Goal: Task Accomplishment & Management: Manage account settings

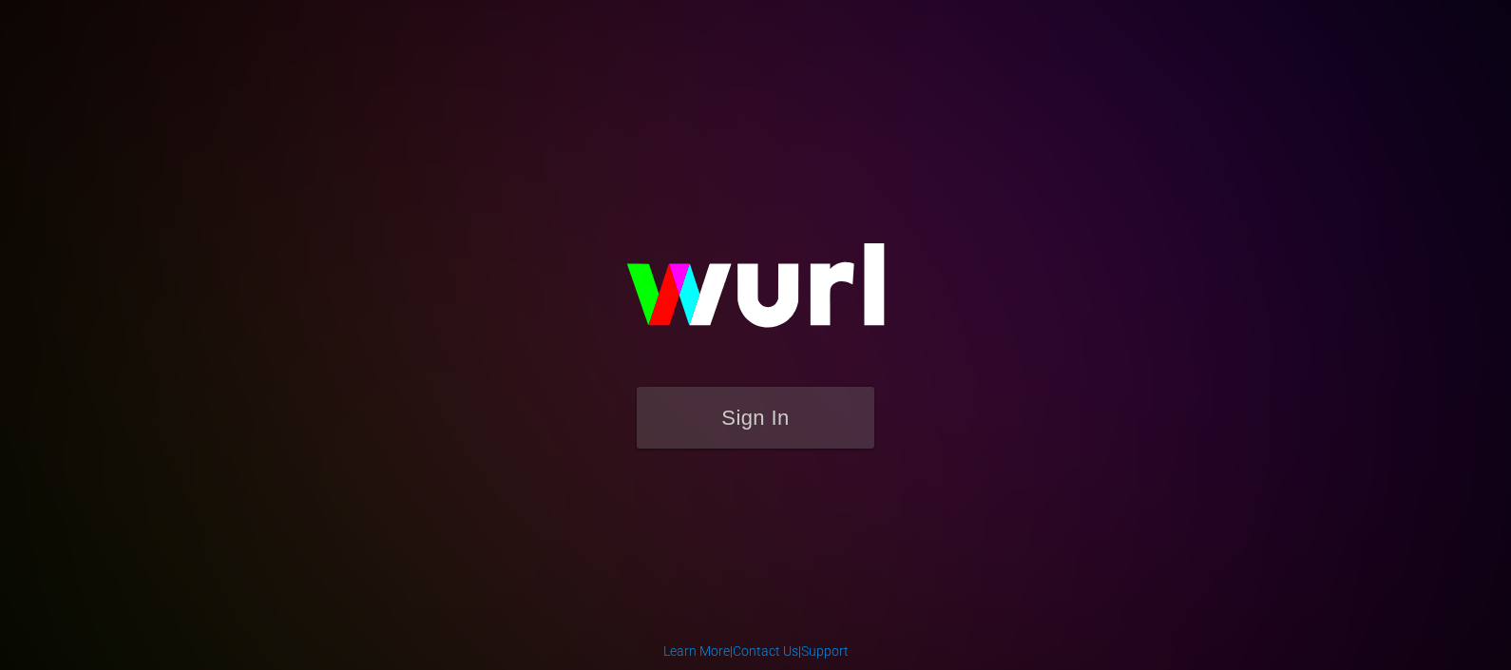
click at [727, 404] on button "Sign In" at bounding box center [756, 418] width 238 height 62
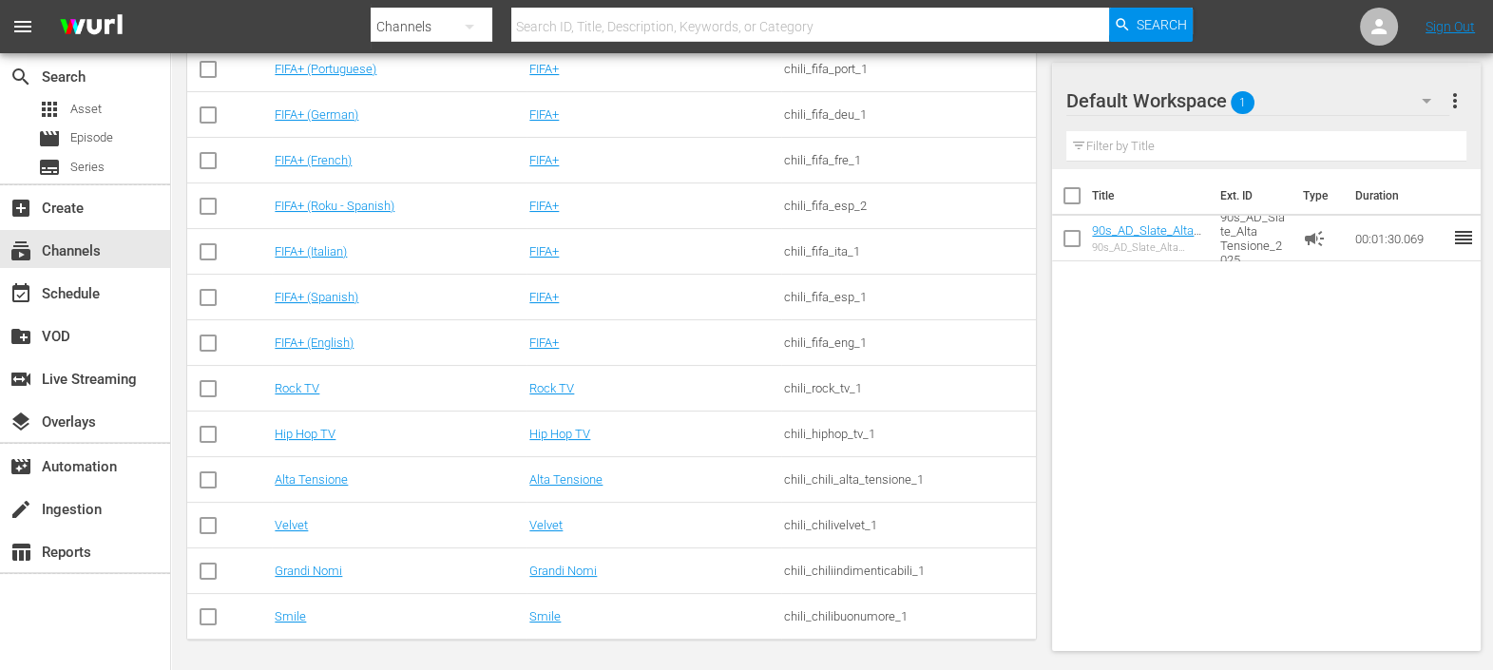
scroll to position [443, 0]
click at [297, 470] on link "Alta Tensione" at bounding box center [311, 476] width 73 height 14
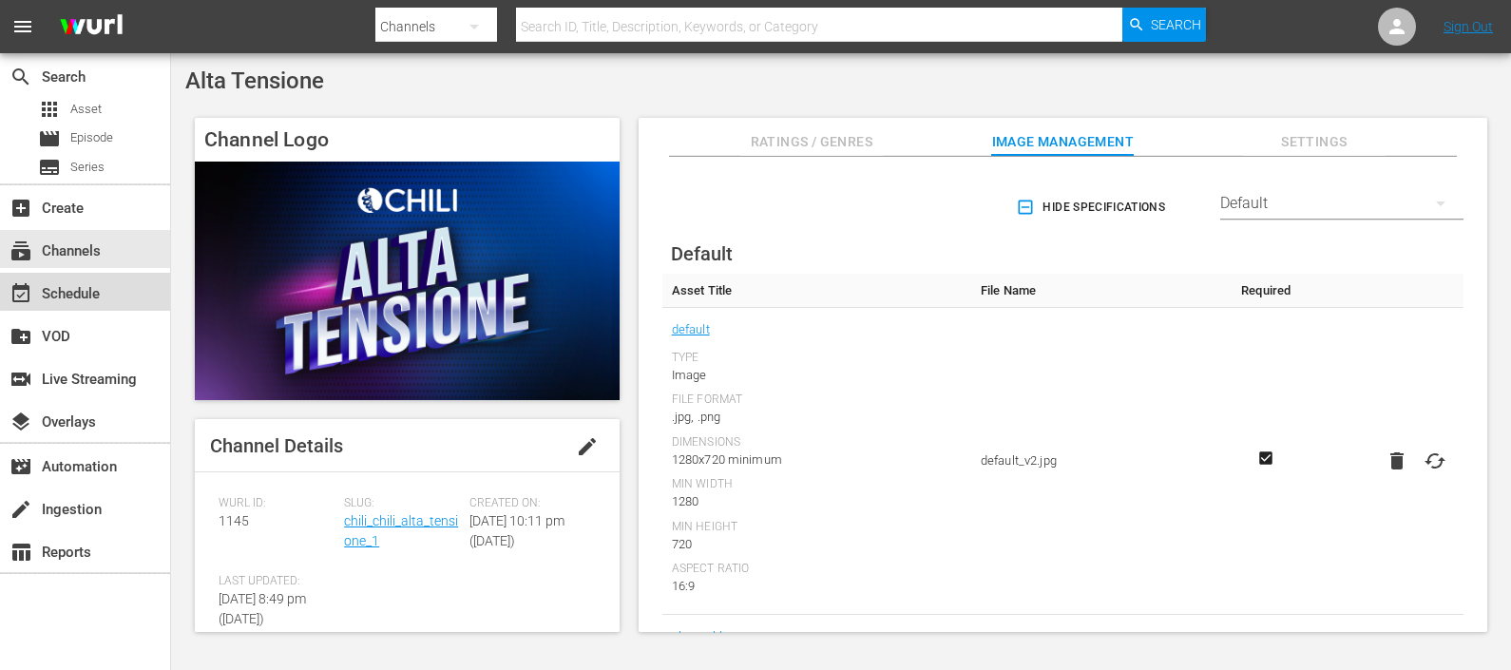
click at [93, 282] on div "event_available Schedule" at bounding box center [53, 290] width 106 height 17
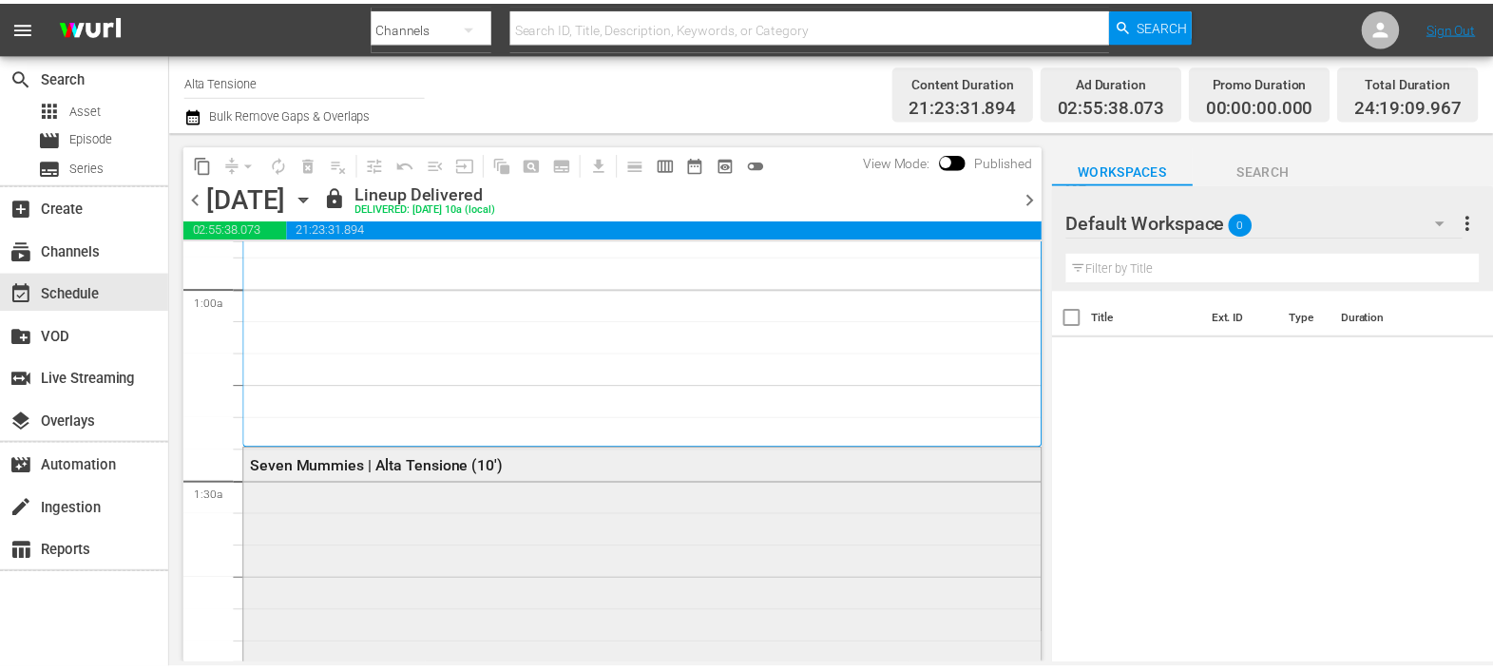
scroll to position [474, 0]
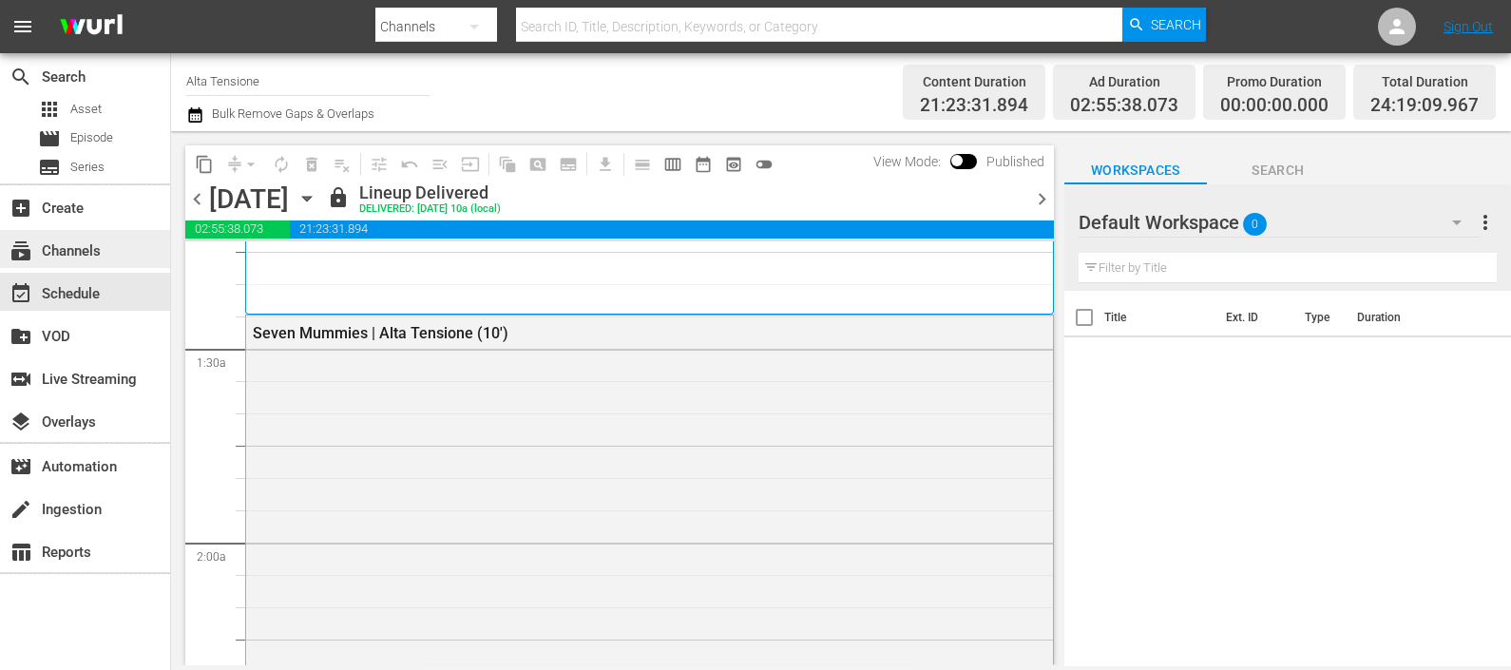
click at [103, 249] on div "subscriptions Channels" at bounding box center [53, 247] width 106 height 17
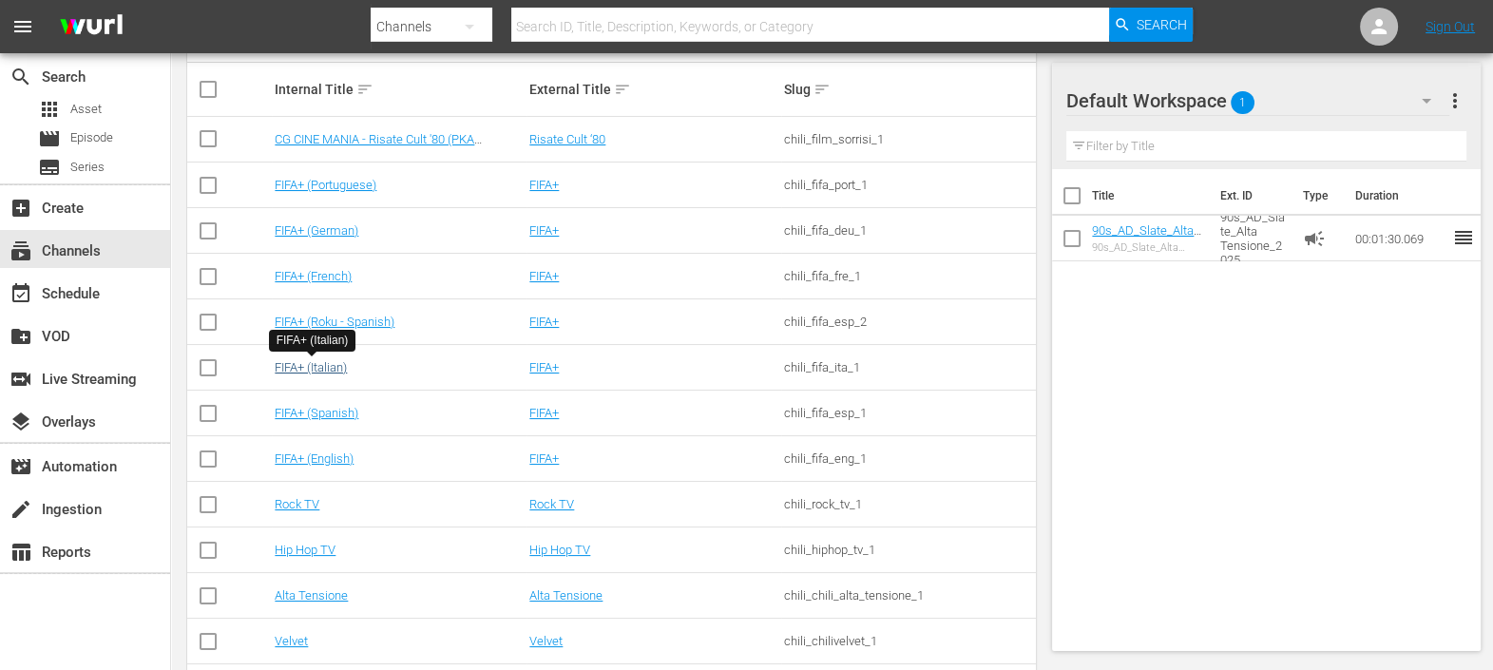
scroll to position [196, 0]
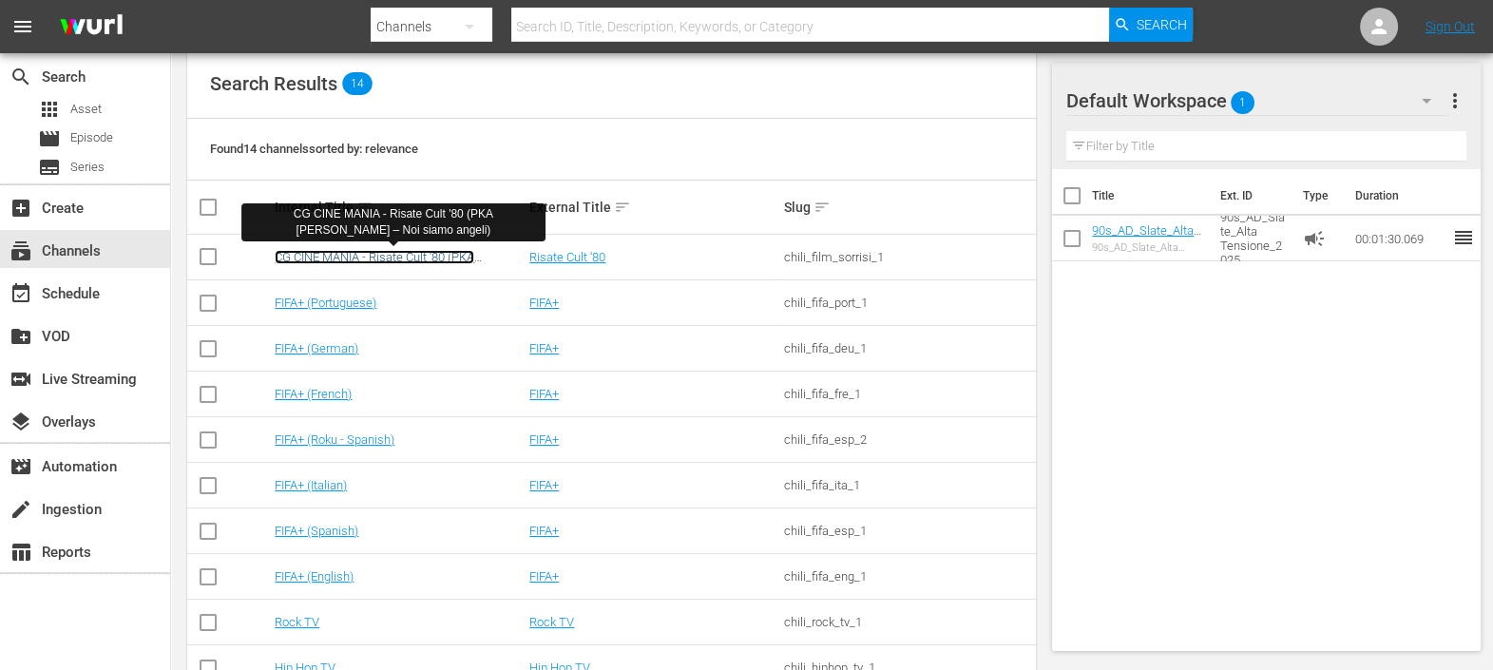
click at [337, 258] on link "CG CINE MANIA - Risate Cult '80 (PKA [PERSON_NAME] – Noi siamo angeli)" at bounding box center [375, 264] width 200 height 29
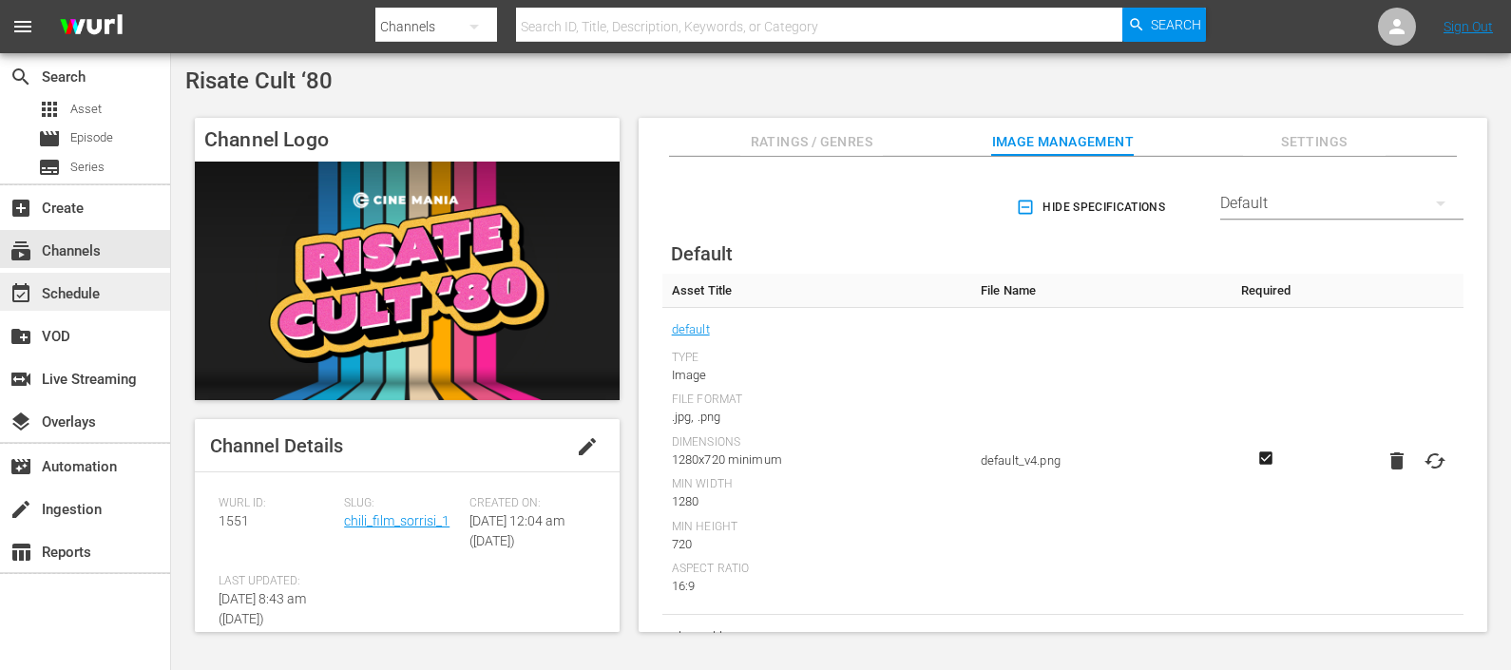
click at [90, 275] on div "event_available Schedule" at bounding box center [85, 292] width 170 height 38
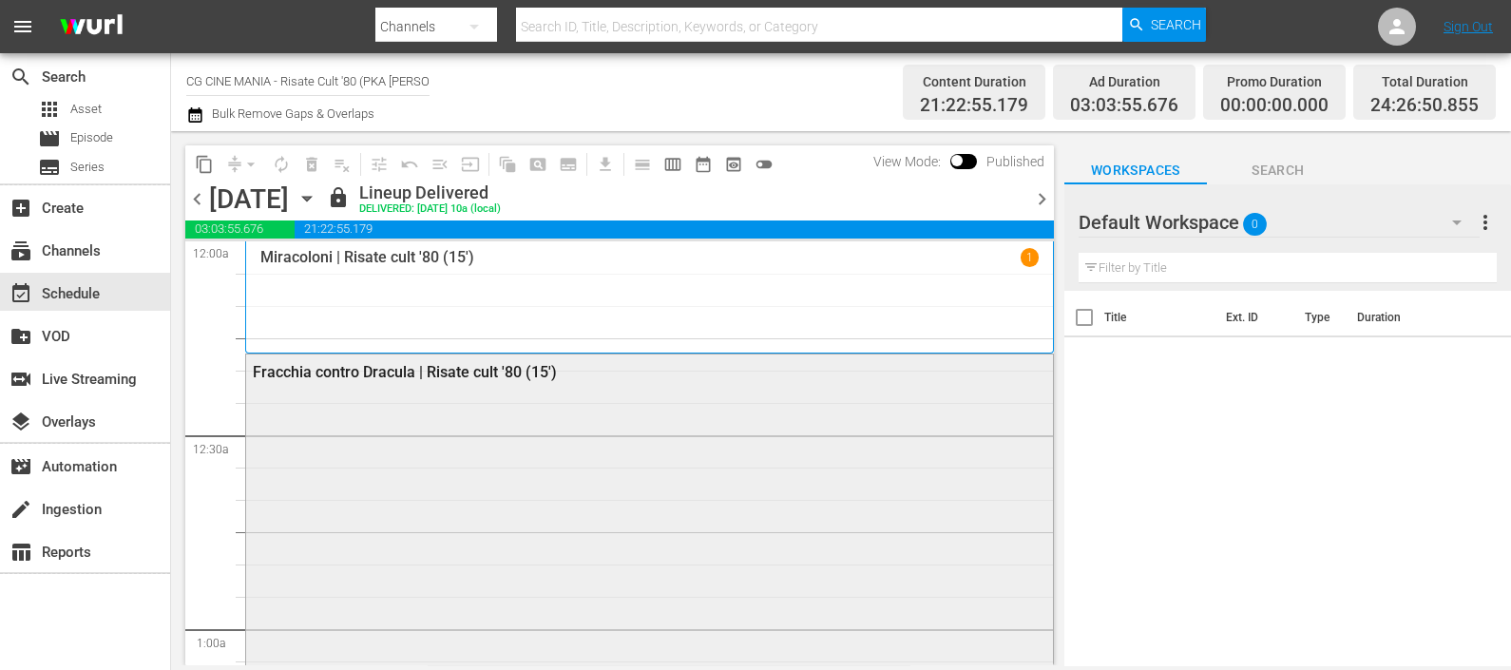
scroll to position [118, 0]
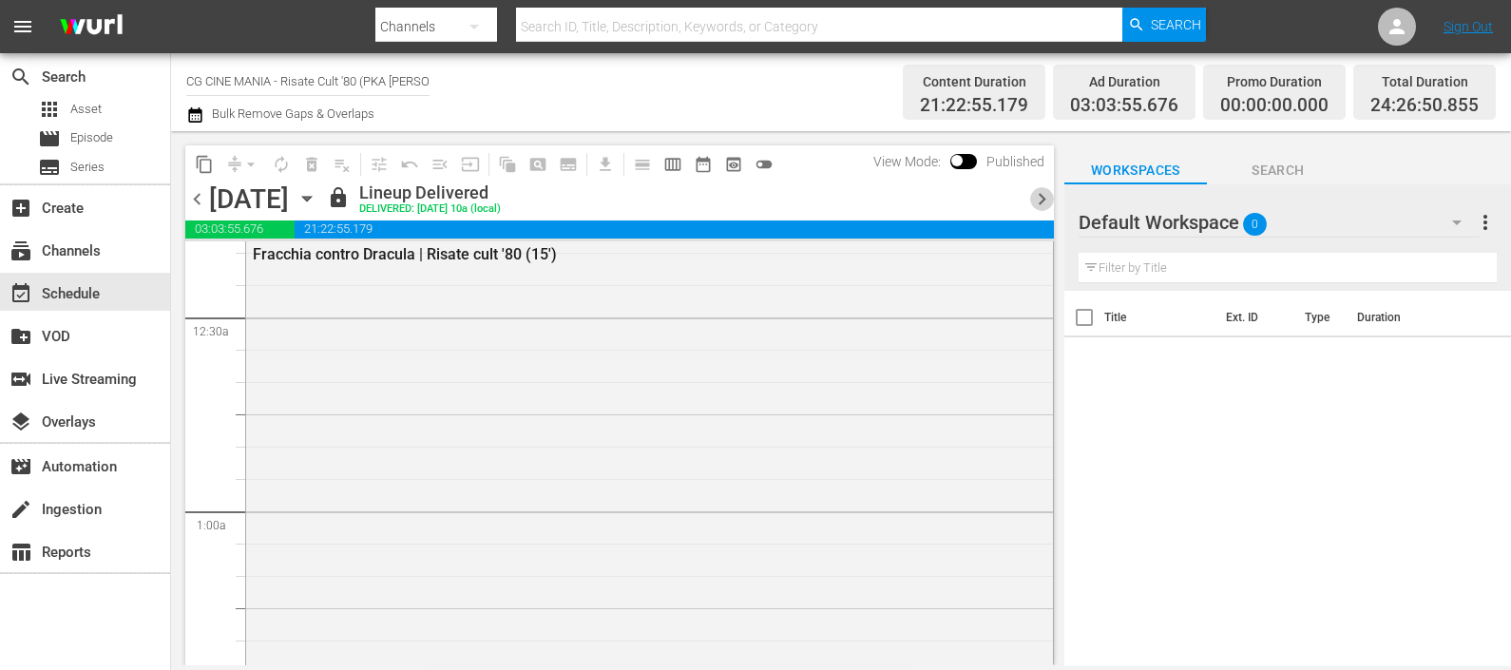
click at [1042, 195] on span "chevron_right" at bounding box center [1042, 199] width 24 height 24
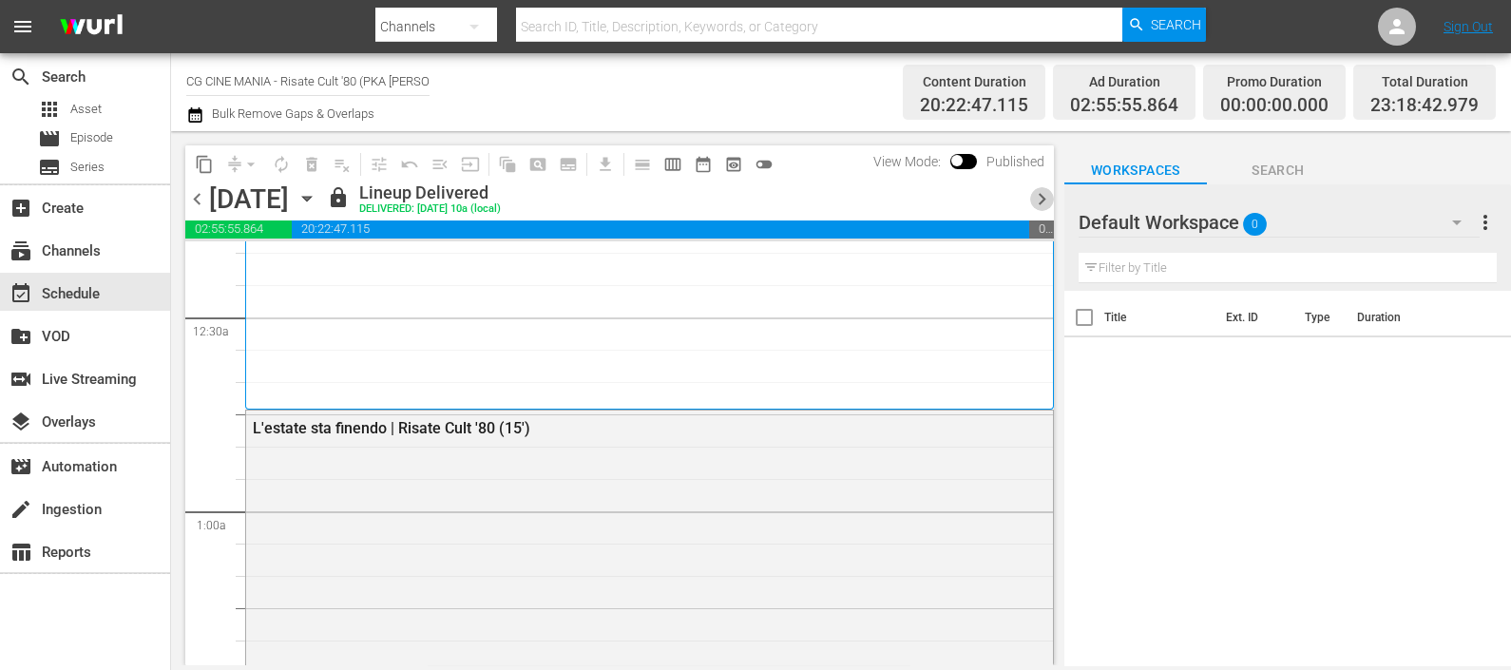
click at [1043, 203] on span "chevron_right" at bounding box center [1042, 199] width 24 height 24
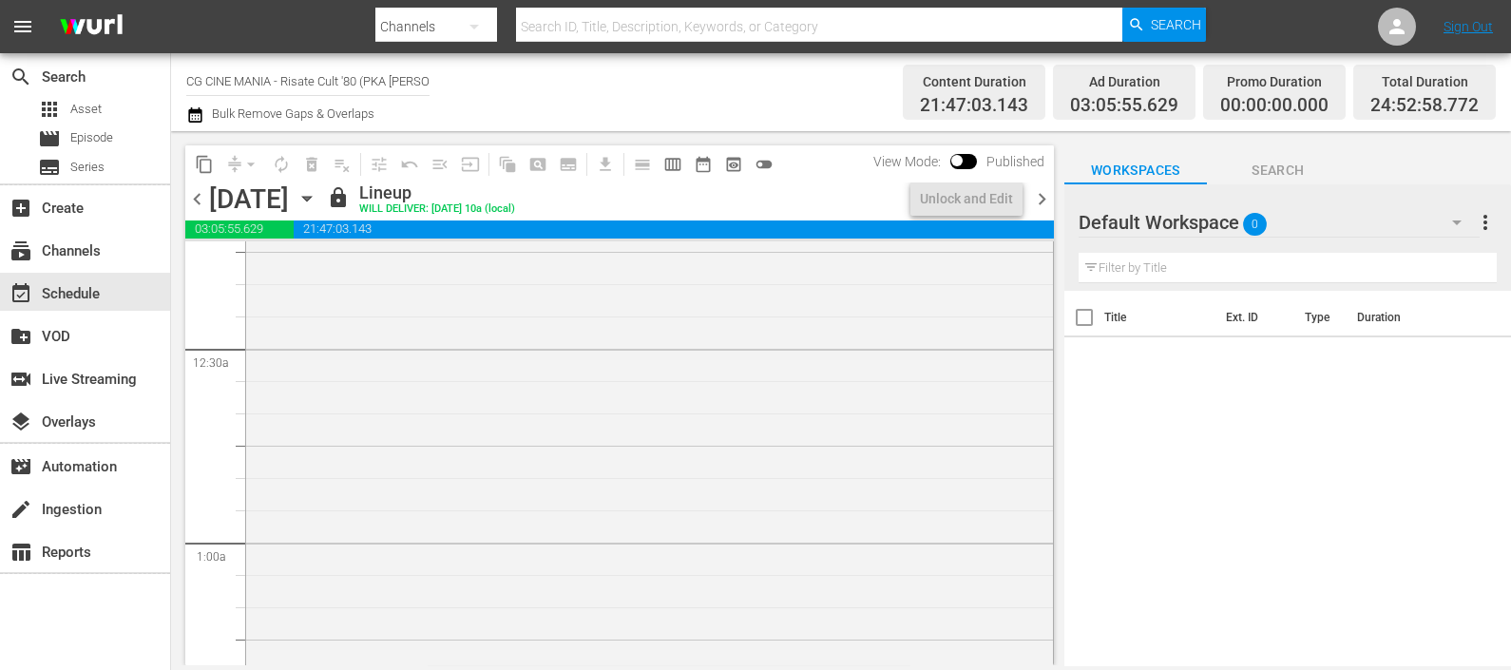
click at [1043, 203] on span "chevron_right" at bounding box center [1042, 199] width 24 height 24
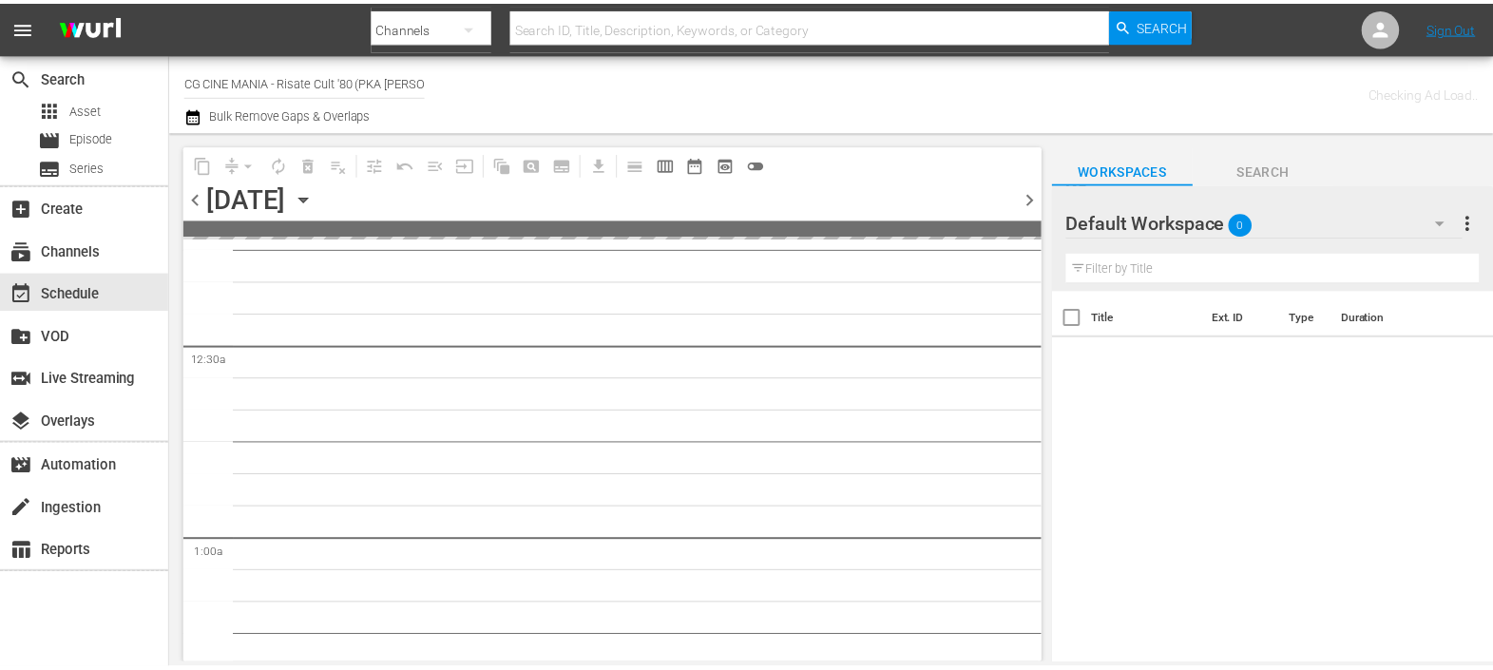
scroll to position [118, 0]
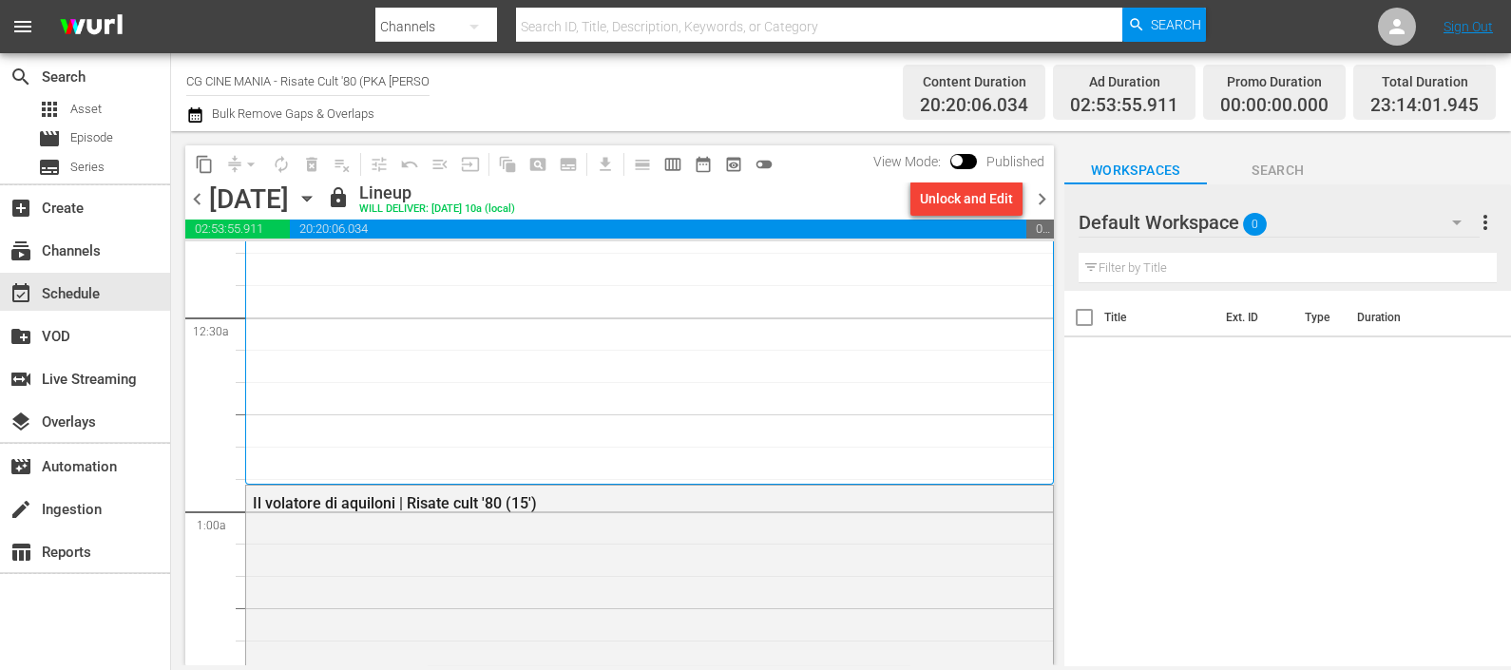
click at [1043, 200] on span "chevron_right" at bounding box center [1042, 199] width 24 height 24
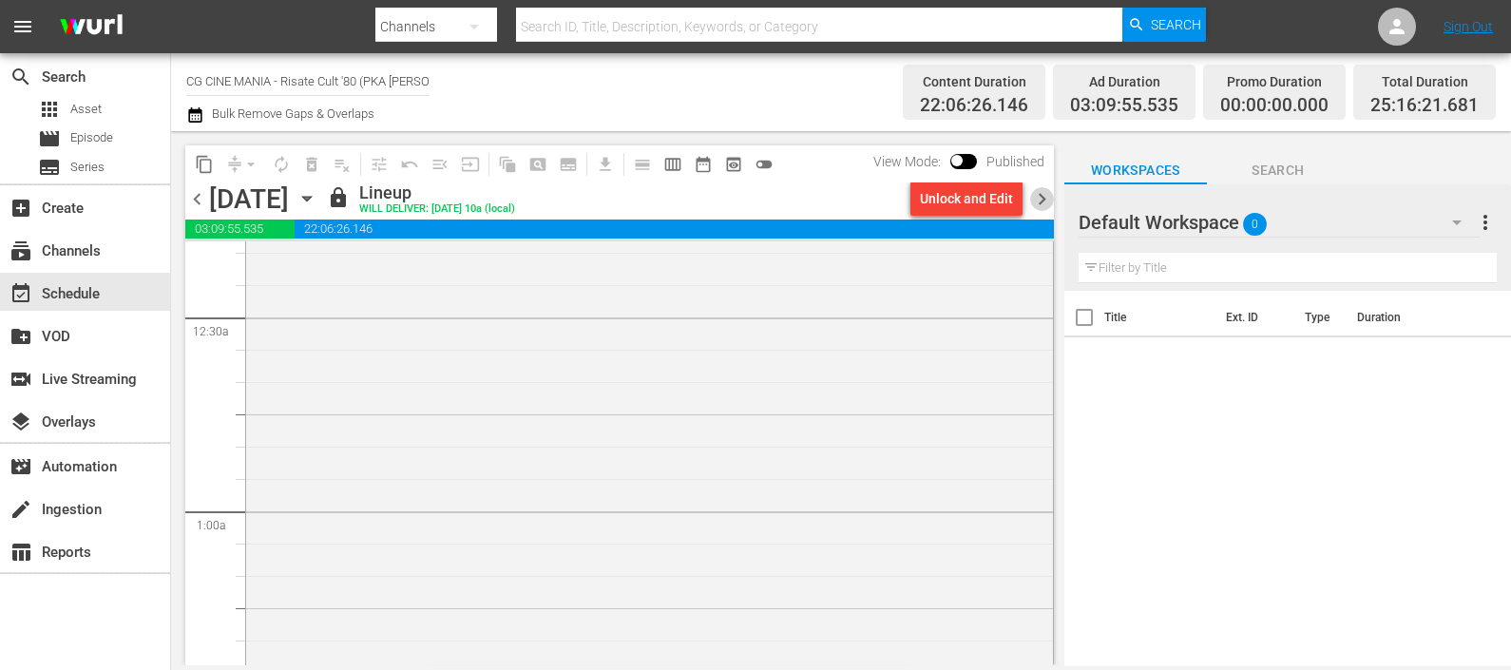
click at [1043, 200] on span "chevron_right" at bounding box center [1042, 199] width 24 height 24
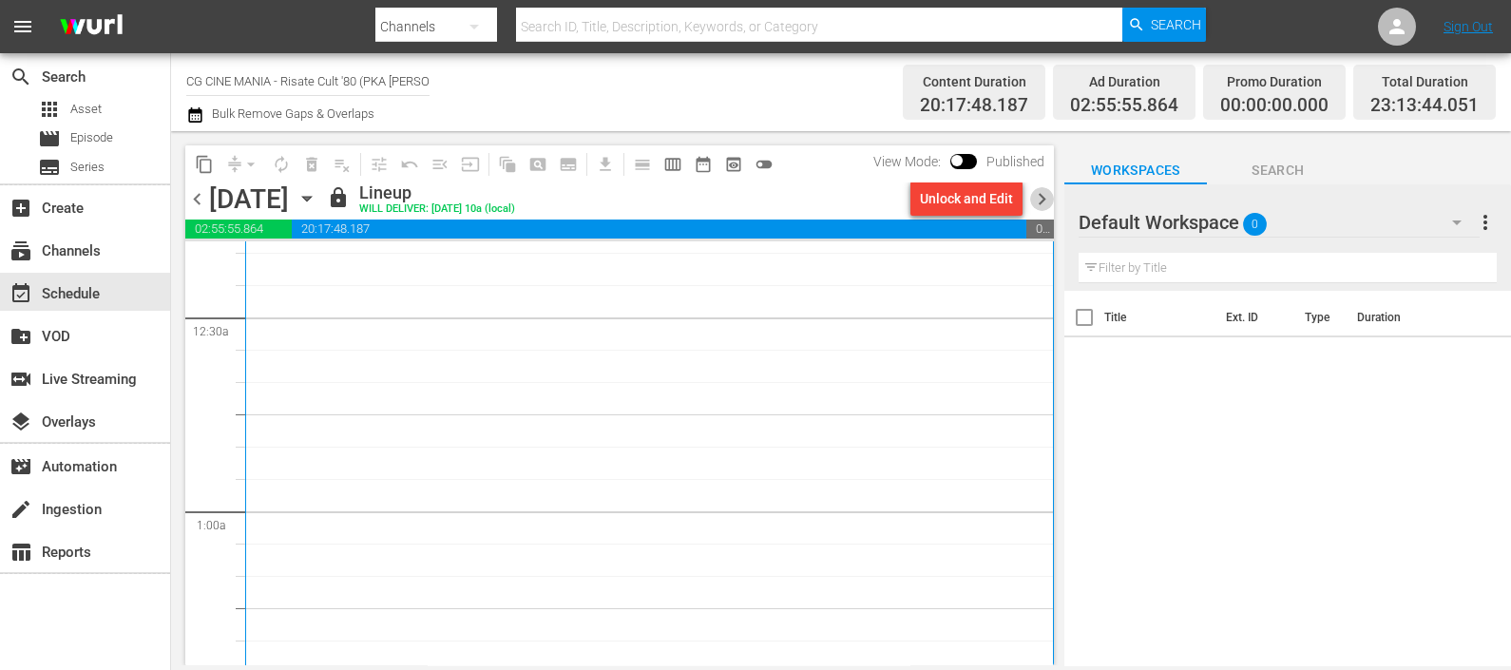
click at [1043, 200] on span "chevron_right" at bounding box center [1042, 199] width 24 height 24
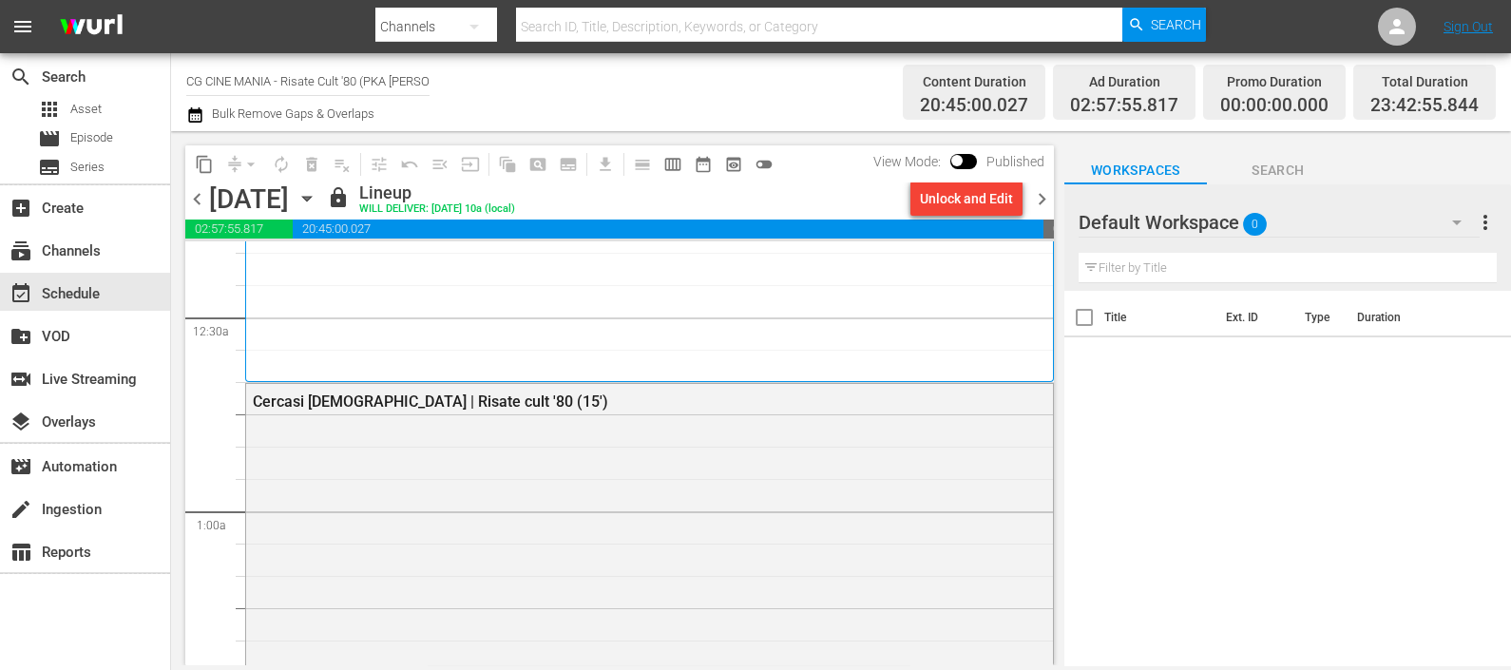
click at [1043, 200] on span "chevron_right" at bounding box center [1042, 199] width 24 height 24
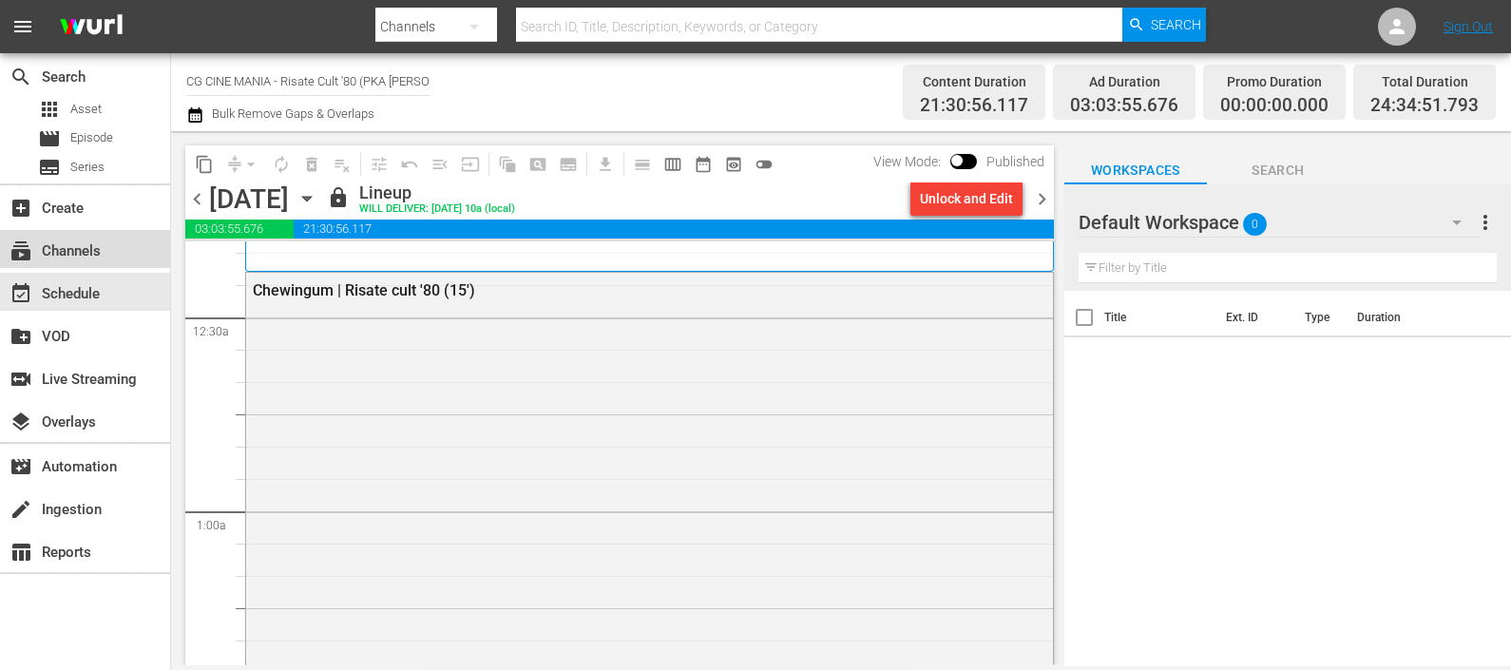
click at [69, 262] on div "subscriptions Channels" at bounding box center [85, 249] width 170 height 38
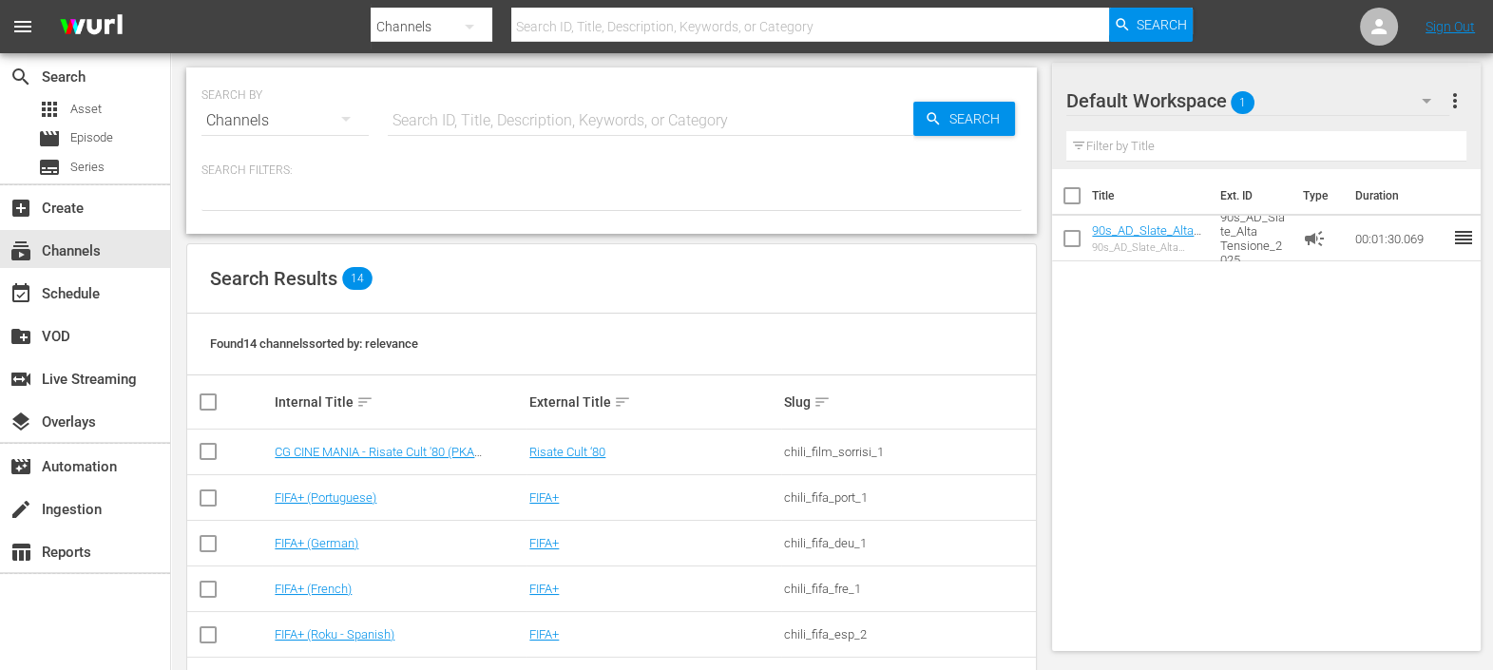
scroll to position [433, 0]
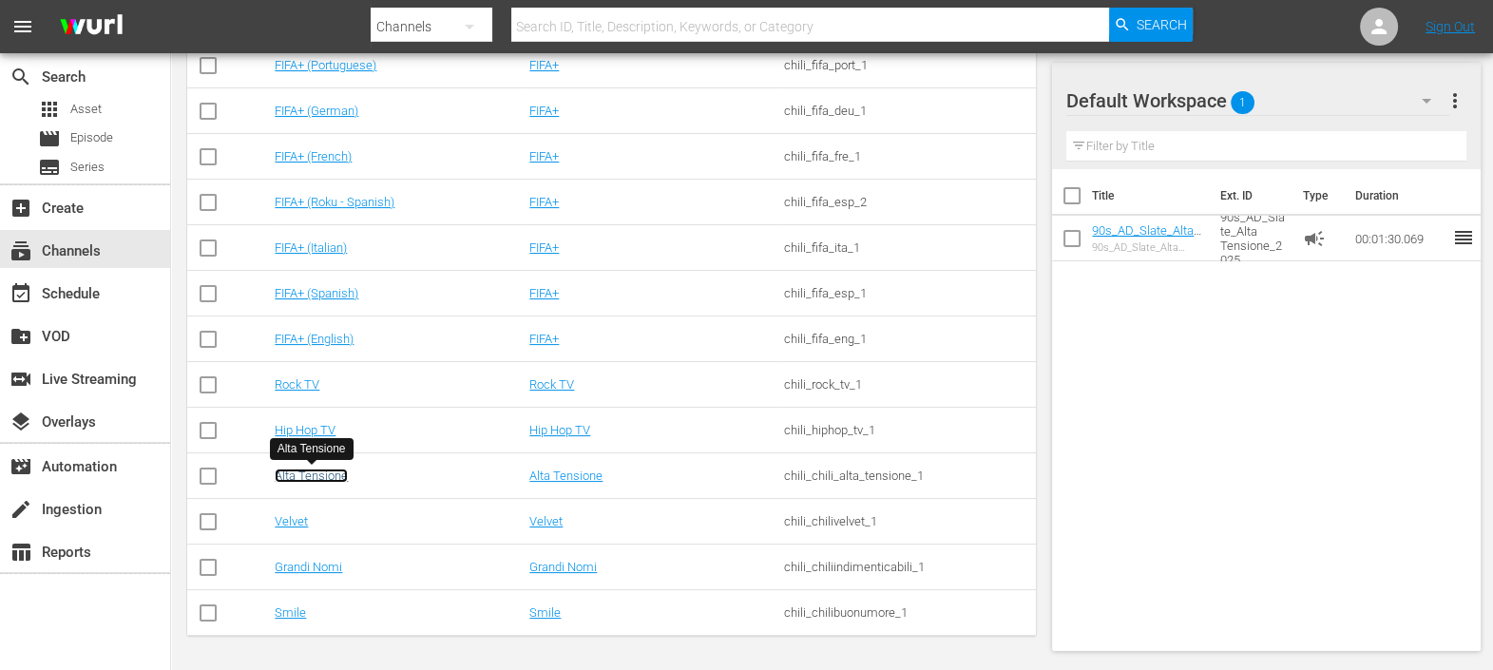
click at [304, 477] on link "Alta Tensione" at bounding box center [311, 476] width 73 height 14
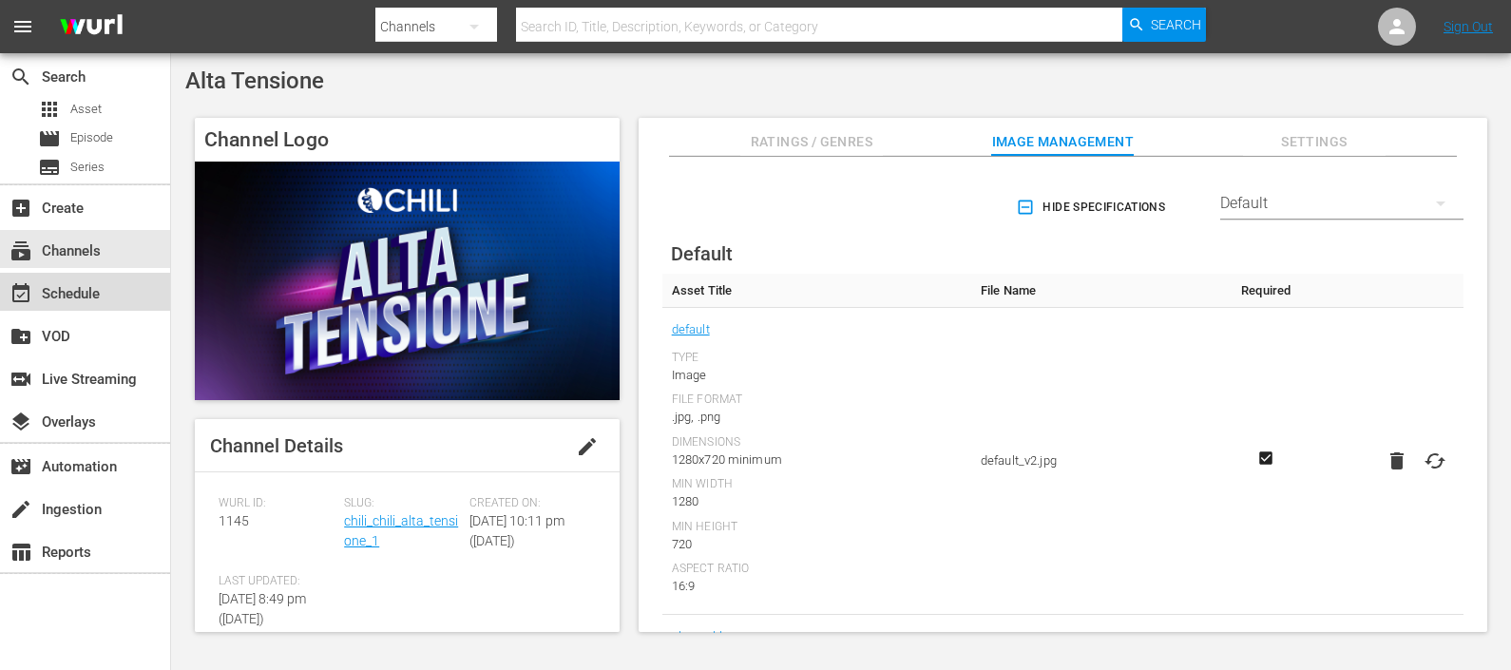
click at [85, 283] on div "event_available Schedule" at bounding box center [53, 290] width 106 height 17
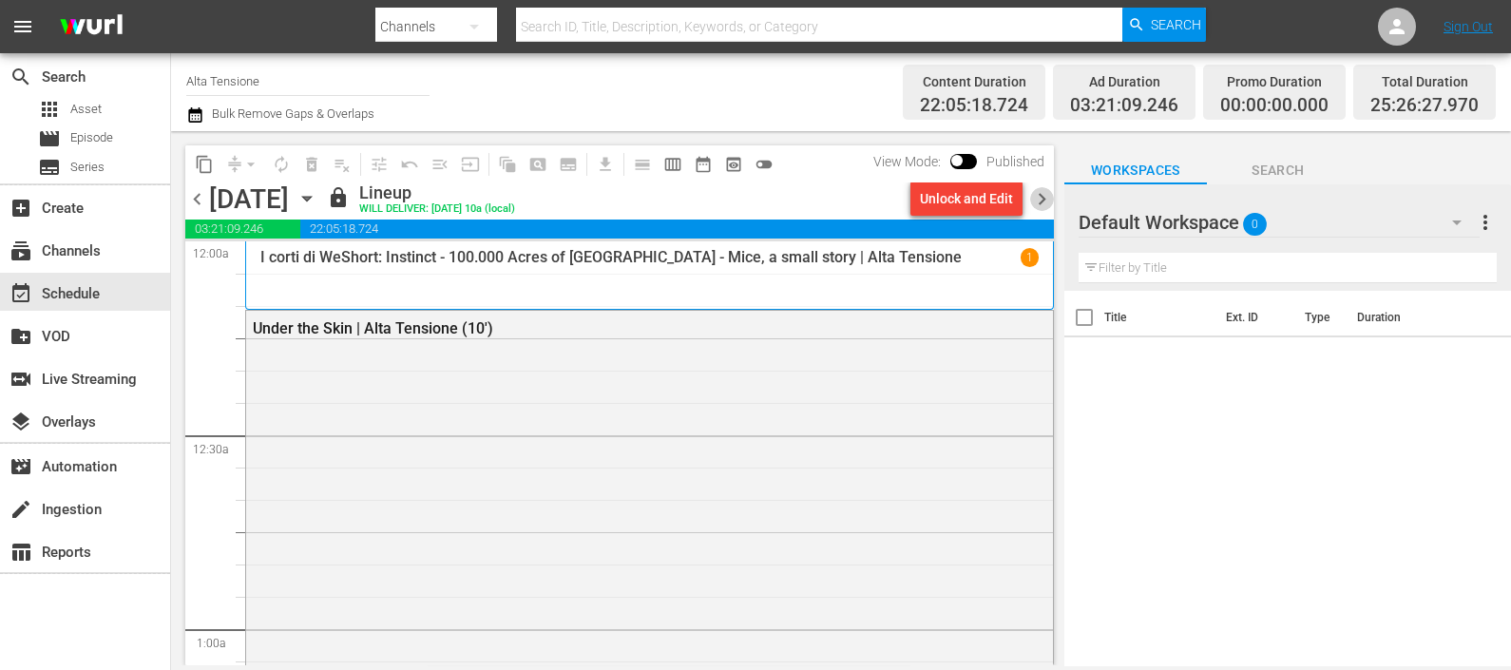
click at [1043, 195] on span "chevron_right" at bounding box center [1042, 199] width 24 height 24
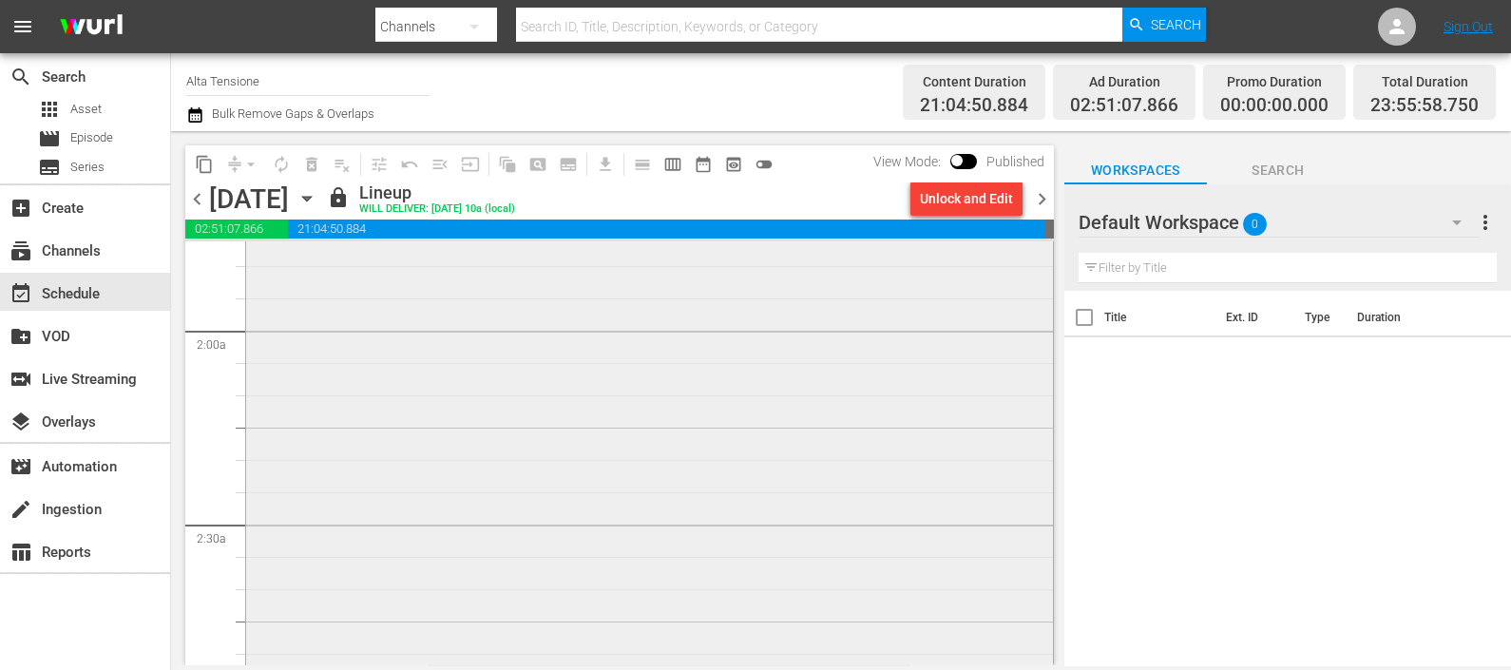
scroll to position [713, 0]
click at [1040, 203] on span "chevron_right" at bounding box center [1042, 199] width 24 height 24
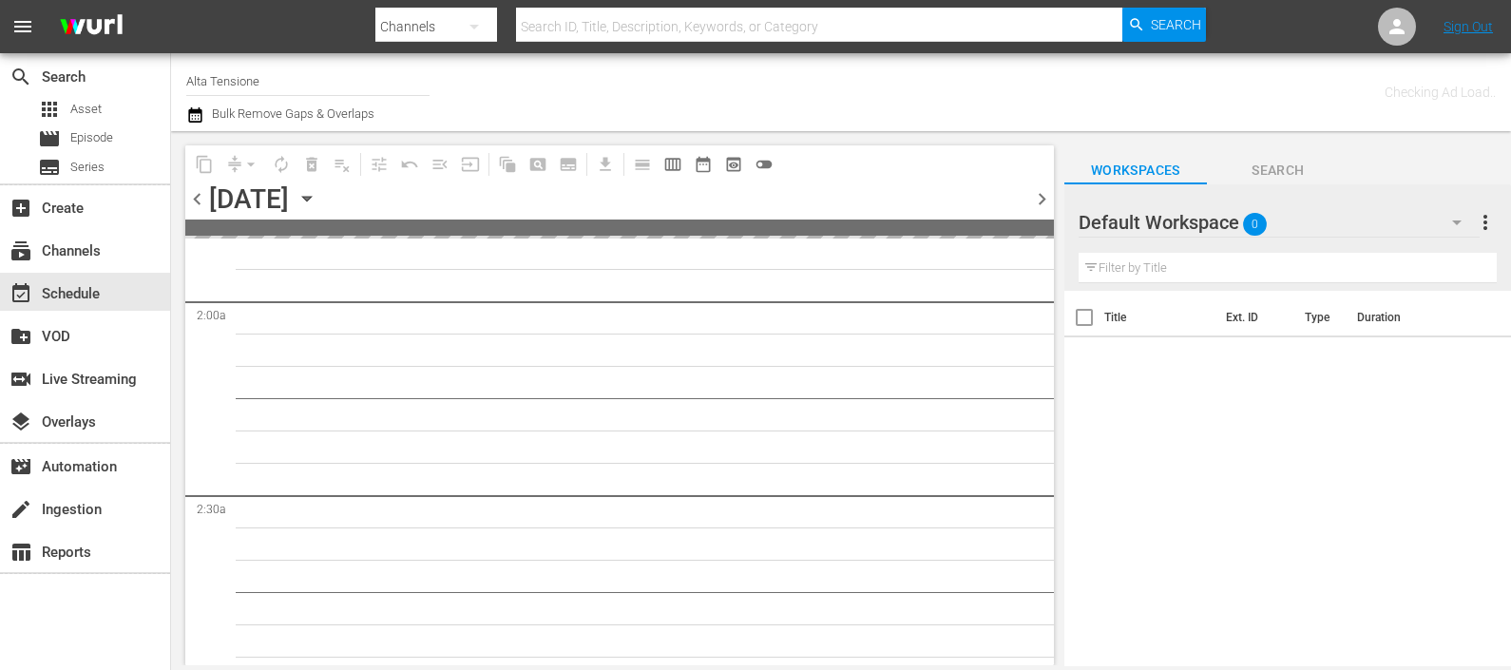
scroll to position [744, 0]
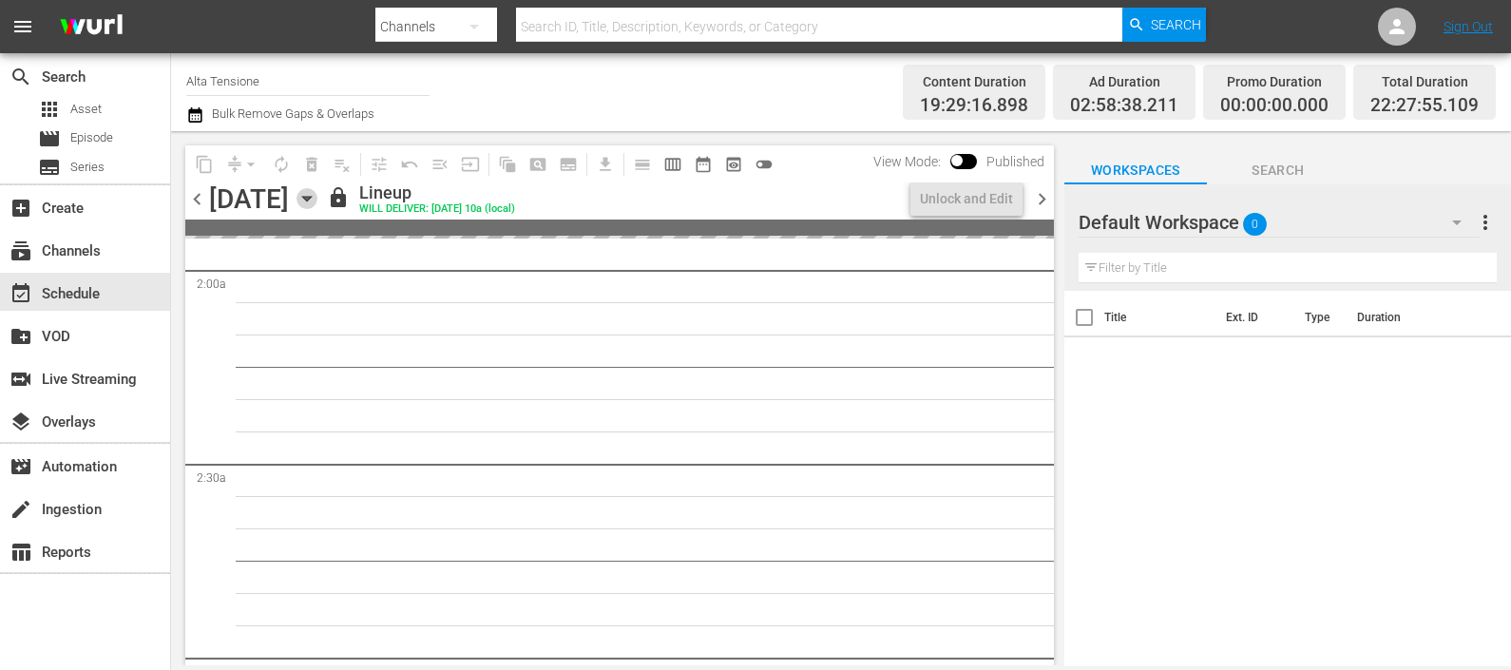
click at [317, 202] on icon "button" at bounding box center [307, 198] width 21 height 21
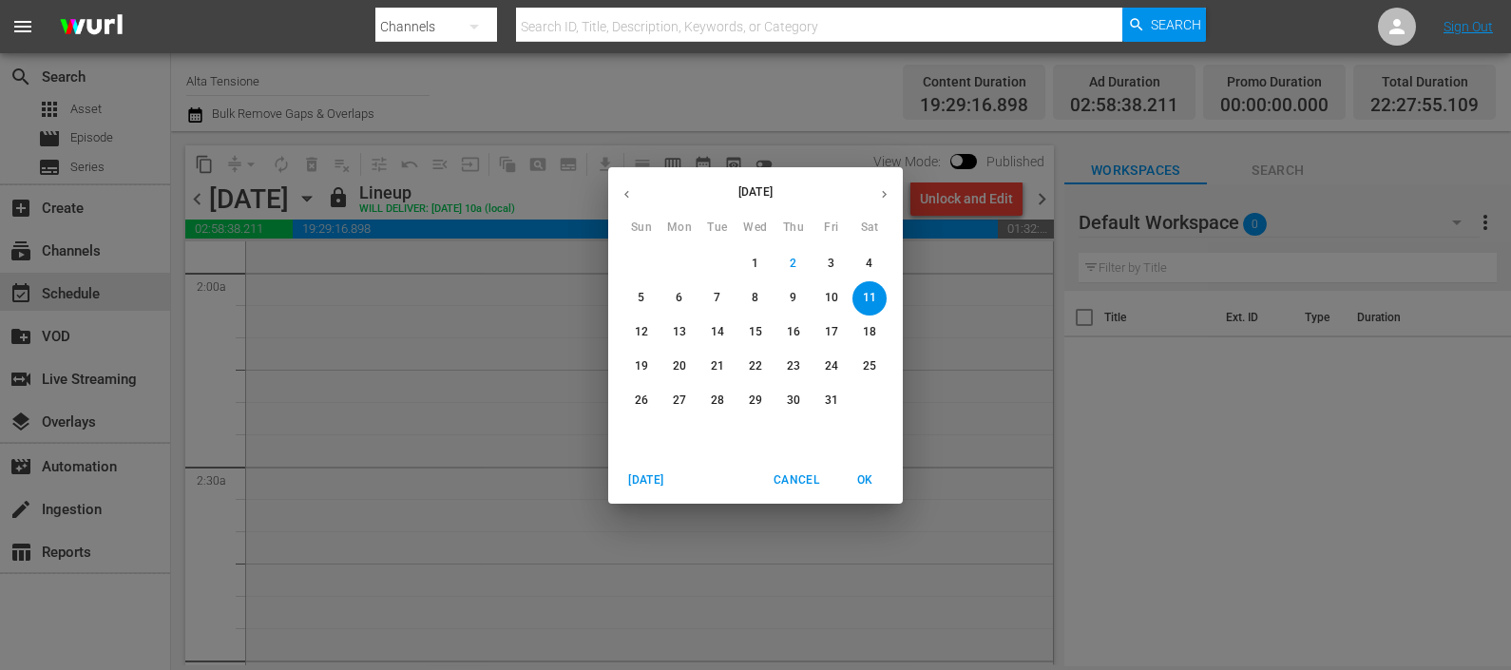
scroll to position [713, 0]
click at [758, 395] on p "29" at bounding box center [755, 400] width 13 height 16
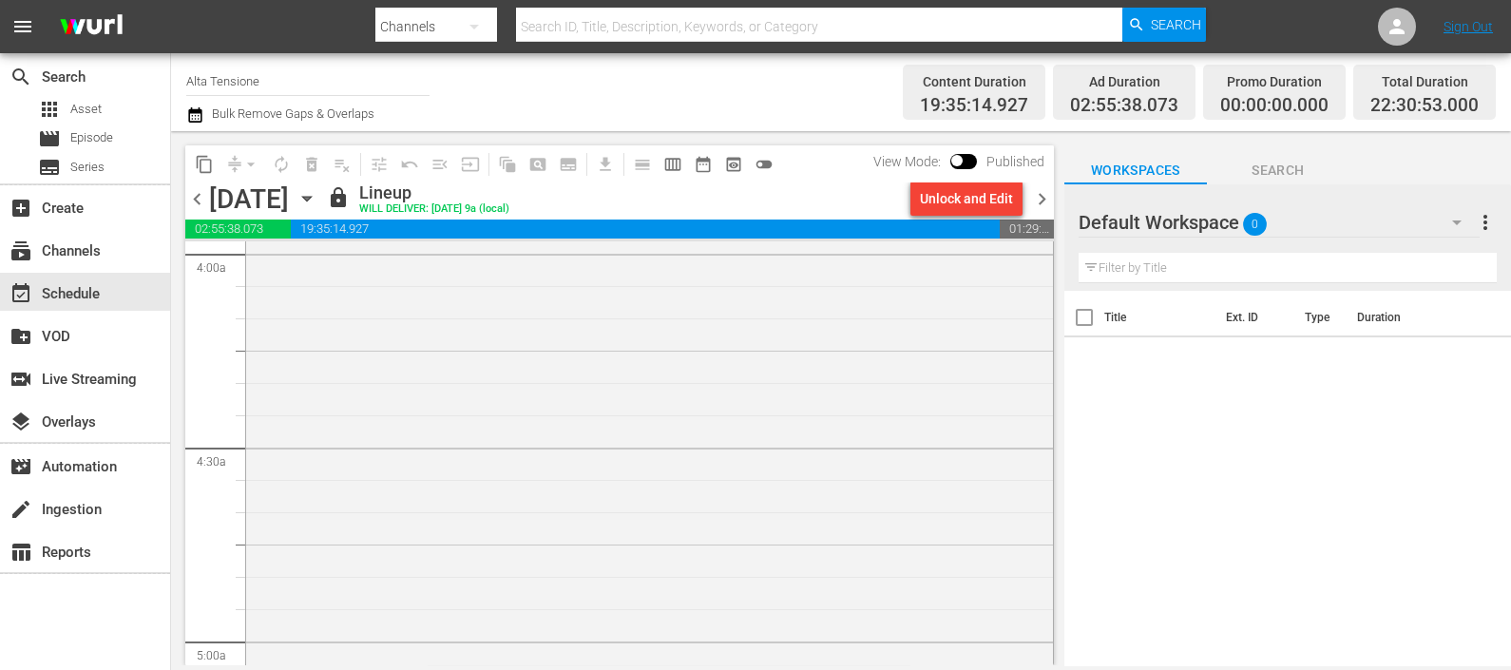
scroll to position [1932, 0]
click at [1034, 200] on span "chevron_right" at bounding box center [1042, 199] width 24 height 24
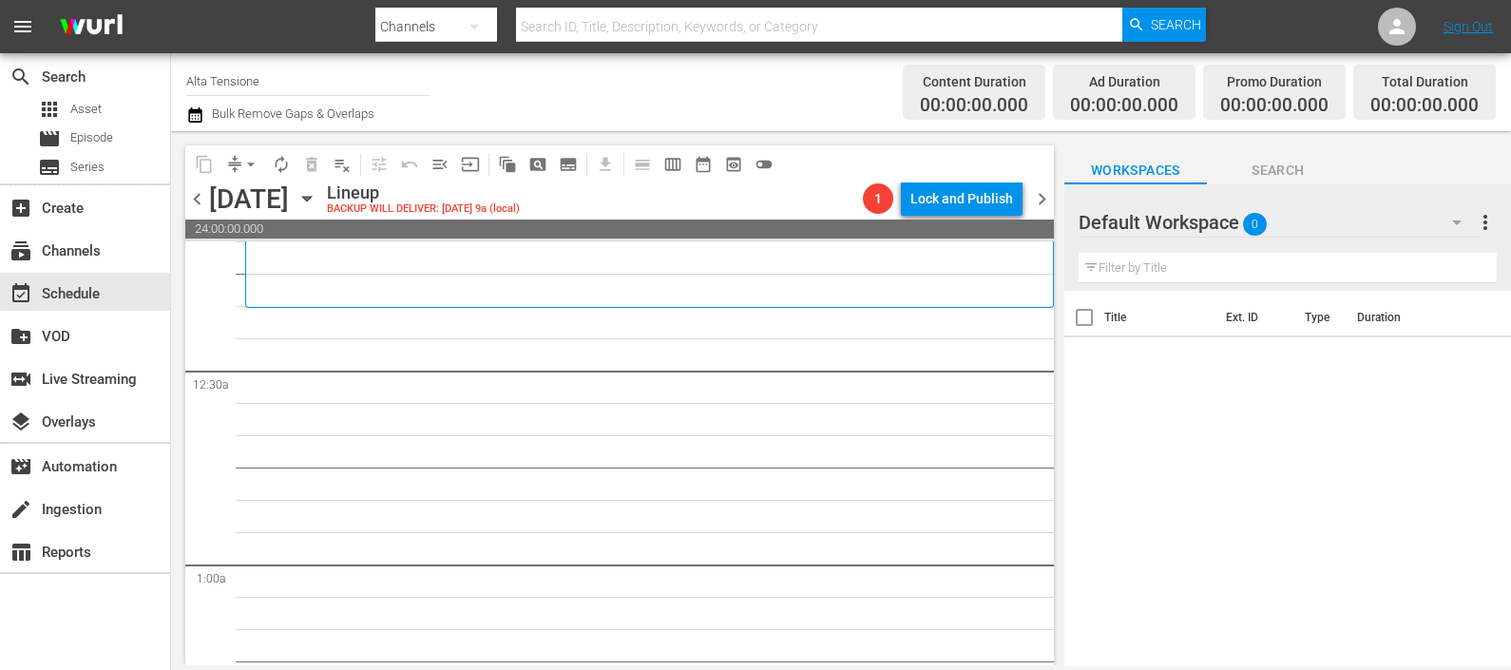
scroll to position [118, 0]
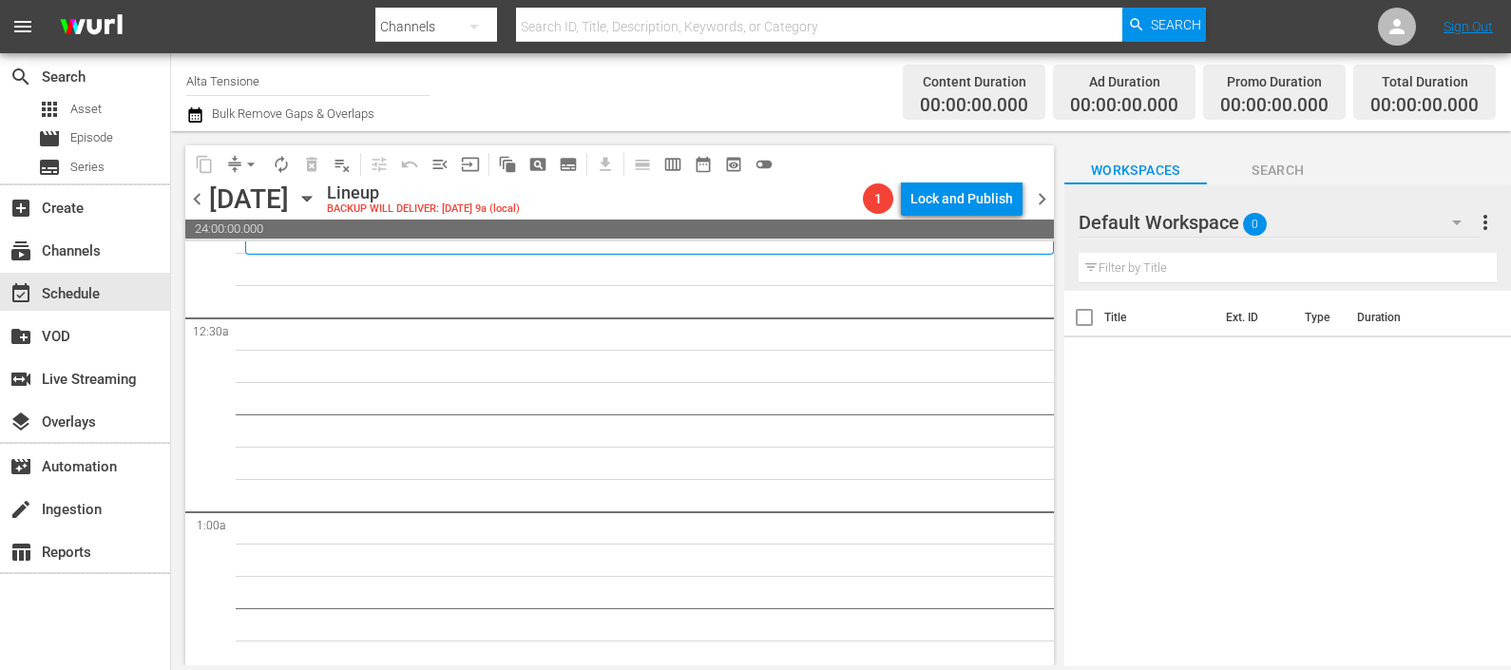
click at [1403, 217] on div "Default Workspace 0" at bounding box center [1279, 222] width 401 height 53
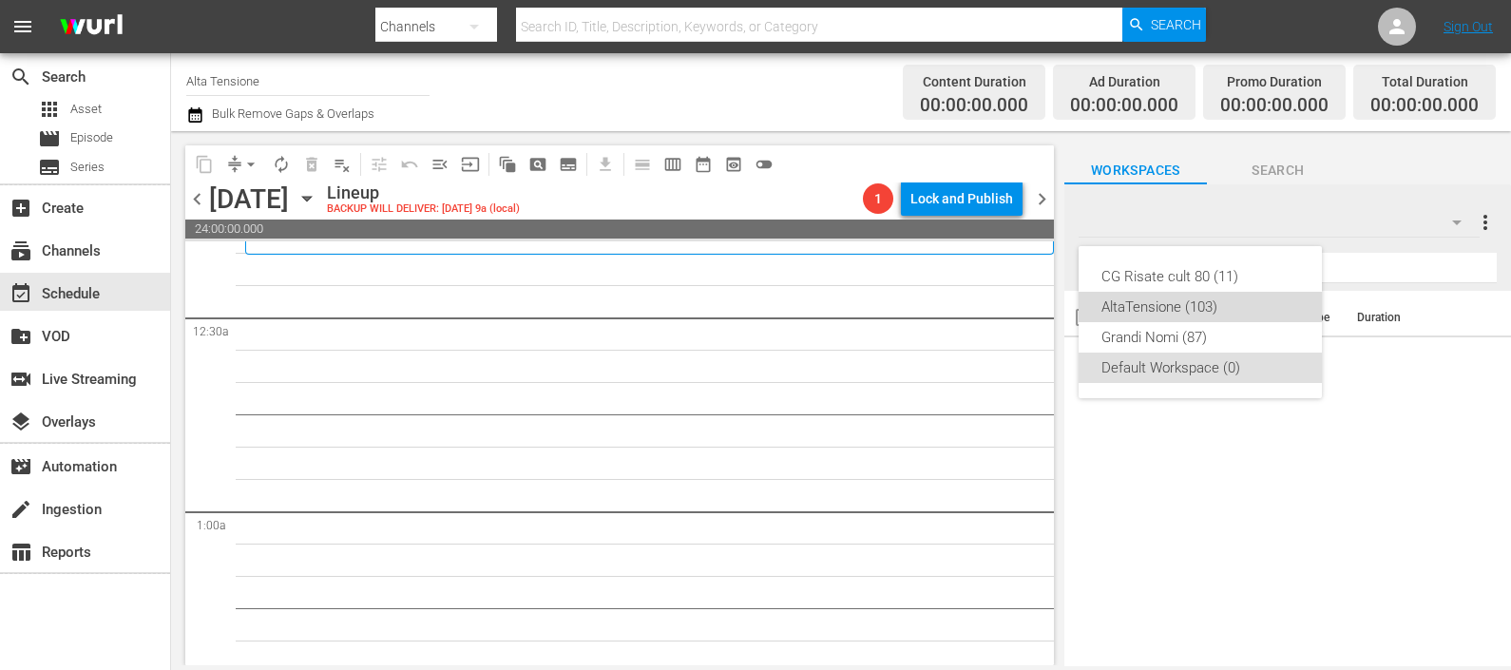
click at [1198, 304] on div "AltaTensione (103)" at bounding box center [1200, 307] width 198 height 30
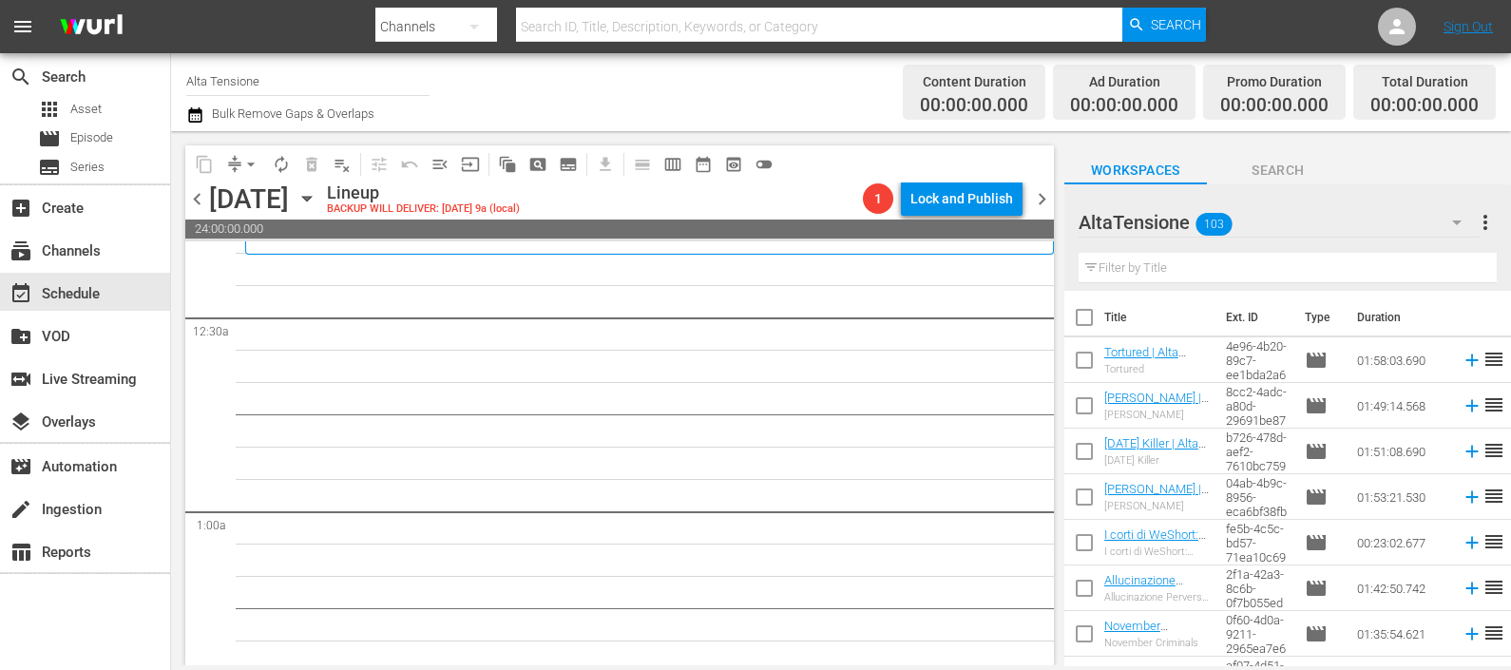
click at [1128, 265] on input "text" at bounding box center [1288, 268] width 418 height 30
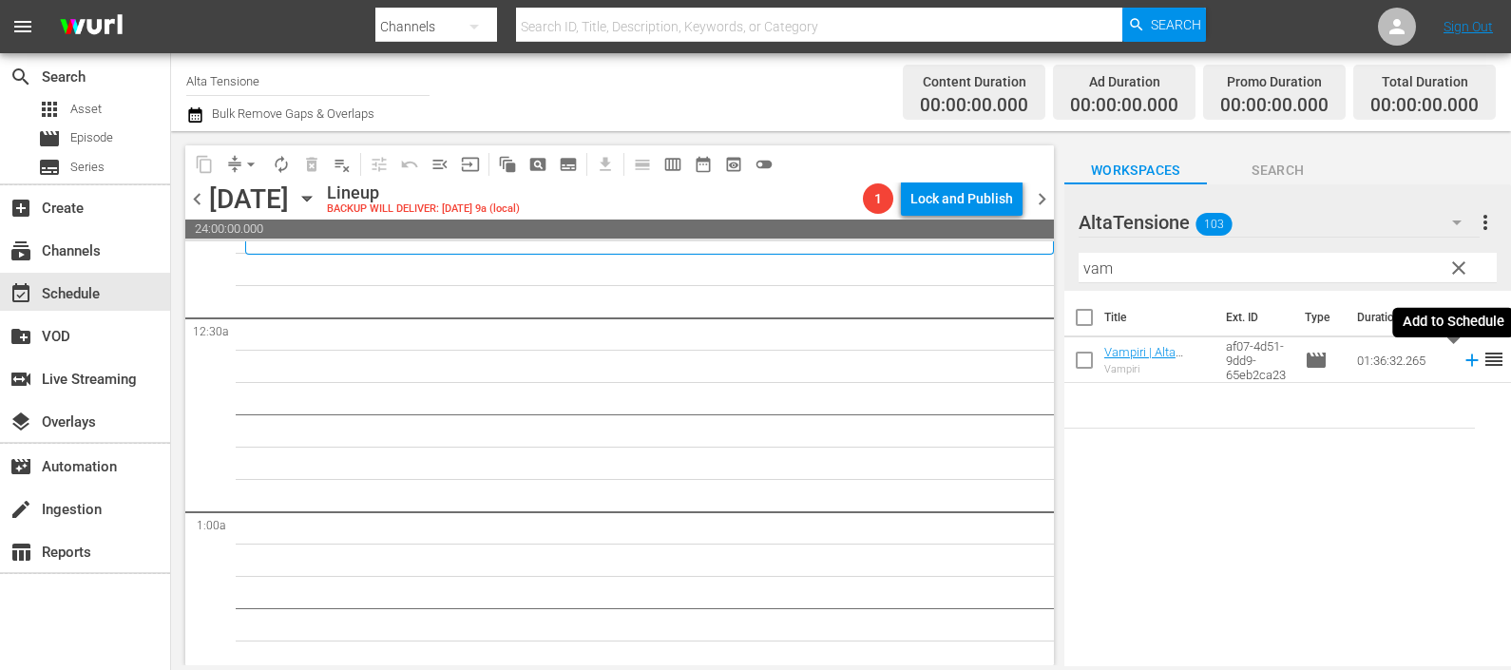
click at [1465, 364] on icon at bounding box center [1471, 360] width 12 height 12
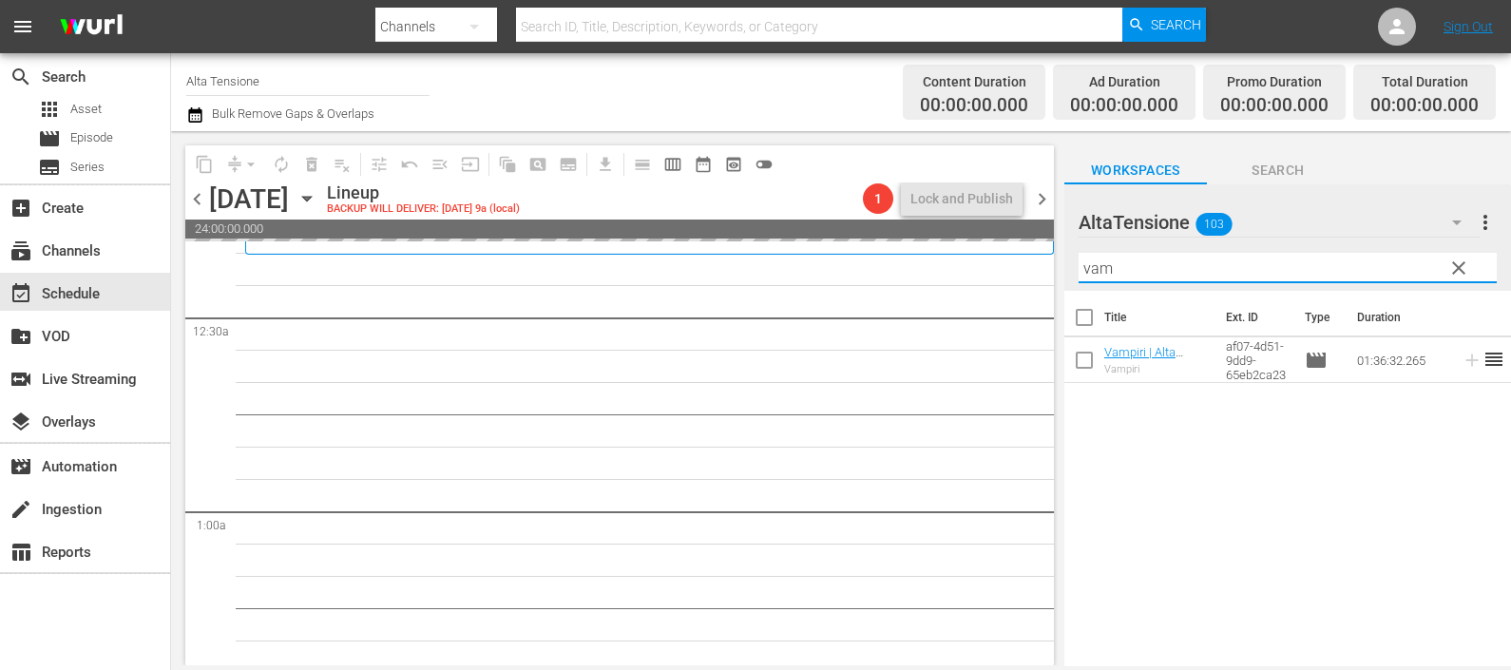
drag, startPoint x: 1195, startPoint y: 267, endPoint x: 1062, endPoint y: 258, distance: 133.4
click at [1062, 258] on div "content_copy compress arrow_drop_down autorenew_outlined delete_forever_outline…" at bounding box center [841, 398] width 1340 height 534
click at [206, 201] on span "chevron_left" at bounding box center [197, 199] width 24 height 24
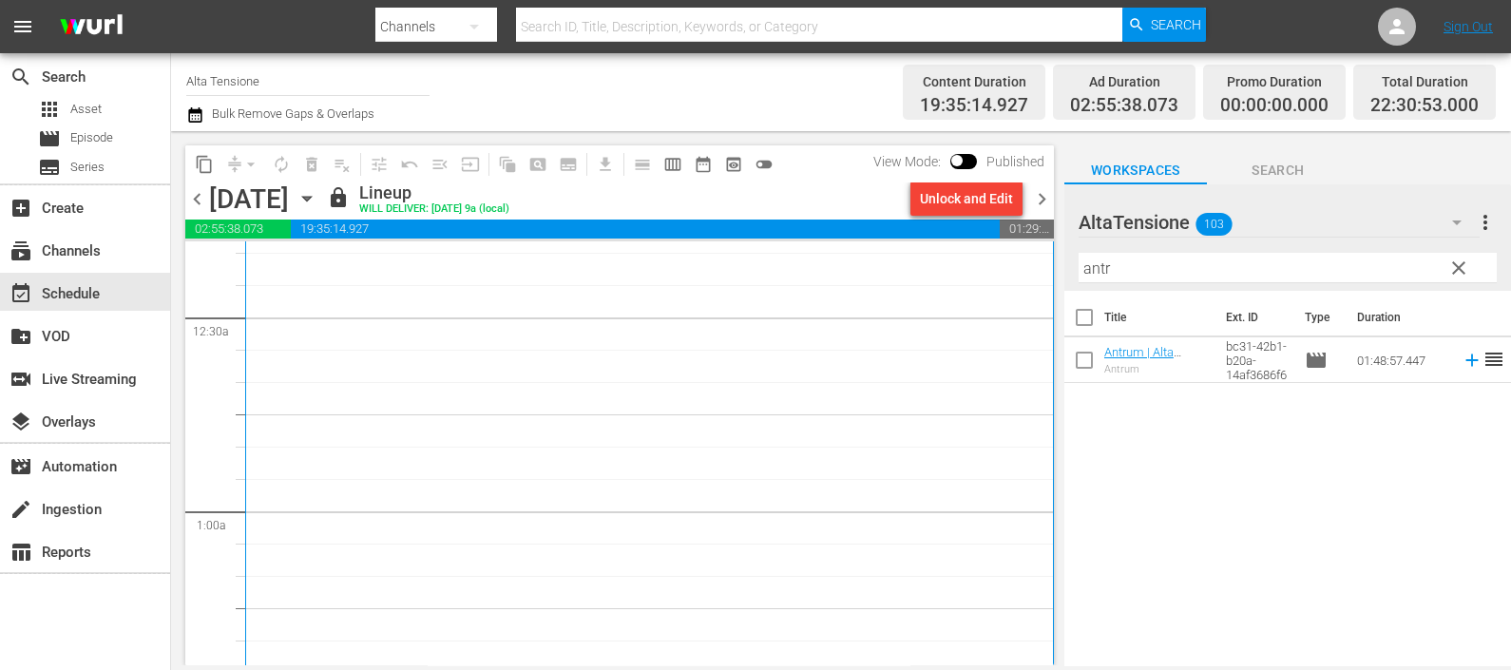
click at [1041, 200] on span "chevron_right" at bounding box center [1042, 199] width 24 height 24
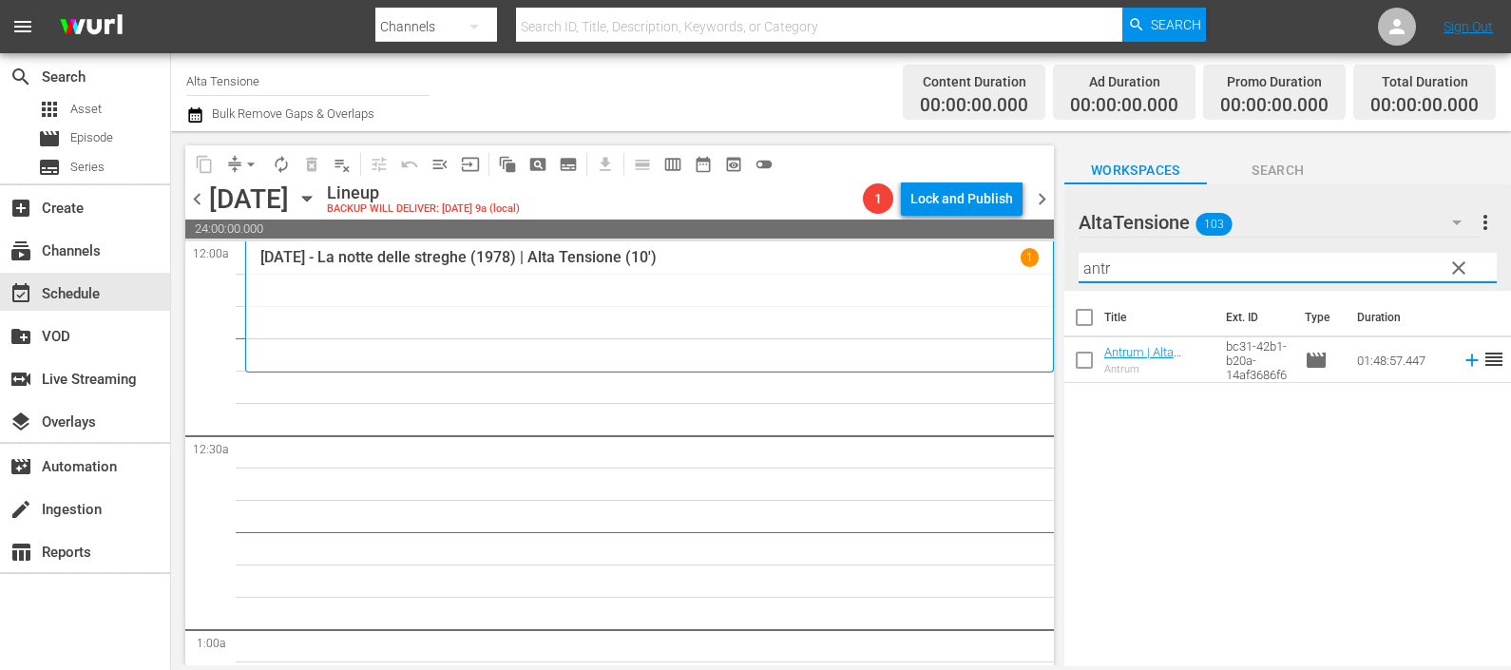
drag, startPoint x: 1003, startPoint y: 251, endPoint x: 984, endPoint y: 253, distance: 19.1
click at [987, 251] on div "content_copy compress arrow_drop_down autorenew_outlined delete_forever_outline…" at bounding box center [841, 398] width 1340 height 534
type input "vam"
click at [1465, 360] on icon at bounding box center [1471, 360] width 12 height 12
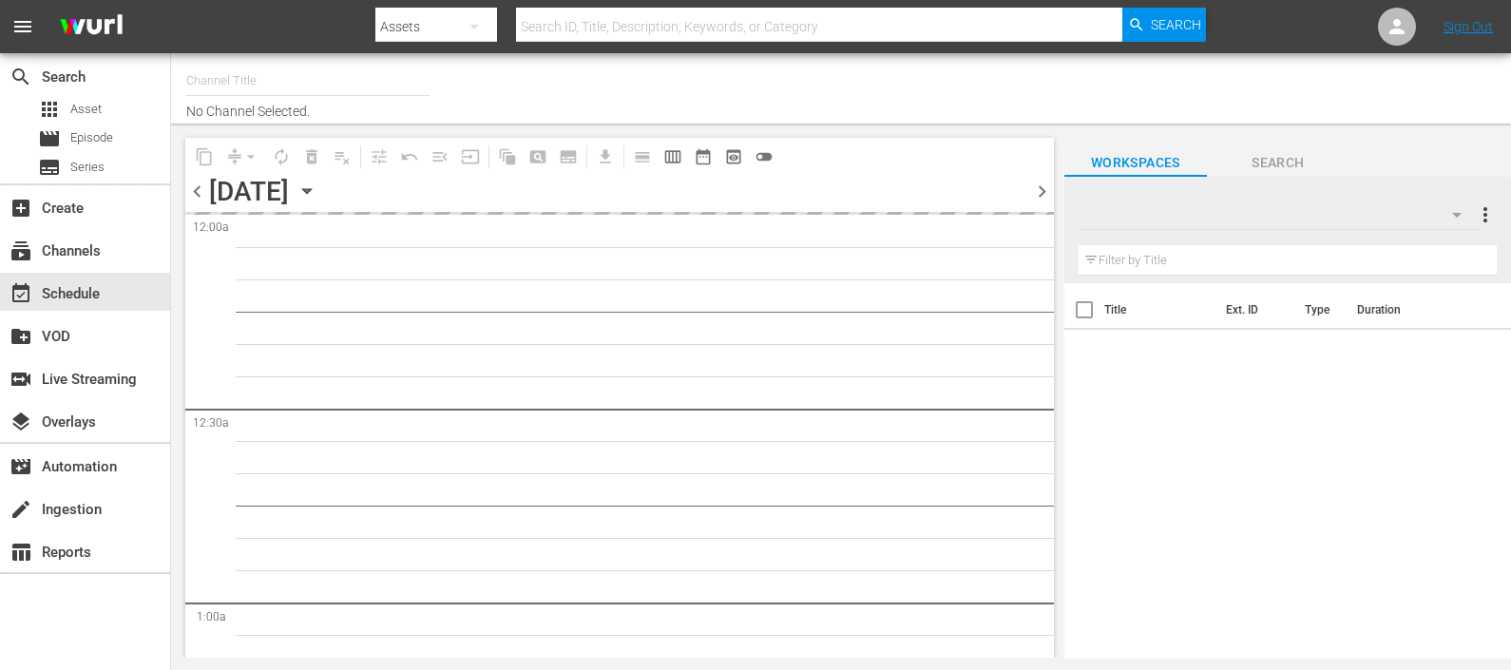
type input "Alta Tensione (1145)"
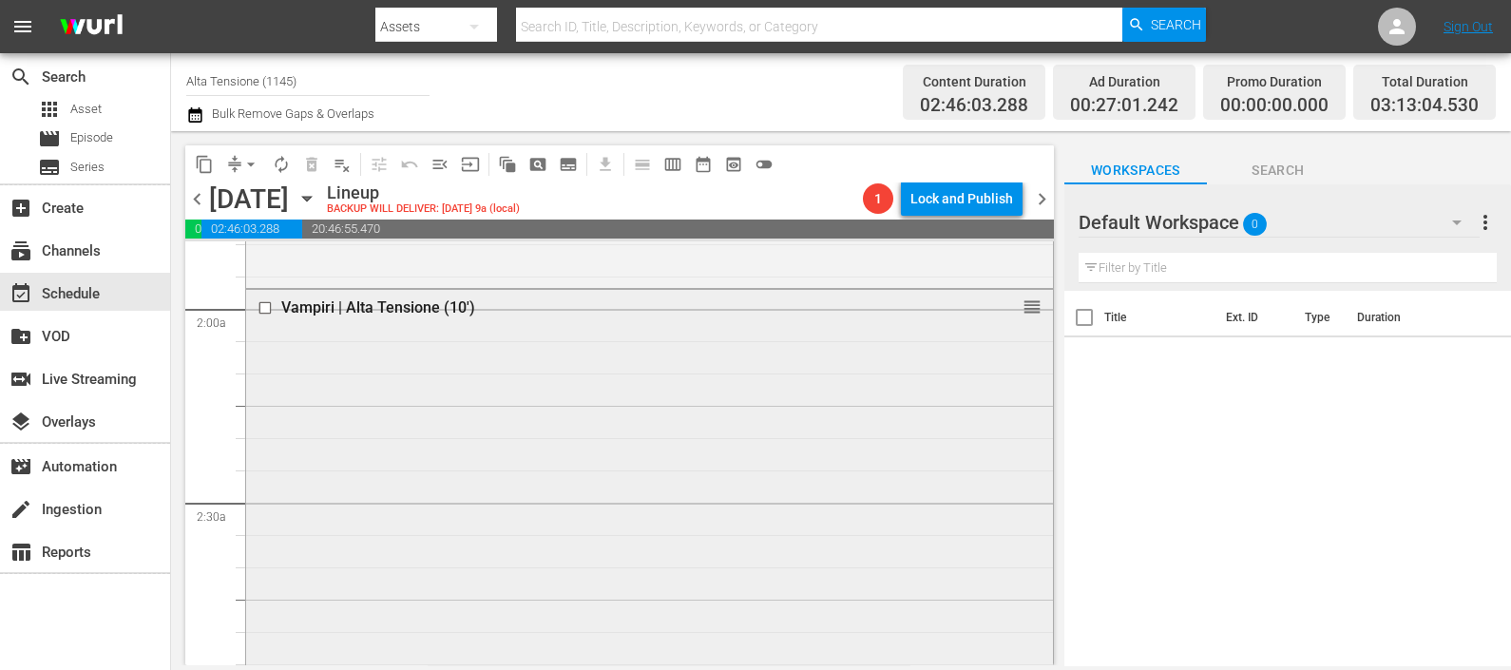
scroll to position [594, 0]
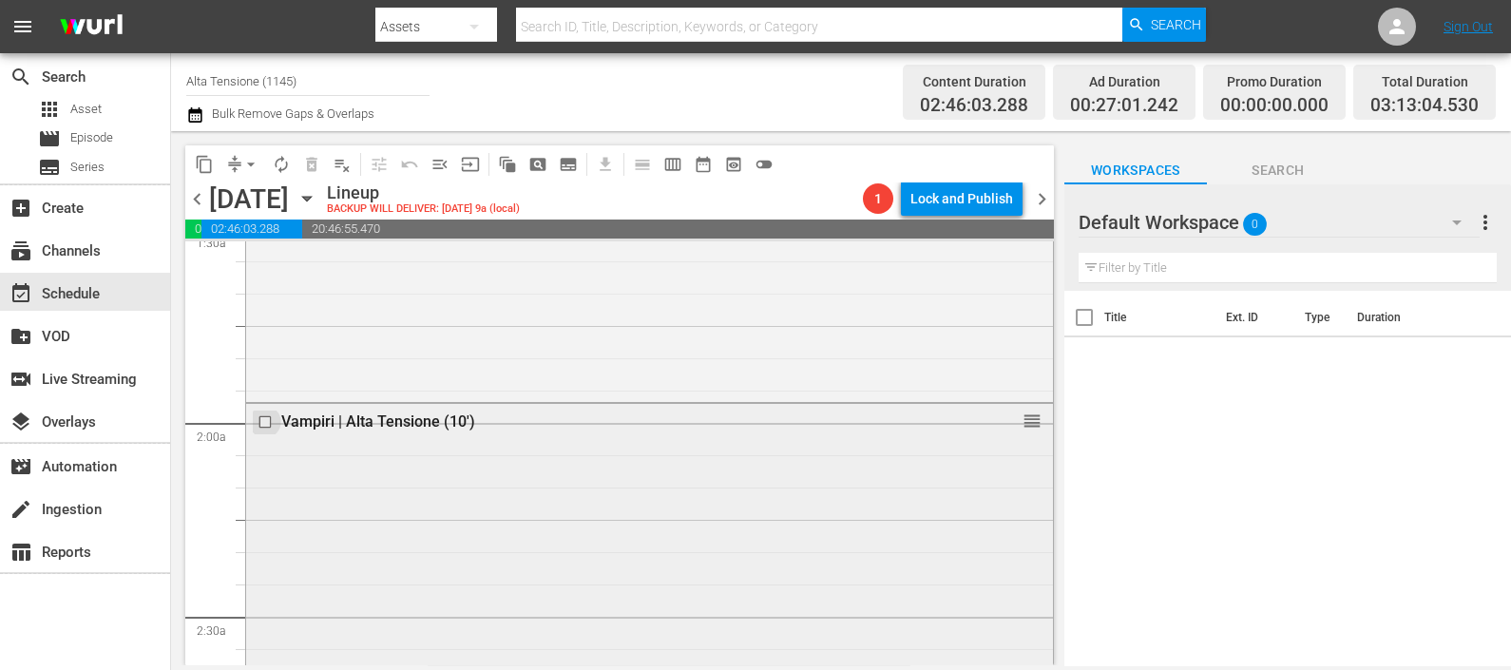
click at [261, 417] on input "checkbox" at bounding box center [268, 421] width 20 height 16
click at [314, 162] on span "delete_forever_outlined" at bounding box center [311, 164] width 19 height 19
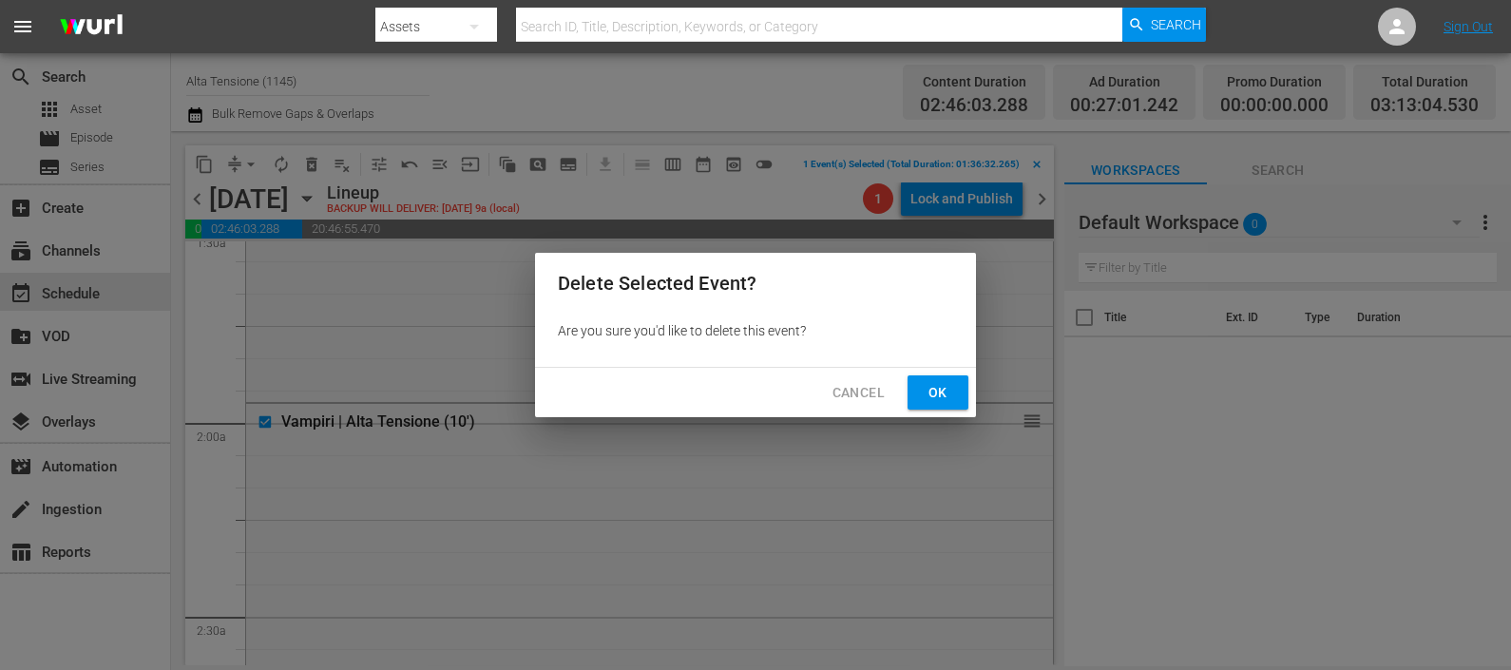
click at [962, 396] on button "Ok" at bounding box center [938, 392] width 61 height 35
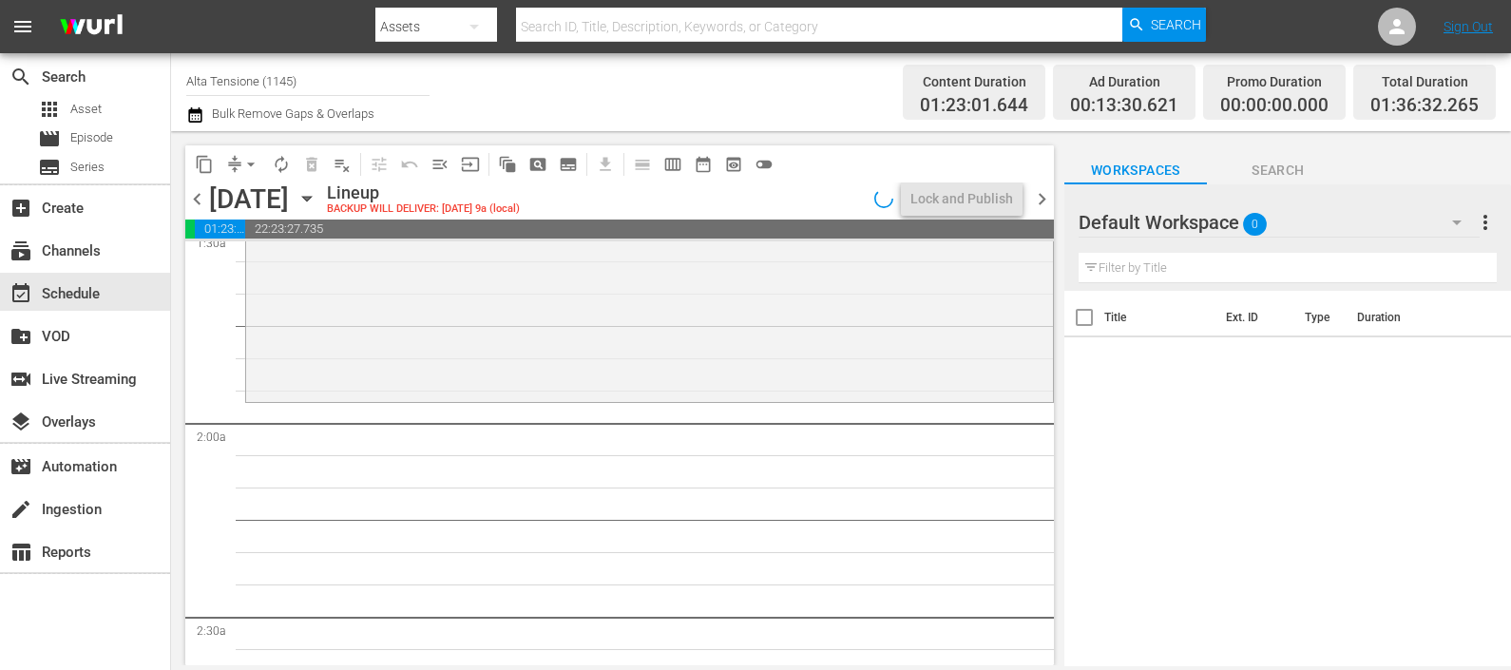
click at [1362, 223] on div "Default Workspace 0" at bounding box center [1279, 222] width 401 height 53
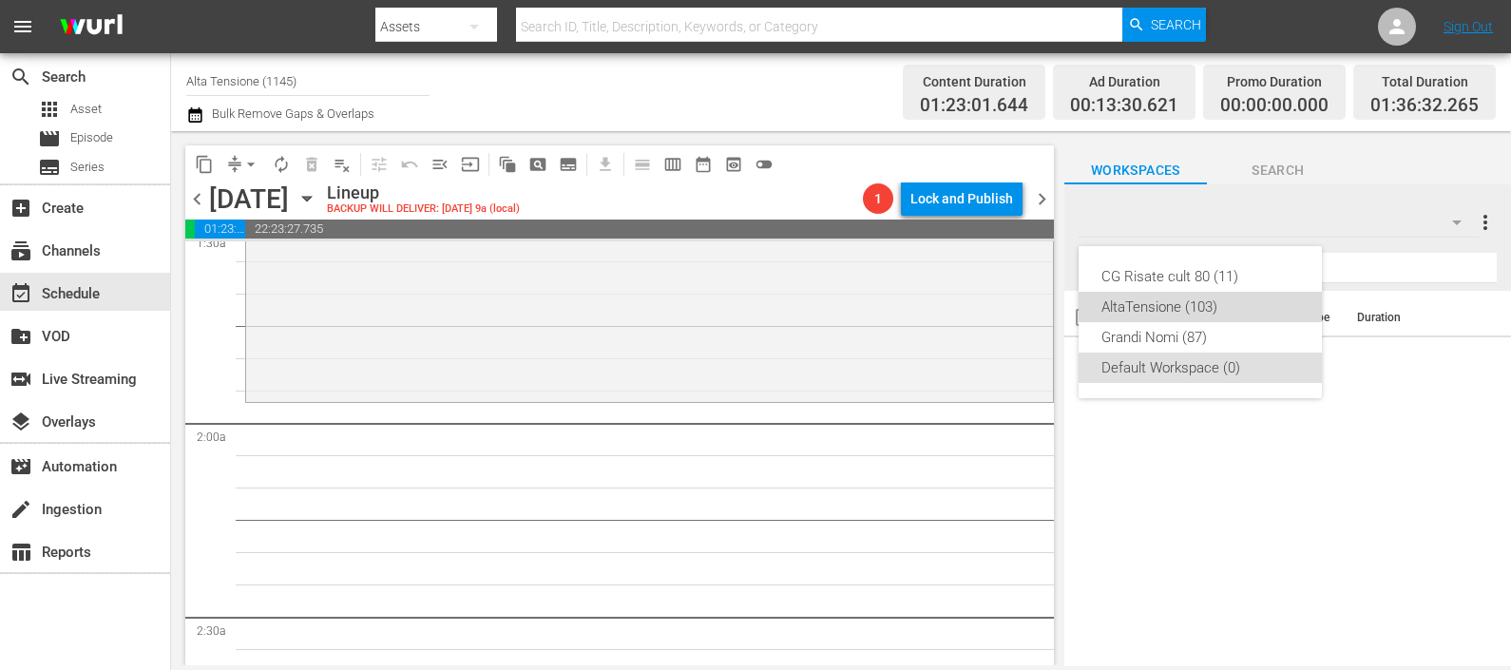
click at [1213, 304] on div "AltaTensione (103)" at bounding box center [1200, 307] width 198 height 30
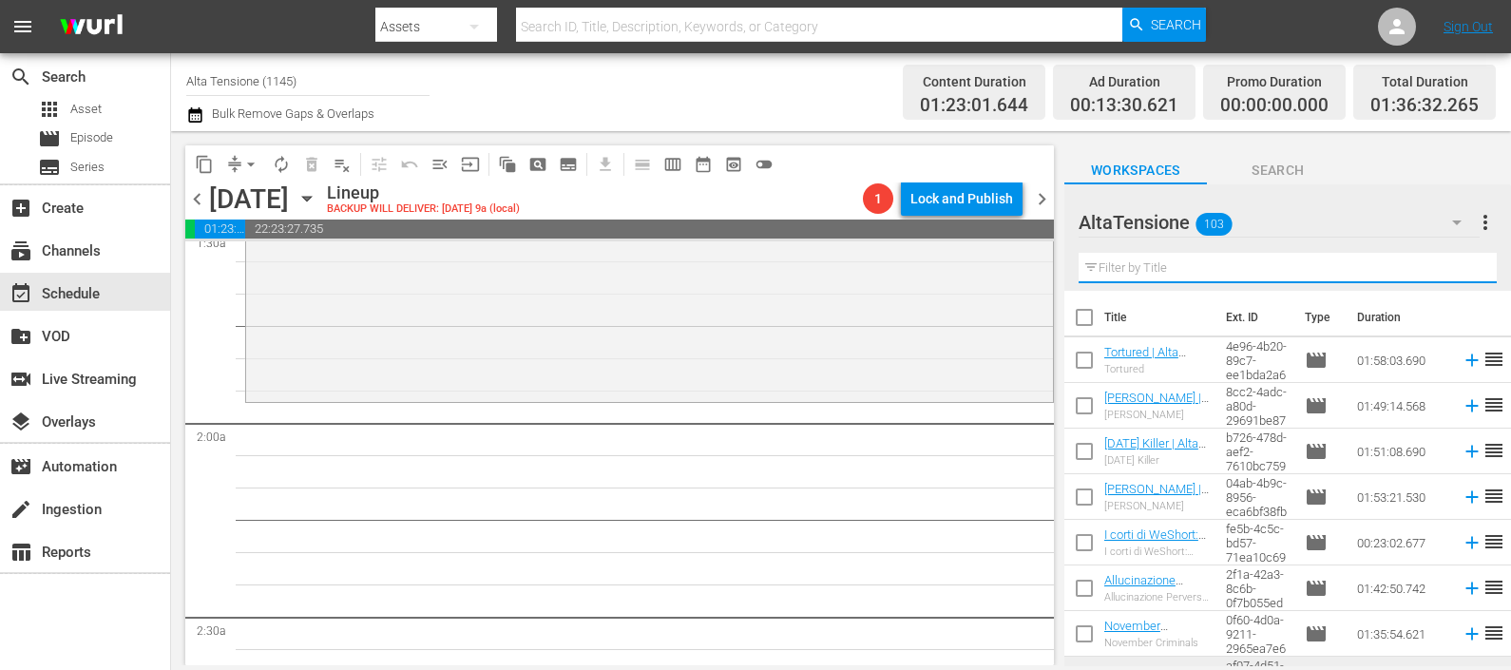
drag, startPoint x: 1169, startPoint y: 260, endPoint x: 1167, endPoint y: 273, distance: 12.5
click at [1169, 263] on input "text" at bounding box center [1288, 268] width 418 height 30
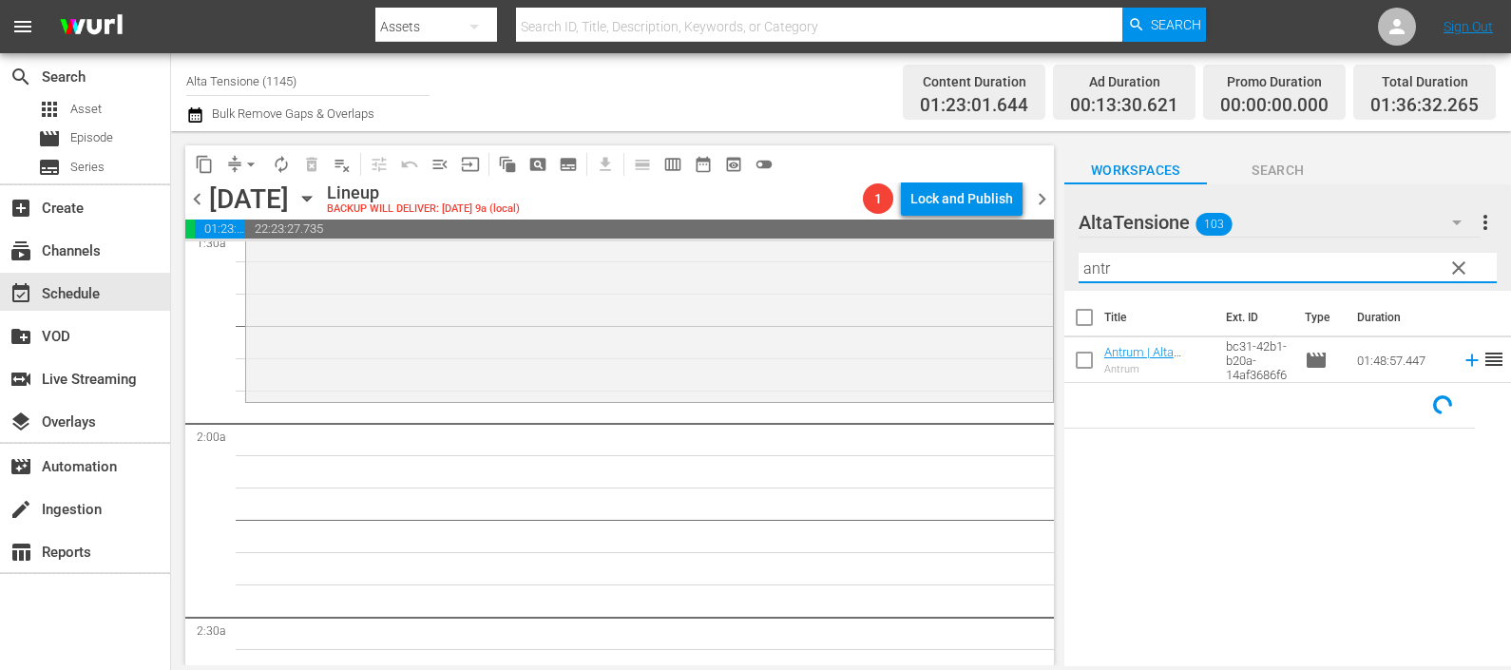
click at [1465, 357] on icon at bounding box center [1471, 360] width 12 height 12
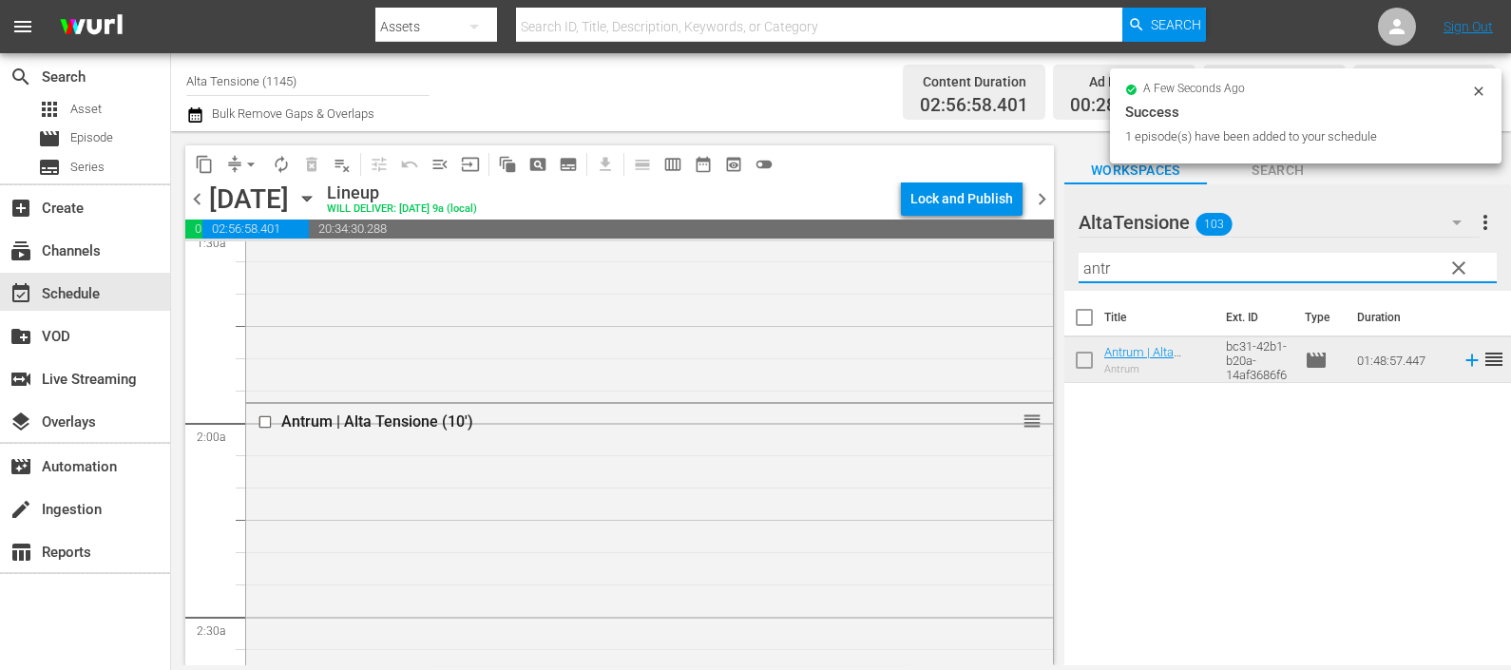
drag, startPoint x: 1235, startPoint y: 262, endPoint x: 1077, endPoint y: 253, distance: 159.0
click at [1077, 253] on div "AltaTensione 103 AltaTensione more_vert clear Filter by Title antr" at bounding box center [1287, 237] width 447 height 106
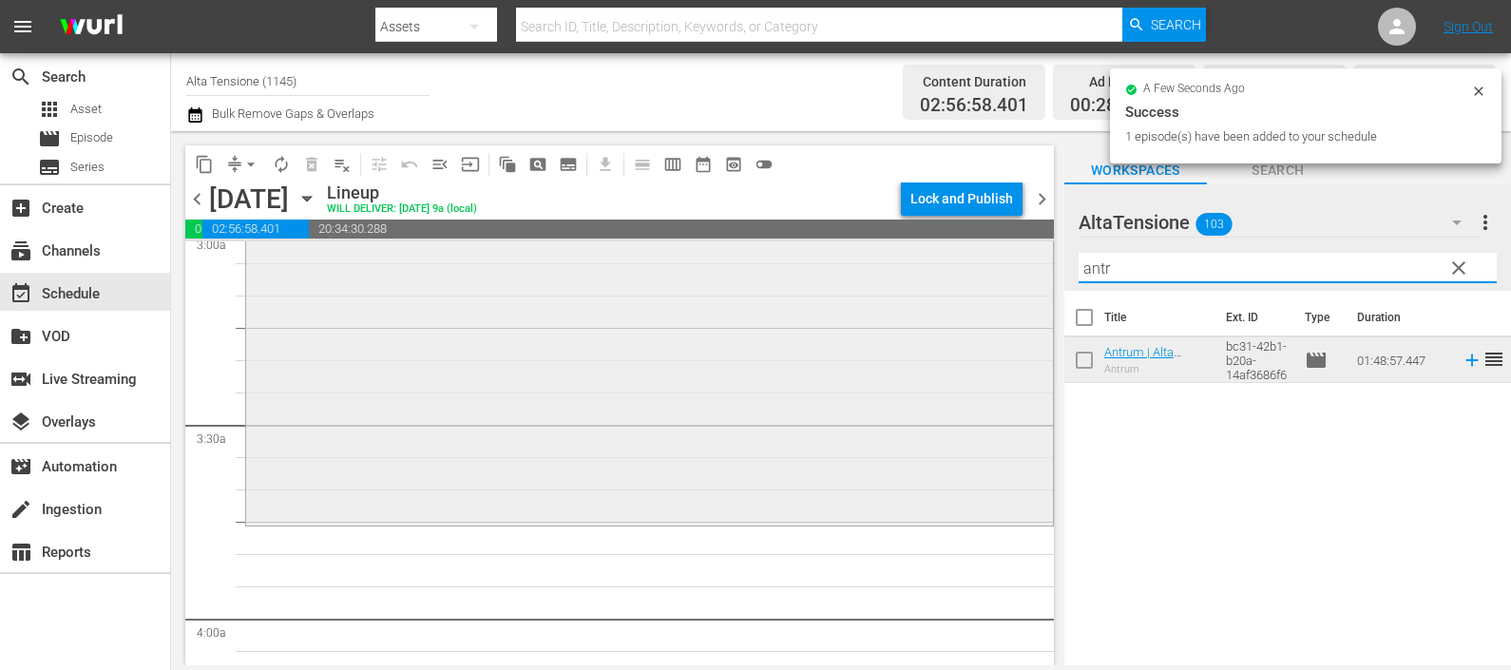
scroll to position [1188, 0]
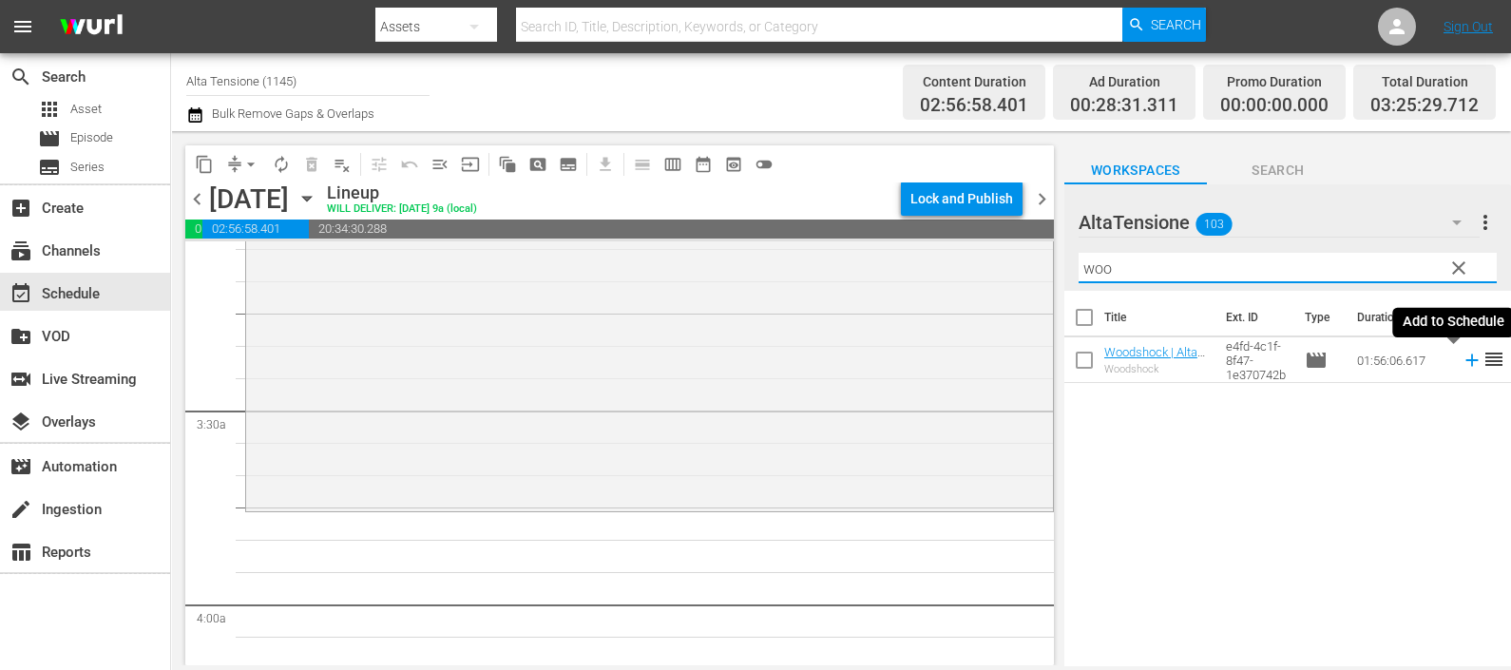
drag, startPoint x: 1452, startPoint y: 359, endPoint x: 1440, endPoint y: 354, distance: 13.6
click at [1462, 358] on icon at bounding box center [1472, 360] width 21 height 21
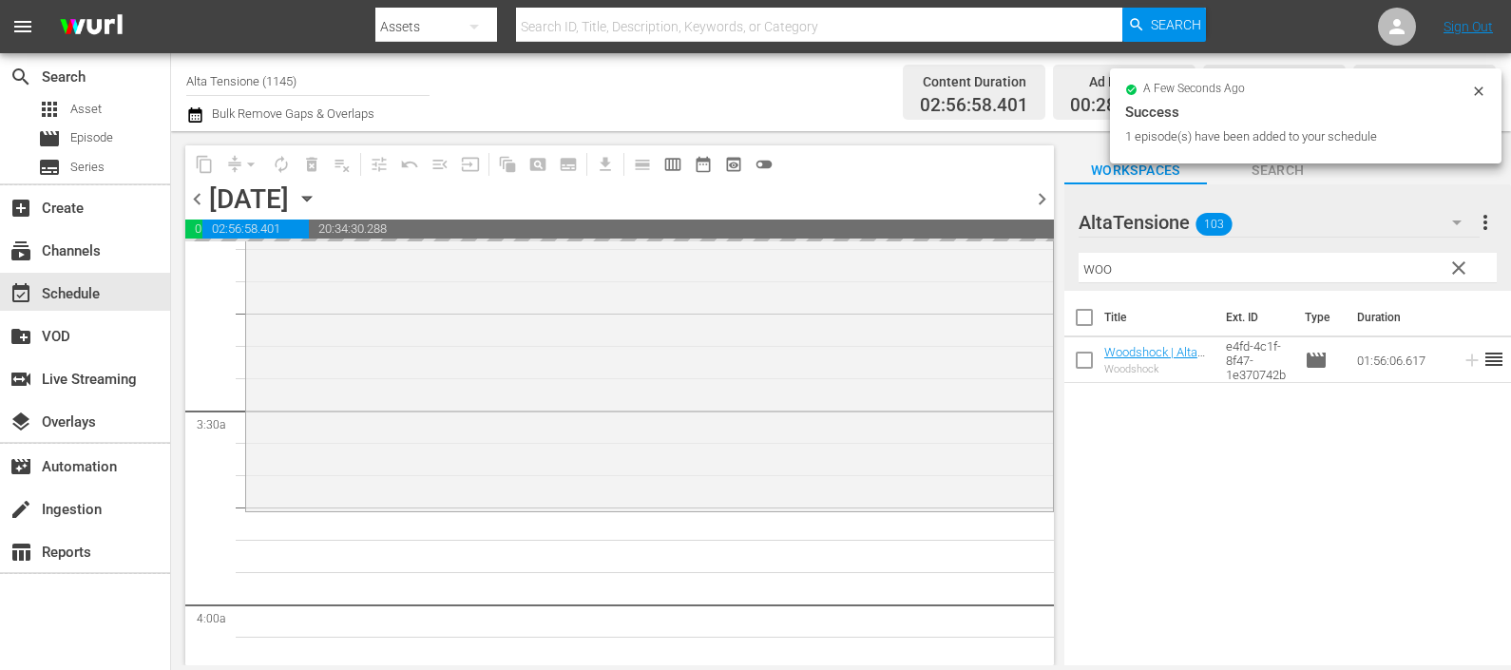
scroll to position [1543, 0]
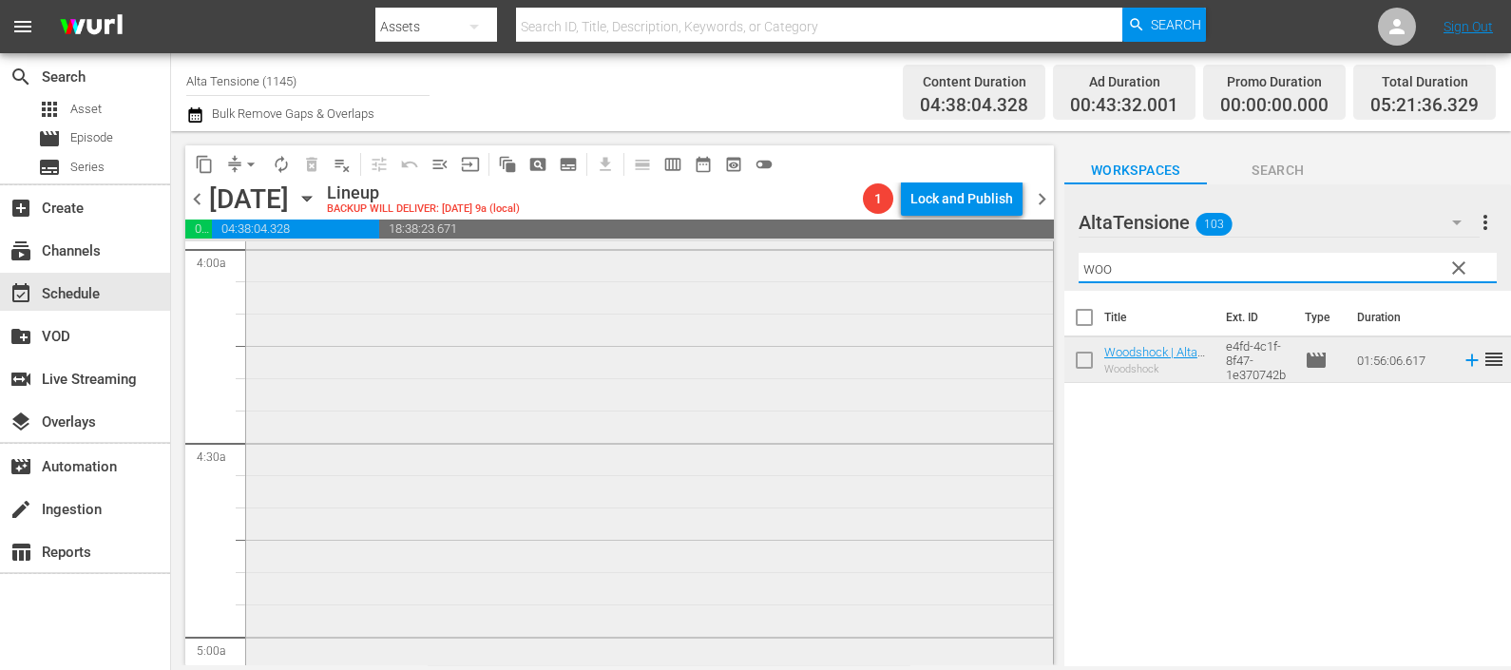
drag, startPoint x: 1230, startPoint y: 268, endPoint x: 905, endPoint y: 292, distance: 325.9
click at [904, 290] on div "content_copy compress arrow_drop_down autorenew_outlined delete_forever_outline…" at bounding box center [841, 398] width 1340 height 534
click at [1462, 358] on icon at bounding box center [1472, 360] width 21 height 21
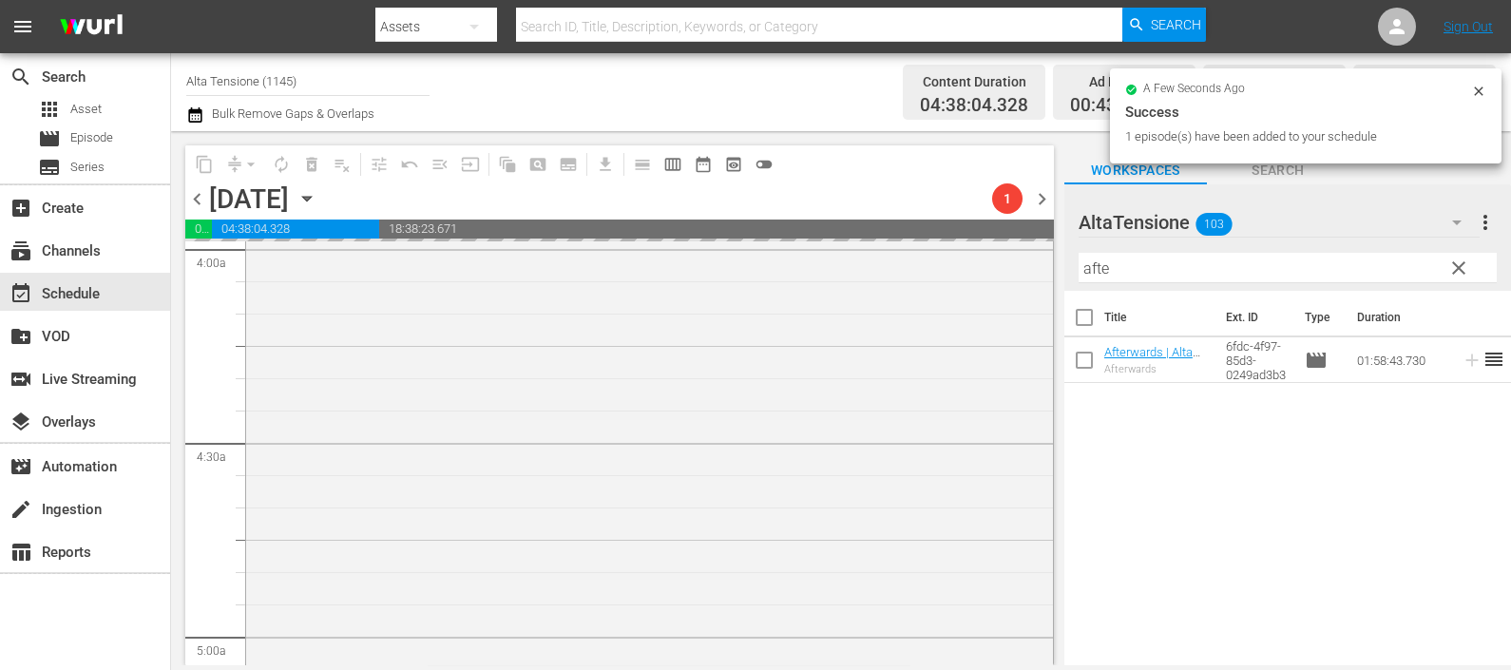
scroll to position [2138, 0]
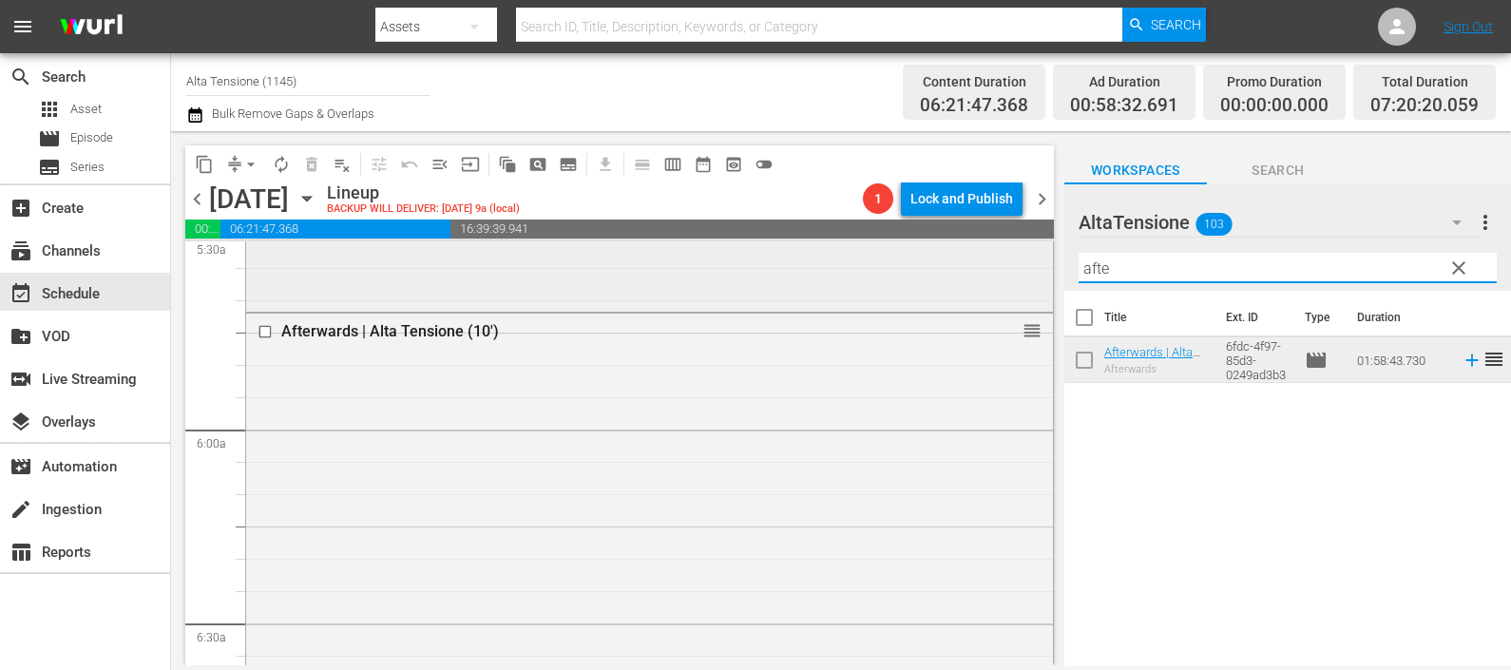
drag, startPoint x: 1205, startPoint y: 273, endPoint x: 960, endPoint y: 247, distance: 246.5
click at [960, 247] on div "content_copy compress arrow_drop_down autorenew_outlined delete_forever_outline…" at bounding box center [841, 398] width 1340 height 534
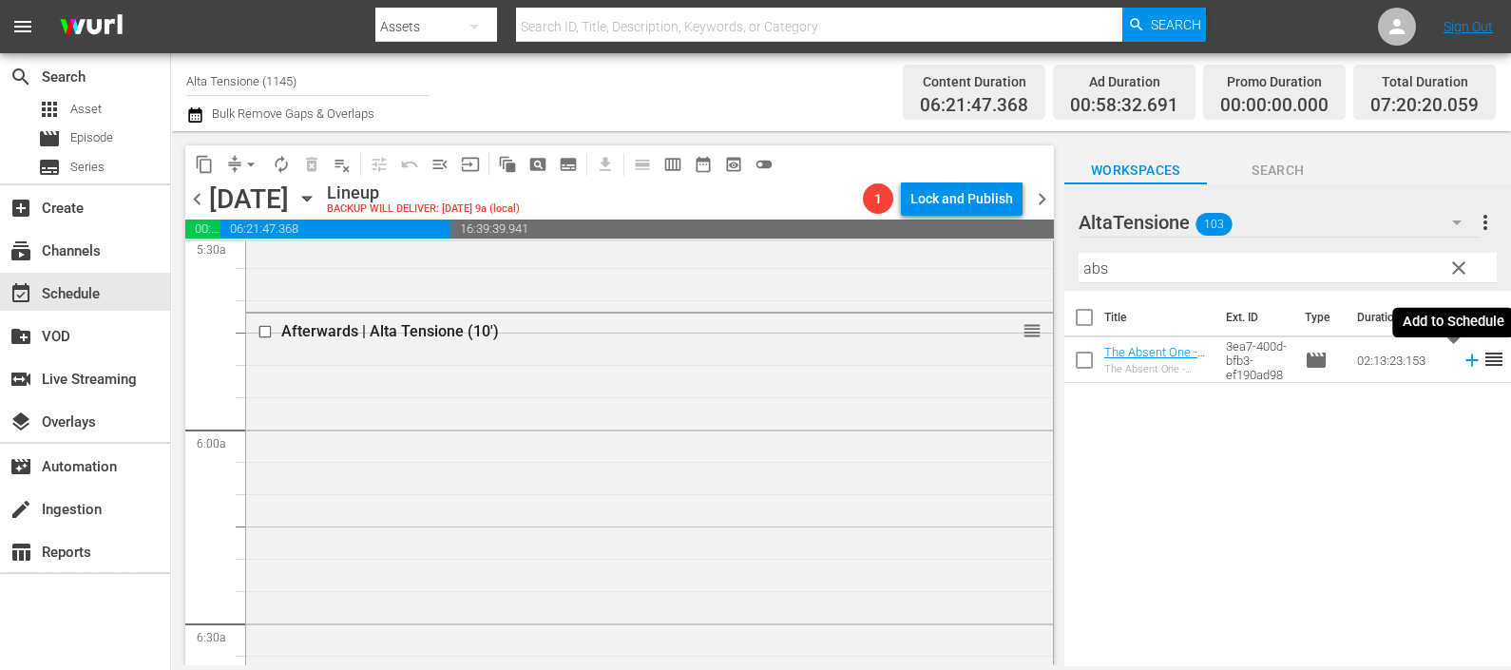
click at [1462, 363] on icon at bounding box center [1472, 360] width 21 height 21
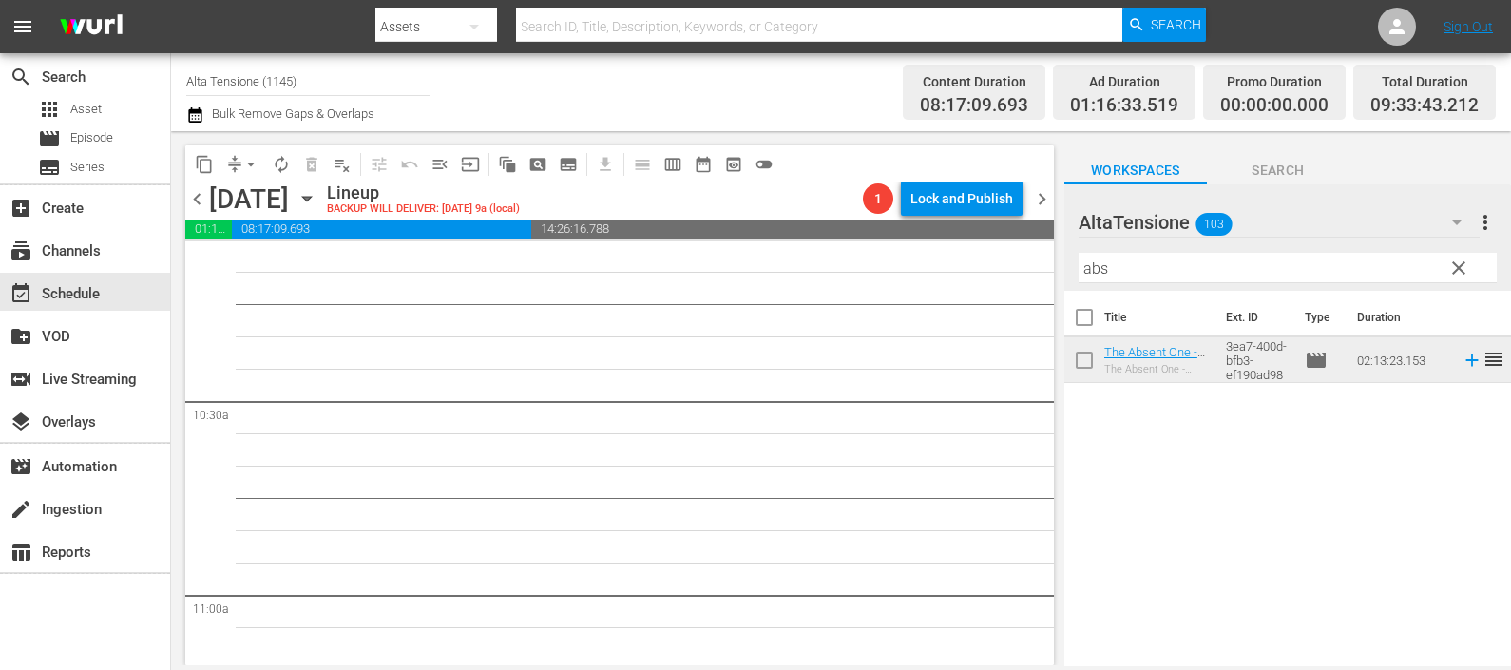
scroll to position [3920, 0]
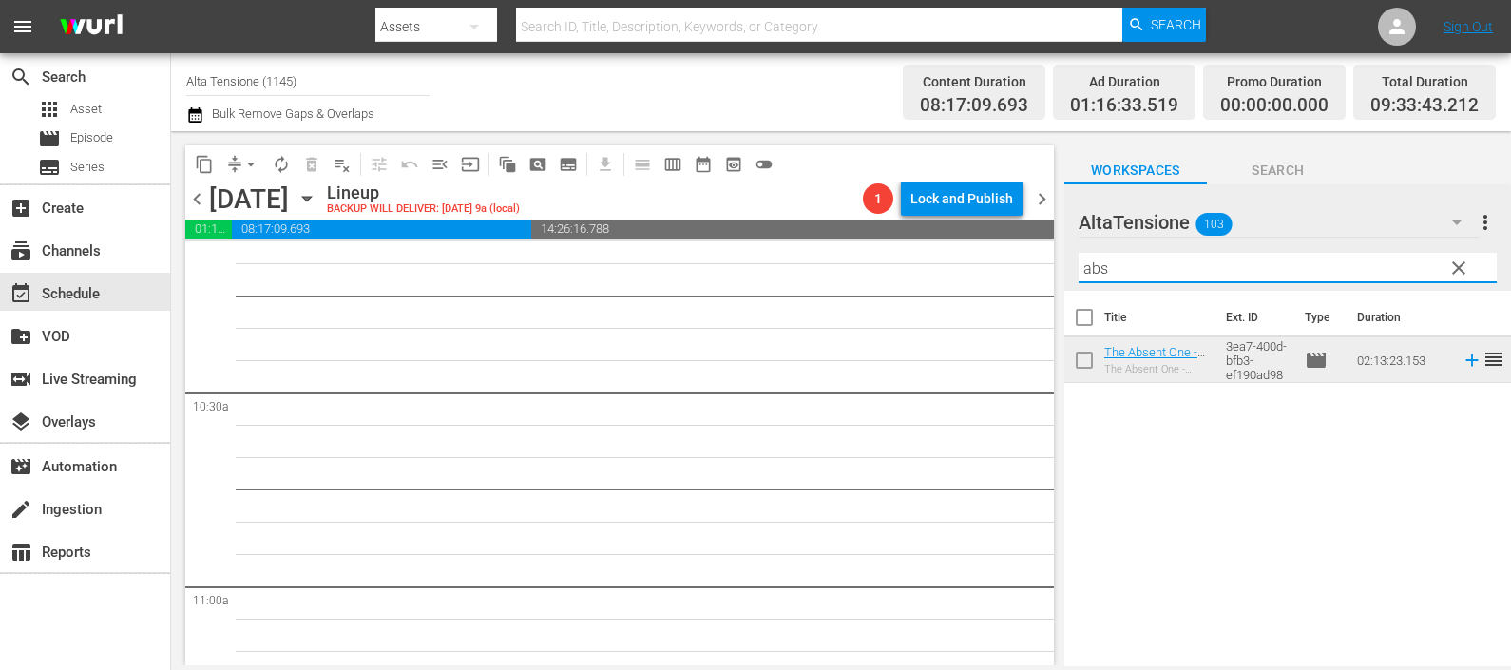
drag, startPoint x: 1116, startPoint y: 271, endPoint x: 1026, endPoint y: 258, distance: 90.2
click at [1026, 258] on div "content_copy compress arrow_drop_down autorenew_outlined delete_forever_outline…" at bounding box center [841, 398] width 1340 height 534
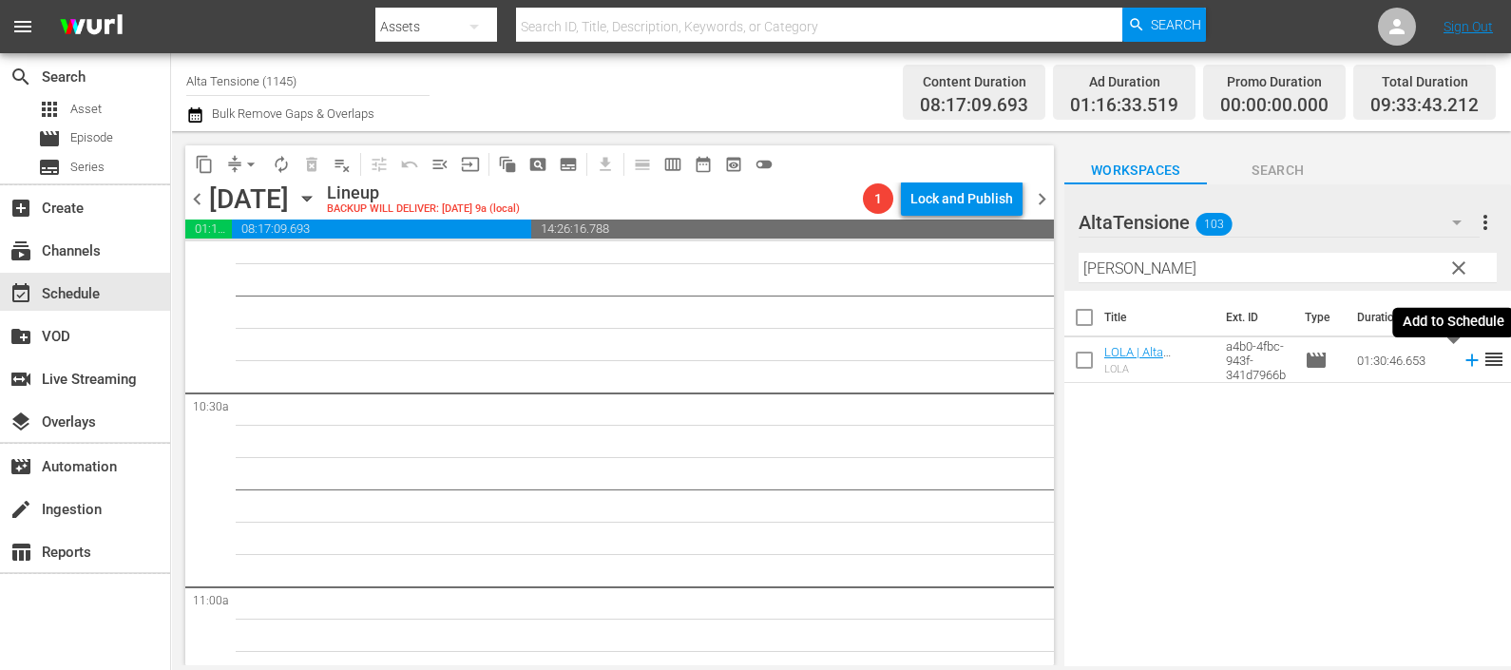
drag, startPoint x: 1458, startPoint y: 356, endPoint x: 1398, endPoint y: 372, distance: 61.8
click at [1462, 356] on icon at bounding box center [1472, 360] width 21 height 21
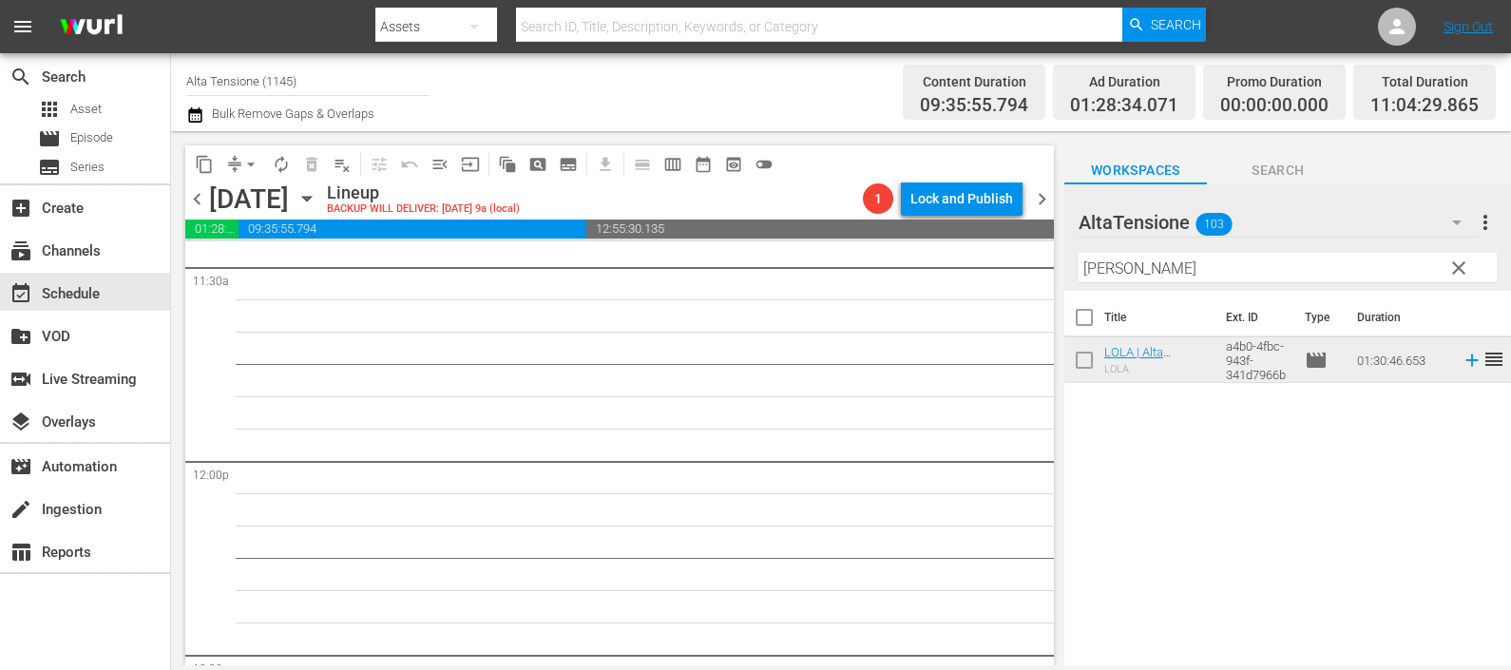
scroll to position [4514, 0]
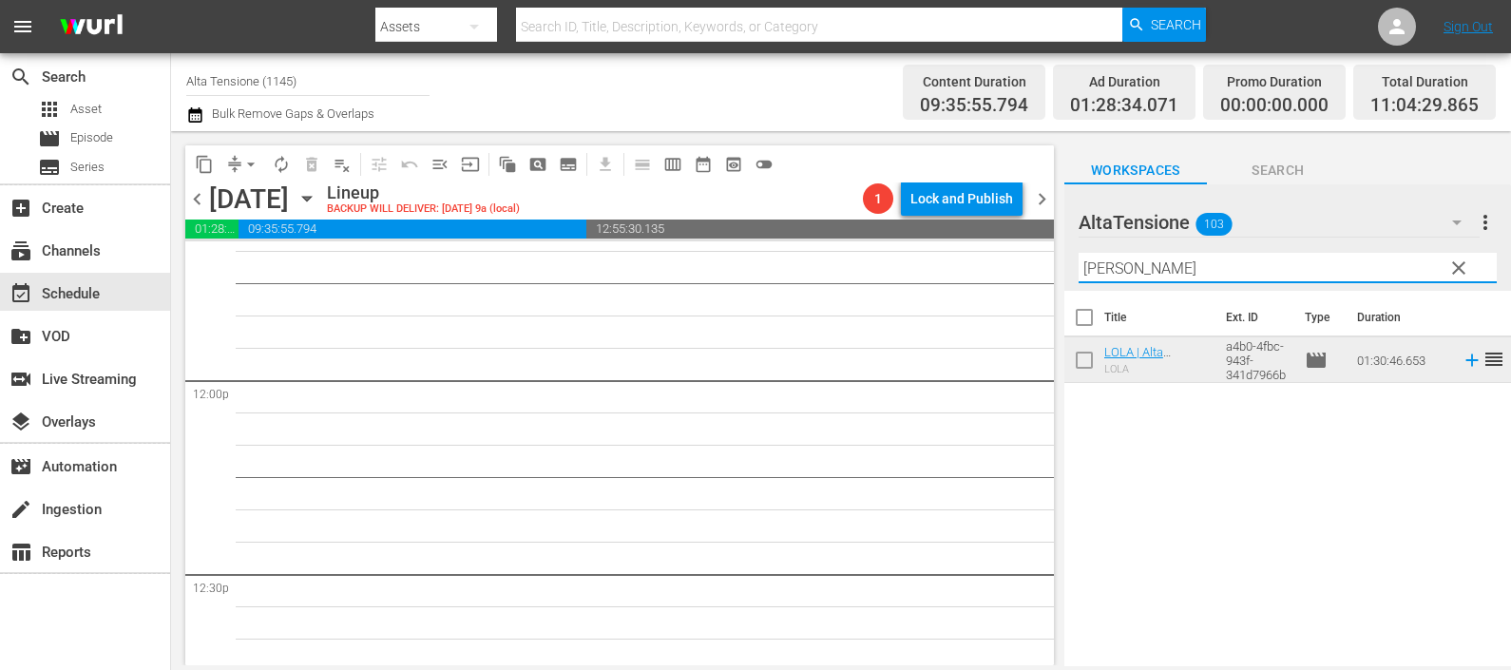
drag, startPoint x: 1150, startPoint y: 271, endPoint x: 1004, endPoint y: 290, distance: 147.6
click at [1007, 285] on div "content_copy compress arrow_drop_down autorenew_outlined delete_forever_outline…" at bounding box center [841, 398] width 1340 height 534
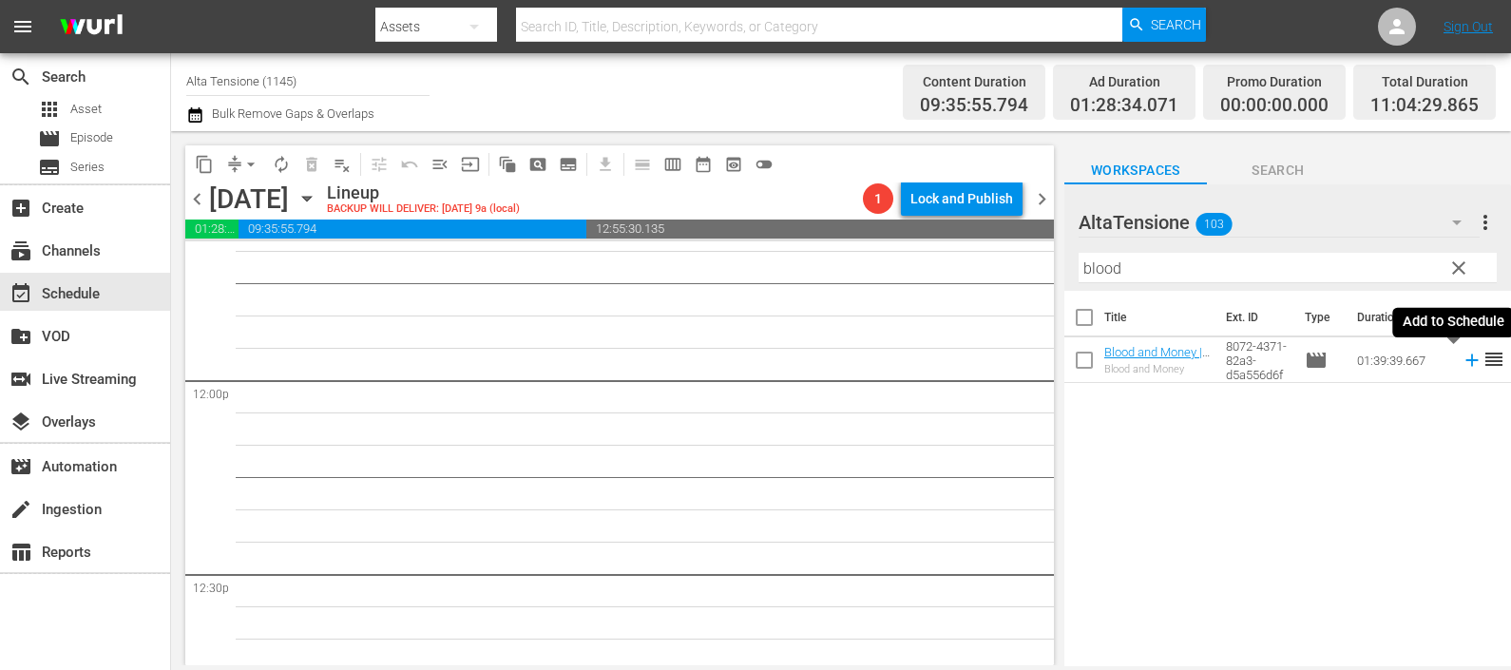
click at [1462, 358] on icon at bounding box center [1472, 360] width 21 height 21
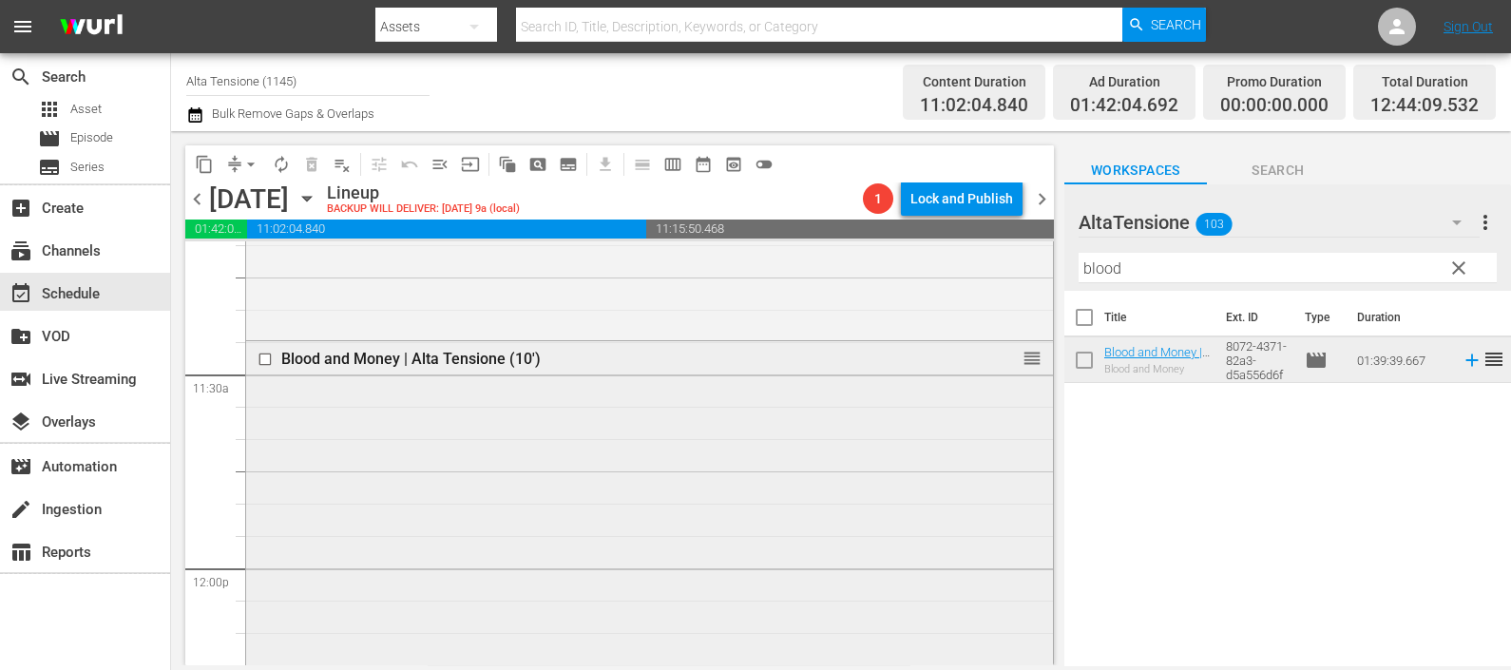
scroll to position [4277, 0]
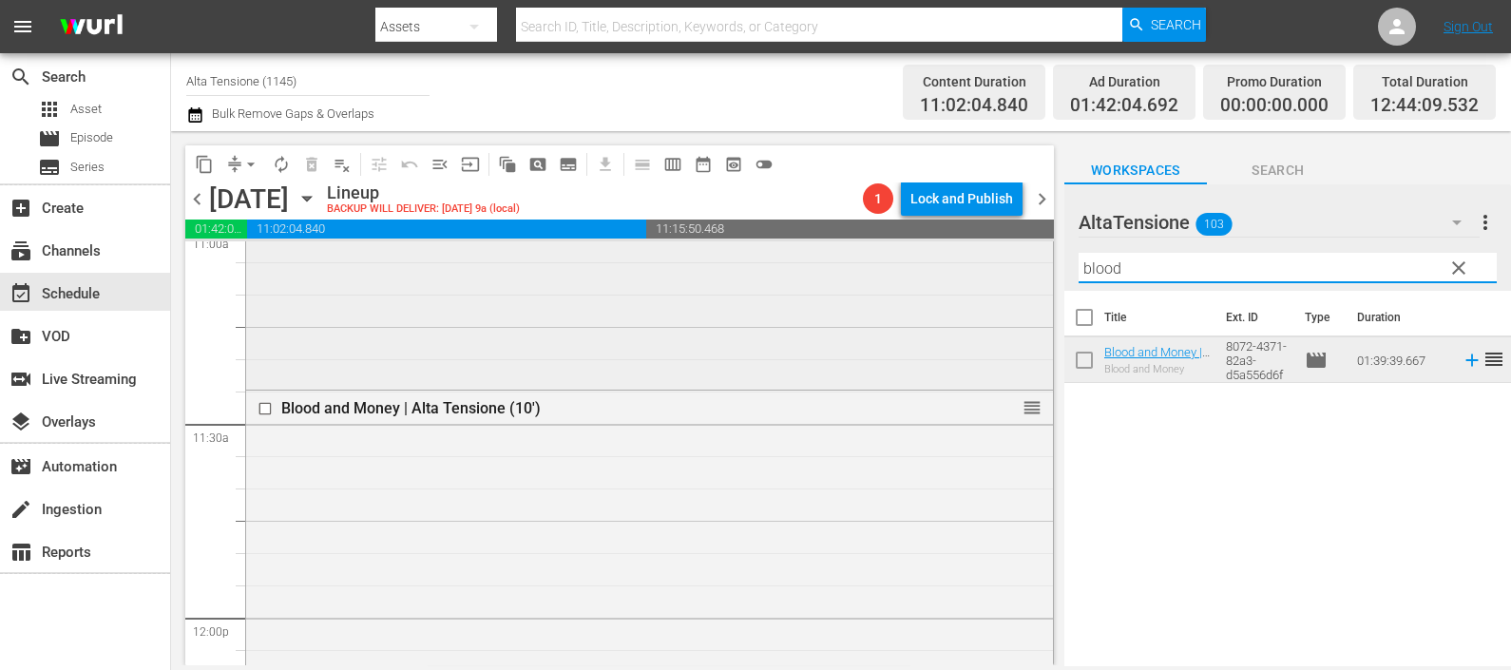
drag, startPoint x: 1130, startPoint y: 263, endPoint x: 987, endPoint y: 258, distance: 142.6
click at [993, 258] on div "content_copy compress arrow_drop_down autorenew_outlined delete_forever_outline…" at bounding box center [841, 398] width 1340 height 534
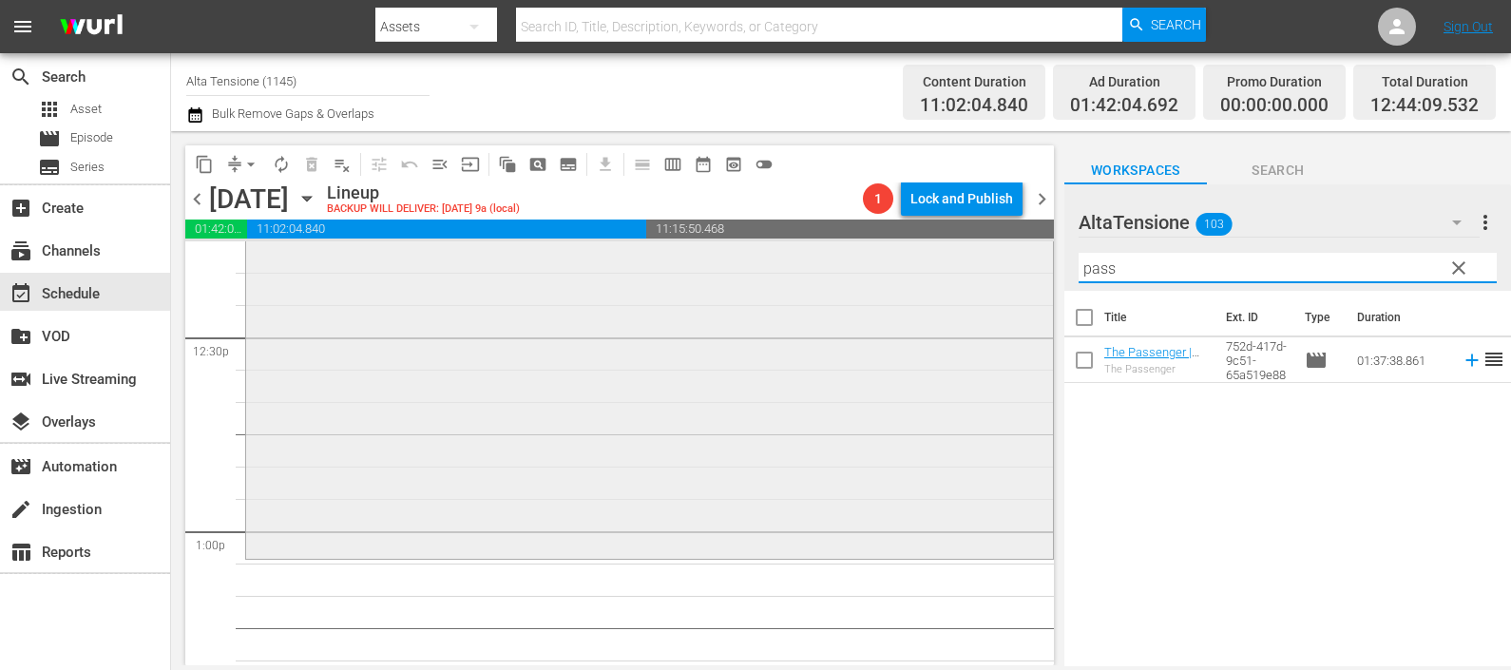
scroll to position [4752, 0]
click at [1465, 360] on icon at bounding box center [1471, 360] width 12 height 12
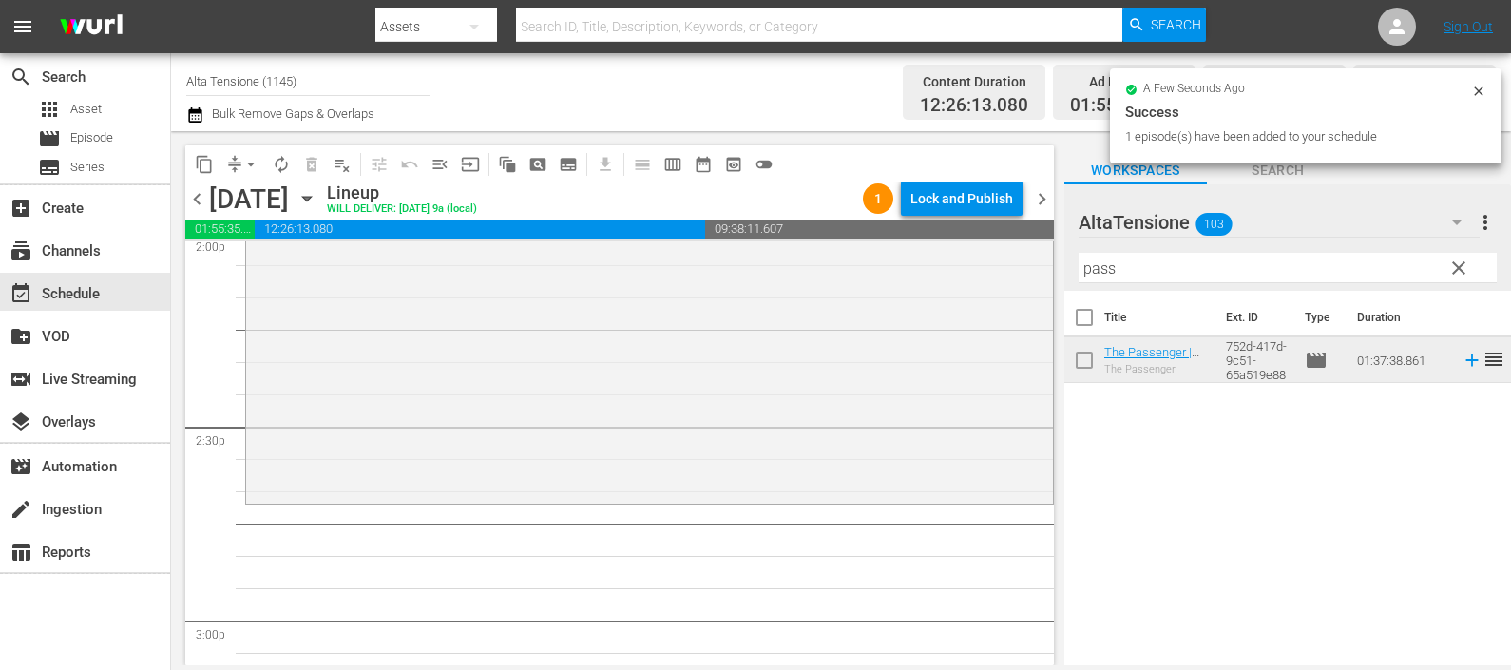
scroll to position [5464, 0]
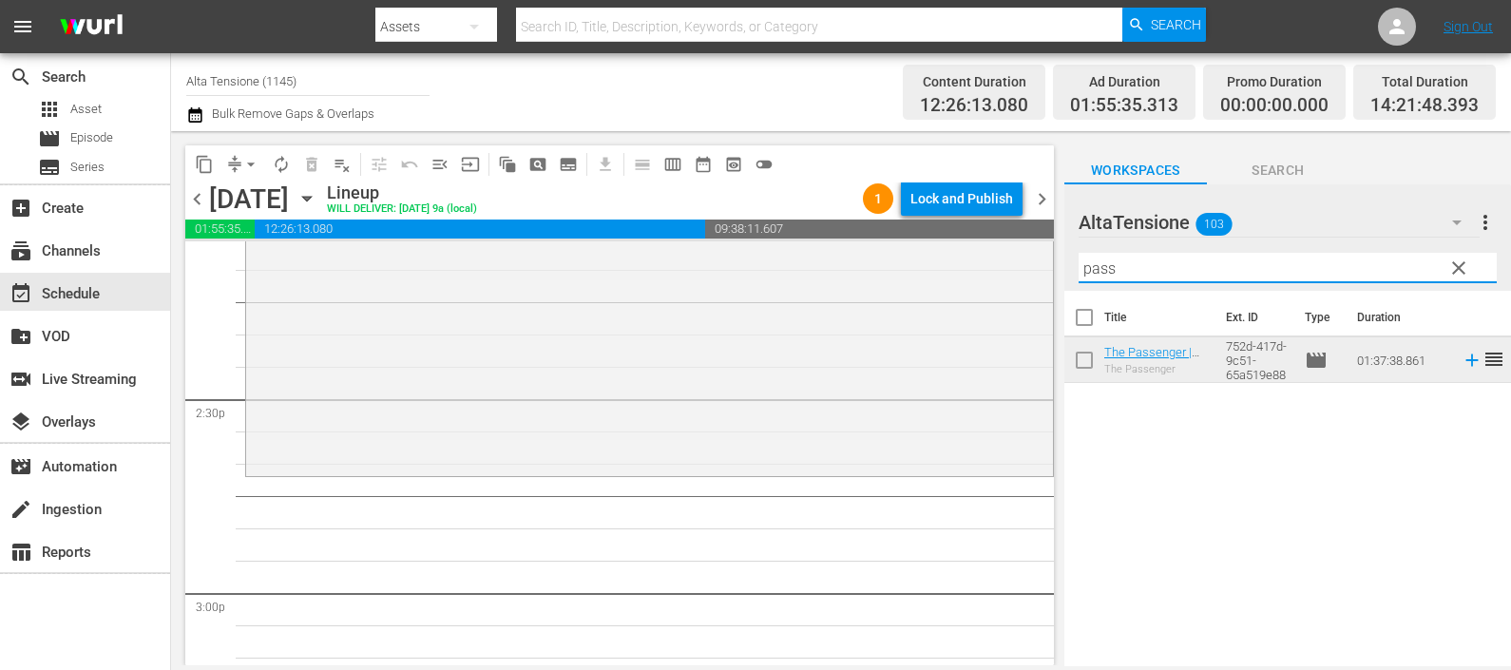
drag, startPoint x: 1131, startPoint y: 274, endPoint x: 1065, endPoint y: 262, distance: 66.6
click at [1065, 262] on div "AltaTensione 103 AltaTensione more_vert clear Filter by Title pass" at bounding box center [1287, 237] width 447 height 106
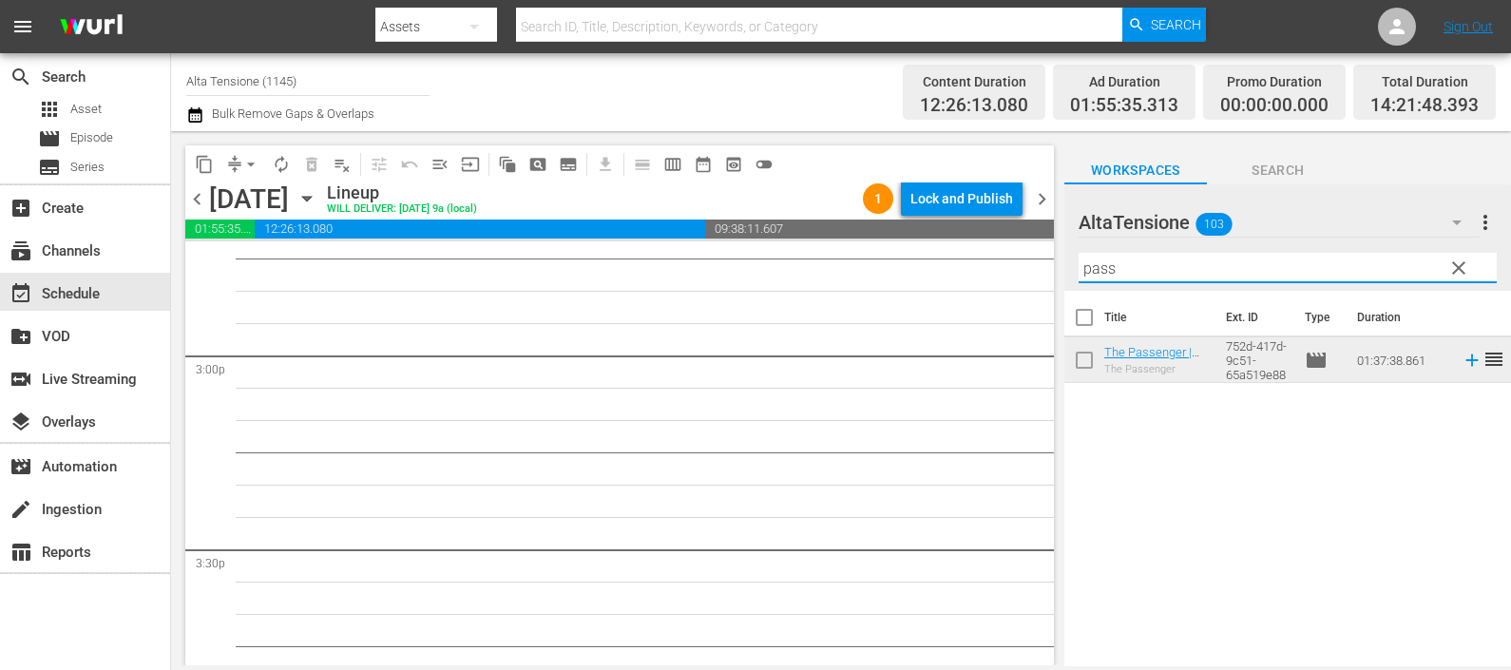
scroll to position [5583, 0]
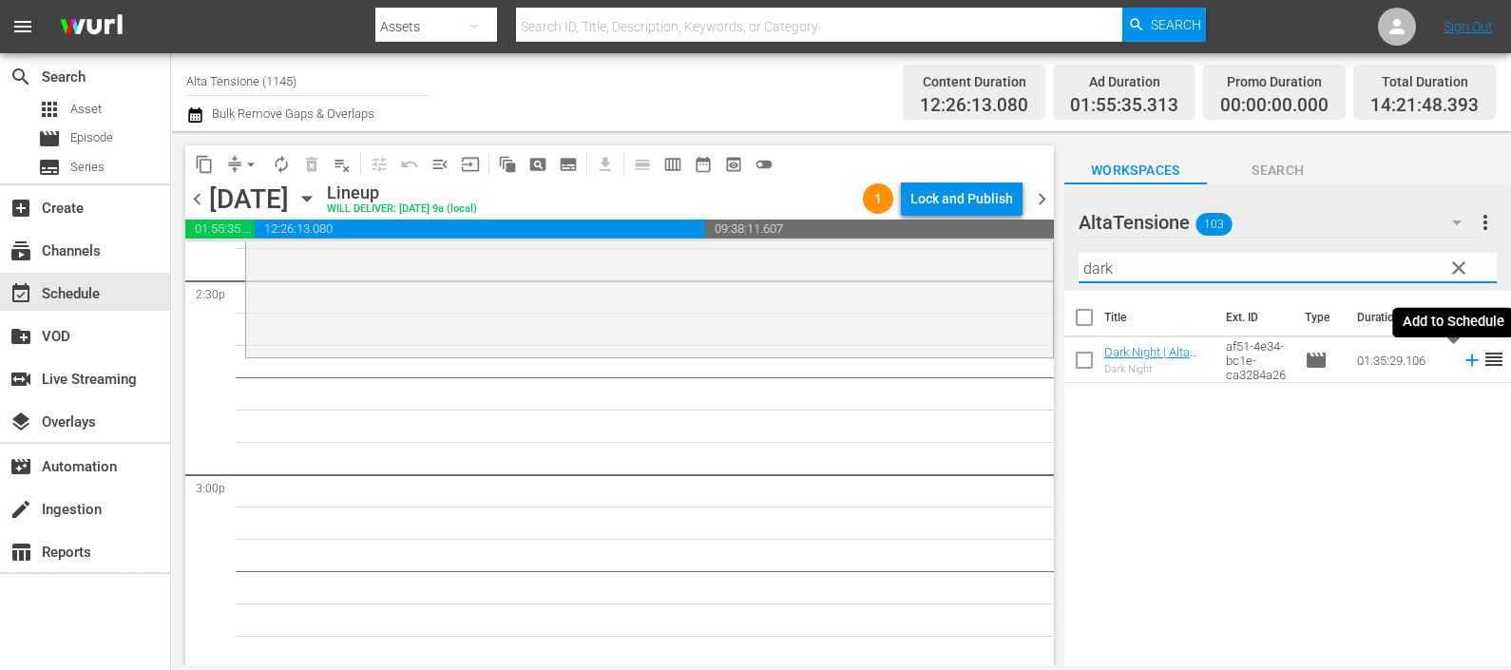
click at [1462, 359] on icon at bounding box center [1472, 360] width 21 height 21
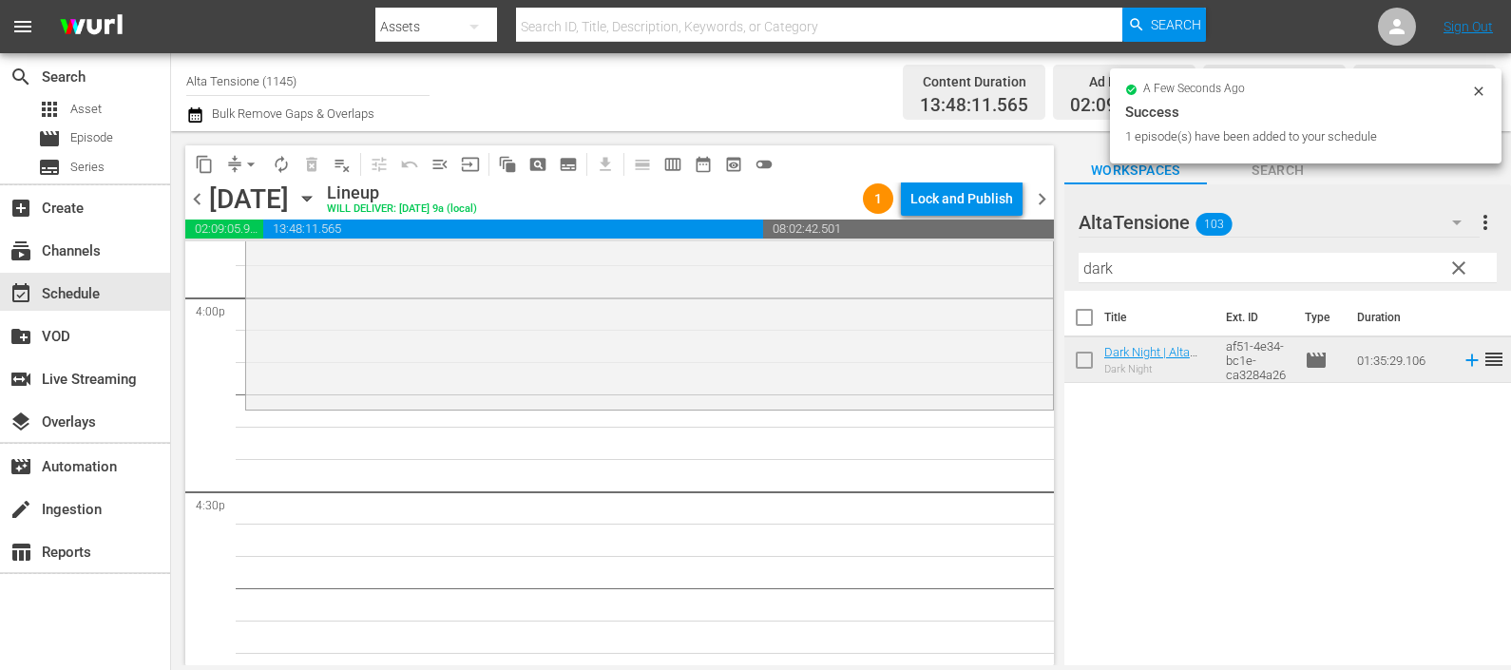
scroll to position [6176, 0]
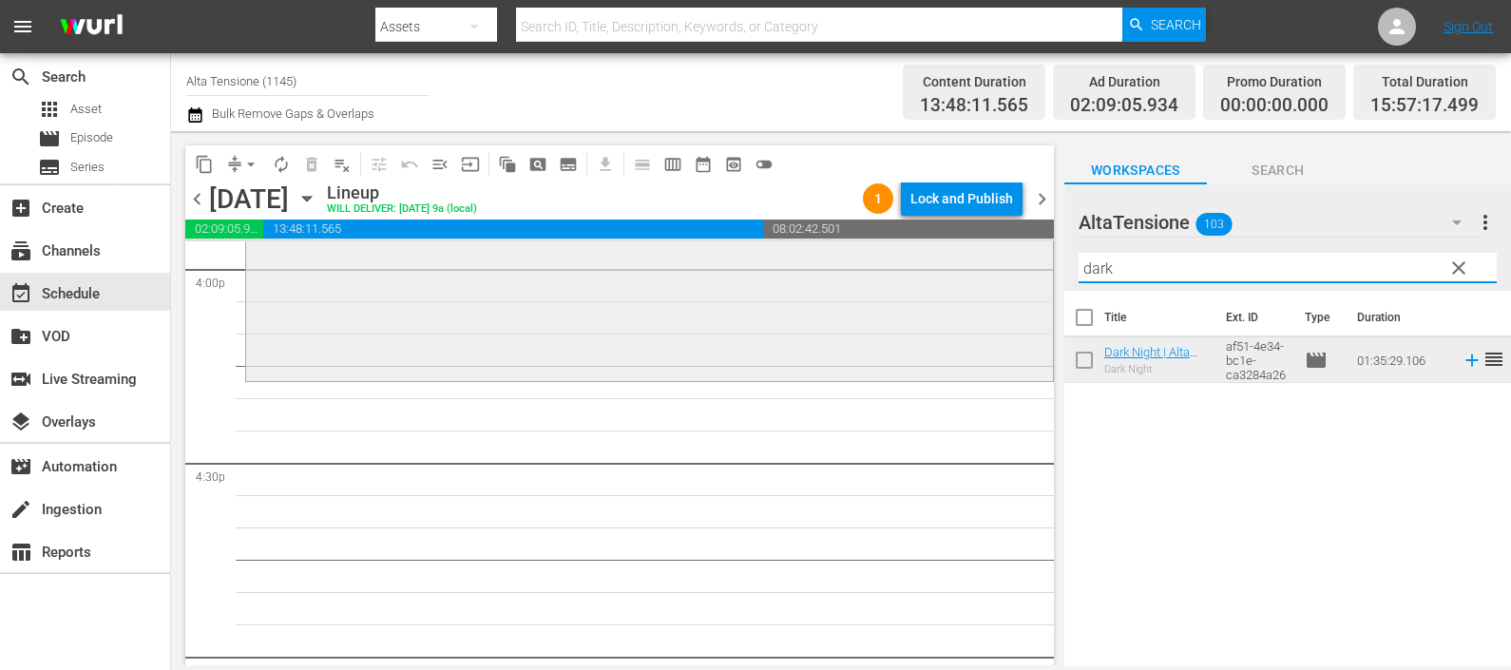
drag, startPoint x: 1124, startPoint y: 269, endPoint x: 1013, endPoint y: 271, distance: 111.2
click at [1018, 261] on div "content_copy compress arrow_drop_down autorenew_outlined delete_forever_outline…" at bounding box center [841, 398] width 1340 height 534
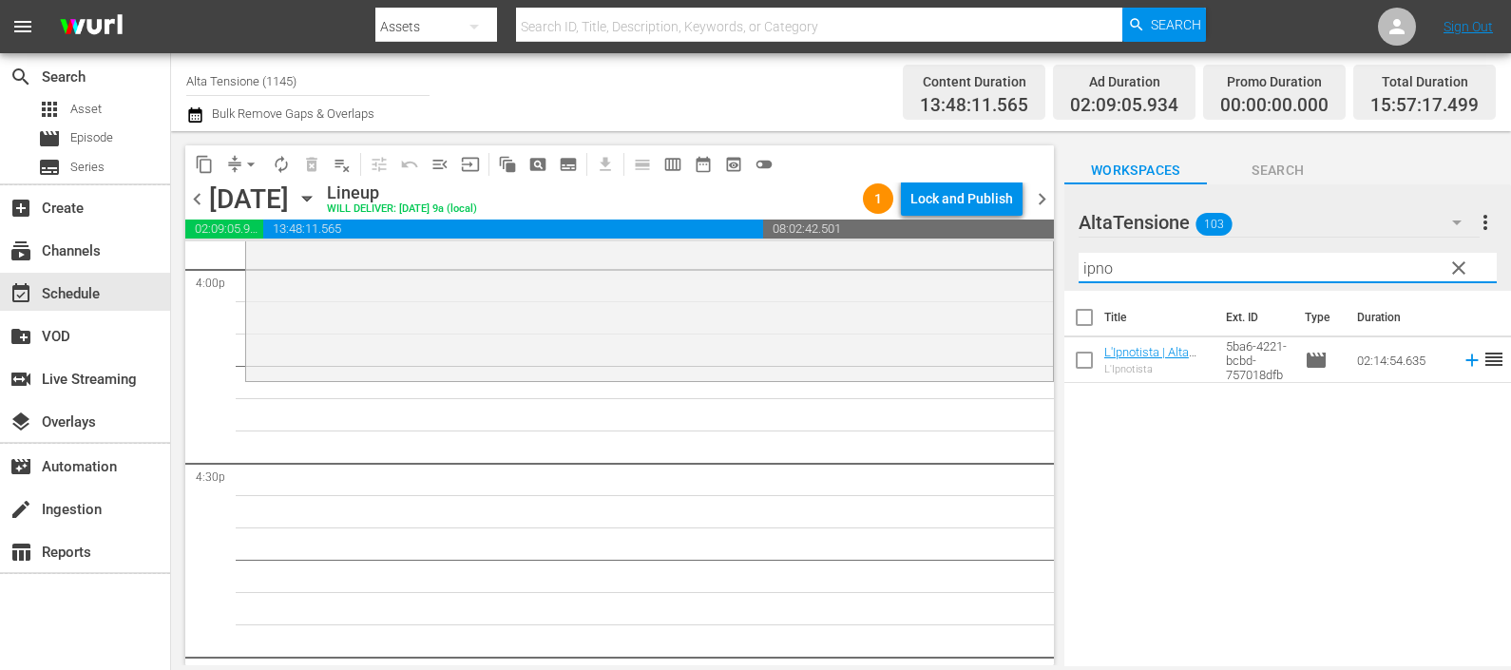
click at [1462, 355] on icon at bounding box center [1472, 360] width 21 height 21
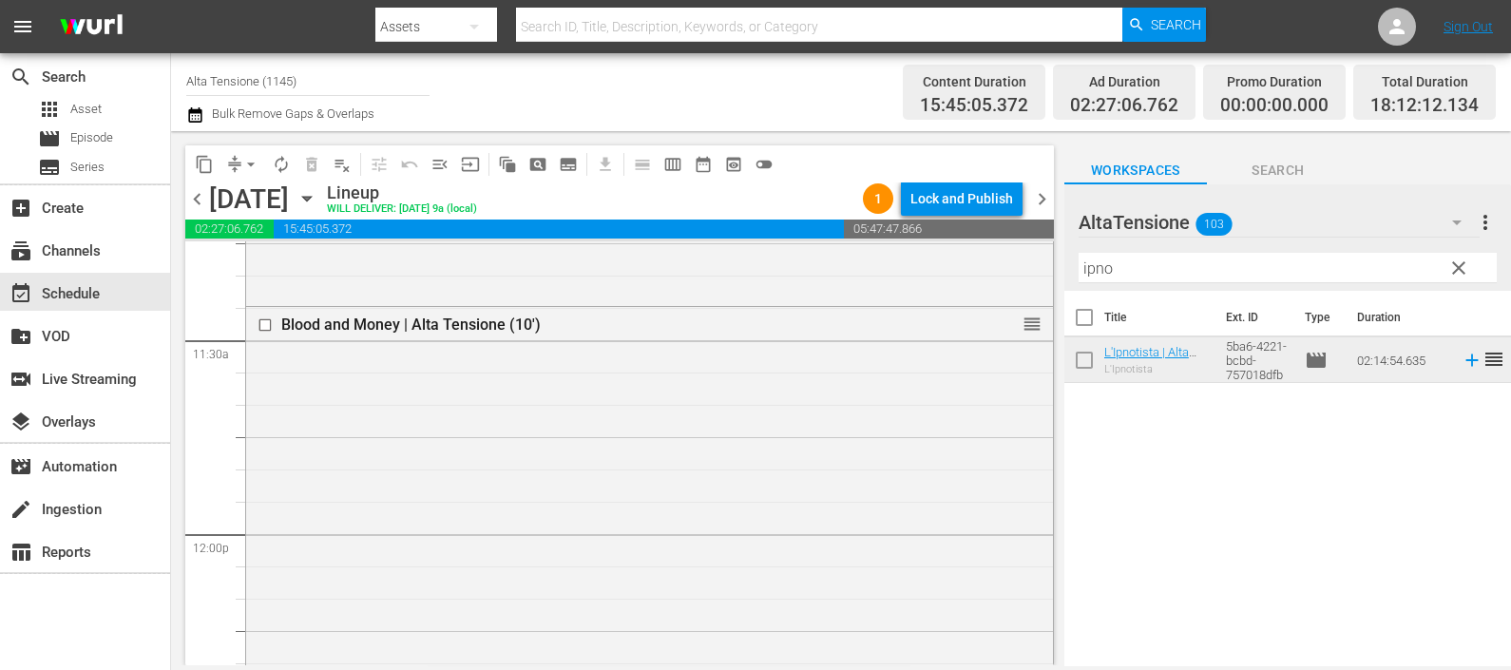
scroll to position [4395, 0]
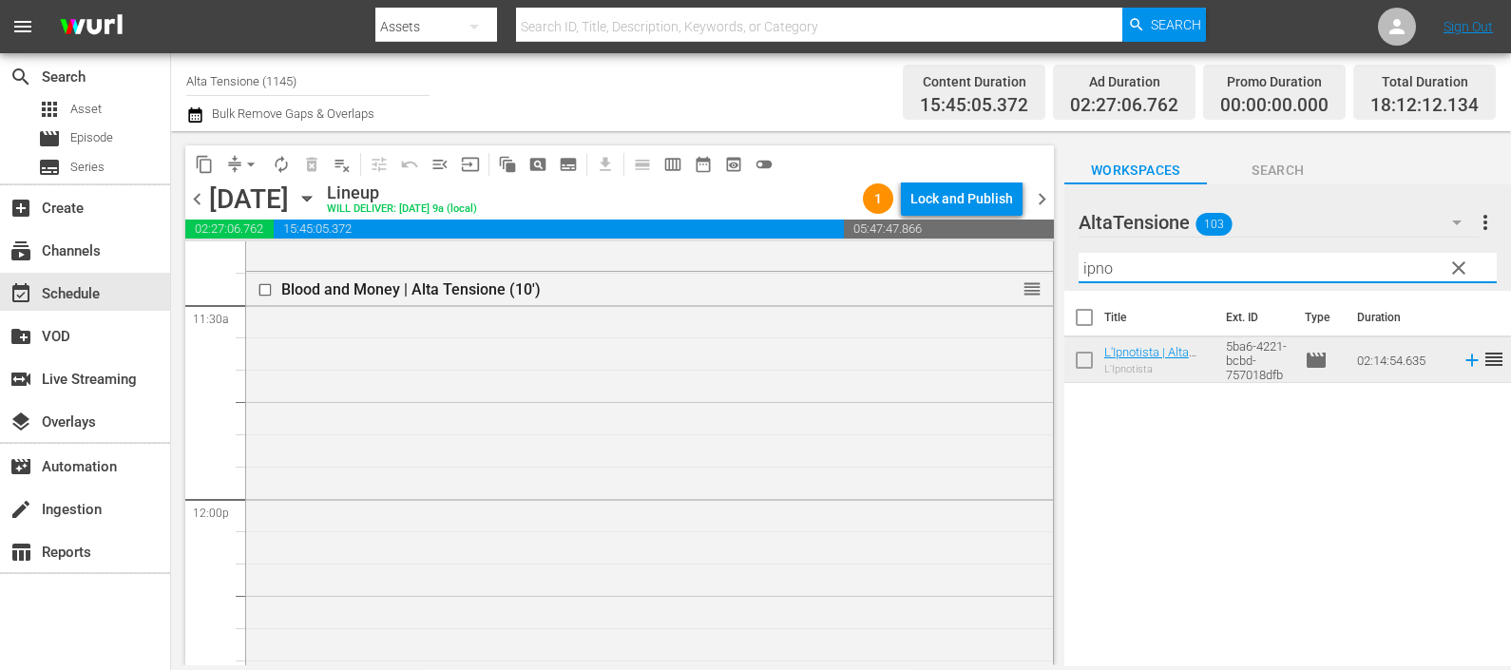
drag, startPoint x: 1141, startPoint y: 266, endPoint x: 989, endPoint y: 219, distance: 159.3
click at [1003, 257] on div "content_copy compress arrow_drop_down autorenew_outlined delete_forever_outline…" at bounding box center [841, 398] width 1340 height 534
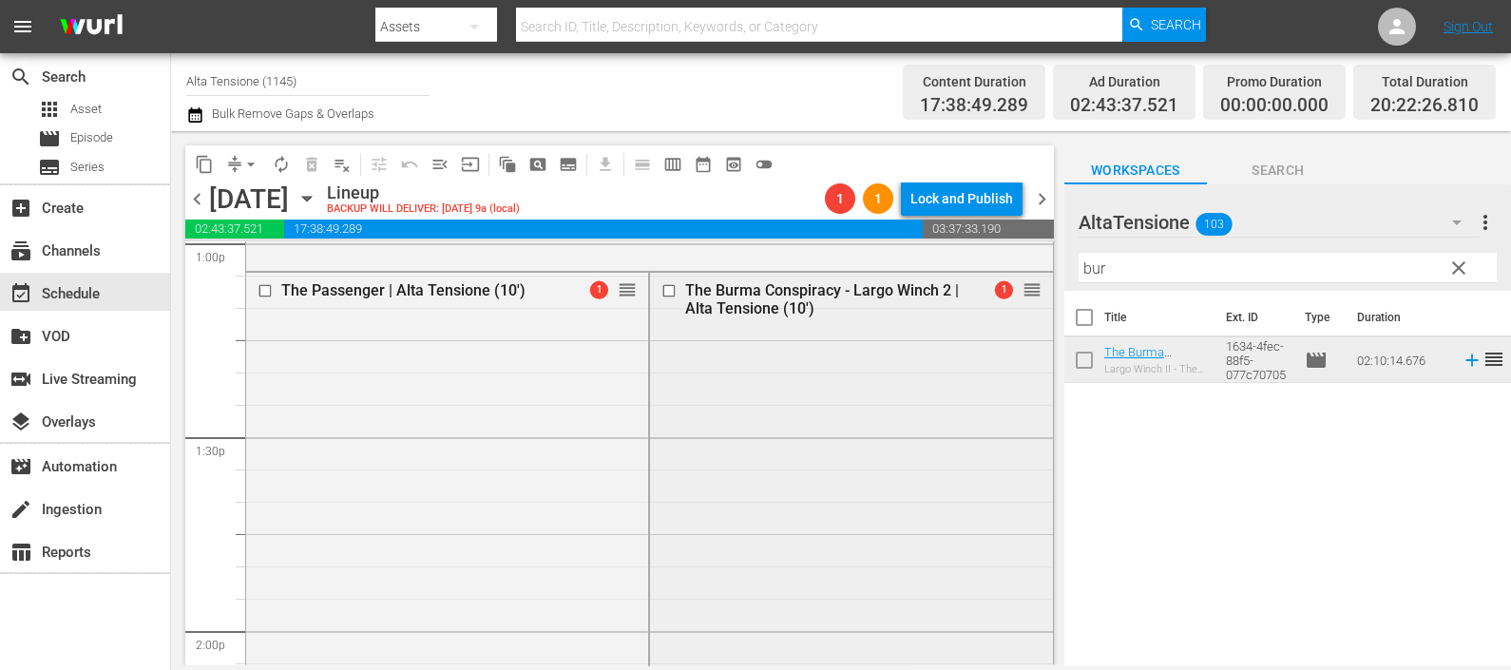
scroll to position [4989, 0]
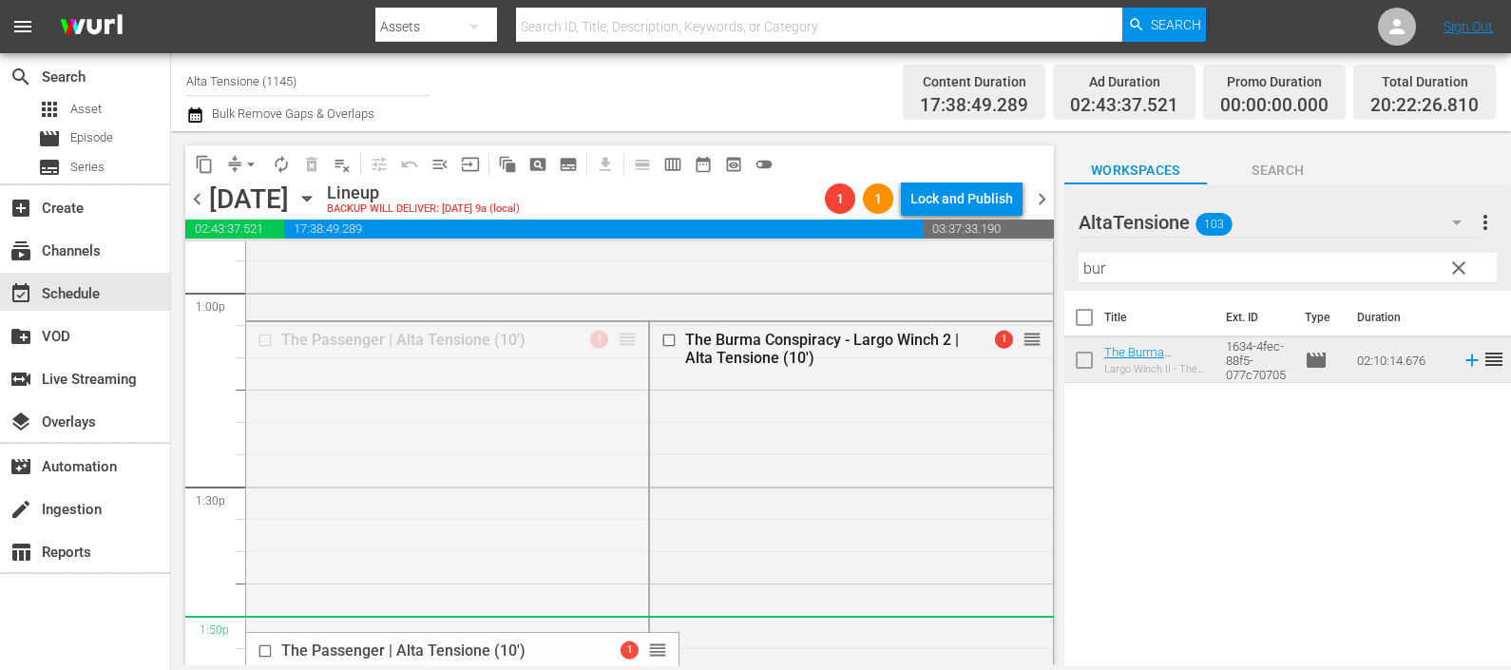
drag, startPoint x: 622, startPoint y: 333, endPoint x: 584, endPoint y: 646, distance: 316.0
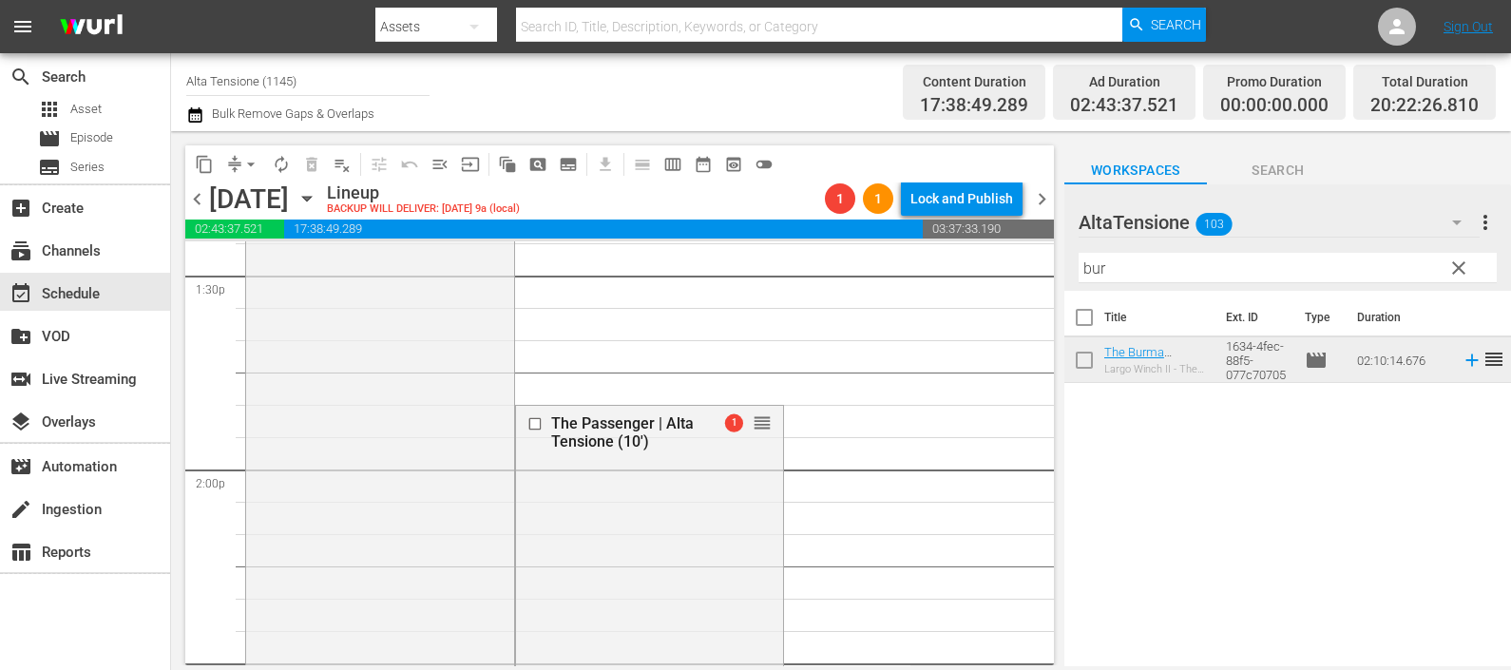
scroll to position [5346, 0]
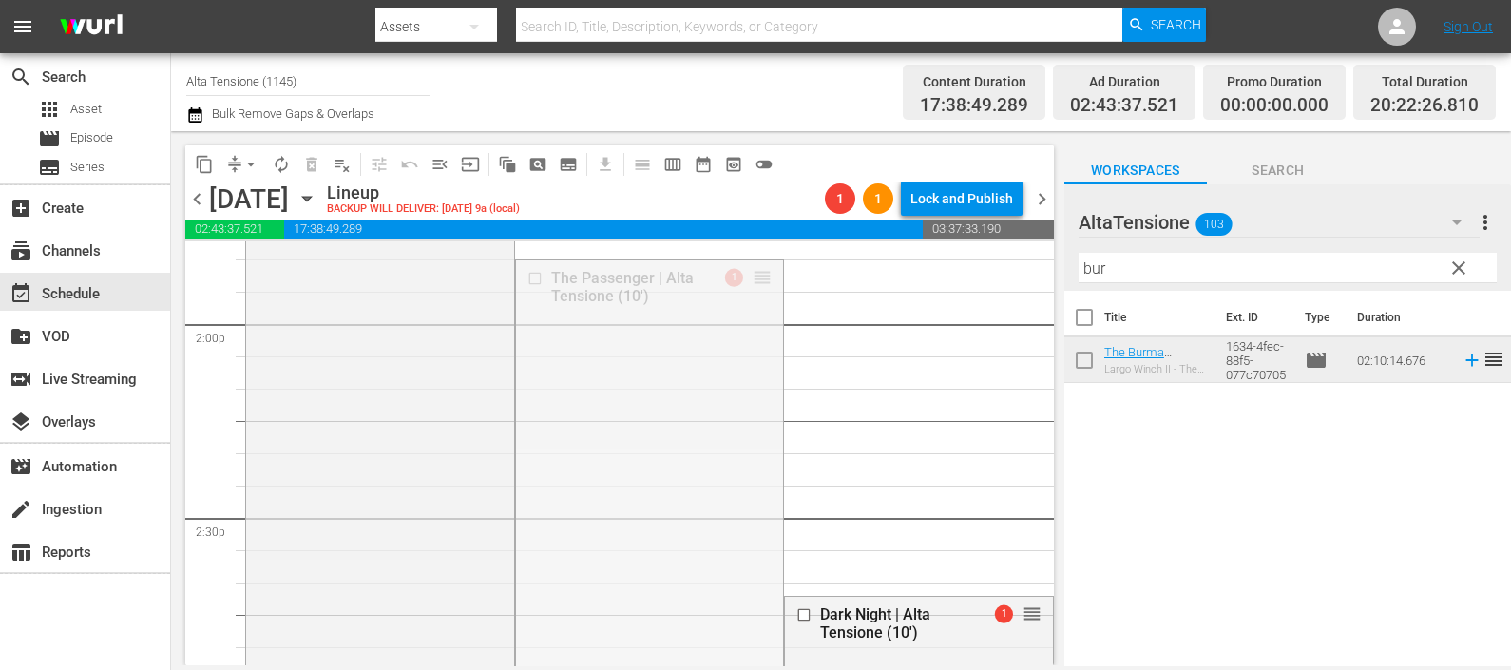
drag, startPoint x: 750, startPoint y: 298, endPoint x: 663, endPoint y: 623, distance: 336.3
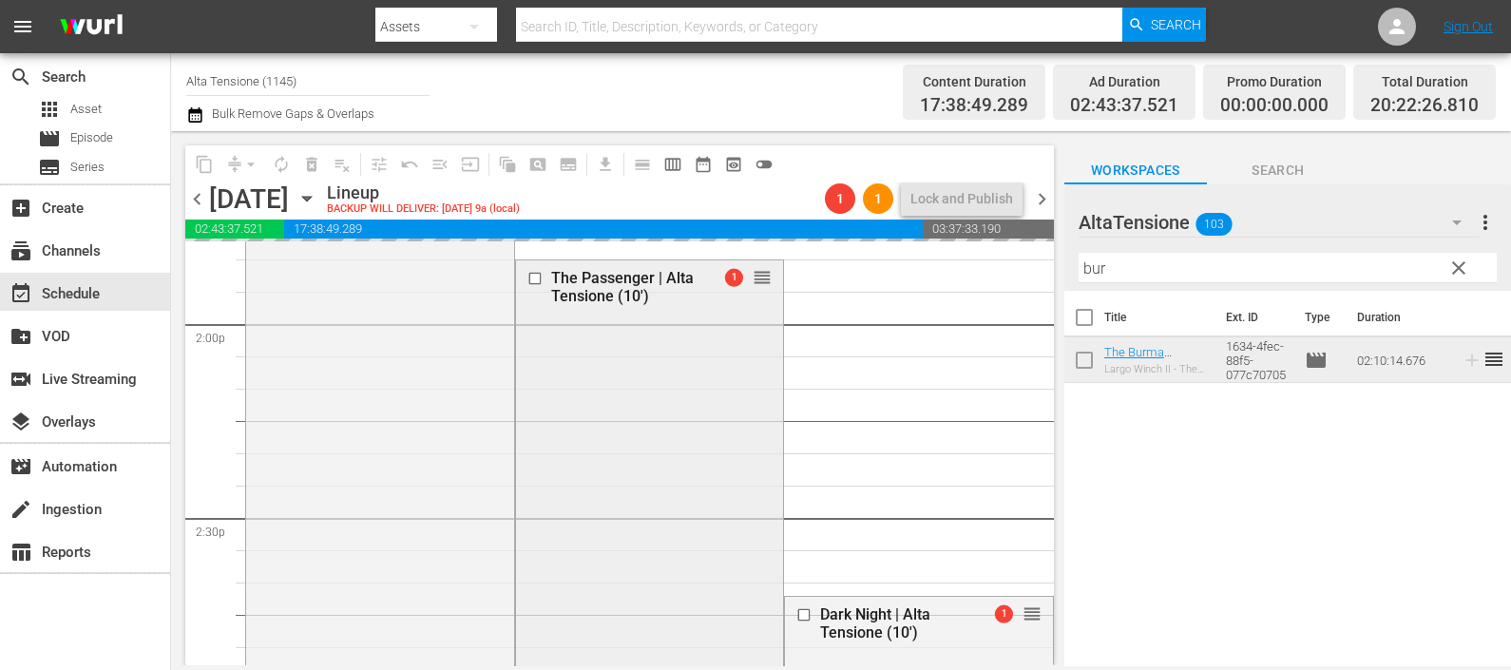
scroll to position [5583, 0]
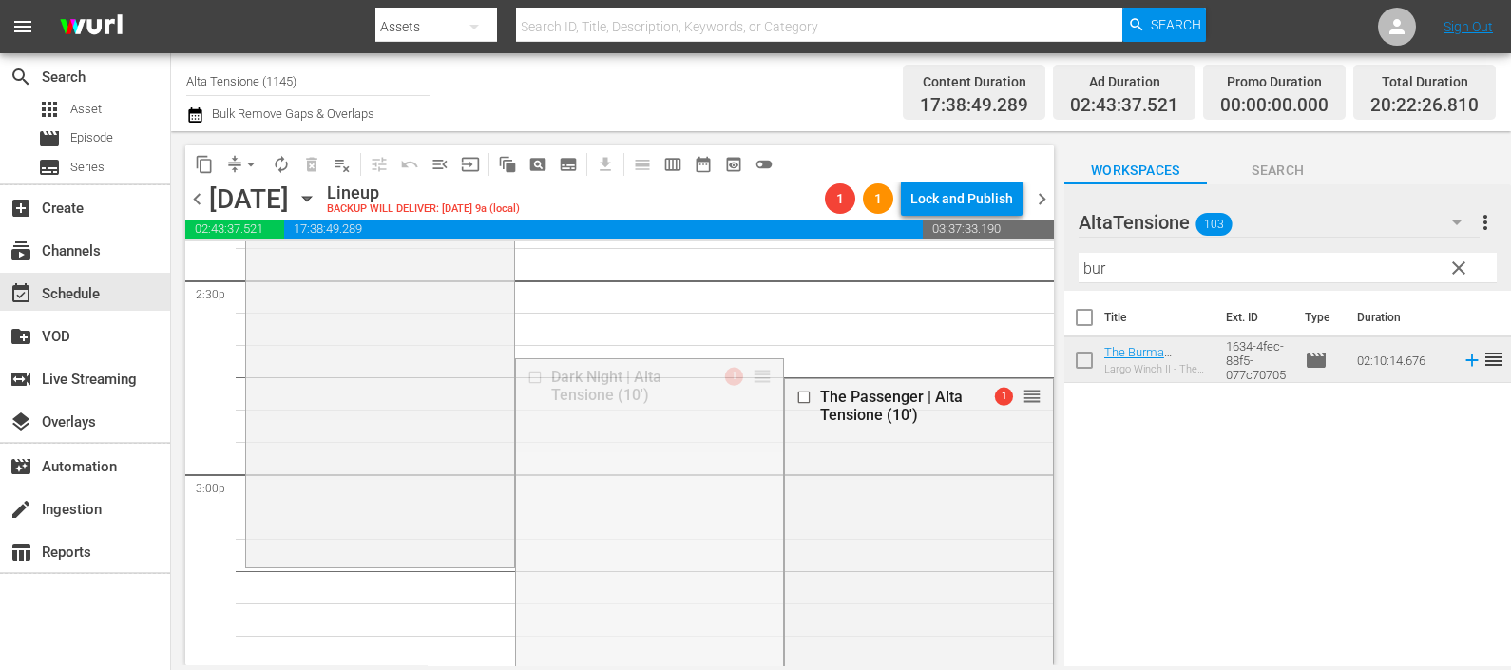
drag, startPoint x: 743, startPoint y: 376, endPoint x: 706, endPoint y: 350, distance: 45.6
drag, startPoint x: 1021, startPoint y: 395, endPoint x: 1003, endPoint y: 587, distance: 192.8
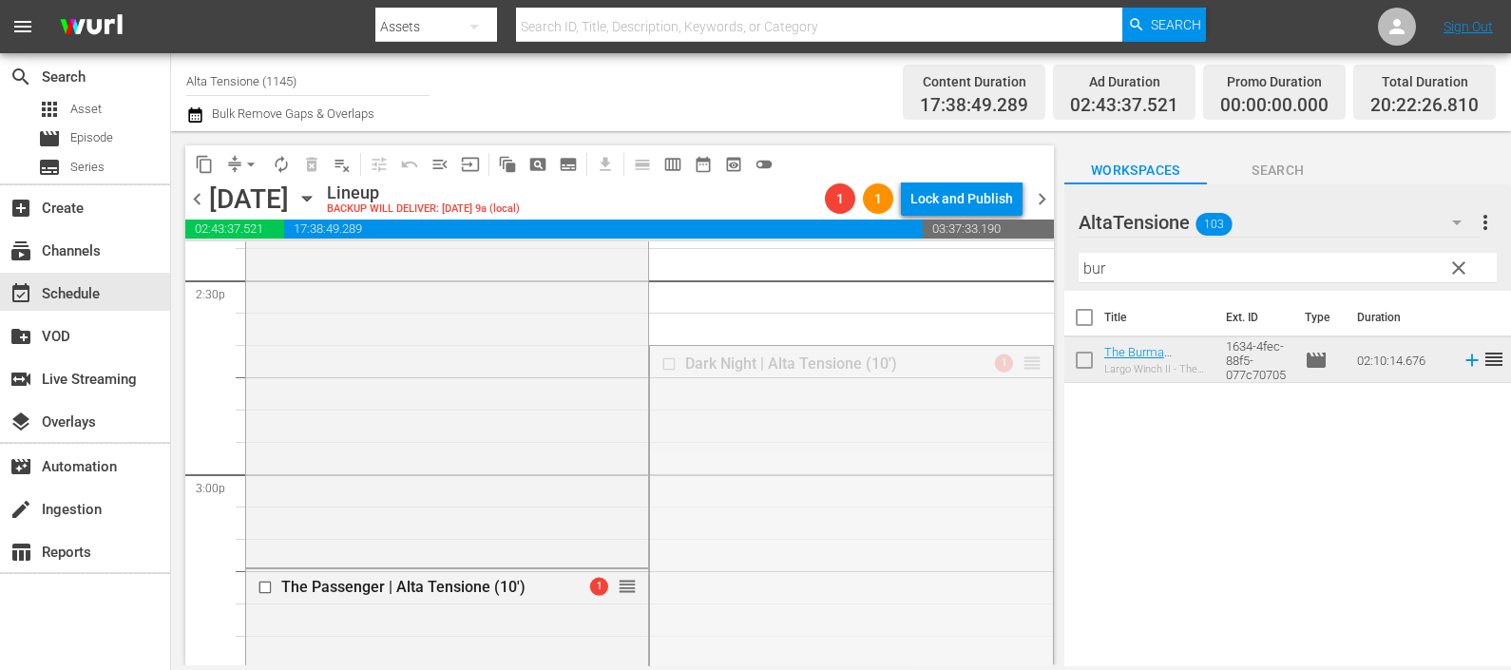
drag, startPoint x: 1017, startPoint y: 355, endPoint x: 975, endPoint y: 614, distance: 261.9
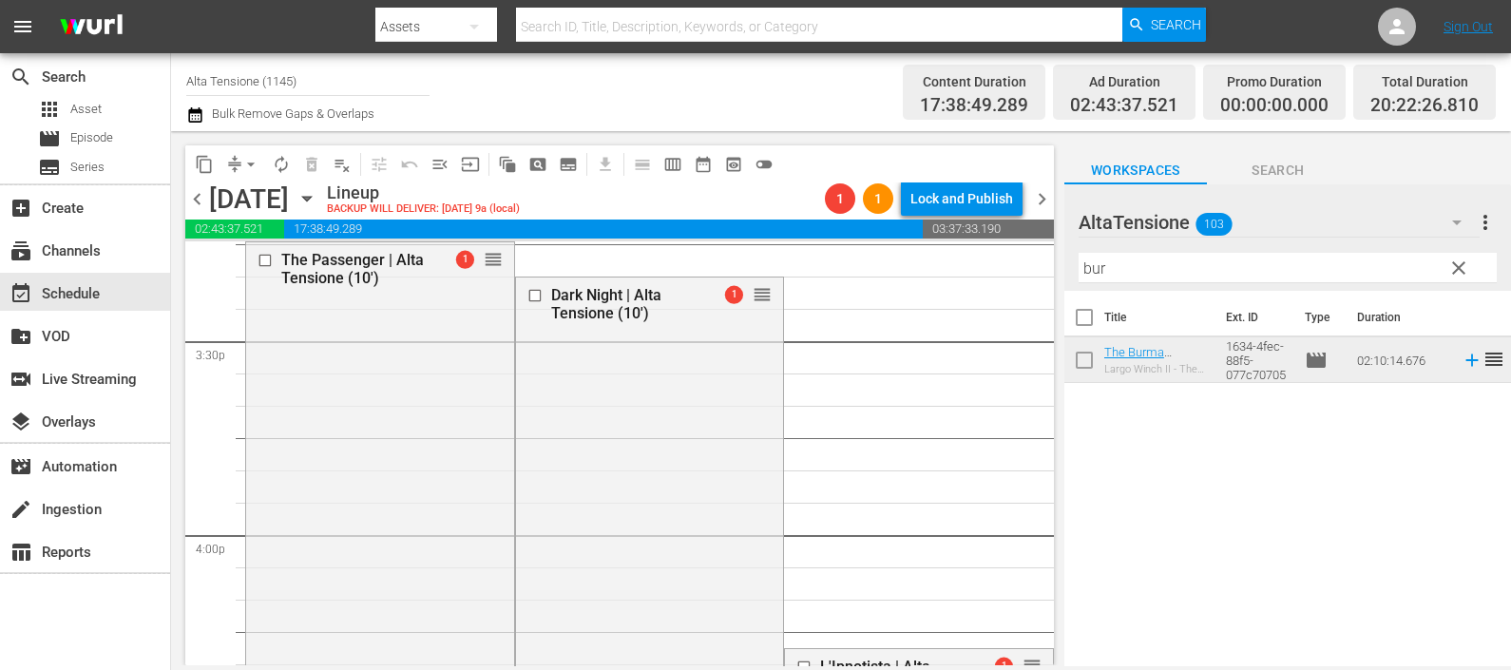
scroll to position [5939, 0]
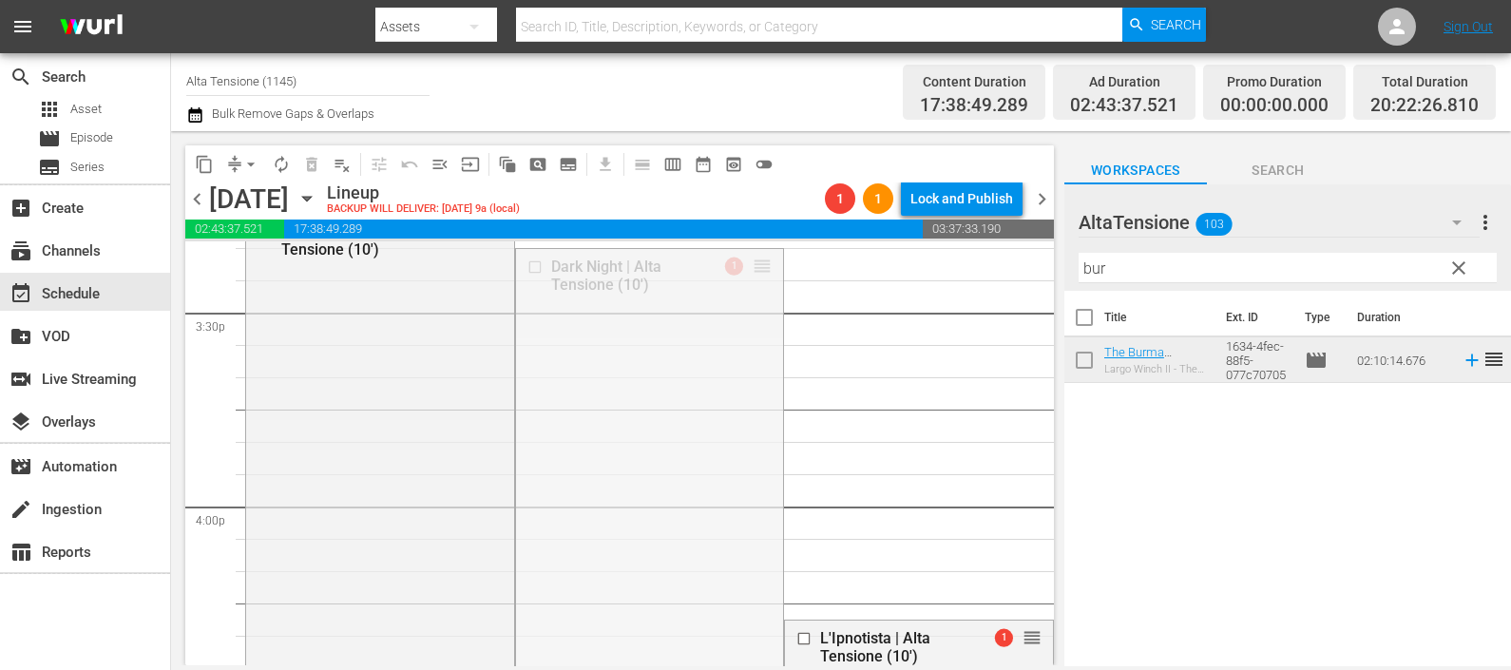
drag, startPoint x: 745, startPoint y: 259, endPoint x: 879, endPoint y: 668, distance: 430.1
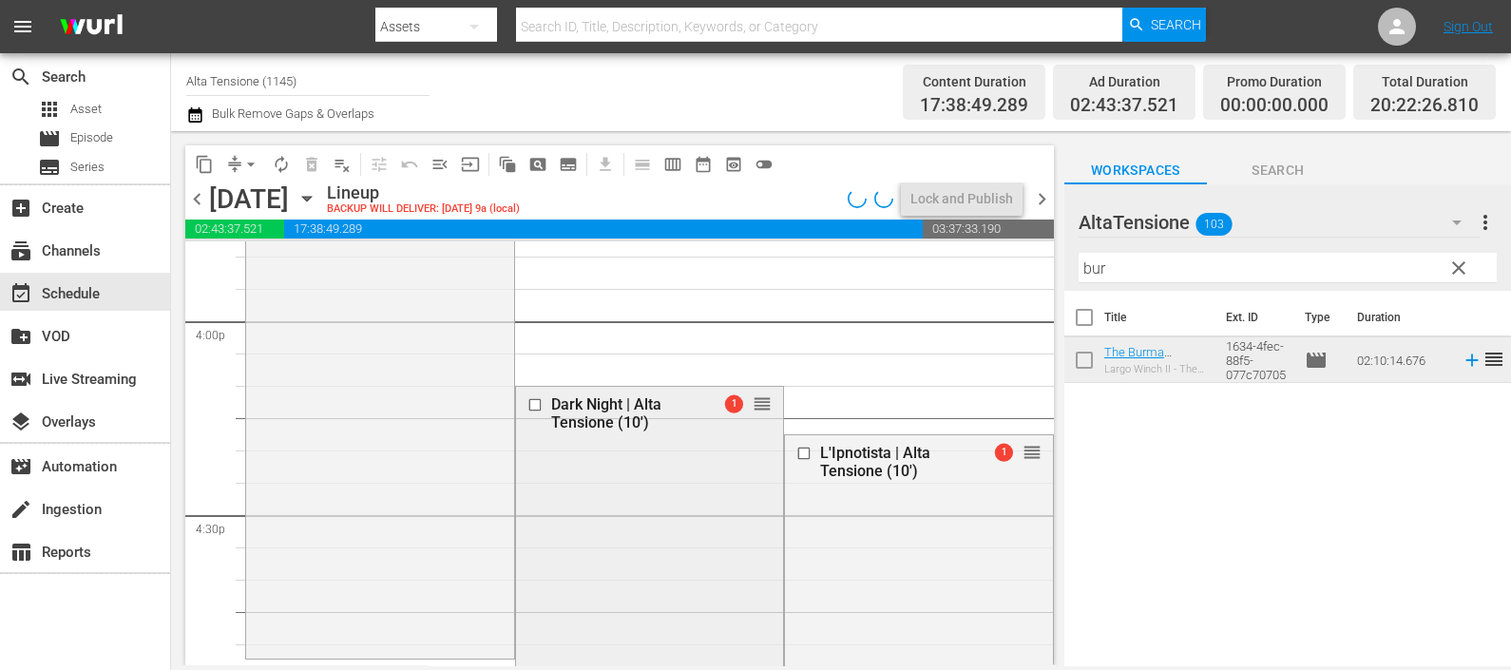
scroll to position [6176, 0]
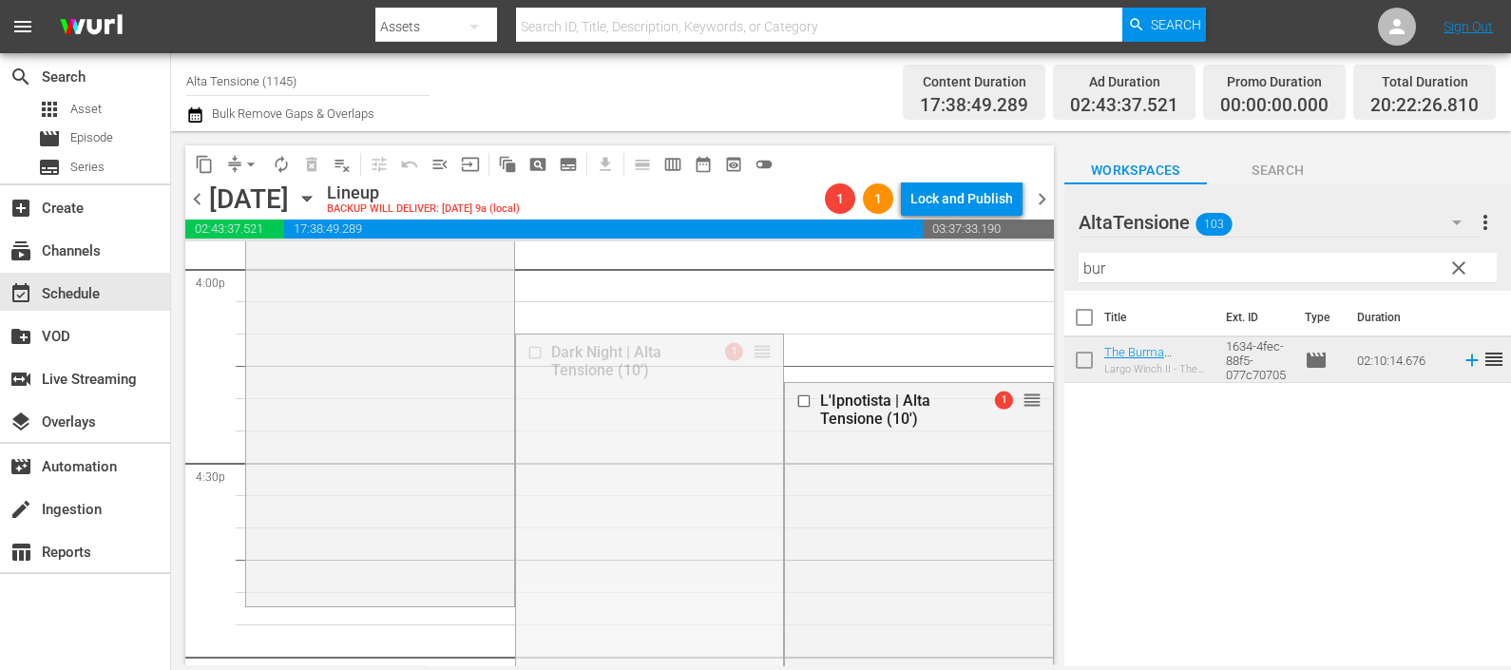
drag, startPoint x: 753, startPoint y: 354, endPoint x: 639, endPoint y: 612, distance: 281.7
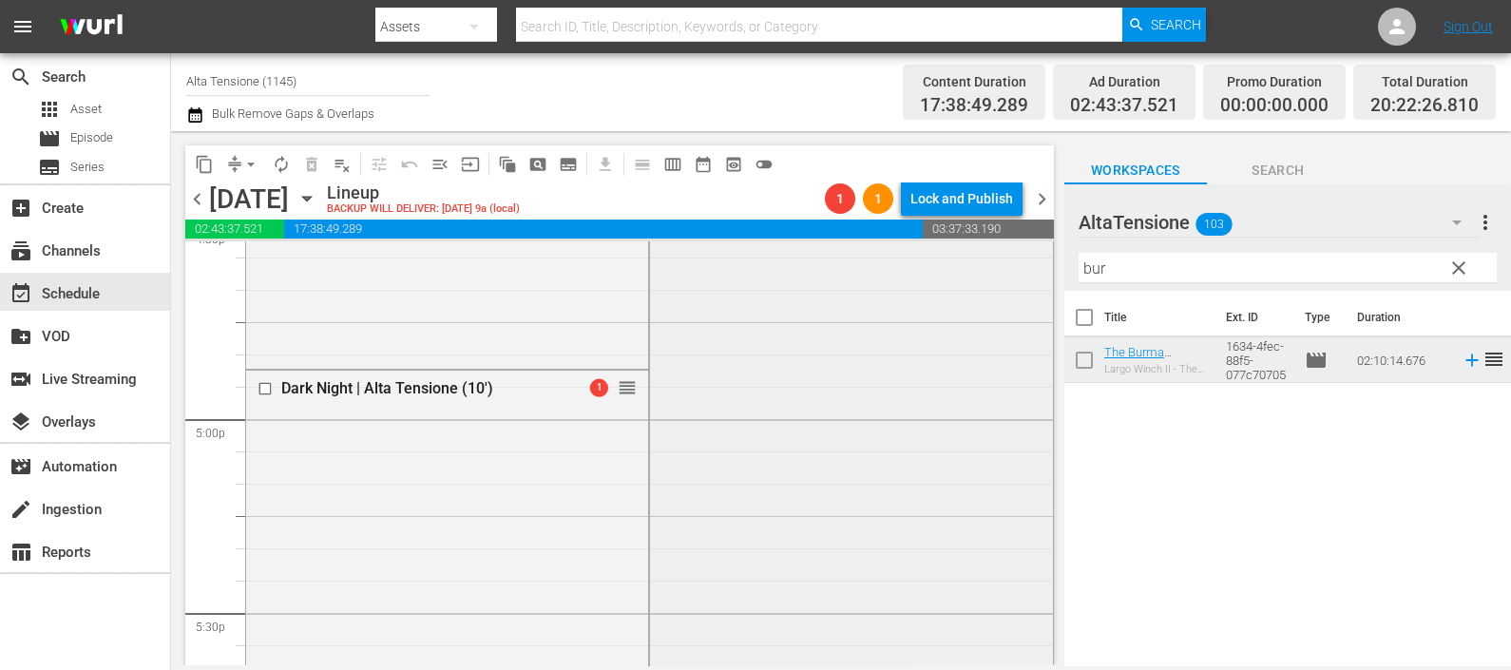
scroll to position [6295, 0]
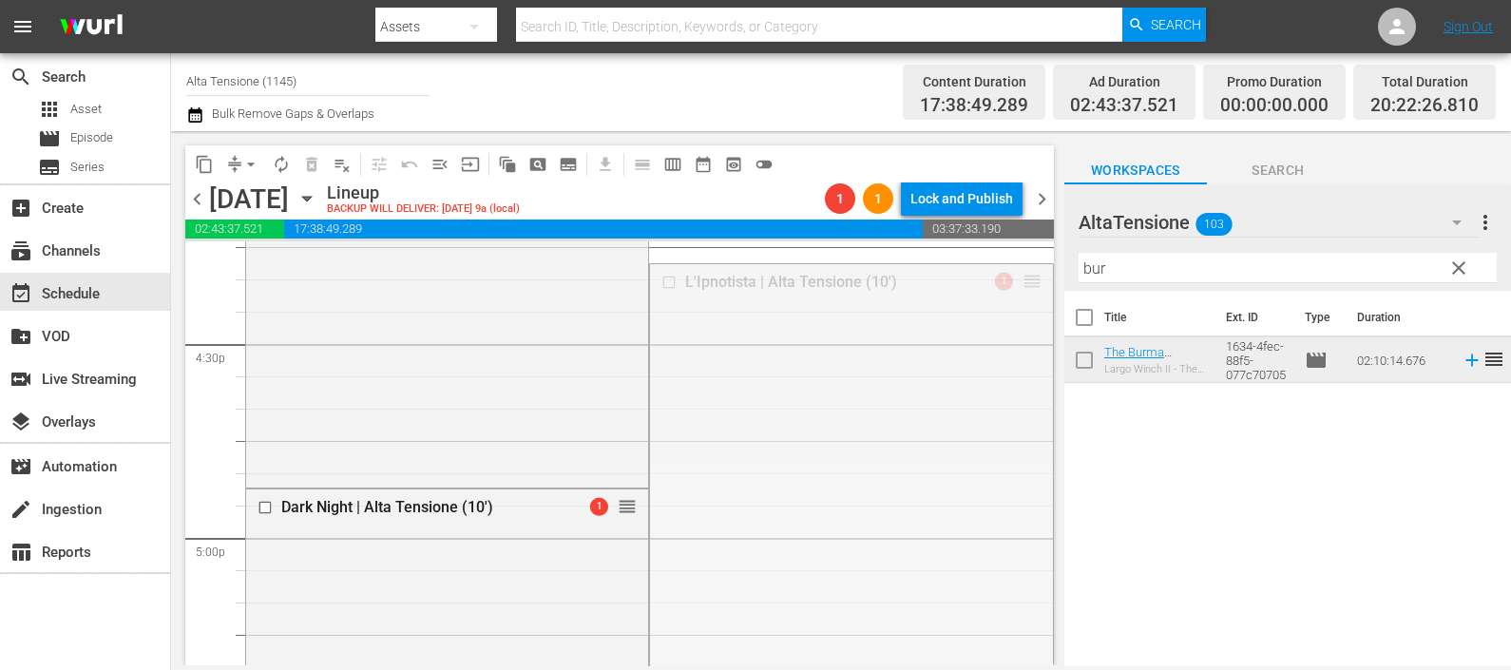
drag, startPoint x: 1009, startPoint y: 310, endPoint x: 889, endPoint y: 652, distance: 362.8
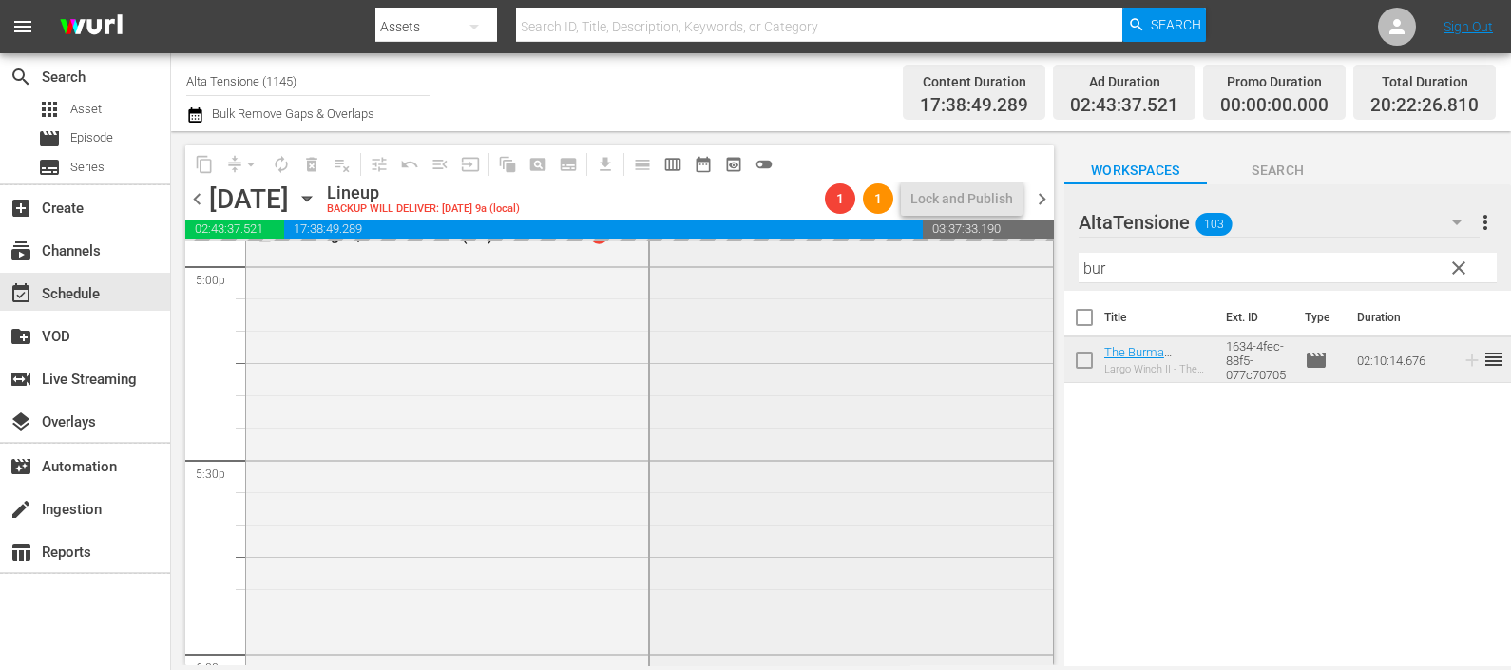
scroll to position [6651, 0]
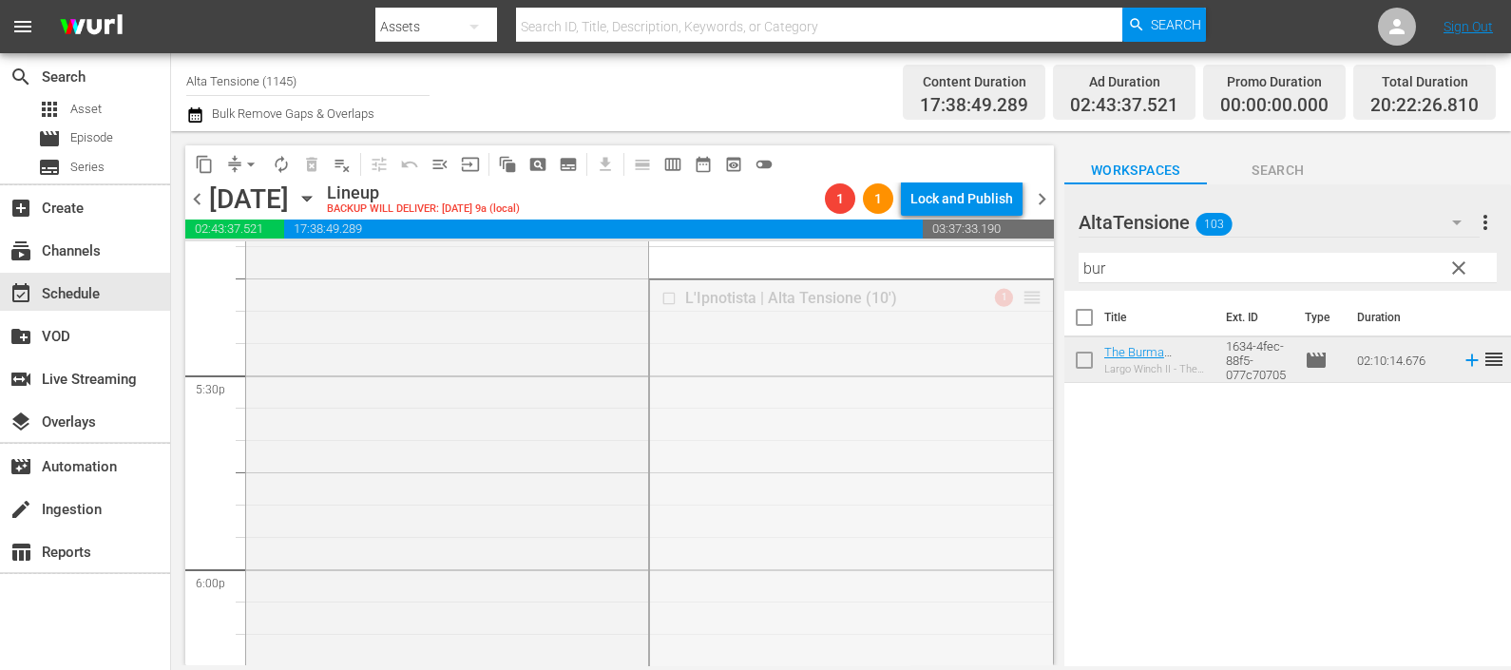
drag, startPoint x: 1012, startPoint y: 296, endPoint x: 947, endPoint y: 622, distance: 333.4
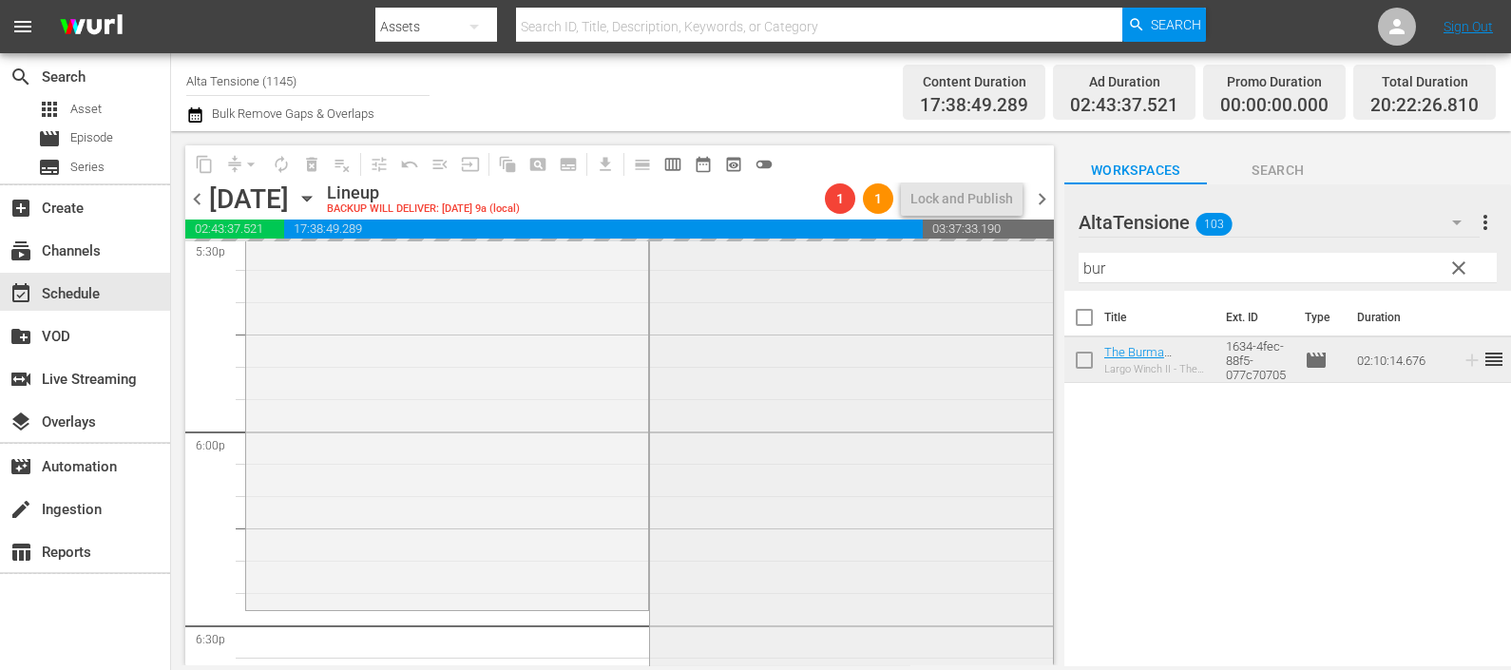
scroll to position [6889, 0]
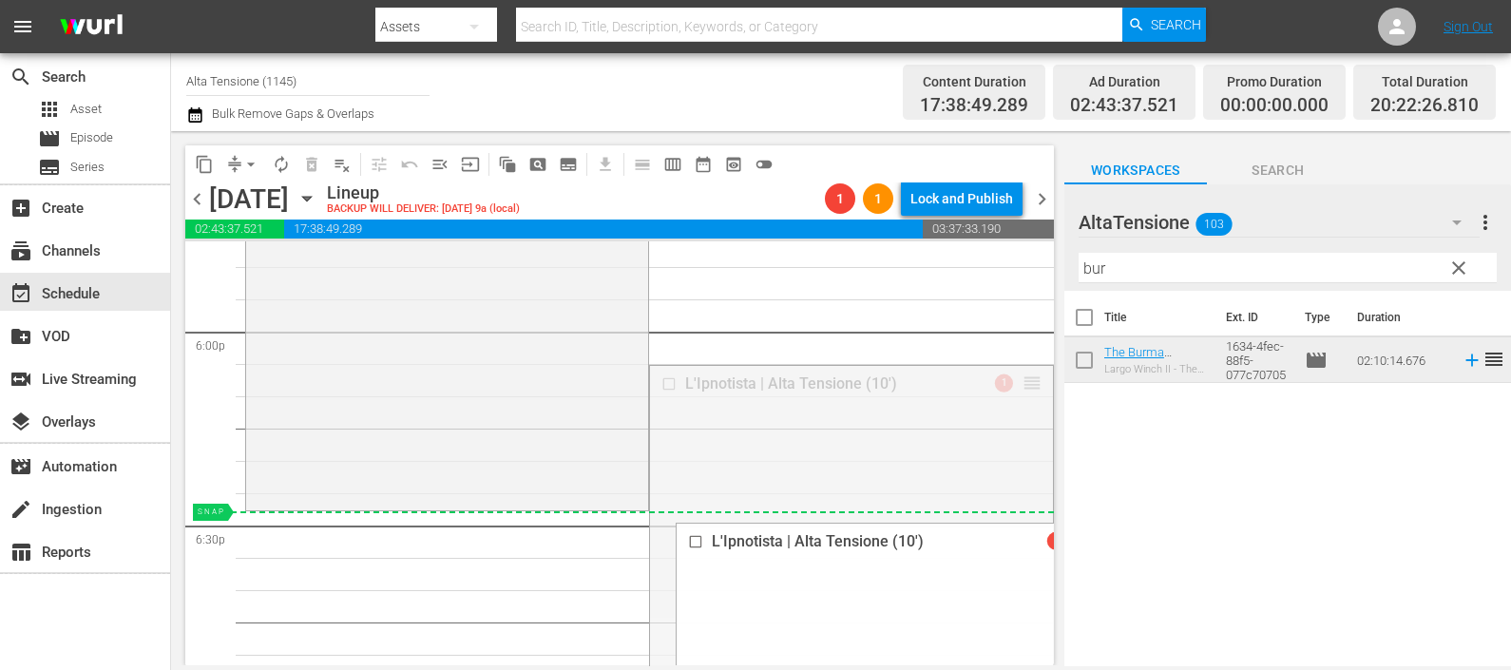
drag, startPoint x: 1013, startPoint y: 386, endPoint x: 986, endPoint y: 524, distance: 140.3
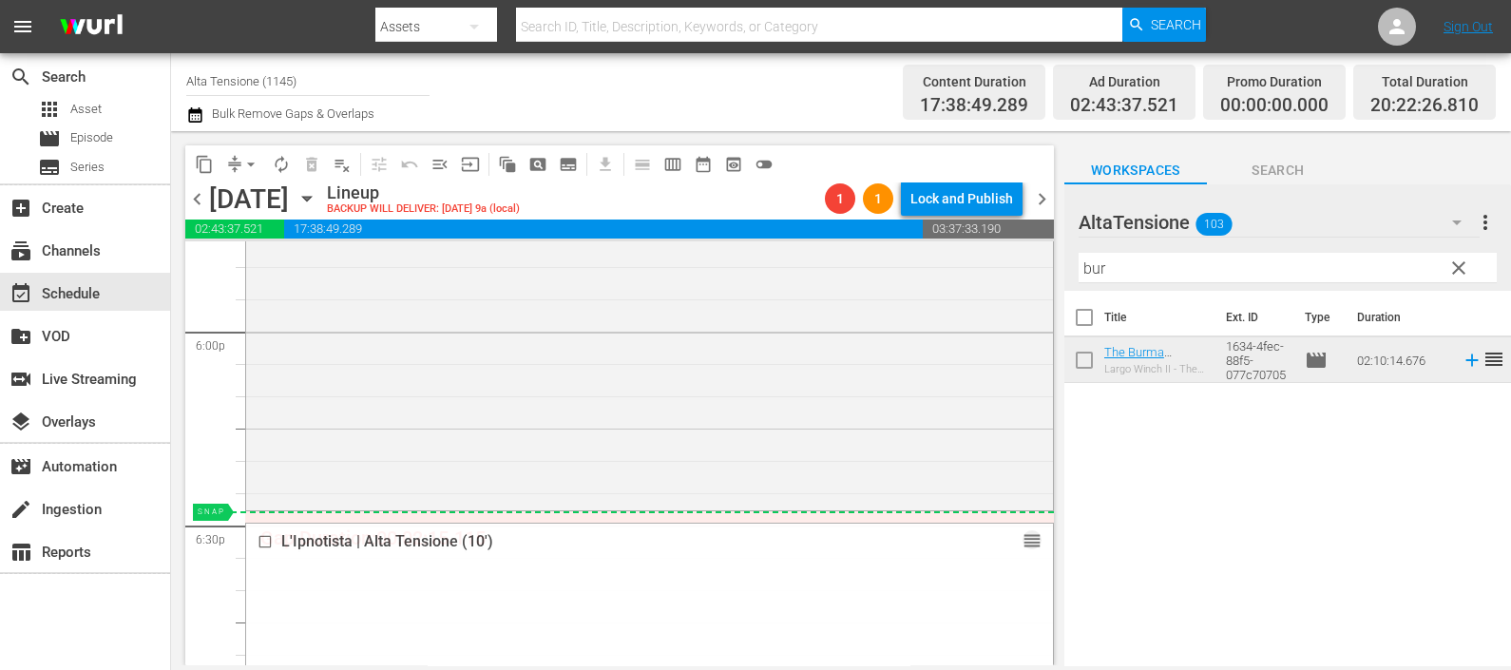
drag, startPoint x: 1017, startPoint y: 546, endPoint x: 1016, endPoint y: 516, distance: 30.4
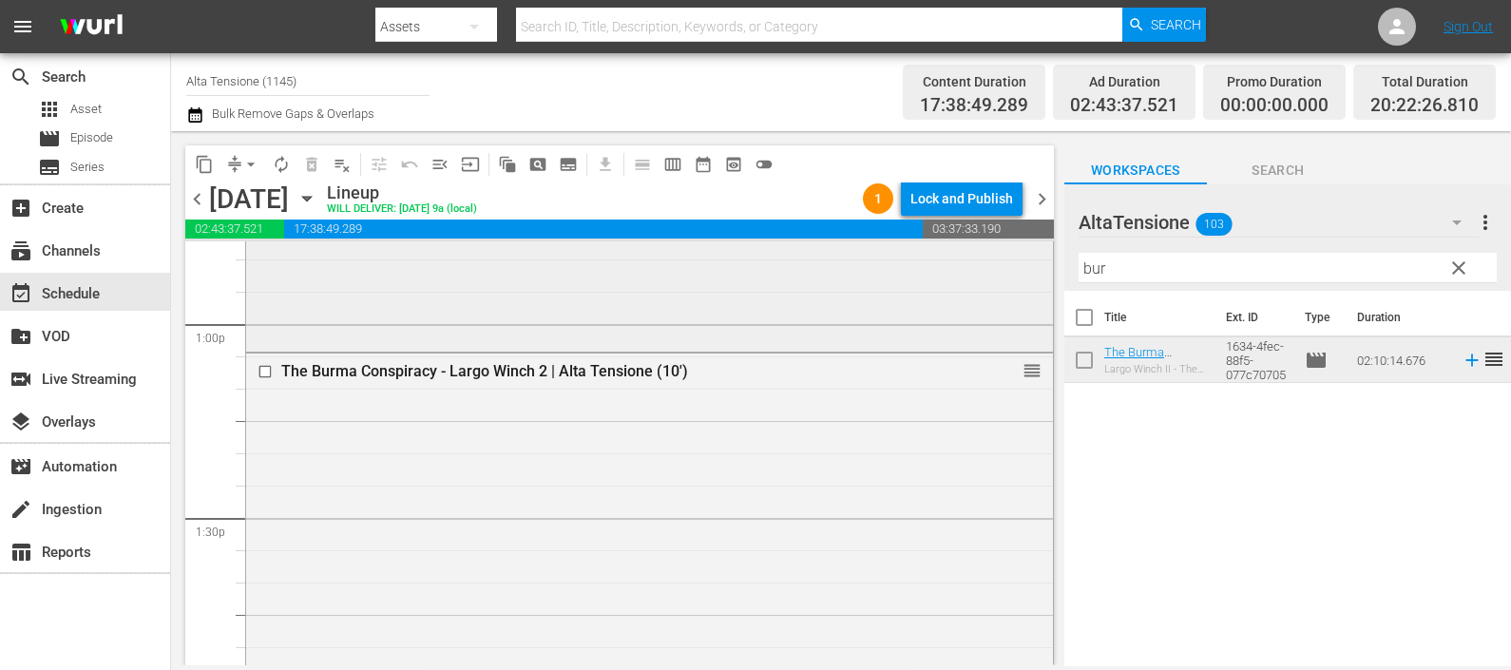
scroll to position [4752, 0]
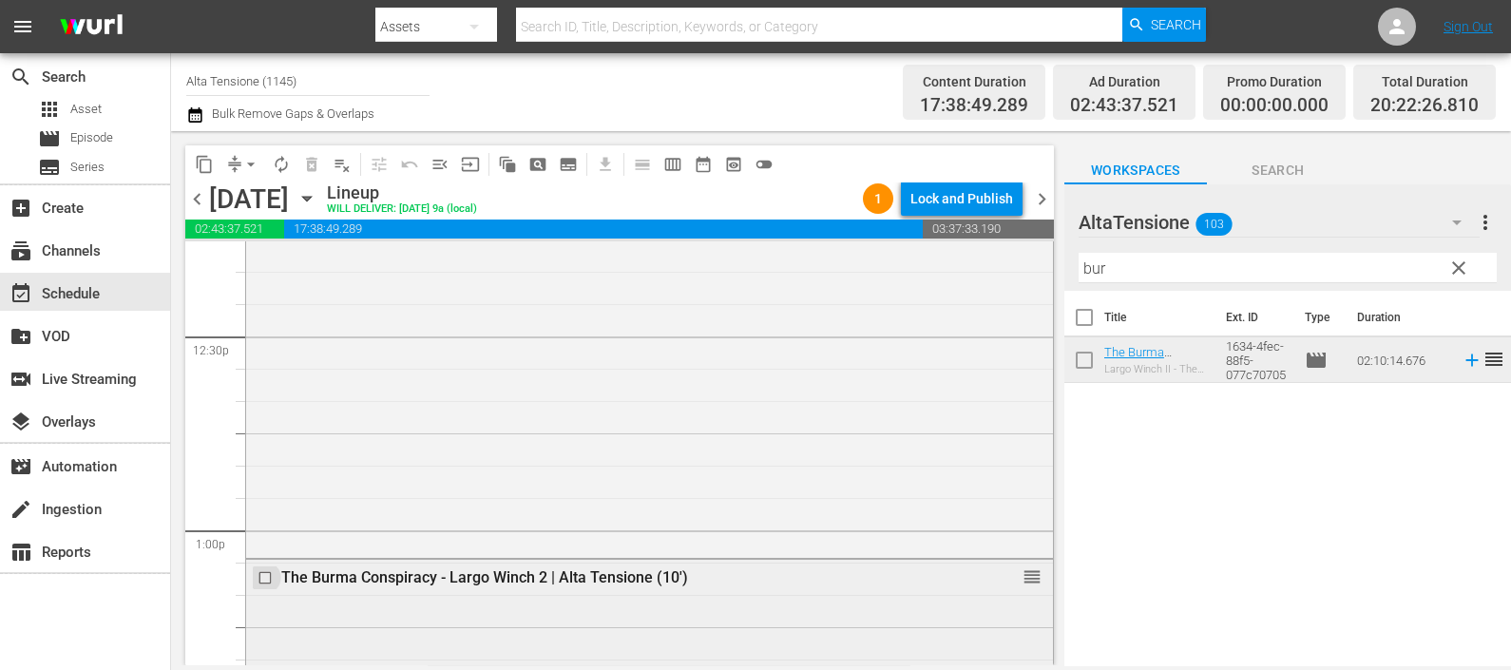
click at [266, 577] on input "checkbox" at bounding box center [268, 578] width 20 height 16
click at [303, 159] on span "delete_forever_outlined" at bounding box center [311, 164] width 19 height 19
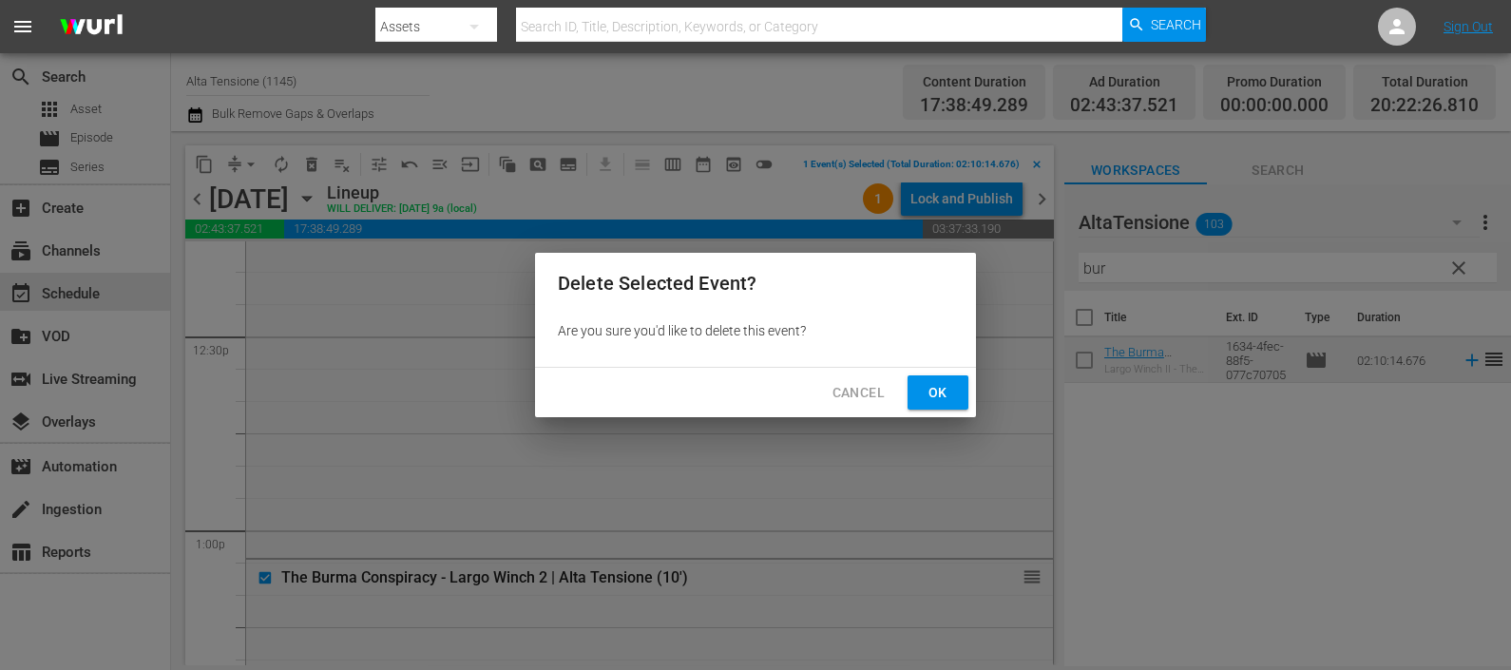
click at [952, 391] on span "Ok" at bounding box center [938, 393] width 30 height 24
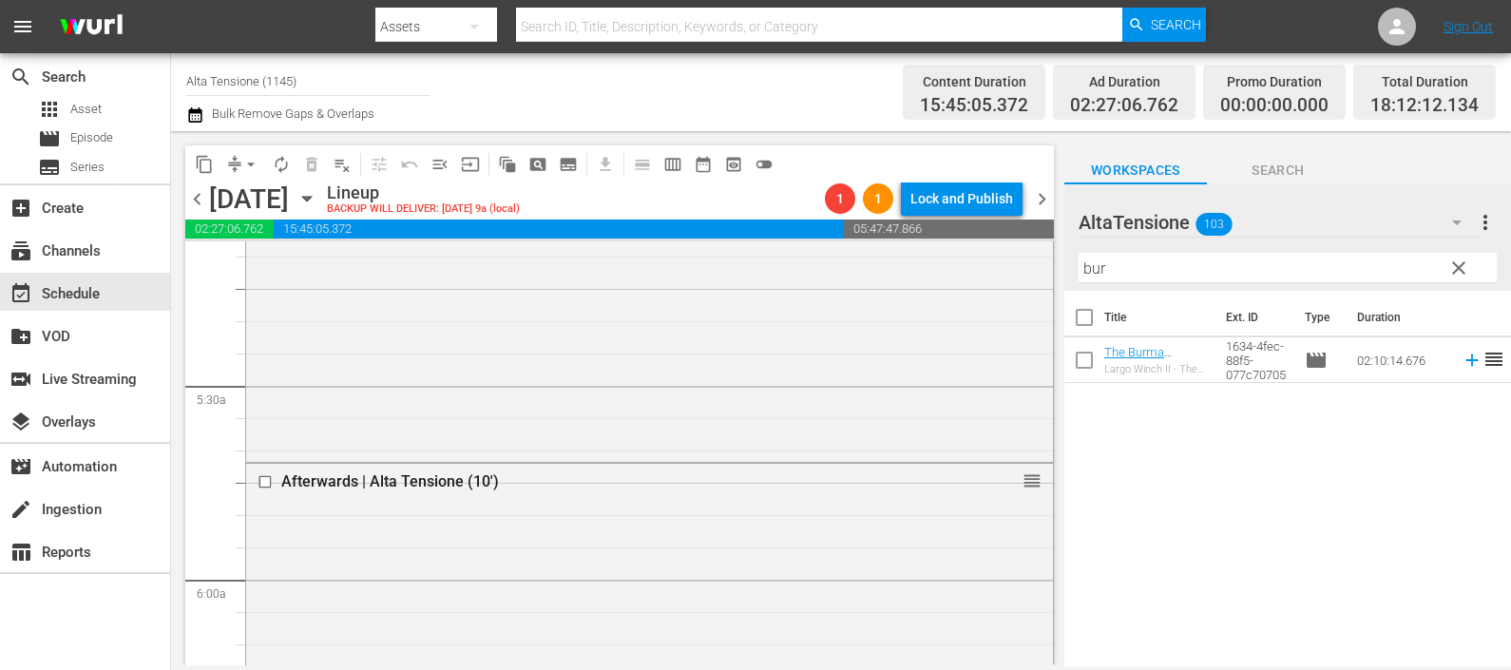
scroll to position [2019, 0]
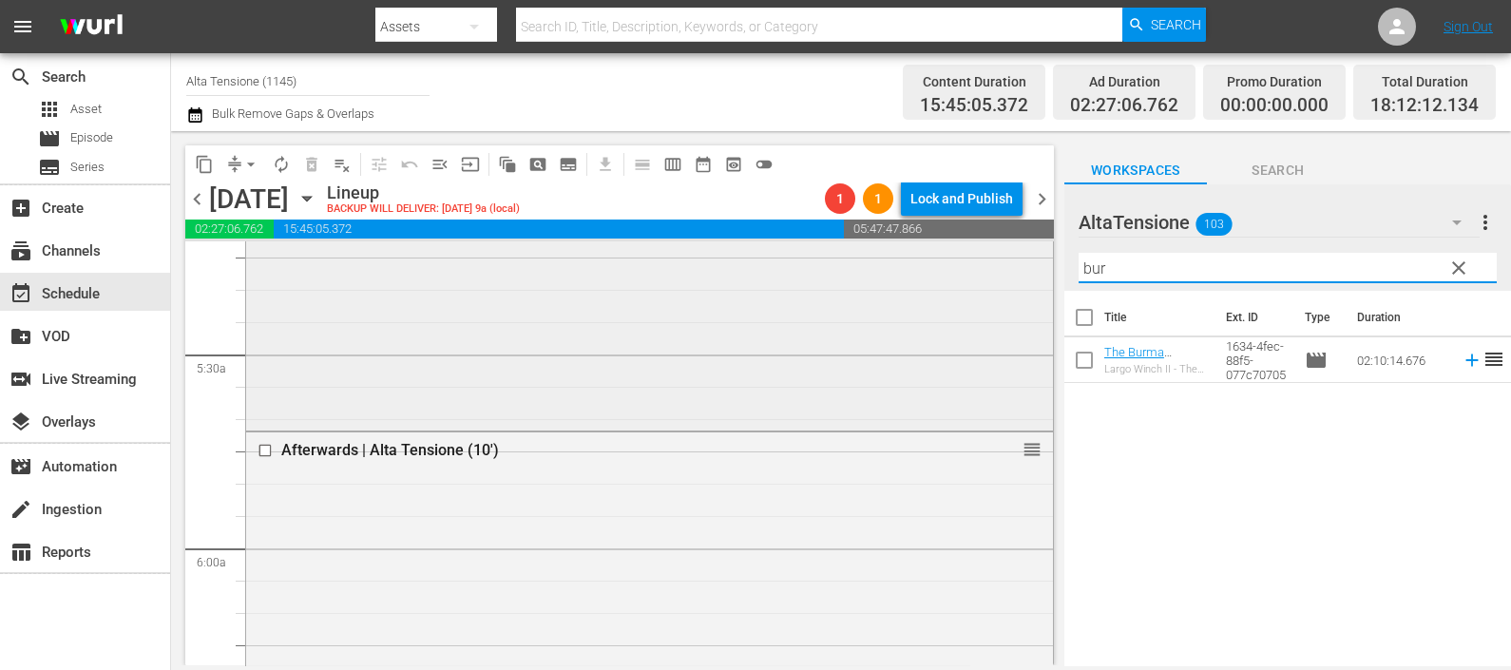
drag, startPoint x: 1089, startPoint y: 271, endPoint x: 991, endPoint y: 280, distance: 98.3
click at [1007, 284] on div "content_copy compress arrow_drop_down autorenew_outlined delete_forever_outline…" at bounding box center [841, 398] width 1340 height 534
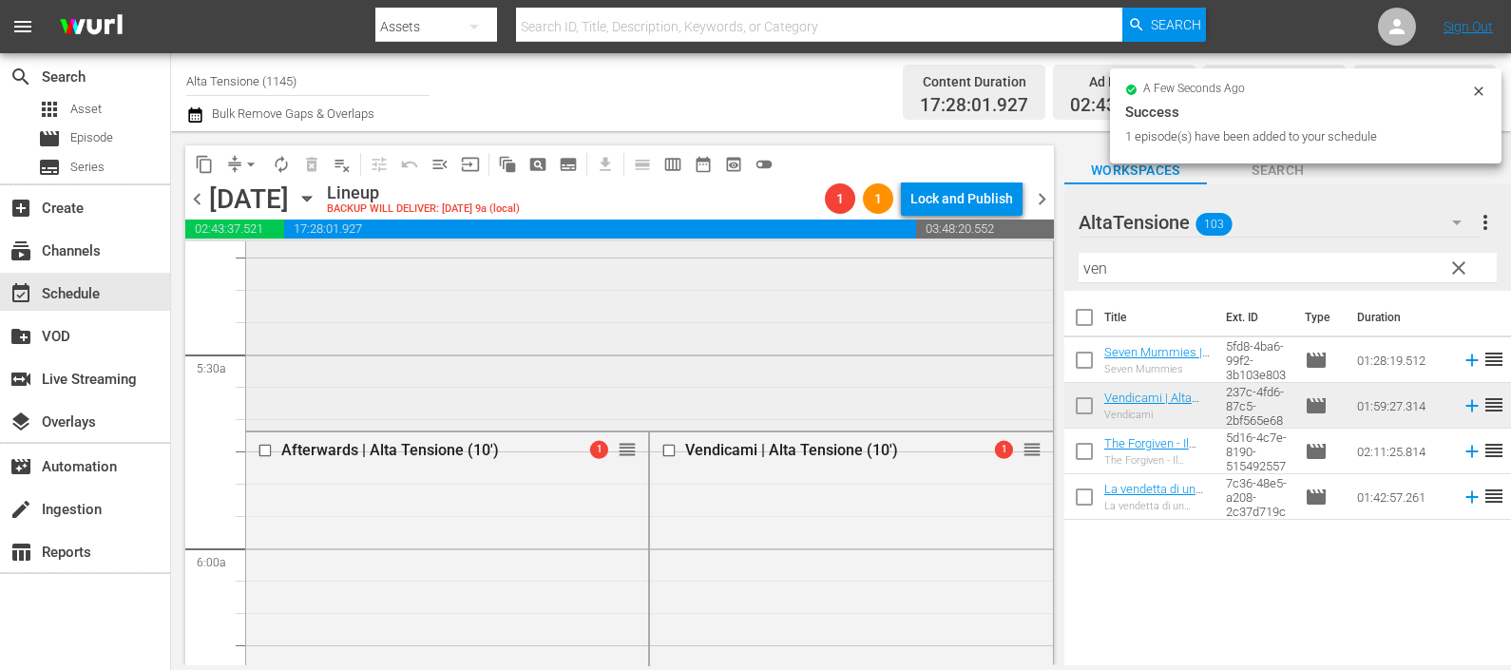
scroll to position [2138, 0]
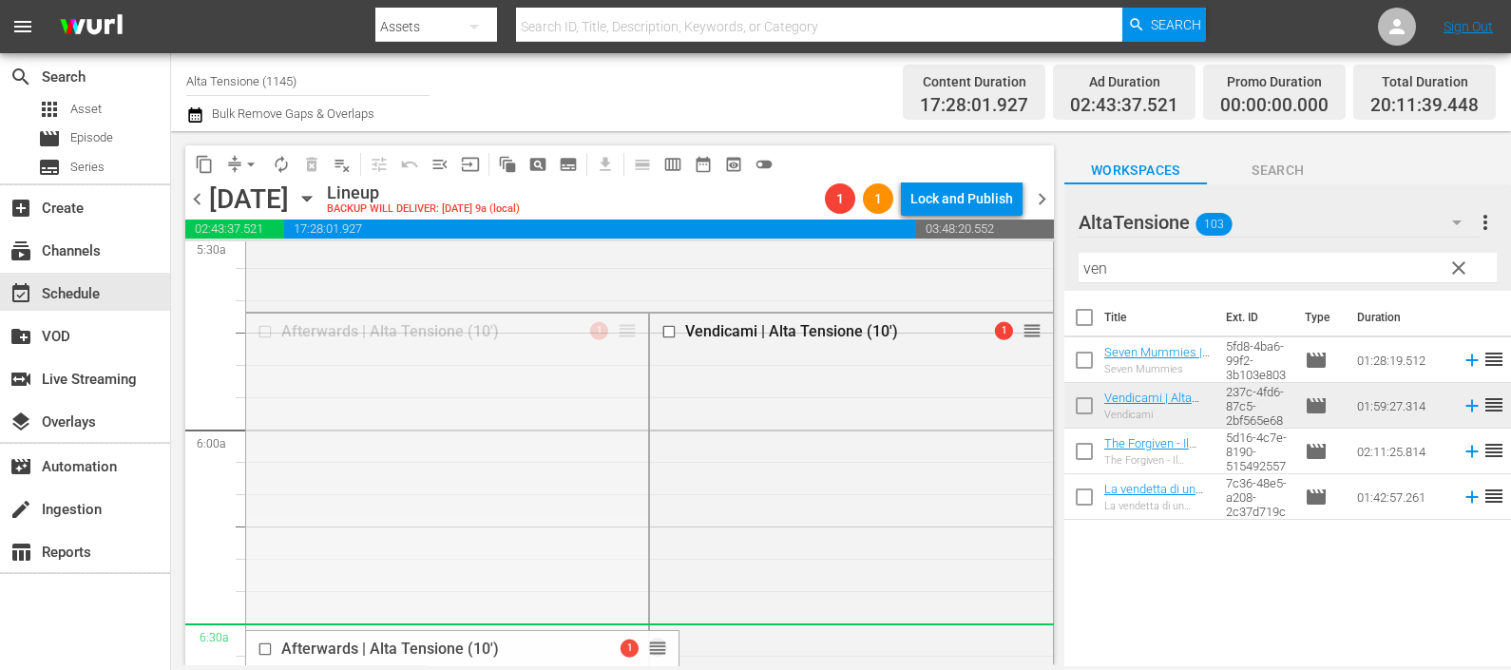
drag, startPoint x: 621, startPoint y: 332, endPoint x: 534, endPoint y: 642, distance: 322.6
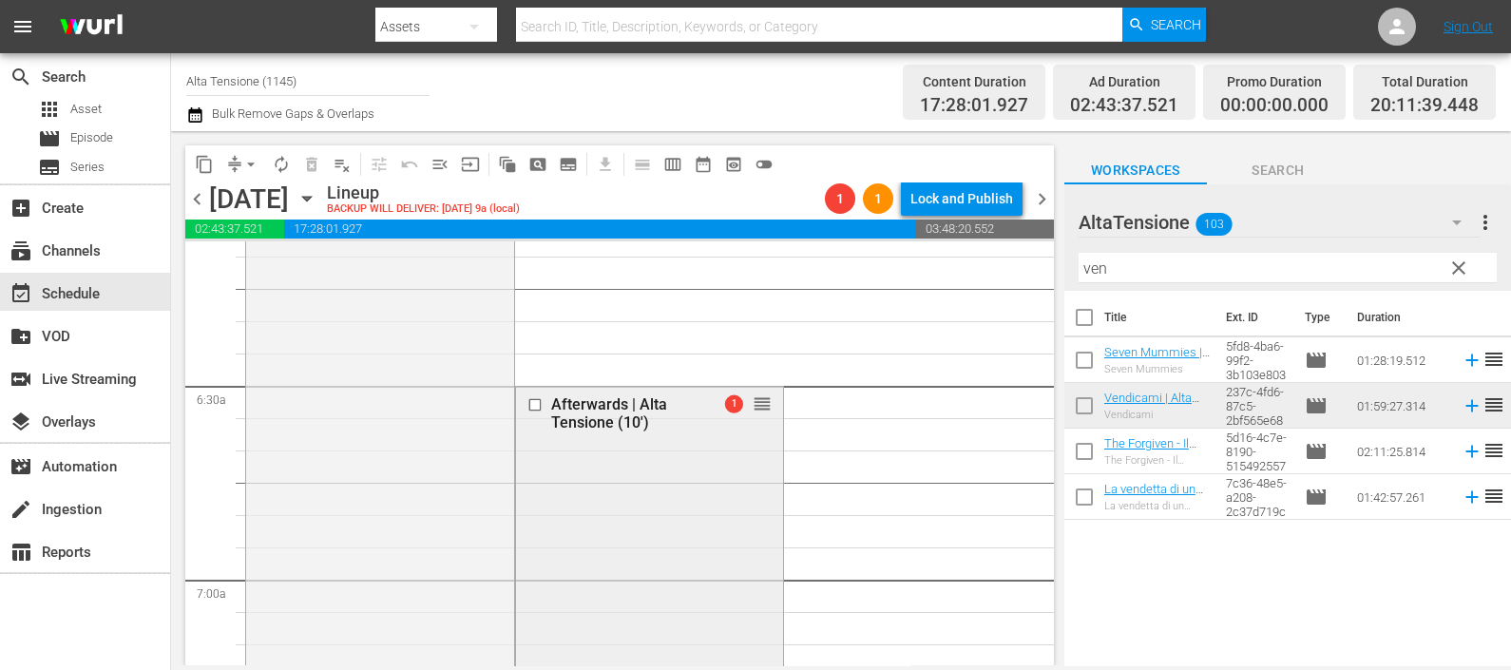
scroll to position [2495, 0]
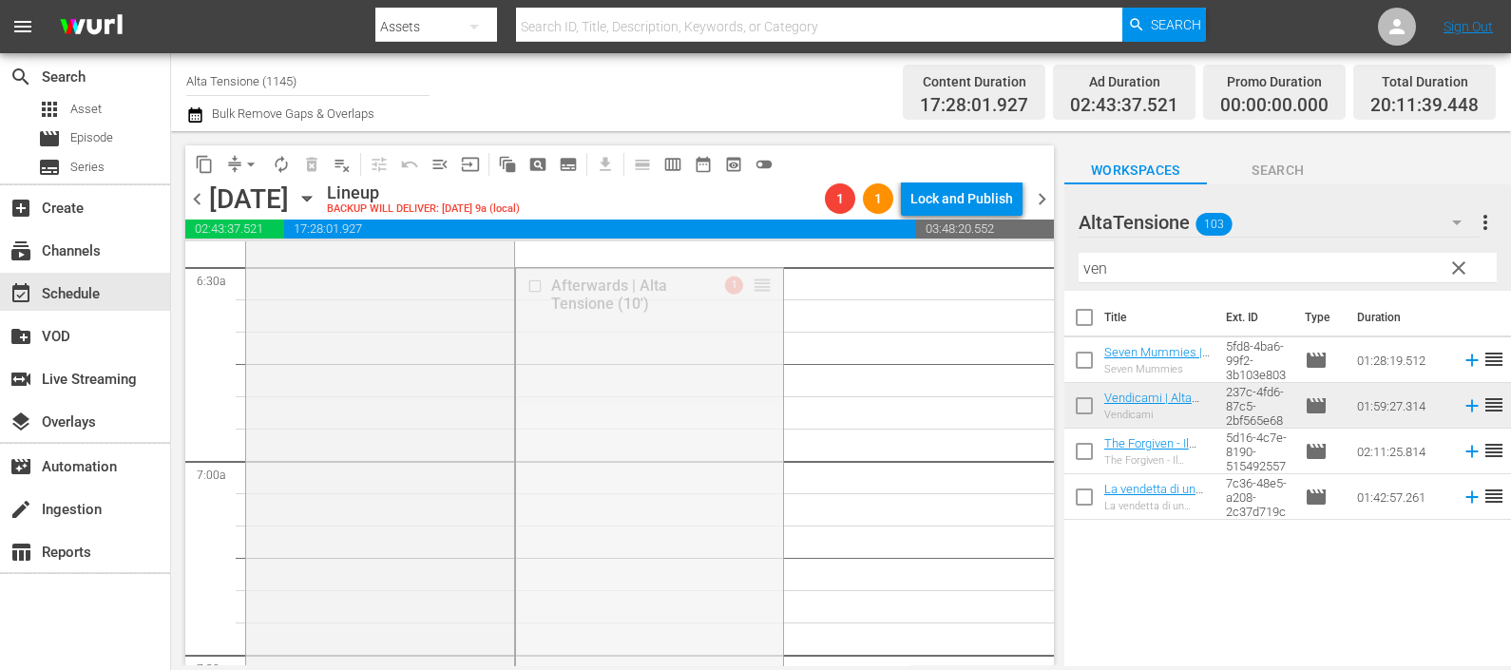
drag, startPoint x: 756, startPoint y: 289, endPoint x: 670, endPoint y: 654, distance: 374.8
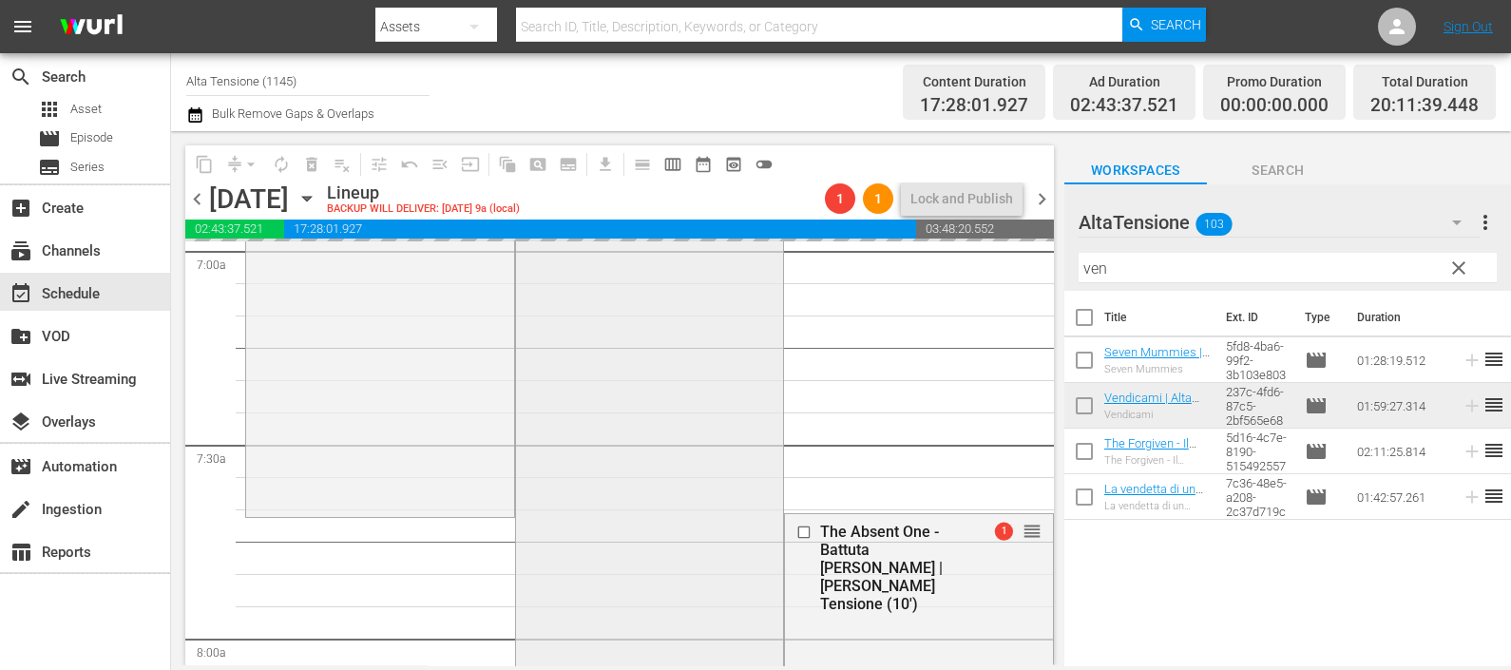
scroll to position [2732, 0]
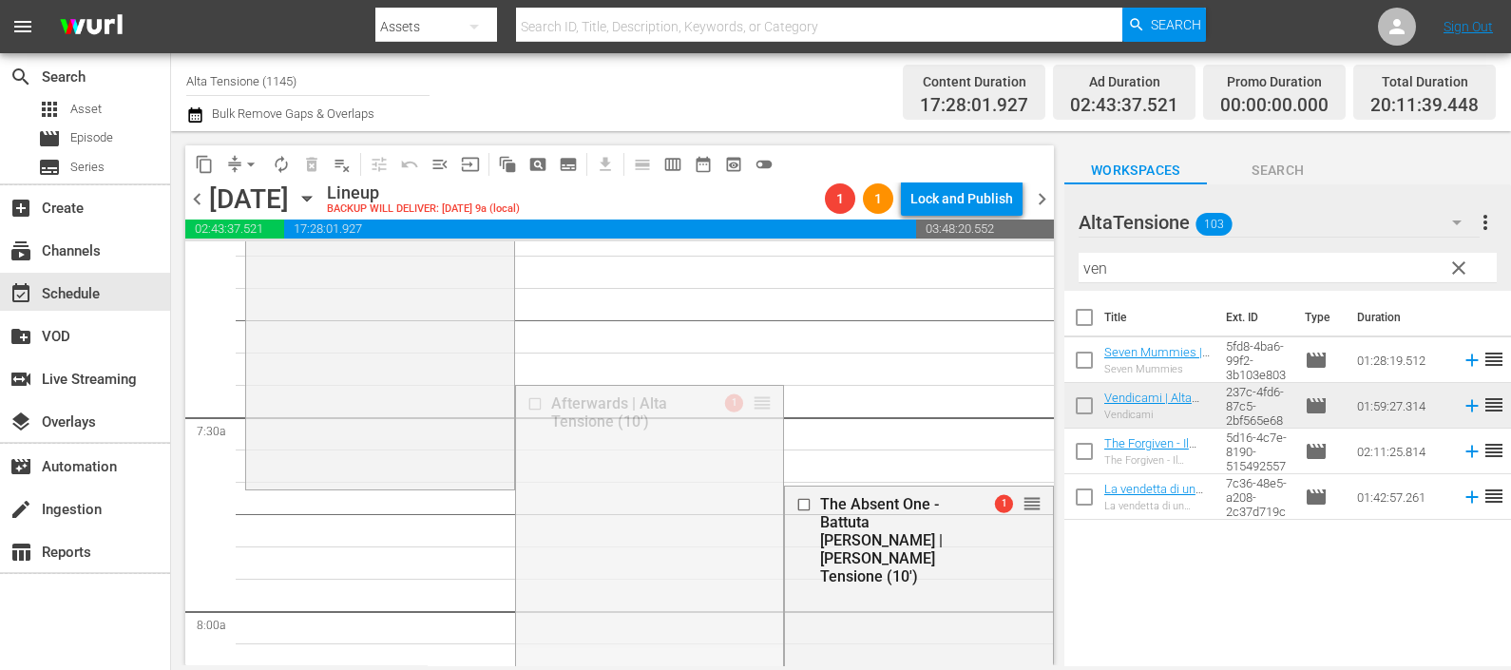
drag, startPoint x: 741, startPoint y: 445, endPoint x: 722, endPoint y: 508, distance: 66.4
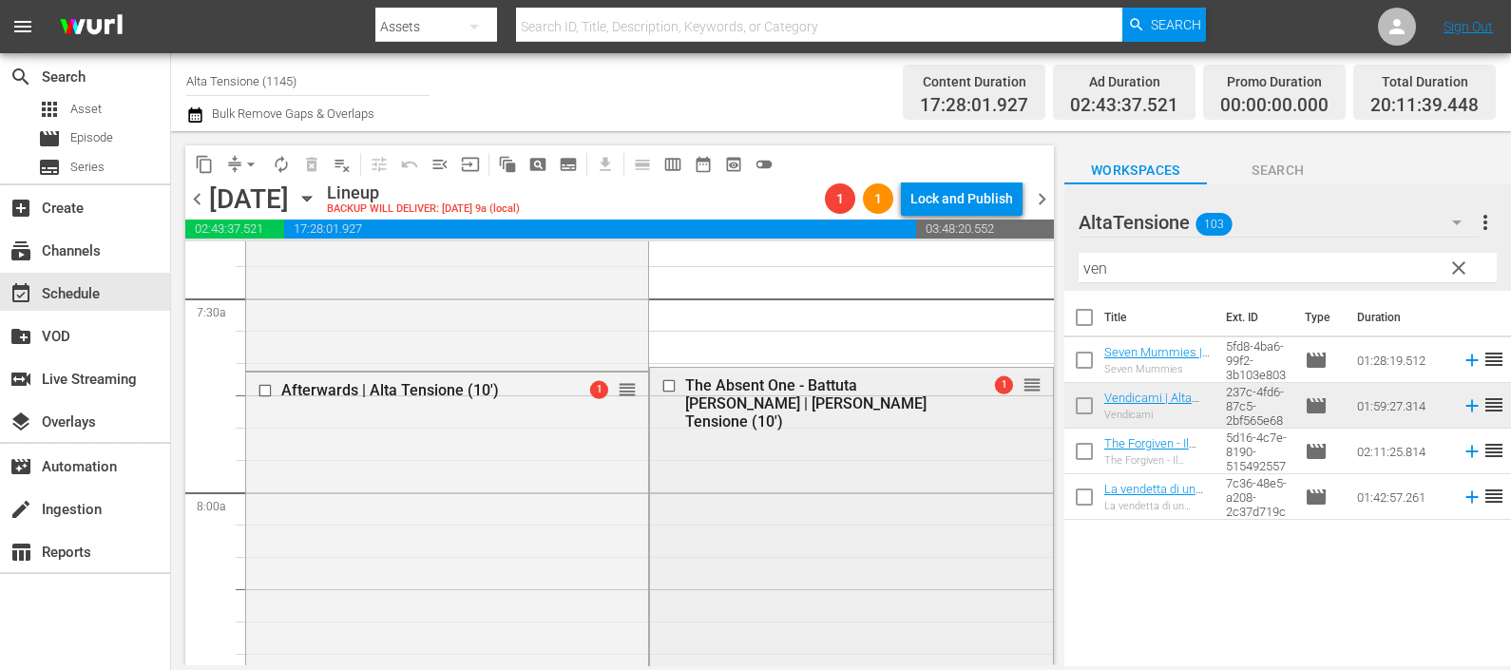
scroll to position [2969, 0]
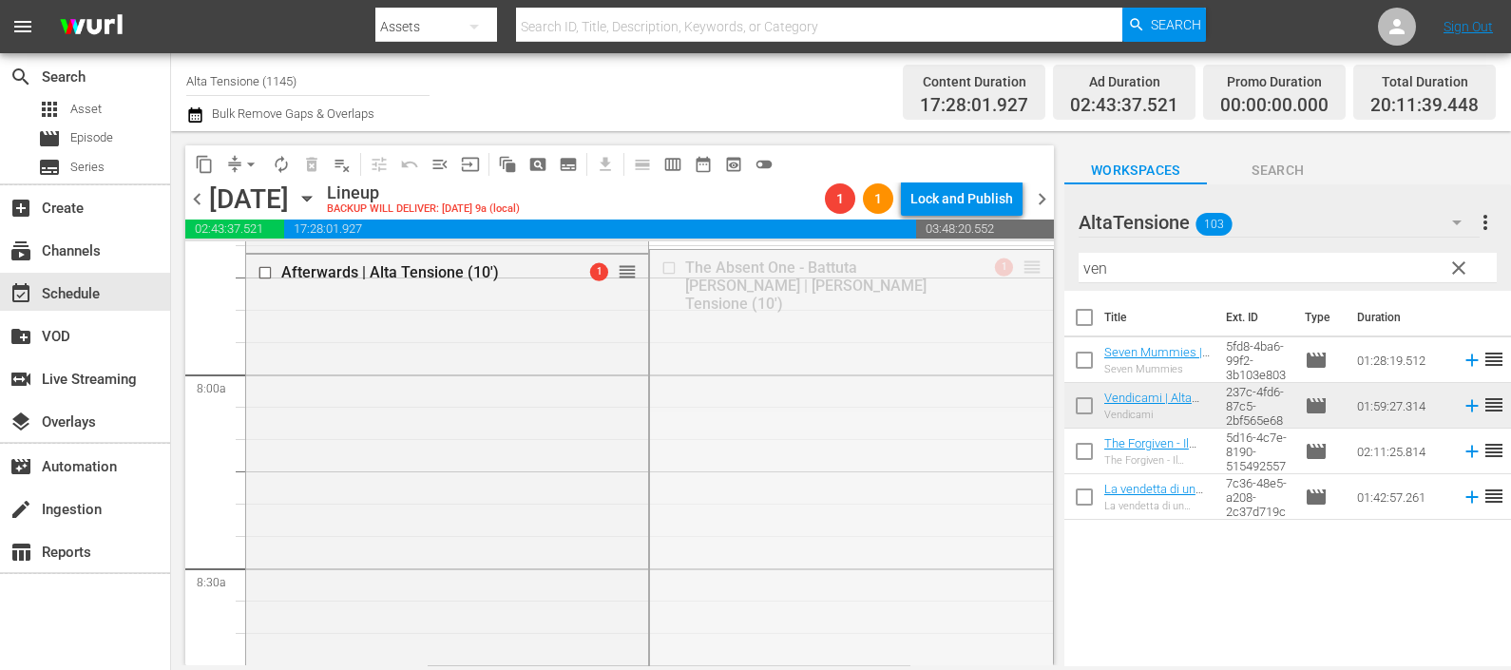
drag, startPoint x: 1017, startPoint y: 309, endPoint x: 957, endPoint y: 615, distance: 311.8
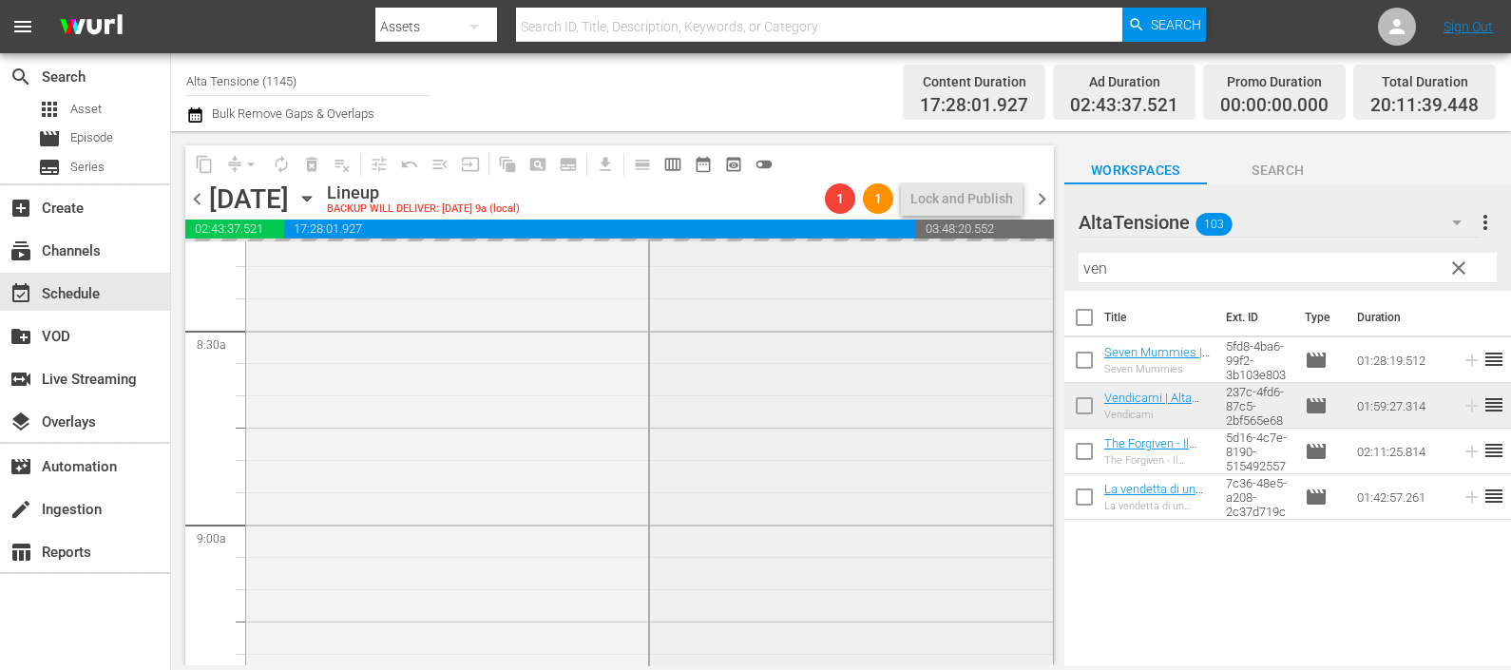
scroll to position [3325, 0]
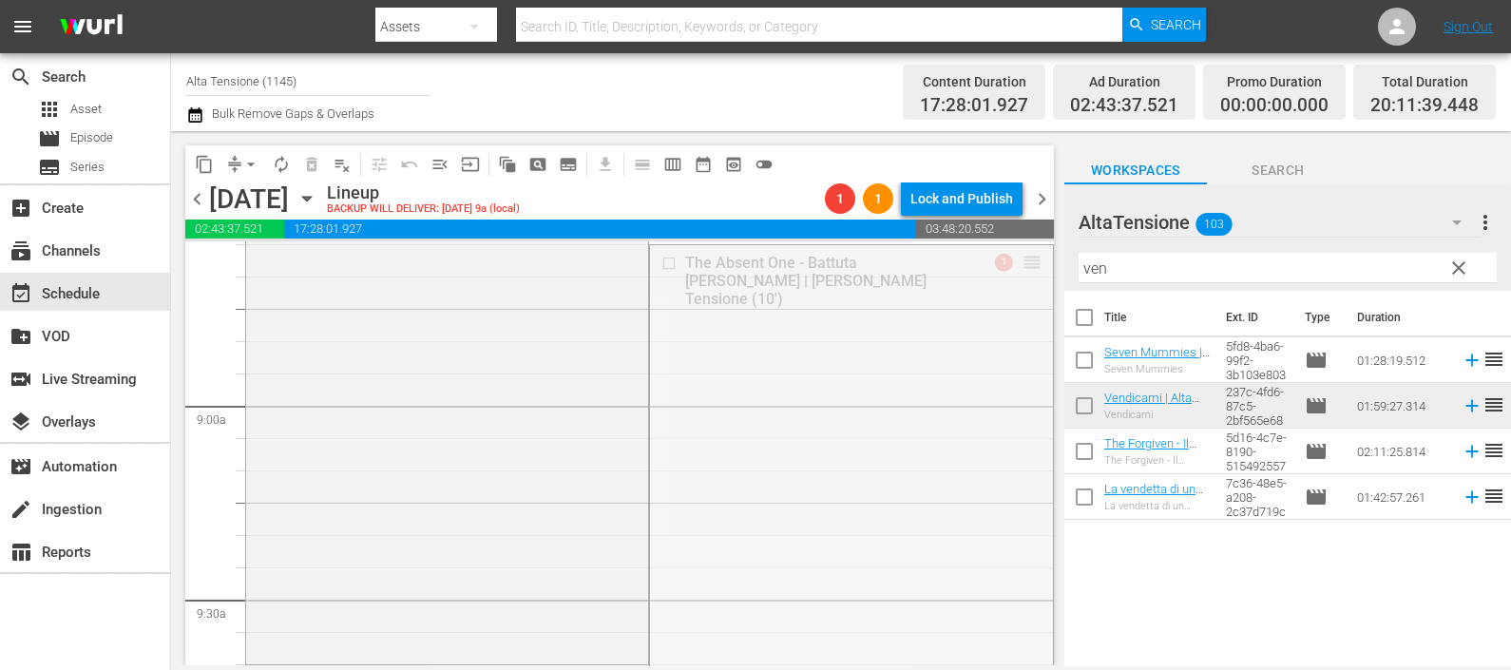
drag, startPoint x: 1007, startPoint y: 259, endPoint x: 899, endPoint y: 663, distance: 418.2
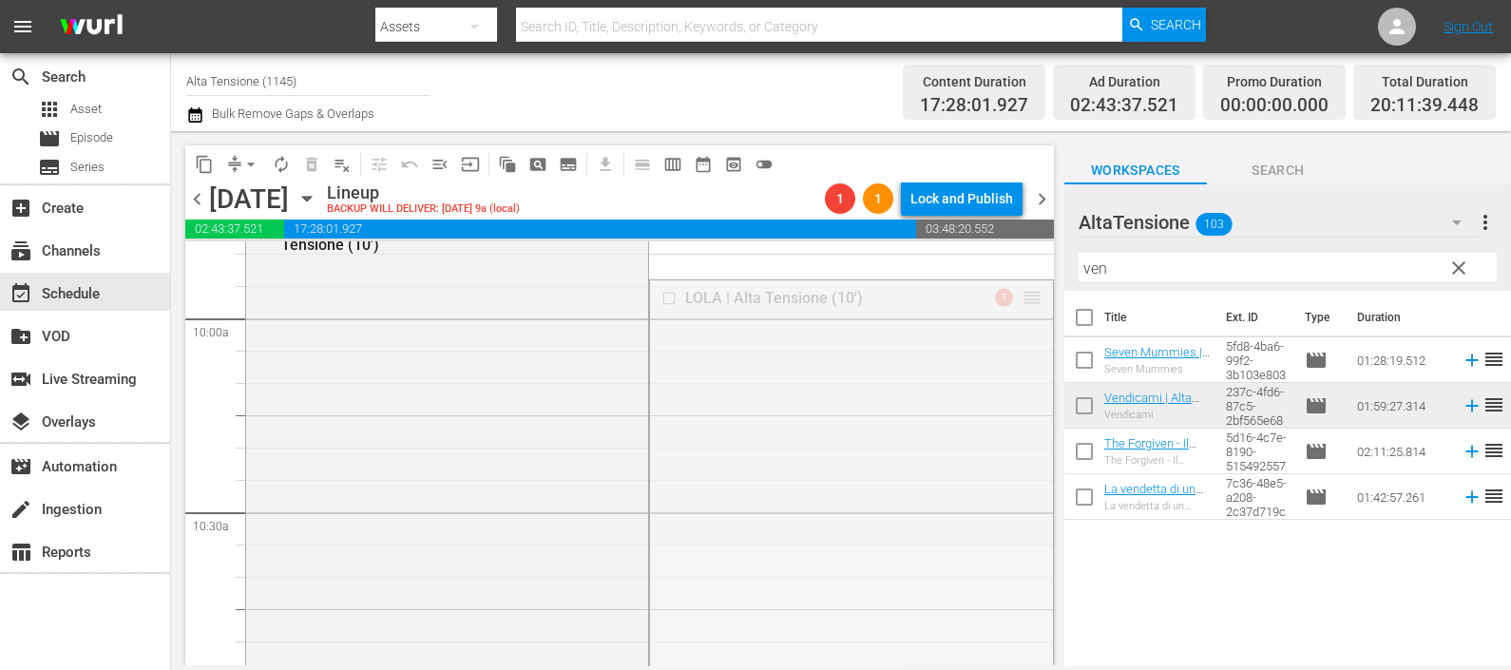
drag, startPoint x: 1015, startPoint y: 295, endPoint x: 957, endPoint y: 614, distance: 324.5
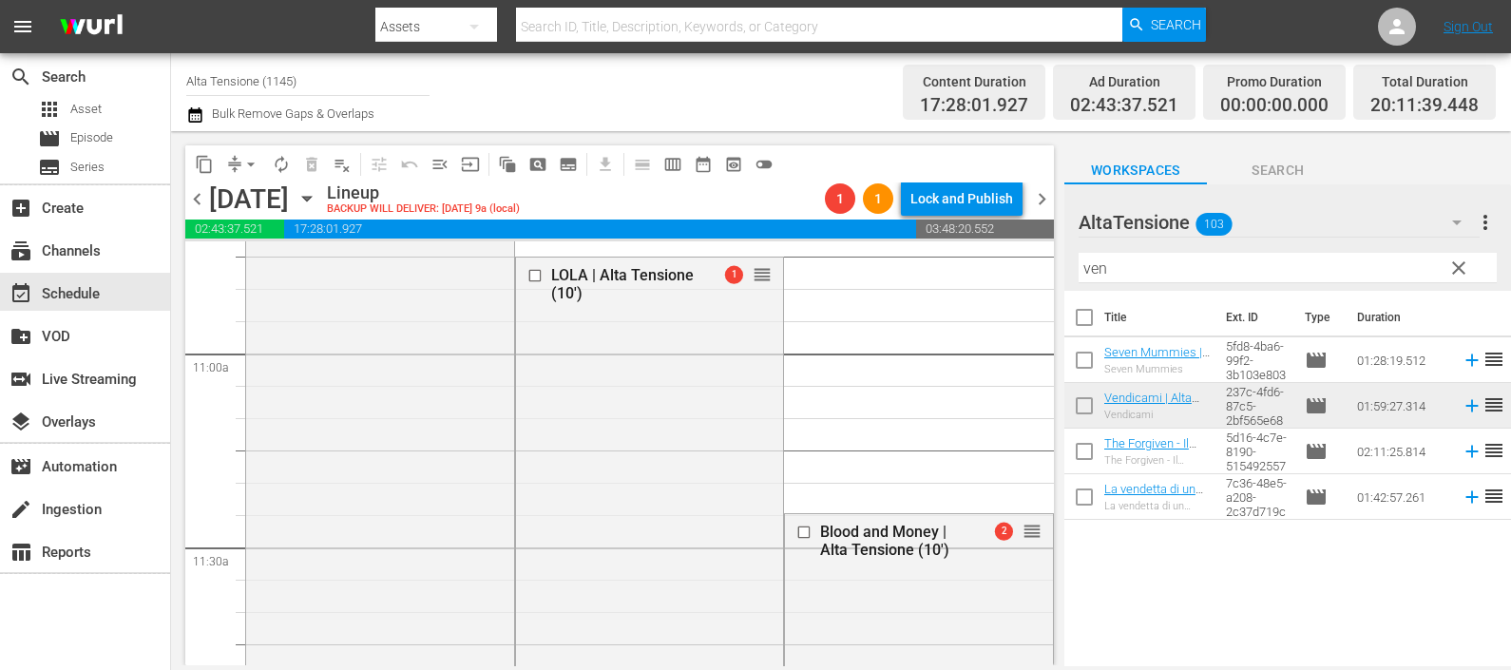
scroll to position [4158, 0]
drag, startPoint x: 746, startPoint y: 268, endPoint x: 682, endPoint y: 597, distance: 334.9
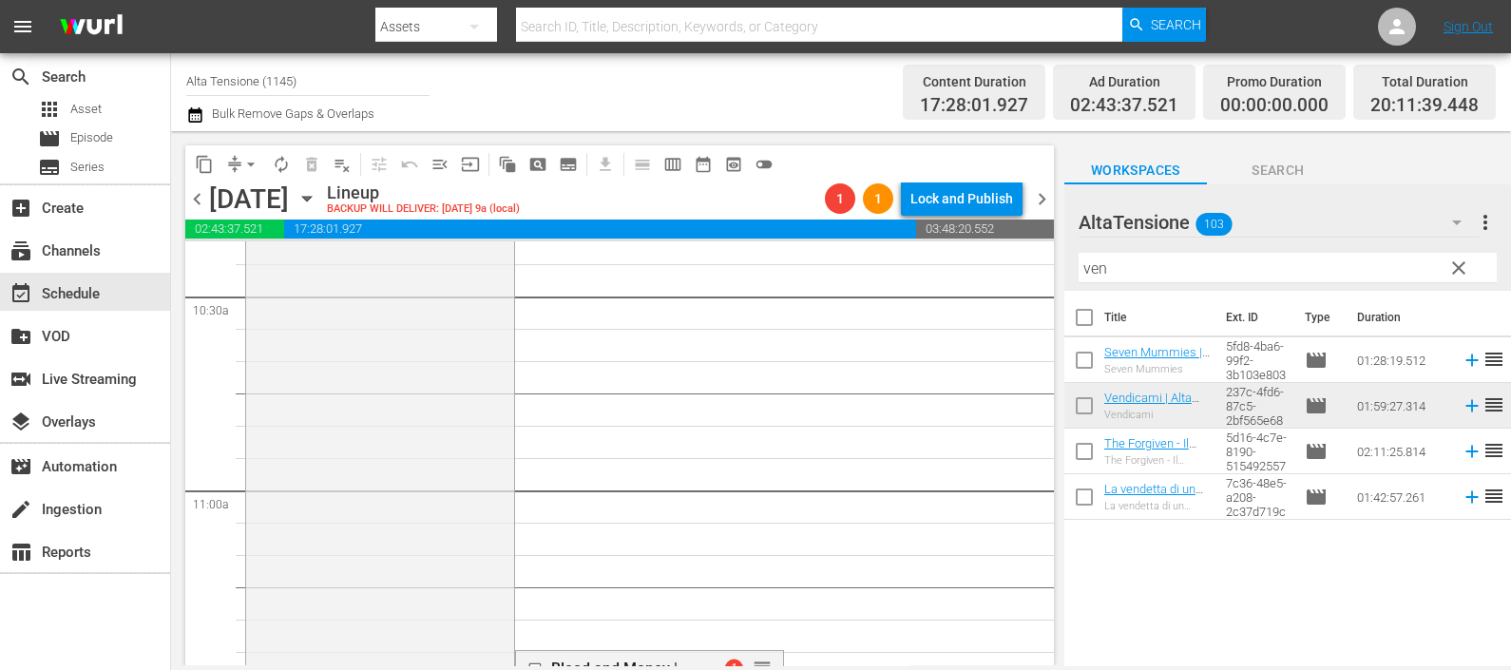
scroll to position [4277, 0]
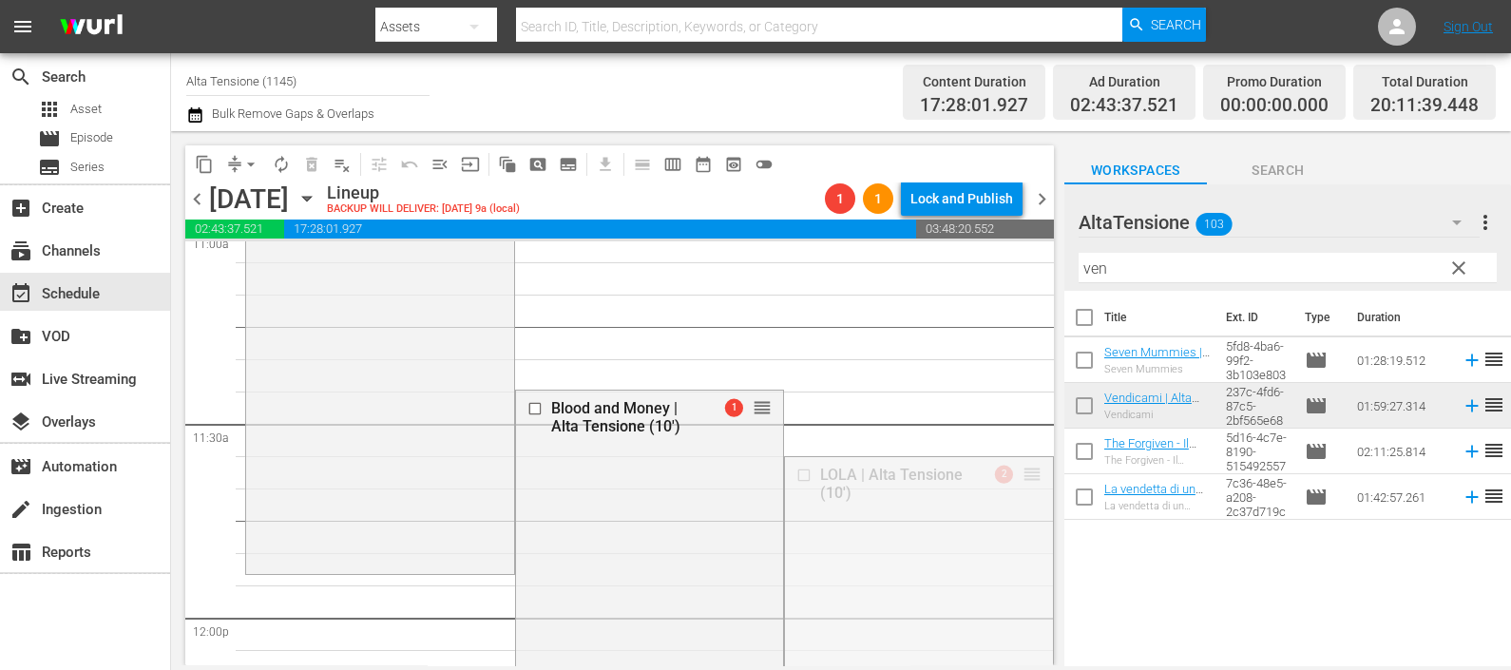
drag, startPoint x: 1008, startPoint y: 471, endPoint x: 993, endPoint y: 582, distance: 111.3
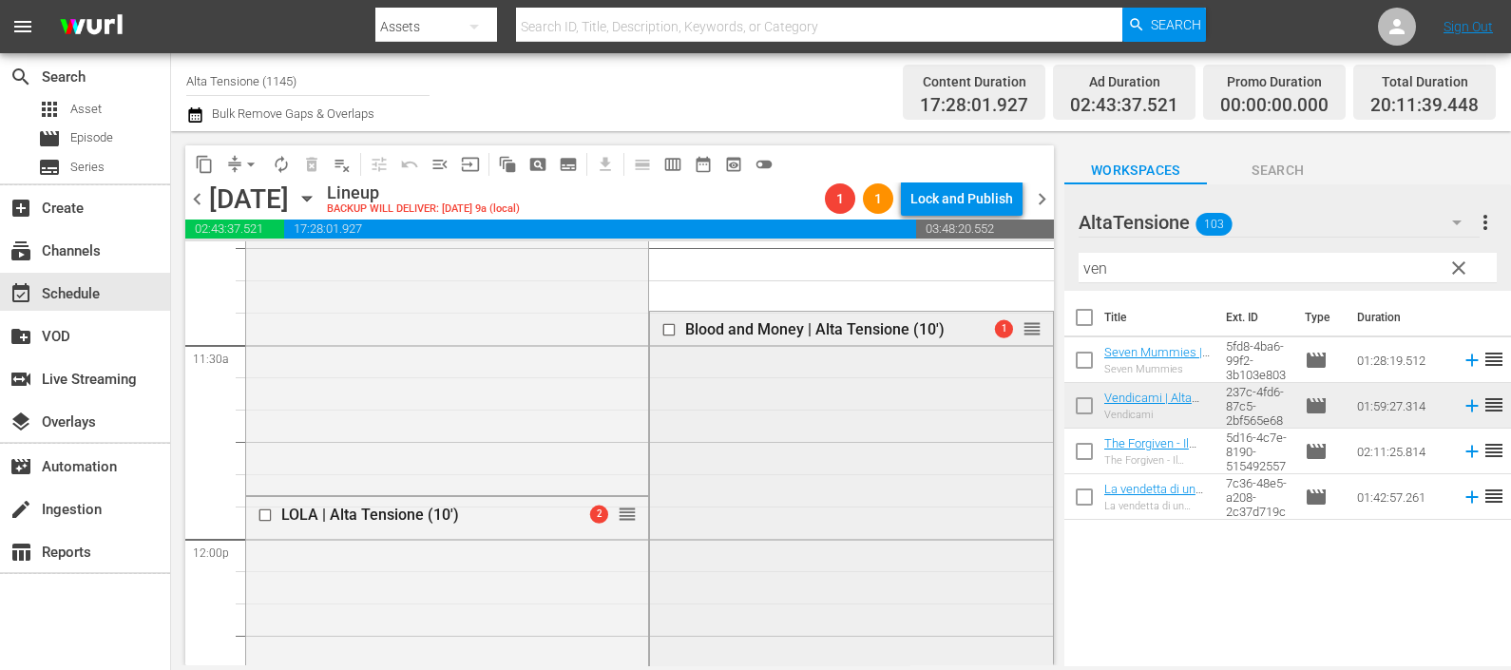
scroll to position [4395, 0]
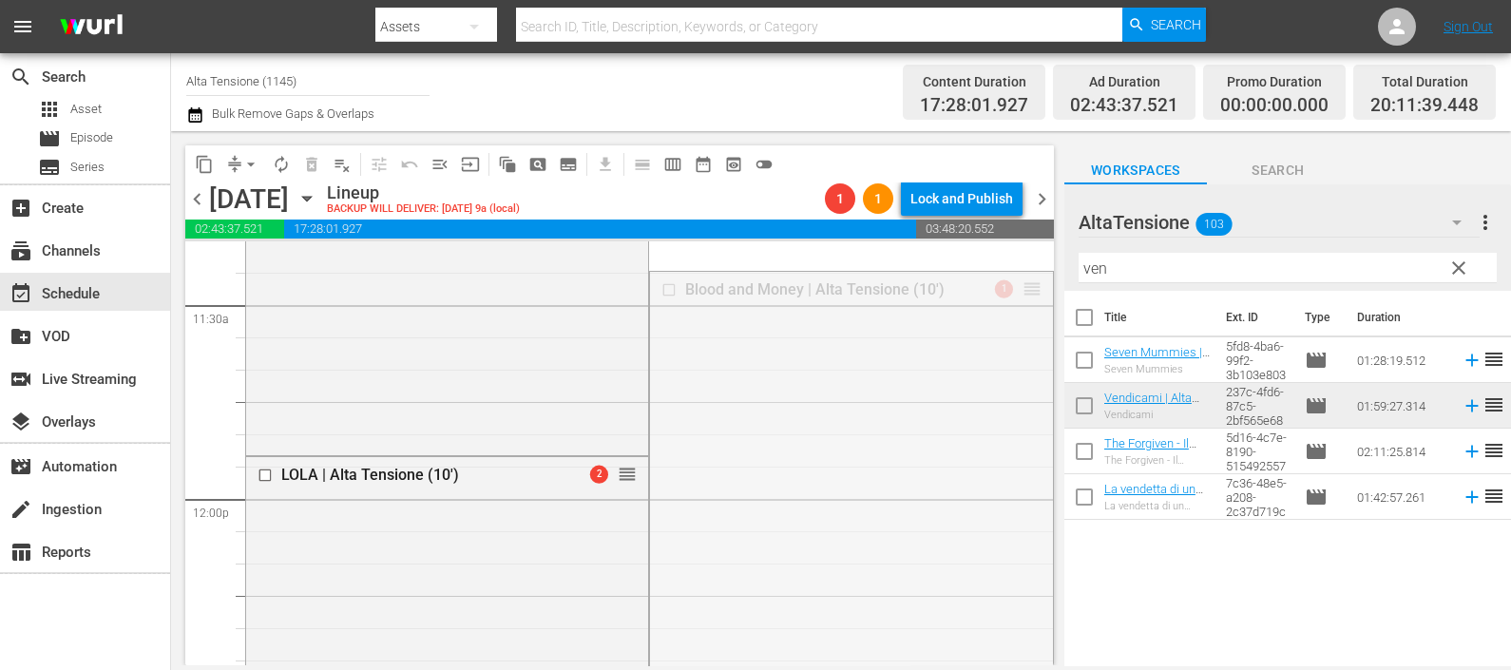
drag, startPoint x: 1015, startPoint y: 299, endPoint x: 936, endPoint y: 611, distance: 321.5
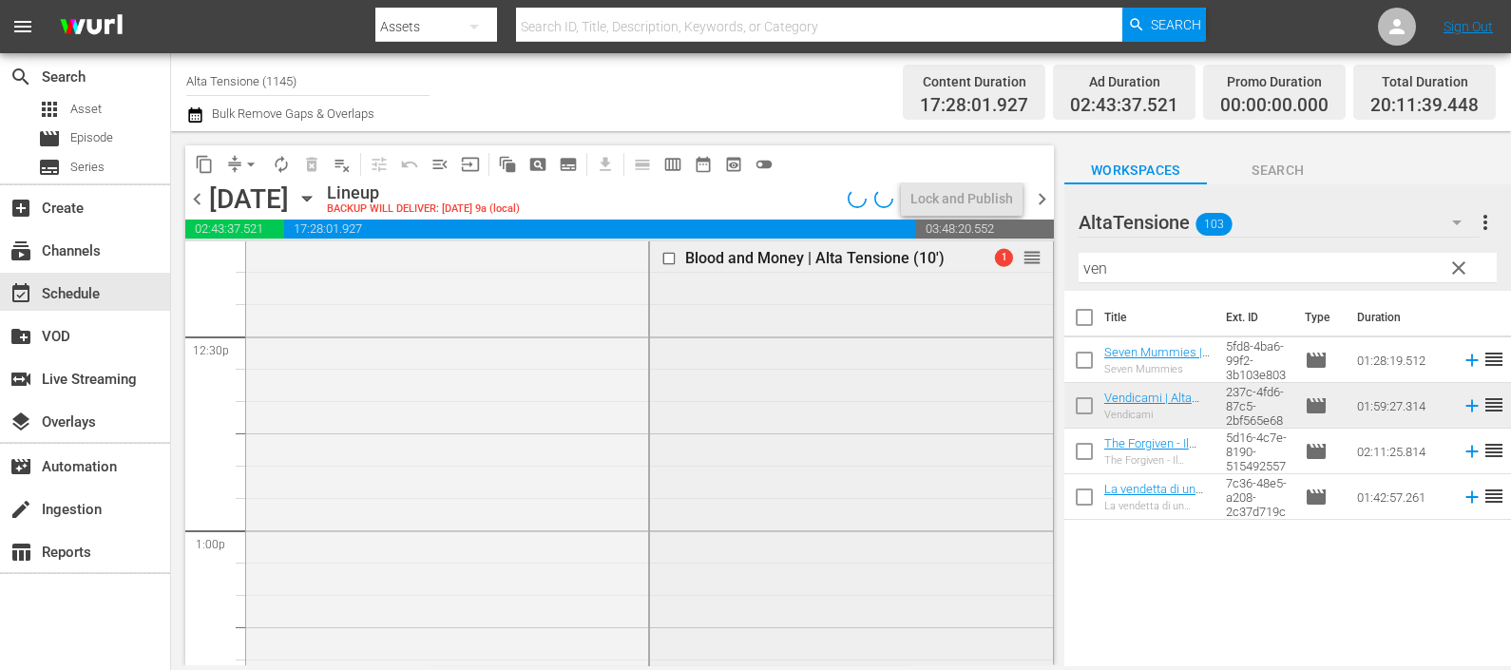
scroll to position [4633, 0]
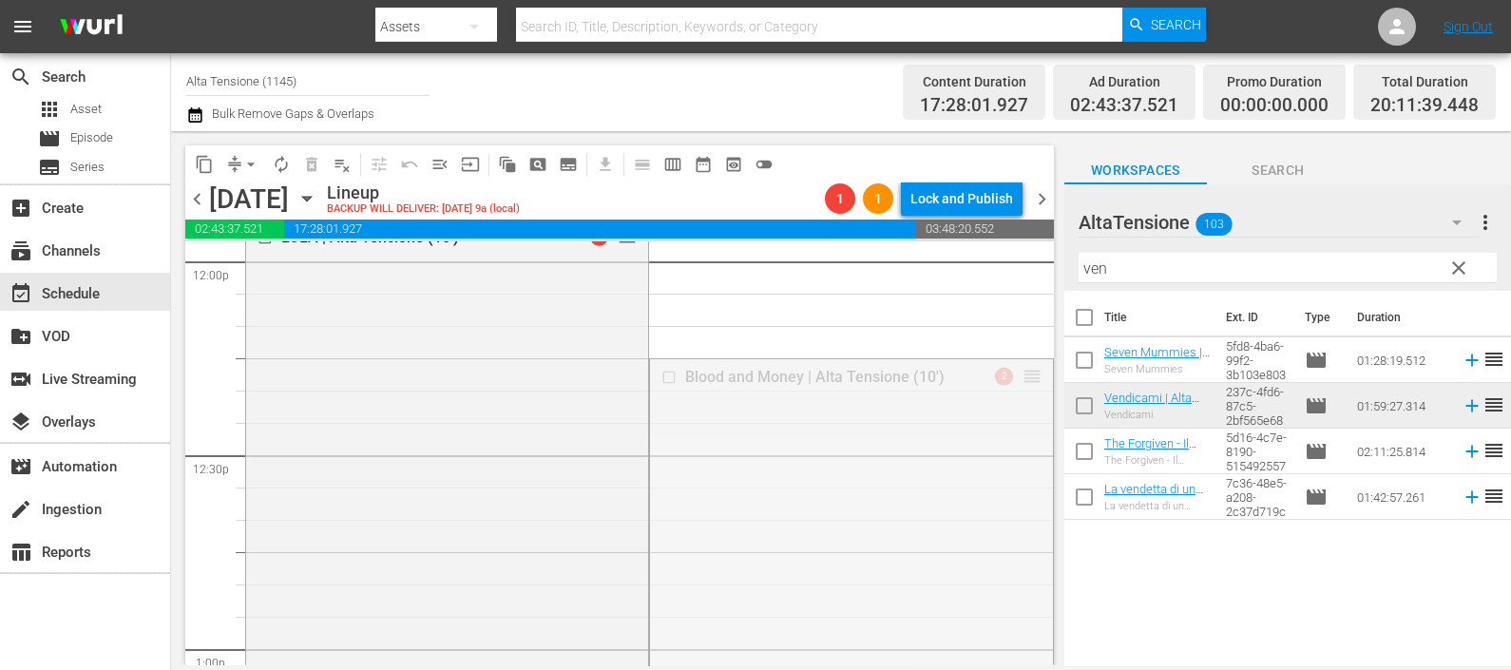
drag, startPoint x: 1016, startPoint y: 375, endPoint x: 924, endPoint y: 626, distance: 267.3
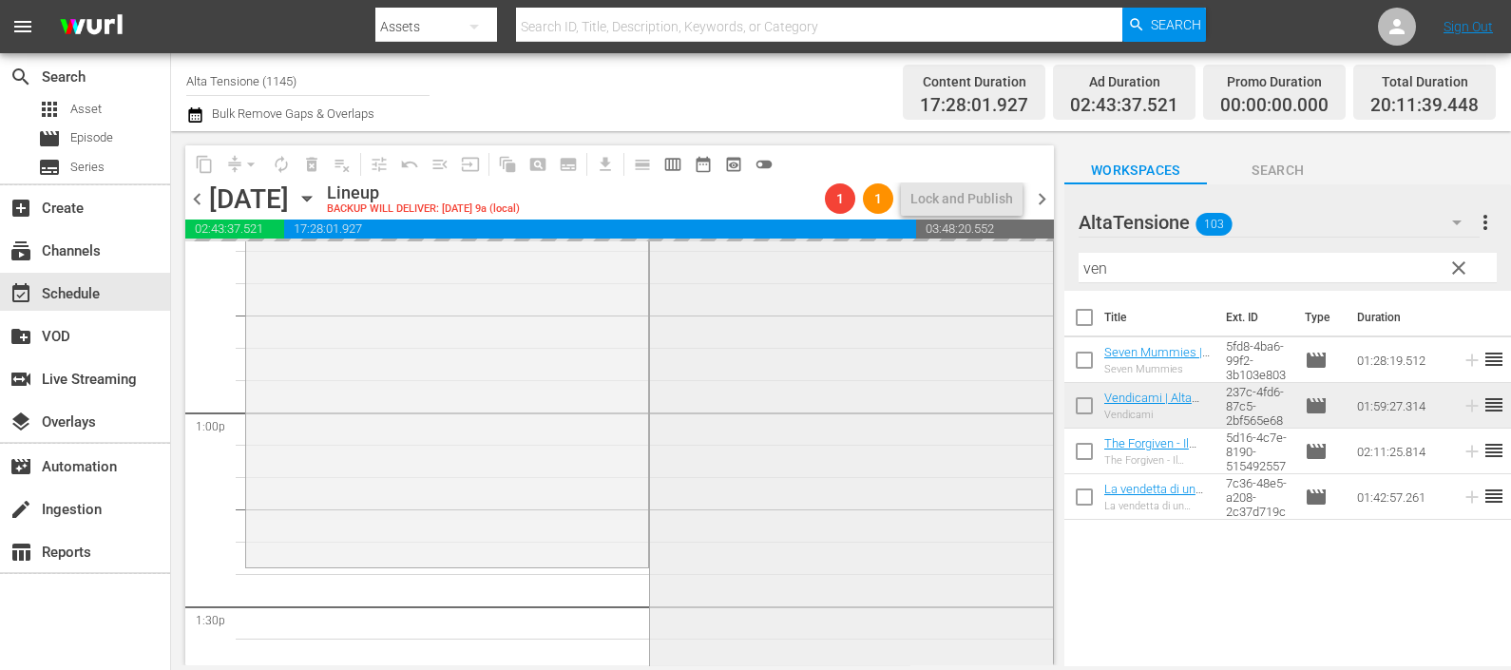
scroll to position [4870, 0]
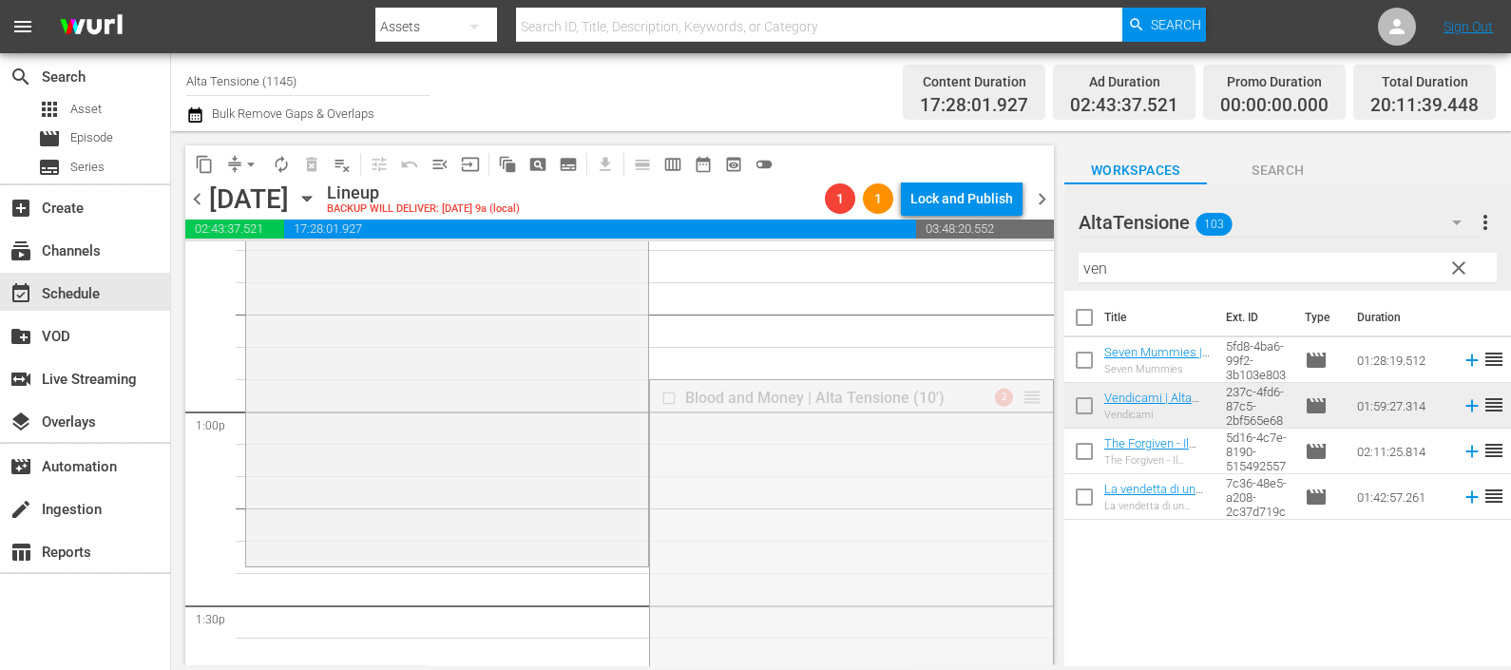
drag, startPoint x: 1015, startPoint y: 394, endPoint x: 947, endPoint y: 577, distance: 194.5
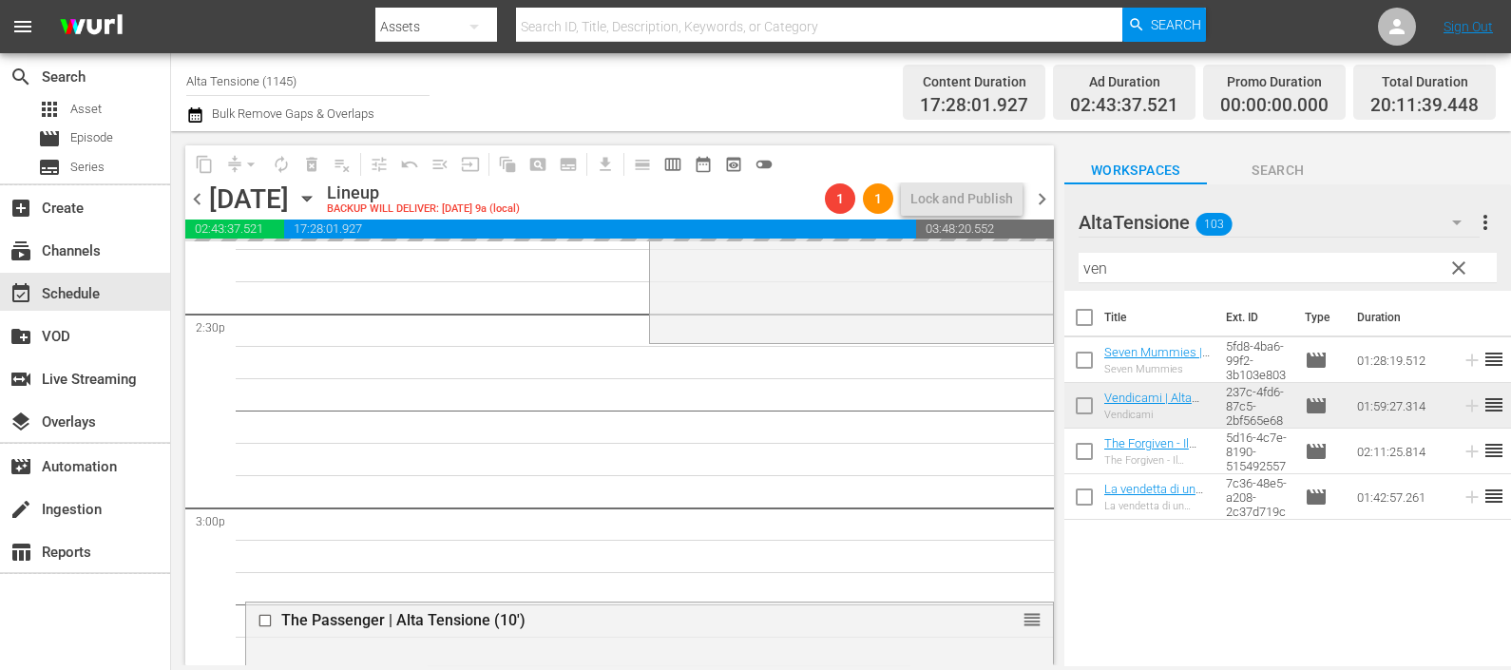
scroll to position [5583, 0]
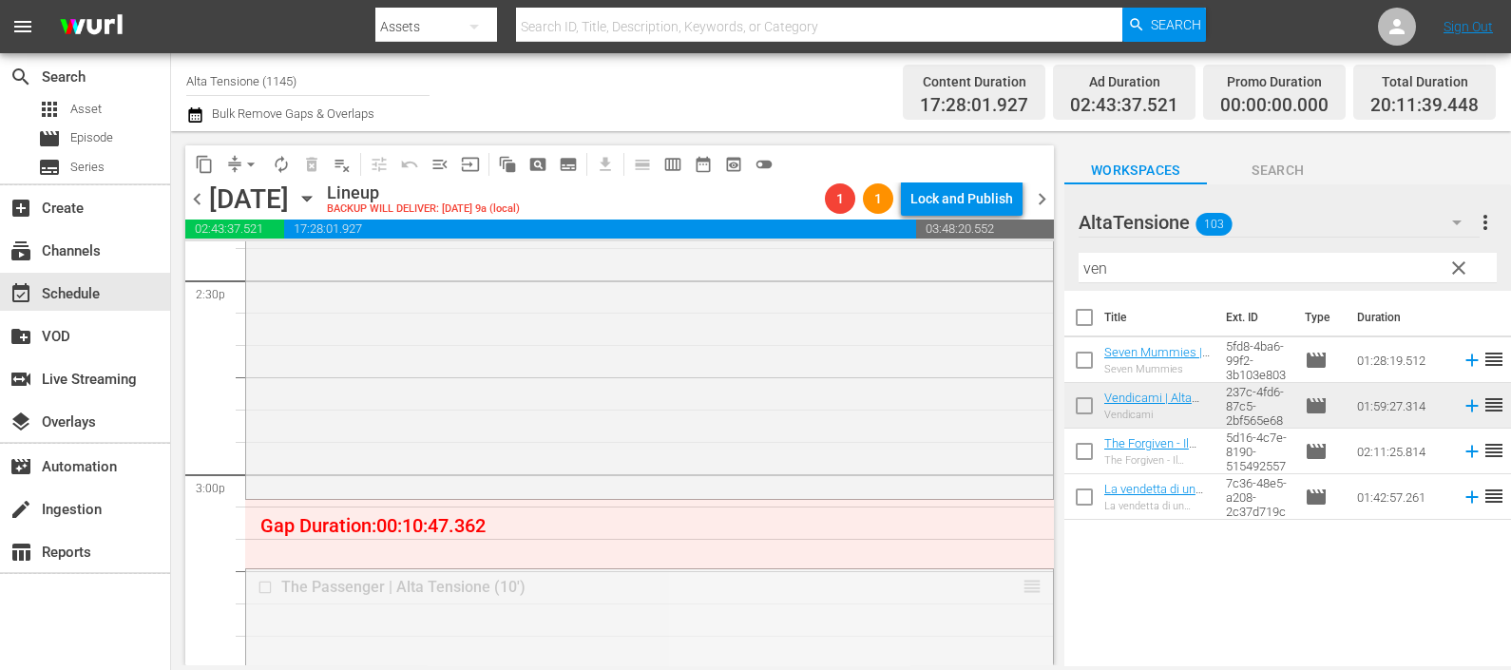
drag, startPoint x: 1013, startPoint y: 590, endPoint x: 1024, endPoint y: 504, distance: 87.2
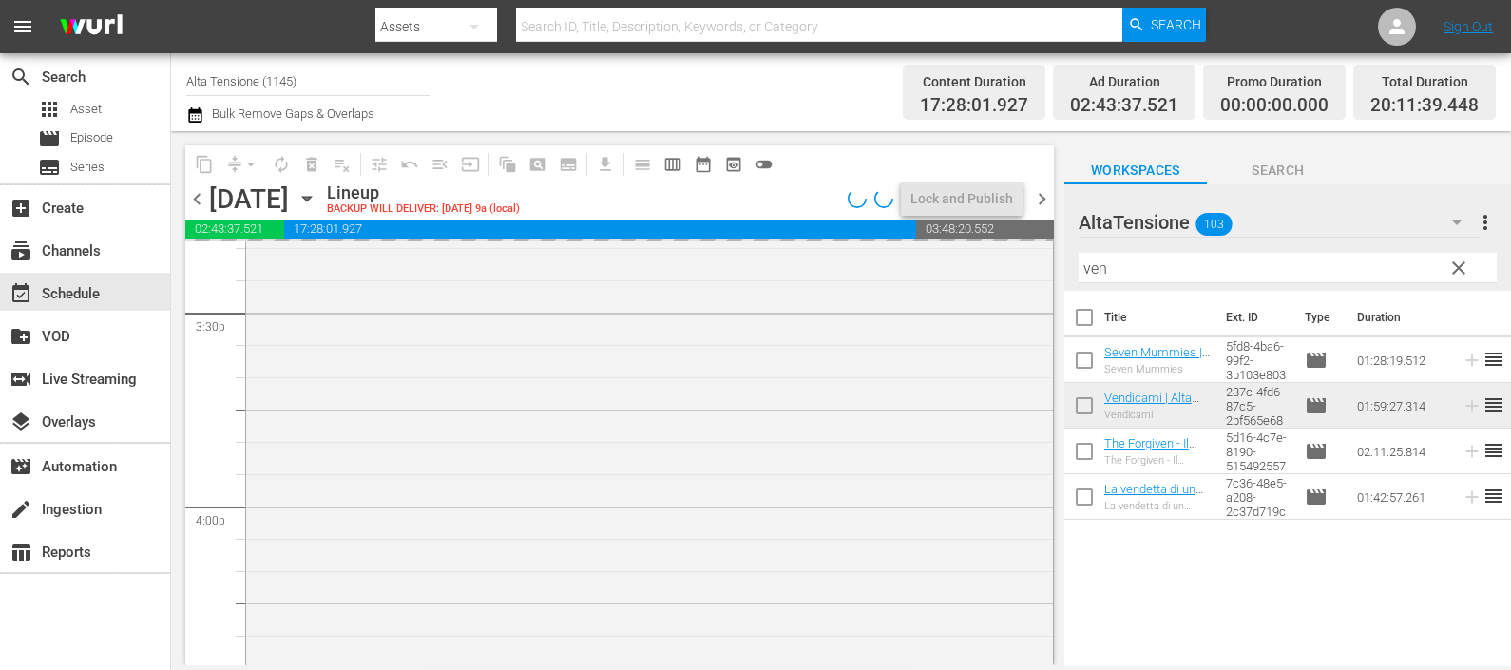
scroll to position [6295, 0]
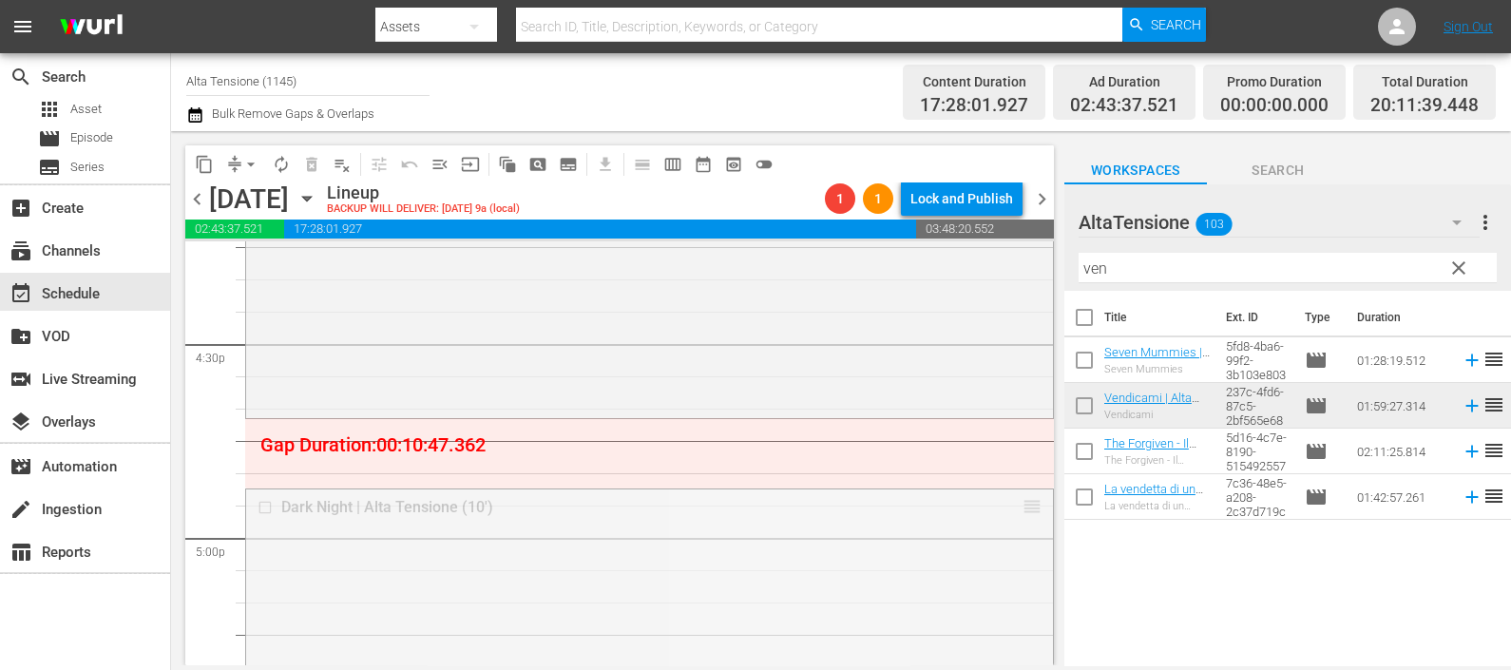
drag, startPoint x: 1022, startPoint y: 510, endPoint x: 1012, endPoint y: 429, distance: 82.3
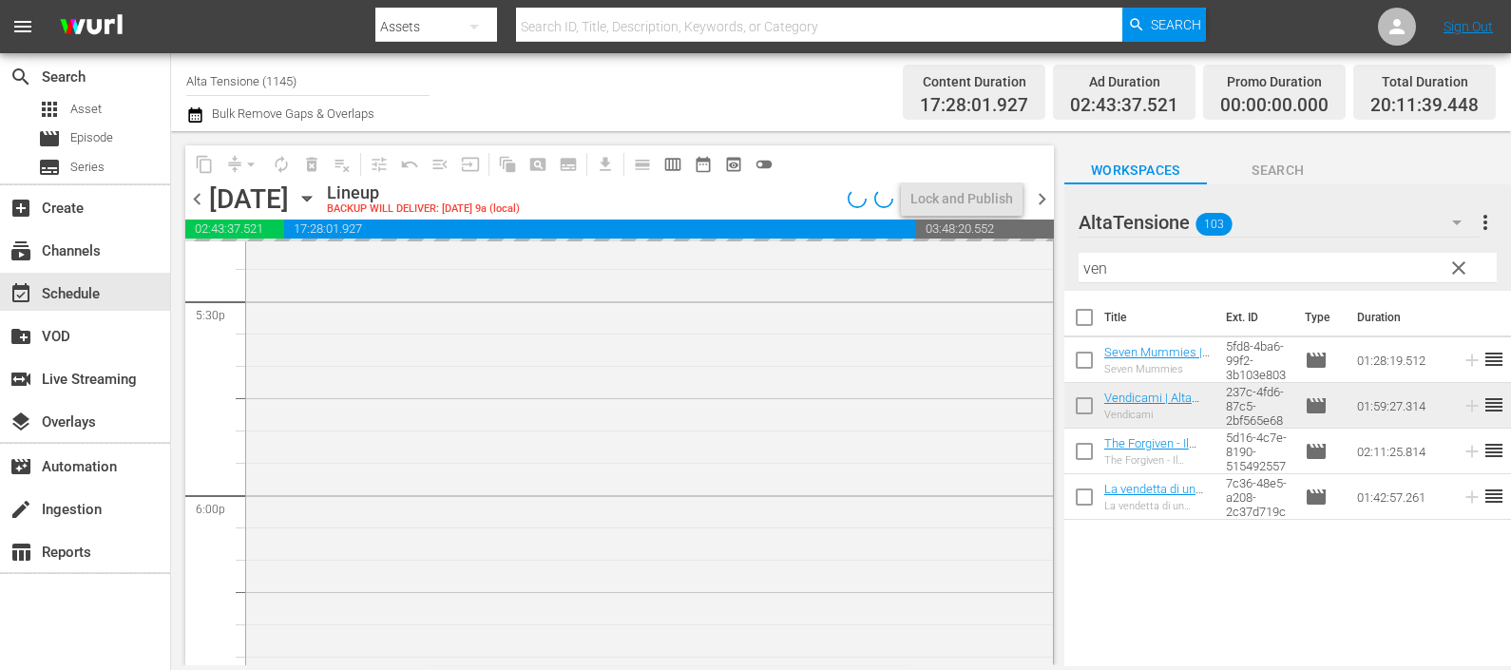
scroll to position [6889, 0]
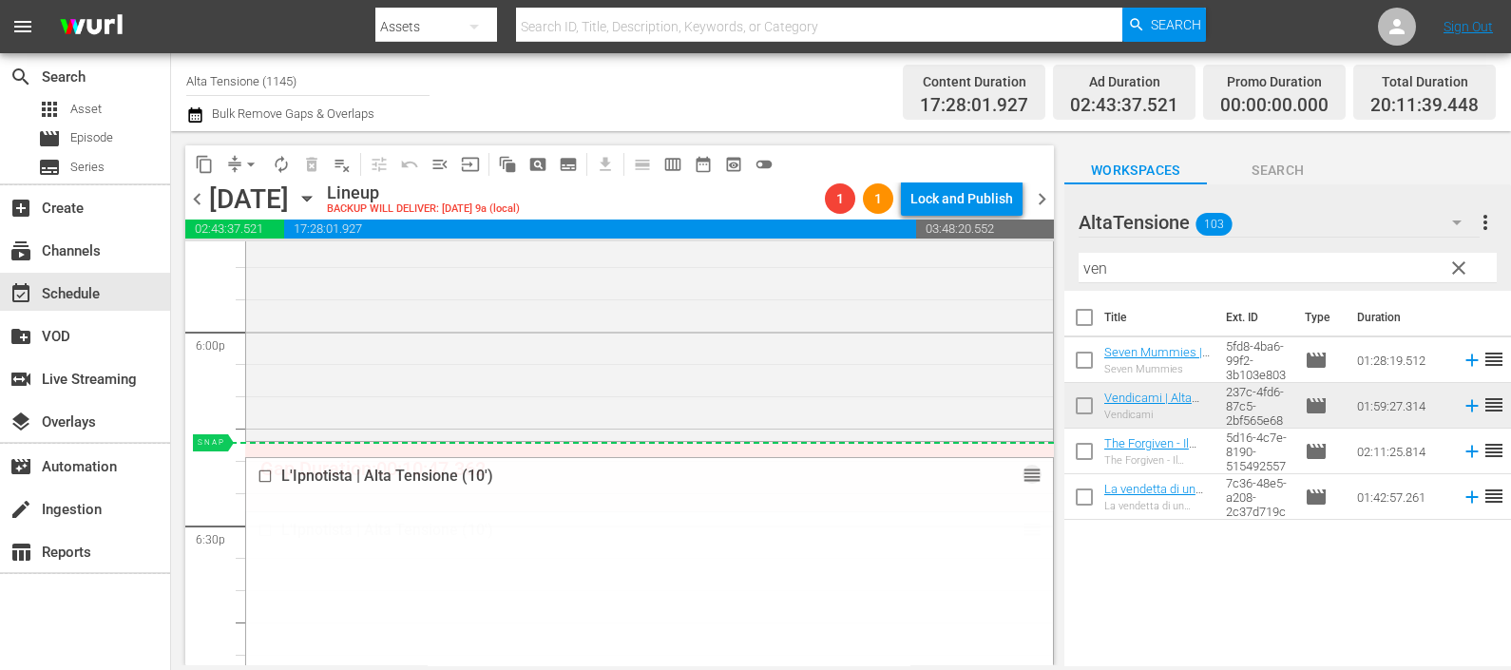
drag, startPoint x: 1015, startPoint y: 529, endPoint x: 1011, endPoint y: 456, distance: 73.3
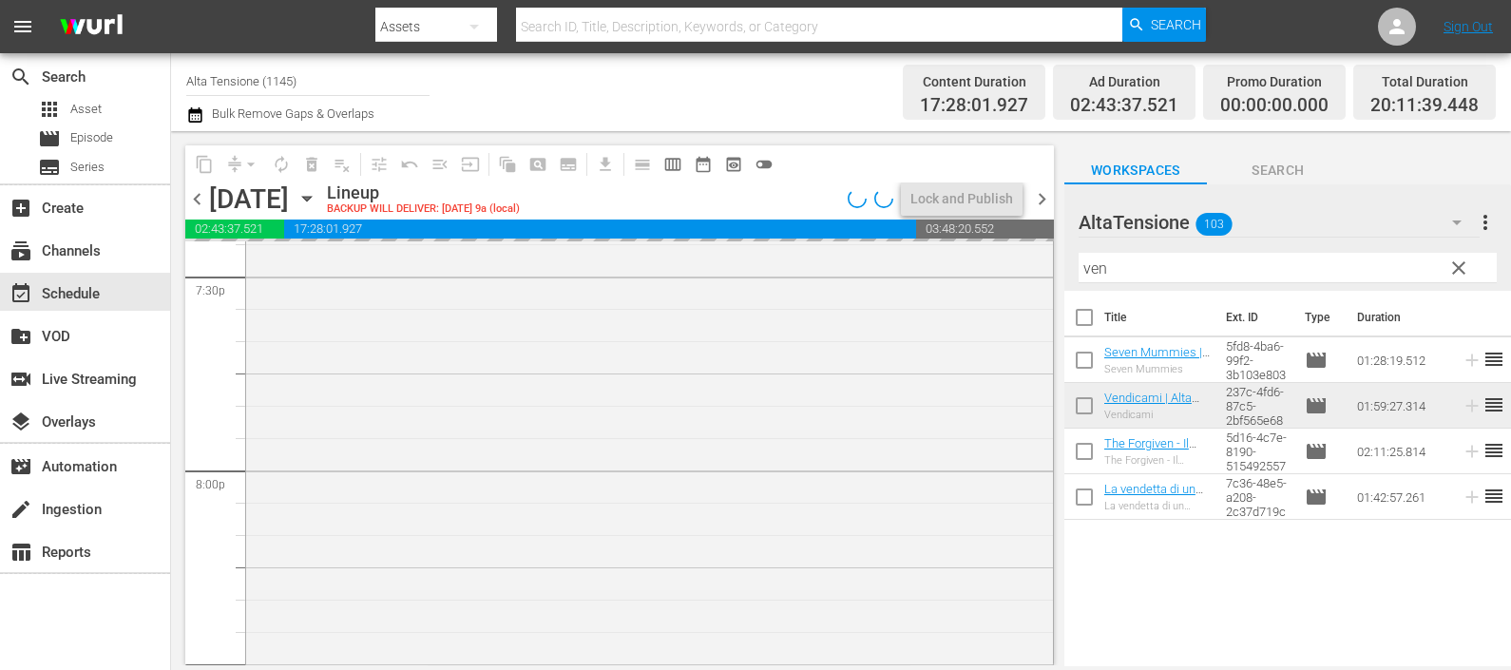
scroll to position [7721, 0]
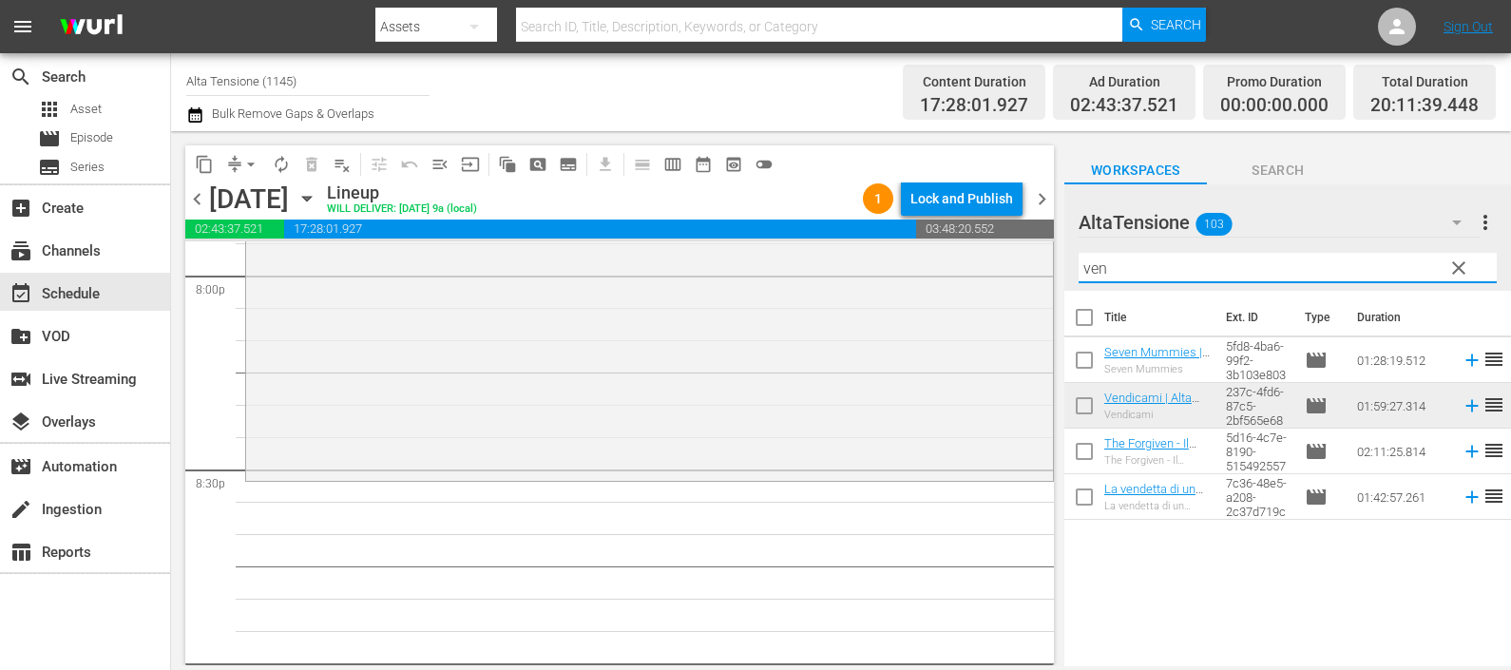
drag, startPoint x: 1121, startPoint y: 261, endPoint x: 1049, endPoint y: 267, distance: 72.5
click at [1049, 269] on div "content_copy compress arrow_drop_down autorenew_outlined delete_forever_outline…" at bounding box center [841, 398] width 1340 height 534
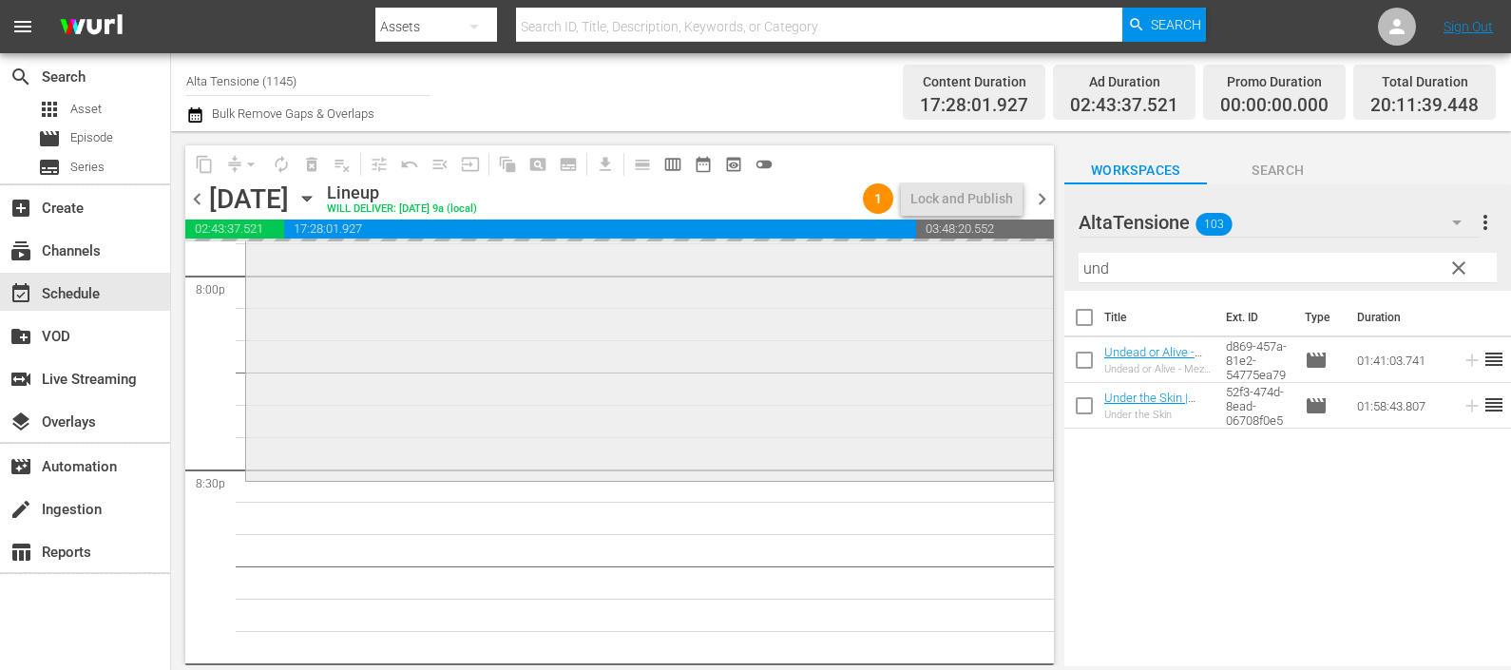
drag, startPoint x: 936, startPoint y: 260, endPoint x: 917, endPoint y: 251, distance: 21.3
click at [928, 258] on div "content_copy compress arrow_drop_down autorenew_outlined delete_forever_outline…" at bounding box center [841, 398] width 1340 height 534
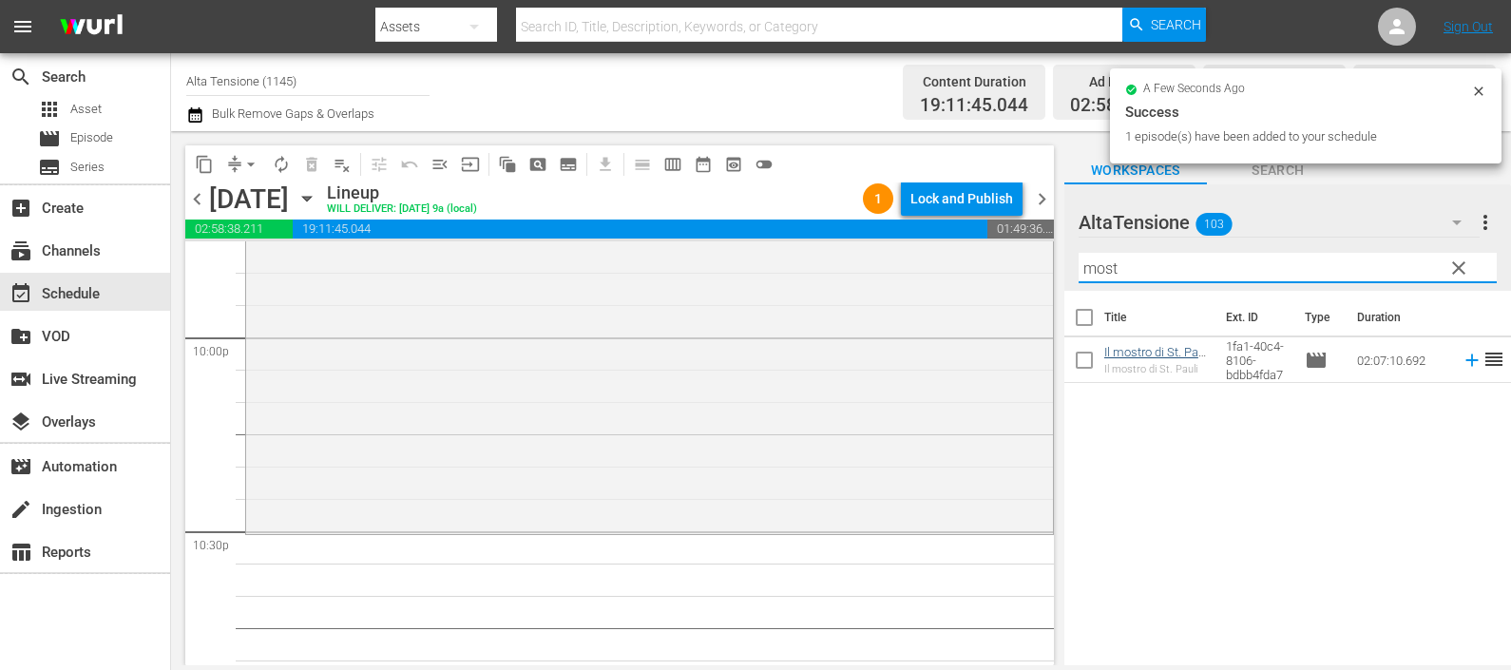
scroll to position [8553, 0]
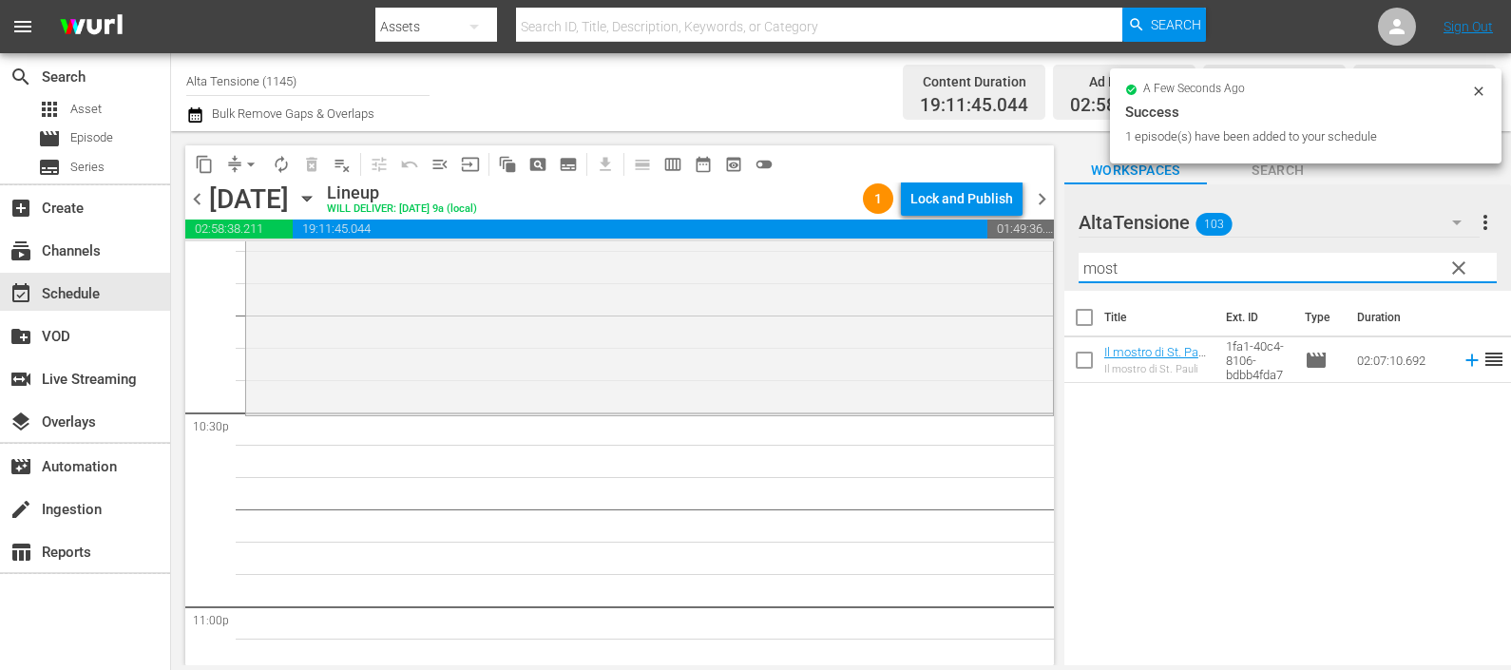
type input "most"
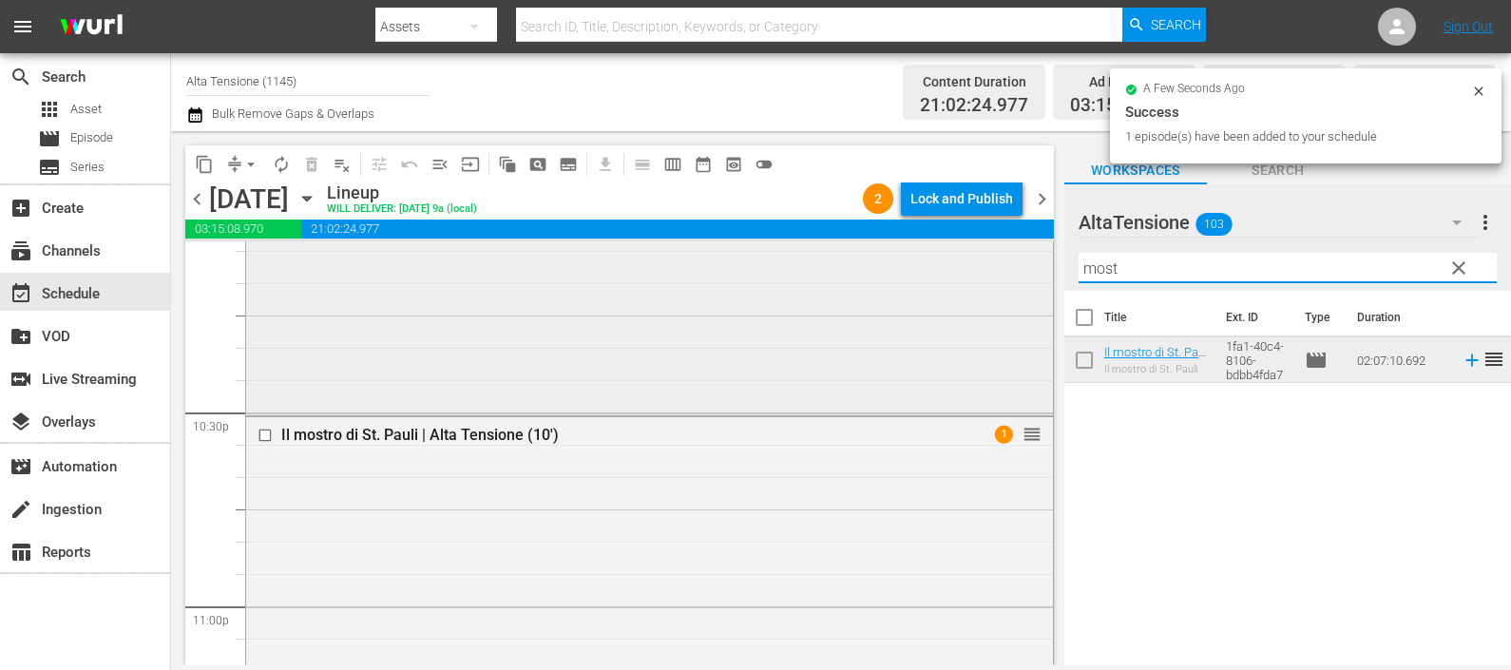
click at [923, 285] on div "content_copy compress arrow_drop_down autorenew_outlined delete_forever_outline…" at bounding box center [841, 398] width 1340 height 534
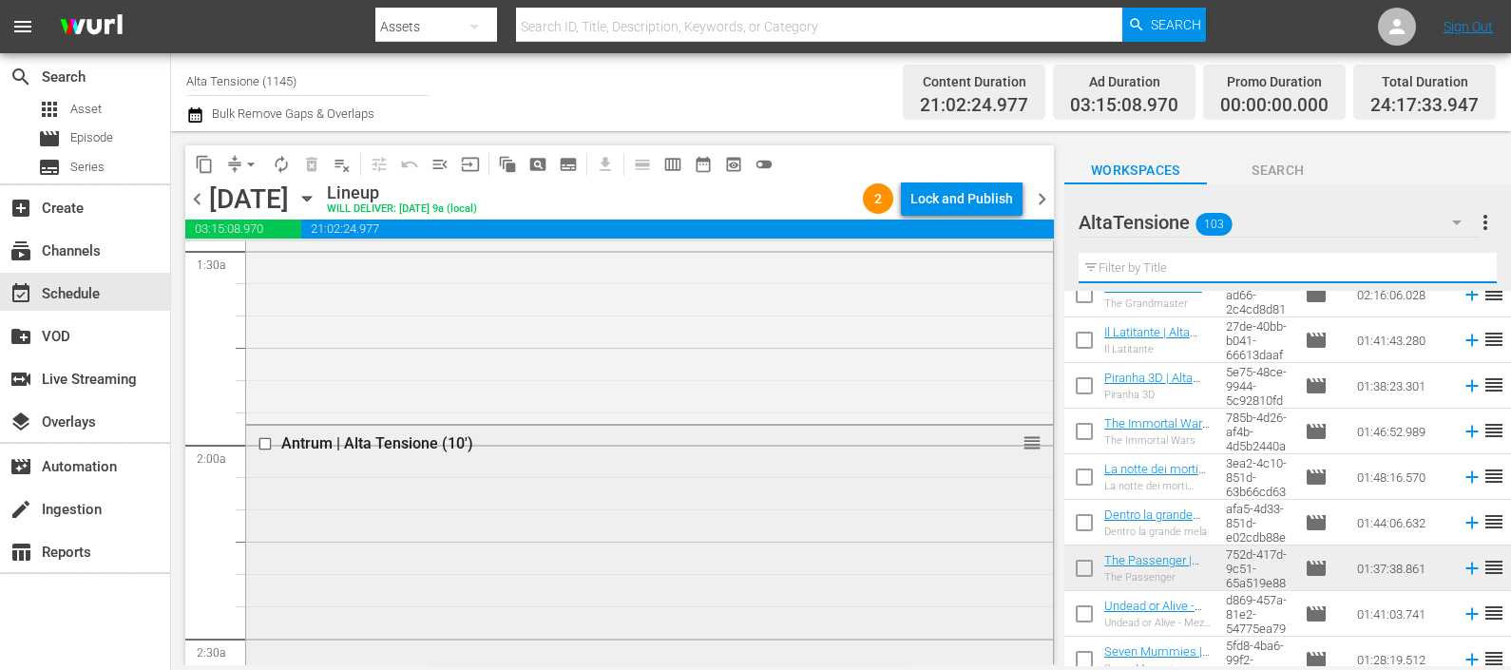
scroll to position [0, 0]
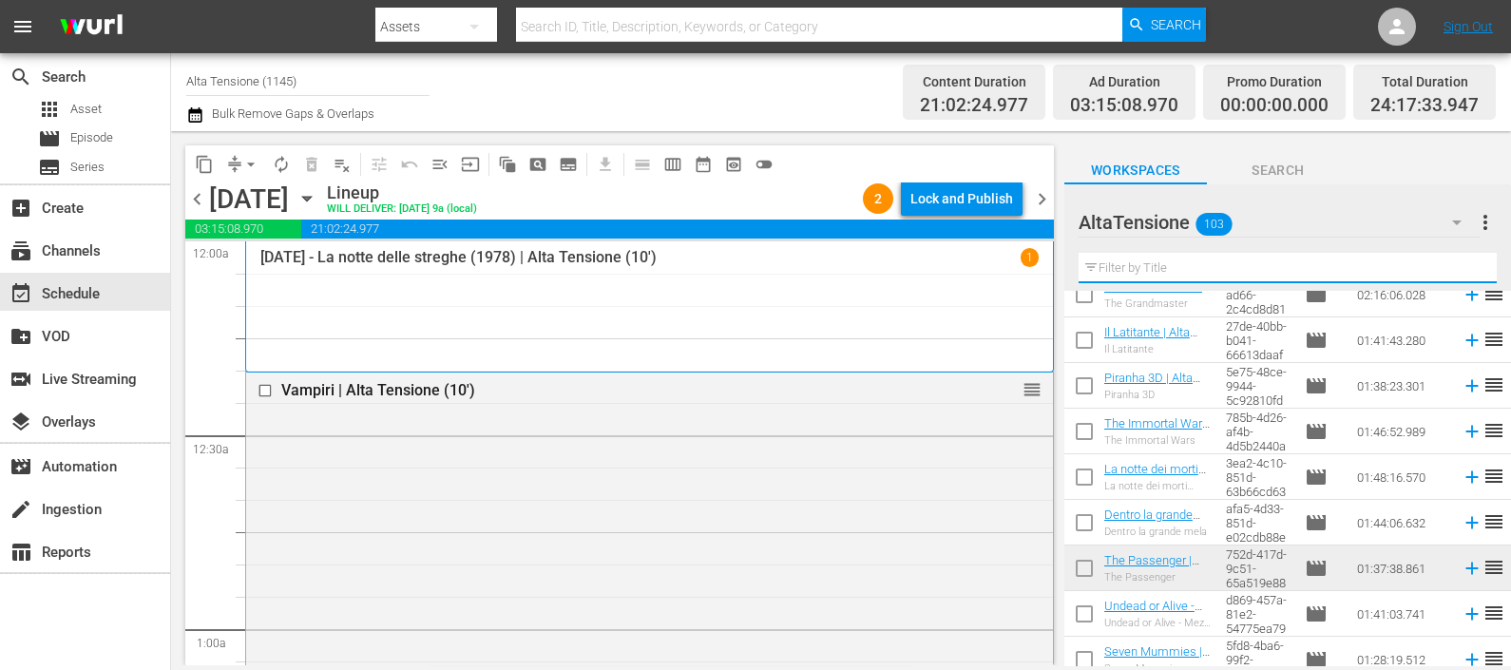
click at [199, 119] on icon "button" at bounding box center [194, 114] width 13 height 15
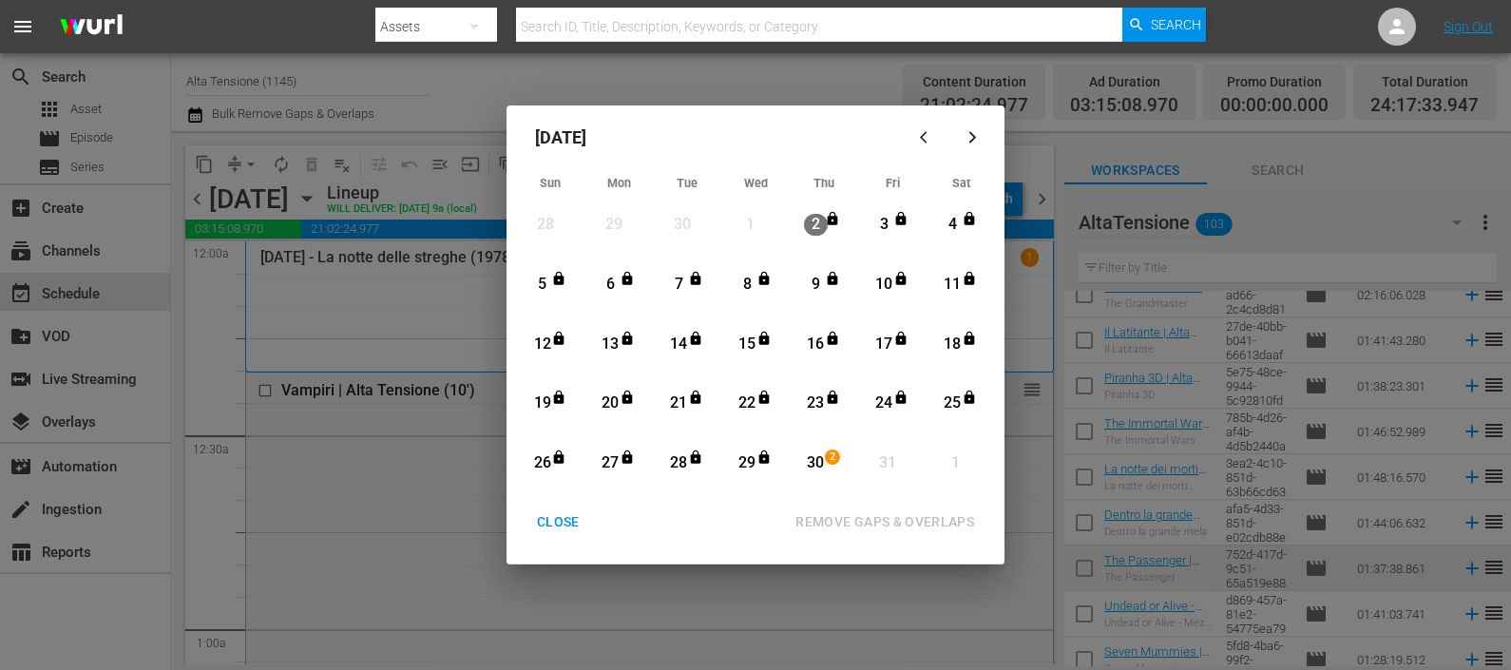
drag, startPoint x: 815, startPoint y: 459, endPoint x: 845, endPoint y: 515, distance: 63.3
click at [814, 458] on div "30" at bounding box center [816, 463] width 24 height 22
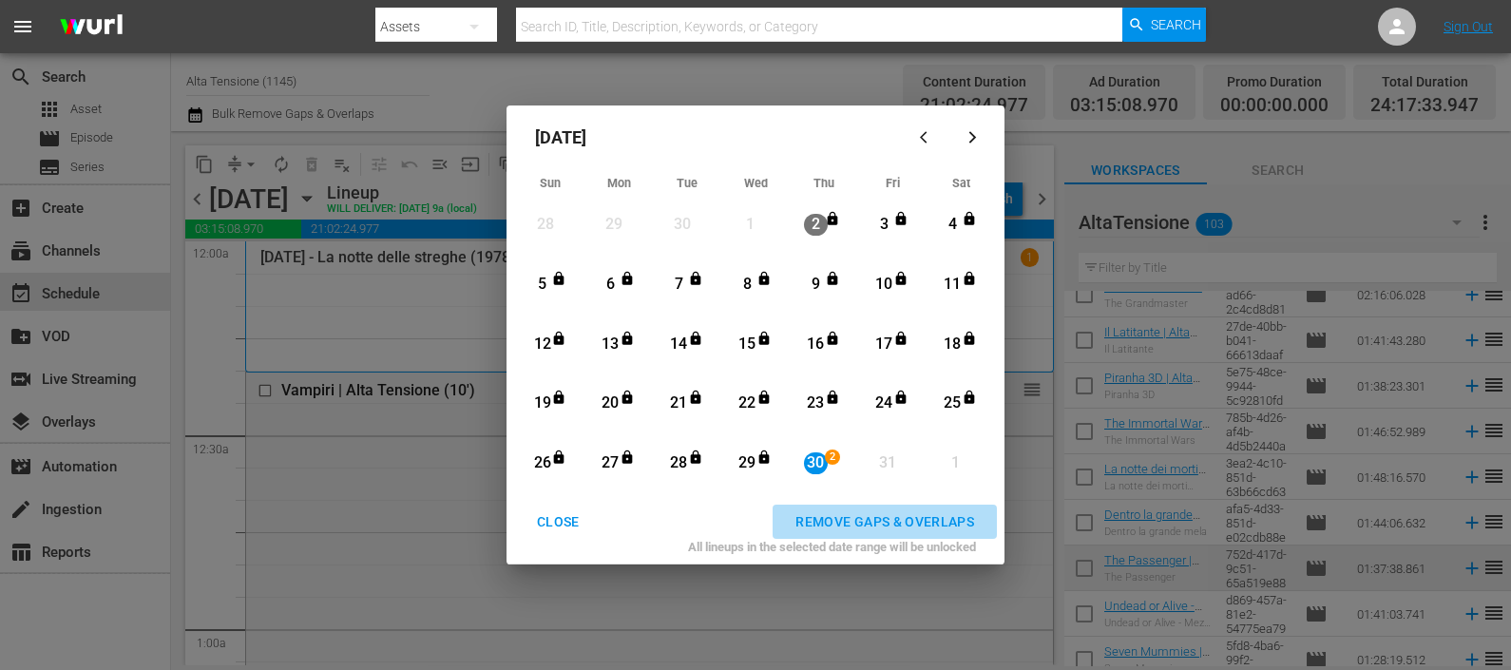
click at [846, 522] on div "REMOVE GAPS & OVERLAPS" at bounding box center [884, 522] width 209 height 24
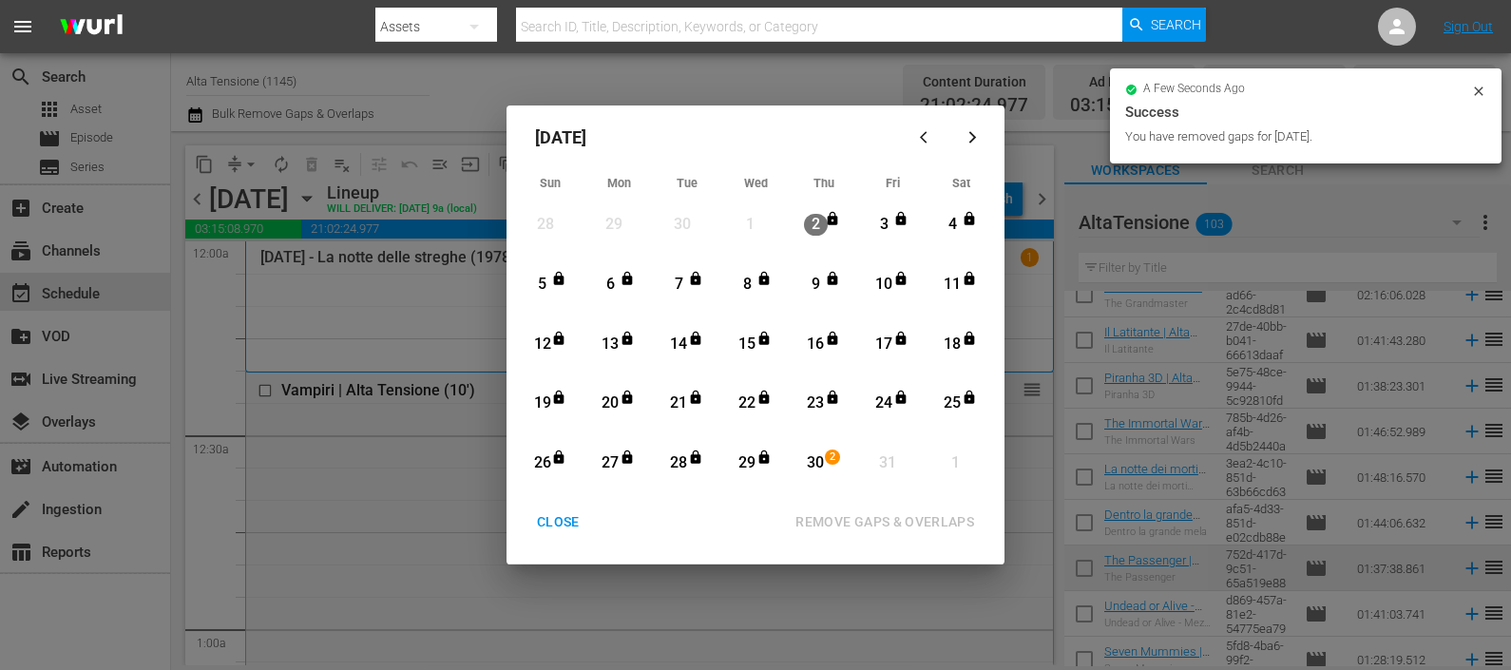
click at [569, 518] on div "CLOSE" at bounding box center [558, 522] width 73 height 24
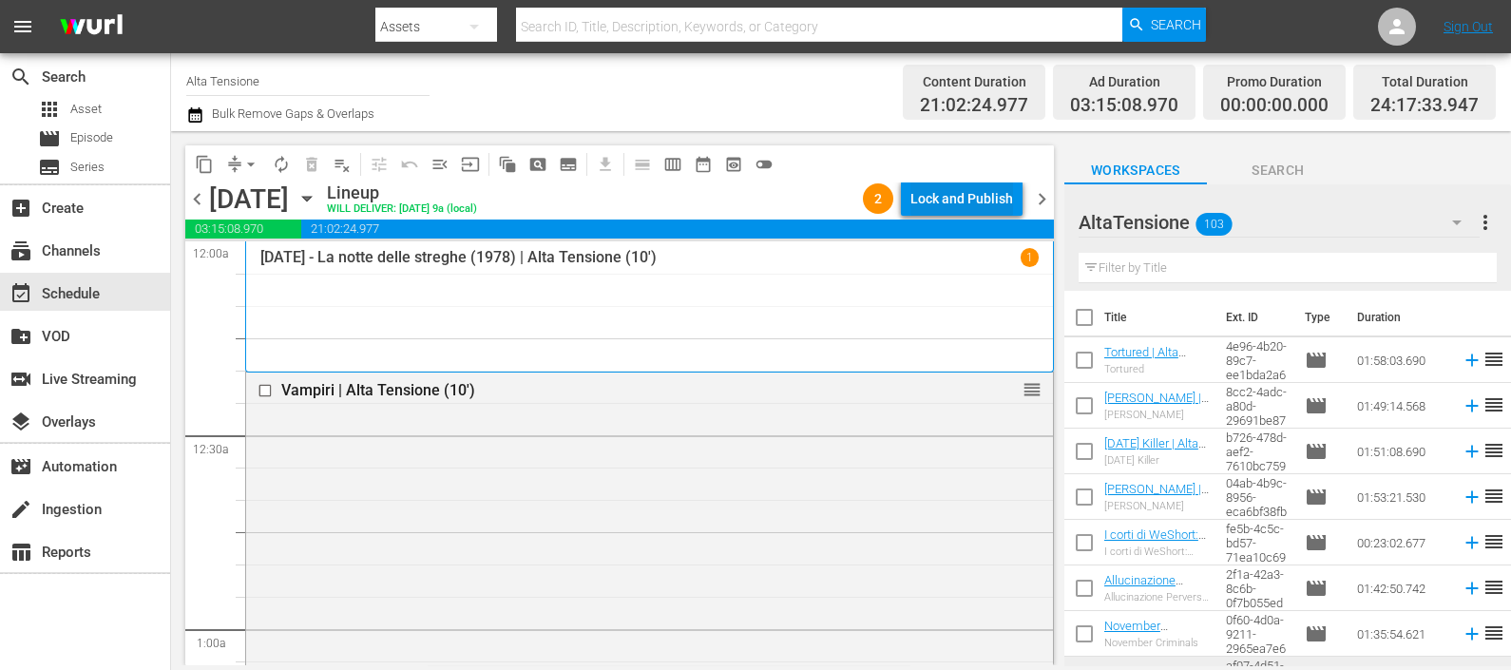
click at [971, 193] on div "Lock and Publish" at bounding box center [961, 199] width 103 height 34
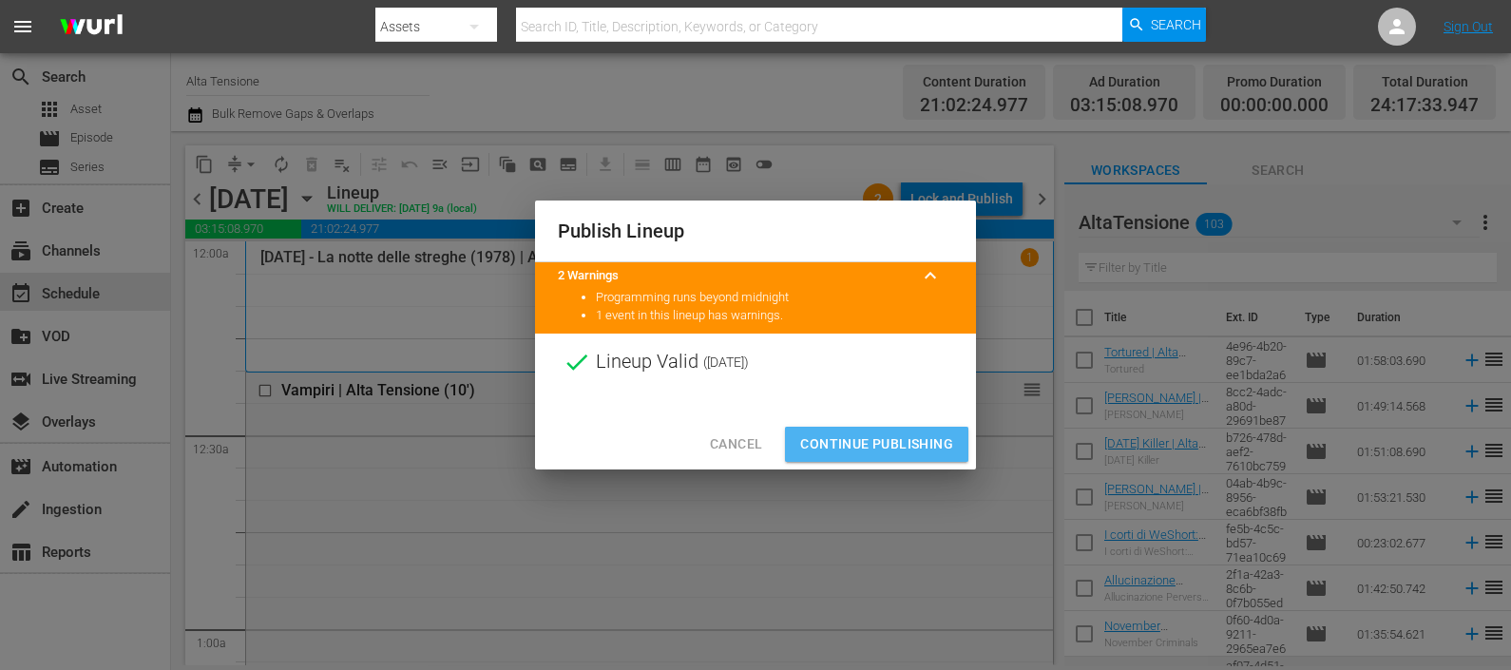
drag, startPoint x: 900, startPoint y: 430, endPoint x: 961, endPoint y: 642, distance: 221.4
click at [900, 431] on button "Continue Publishing" at bounding box center [876, 444] width 183 height 35
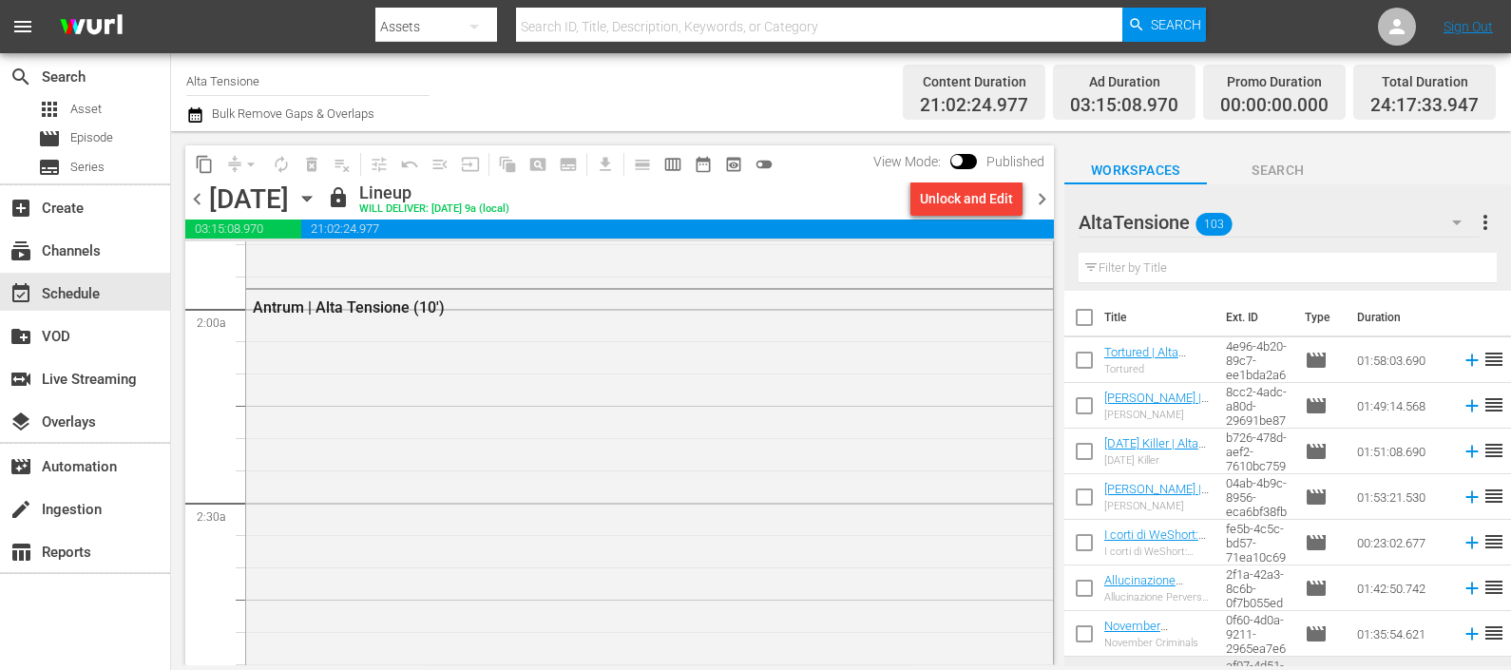
scroll to position [713, 0]
click at [1050, 192] on span "chevron_right" at bounding box center [1042, 199] width 24 height 24
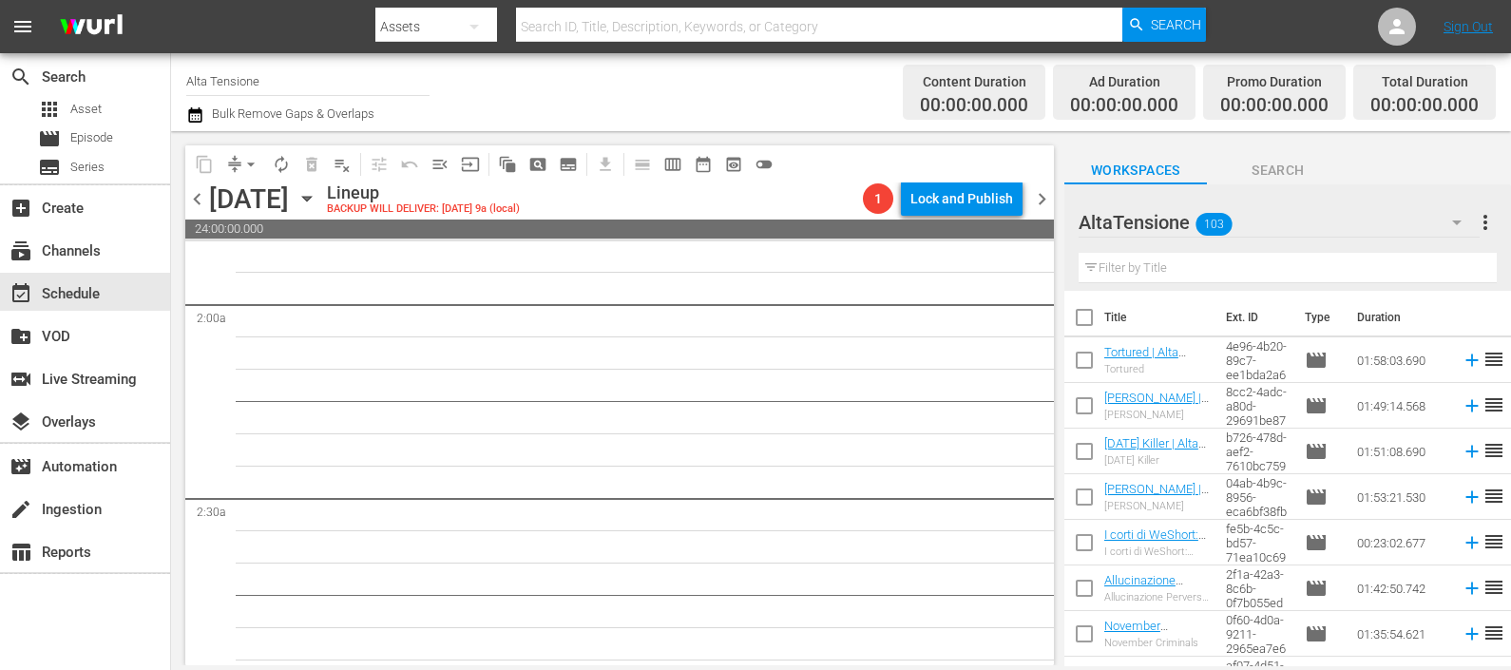
scroll to position [679, 0]
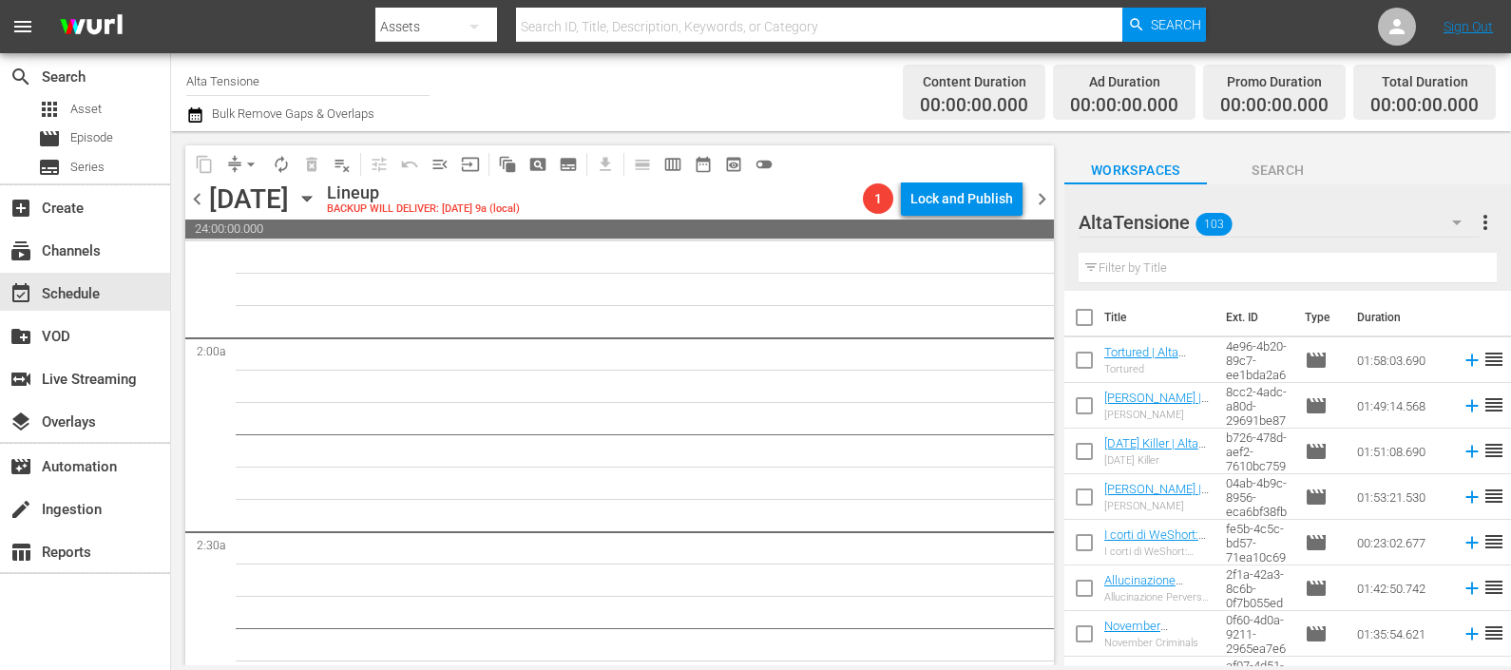
click at [1229, 271] on input "text" at bounding box center [1288, 268] width 418 height 30
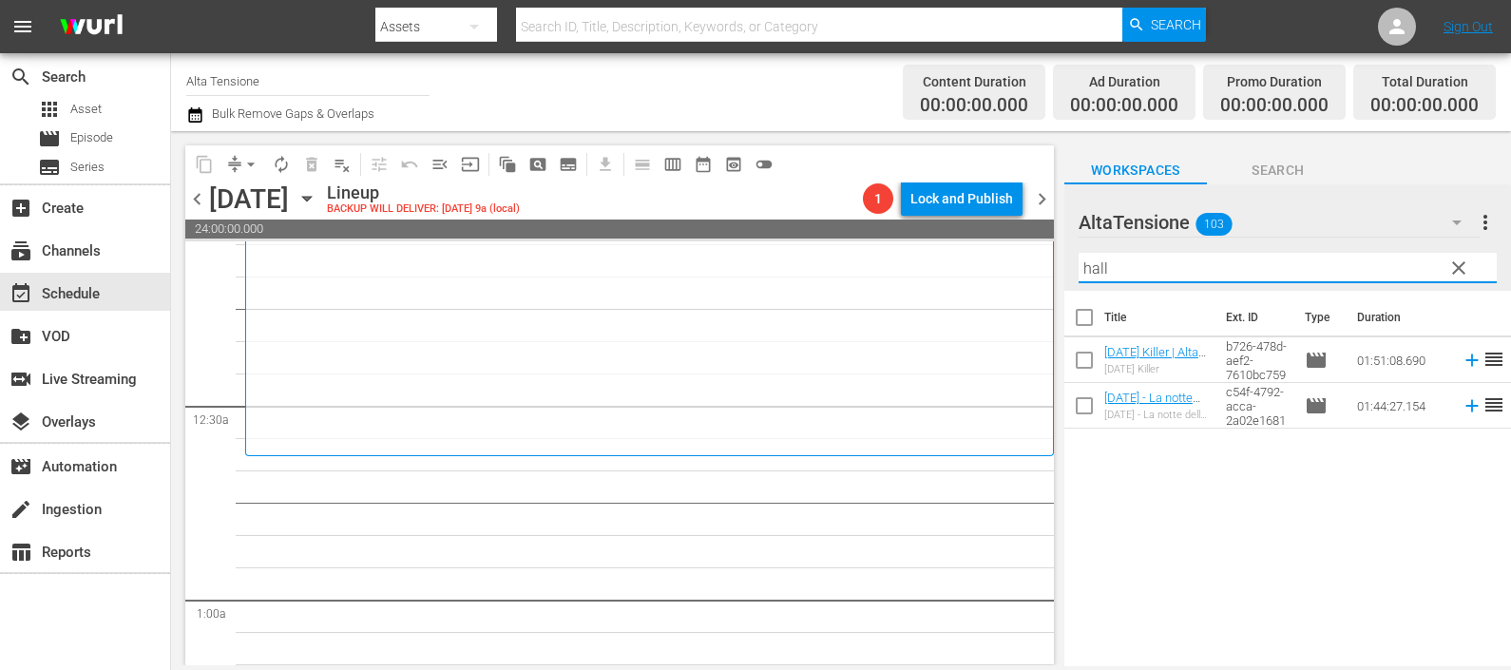
scroll to position [0, 0]
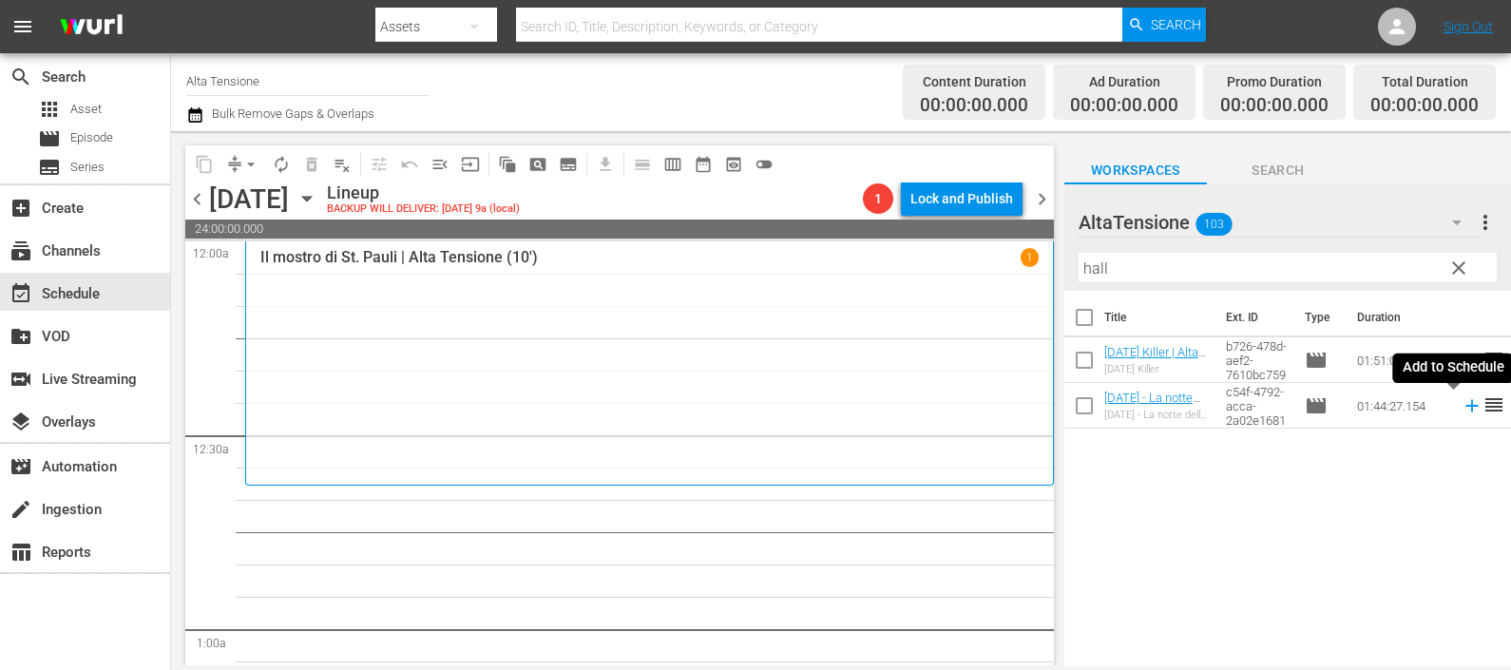
click at [1462, 410] on icon at bounding box center [1472, 405] width 21 height 21
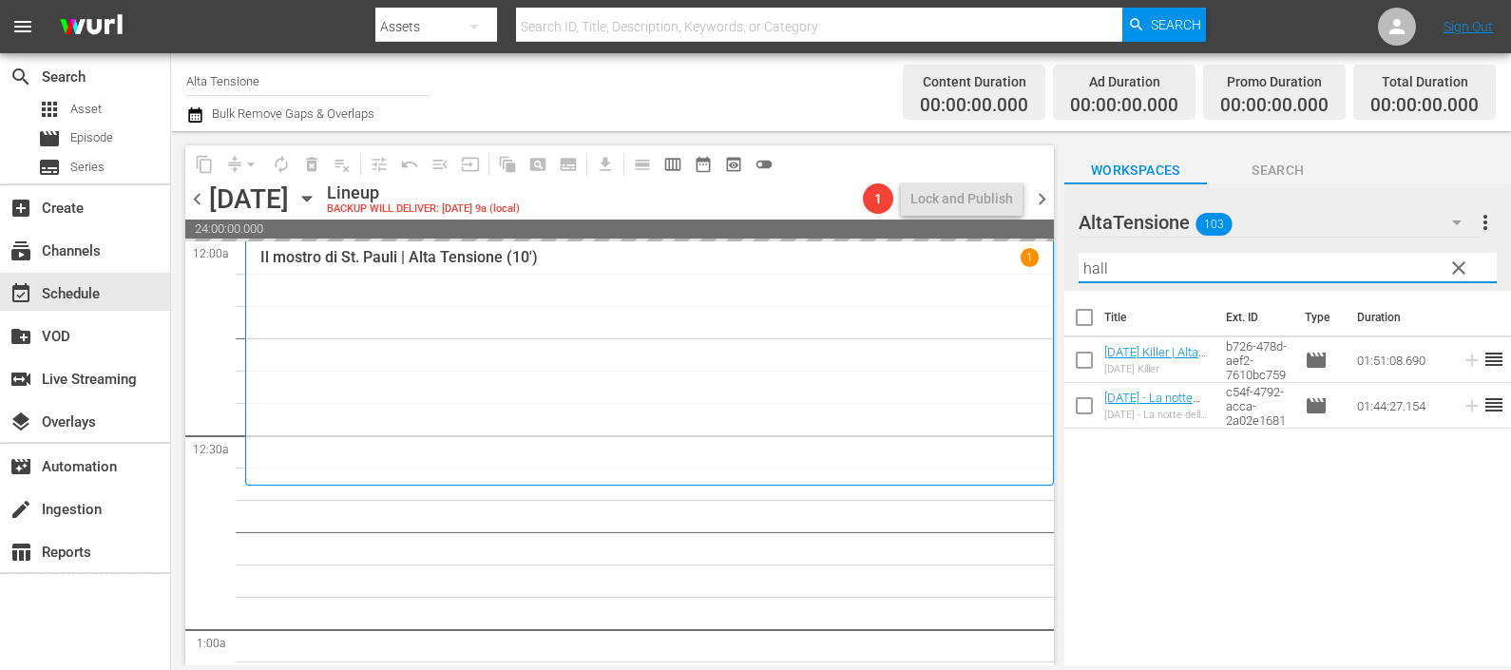
drag, startPoint x: 1139, startPoint y: 266, endPoint x: 986, endPoint y: 268, distance: 153.0
click at [986, 266] on div "content_copy compress arrow_drop_down autorenew_outlined delete_forever_outline…" at bounding box center [841, 398] width 1340 height 534
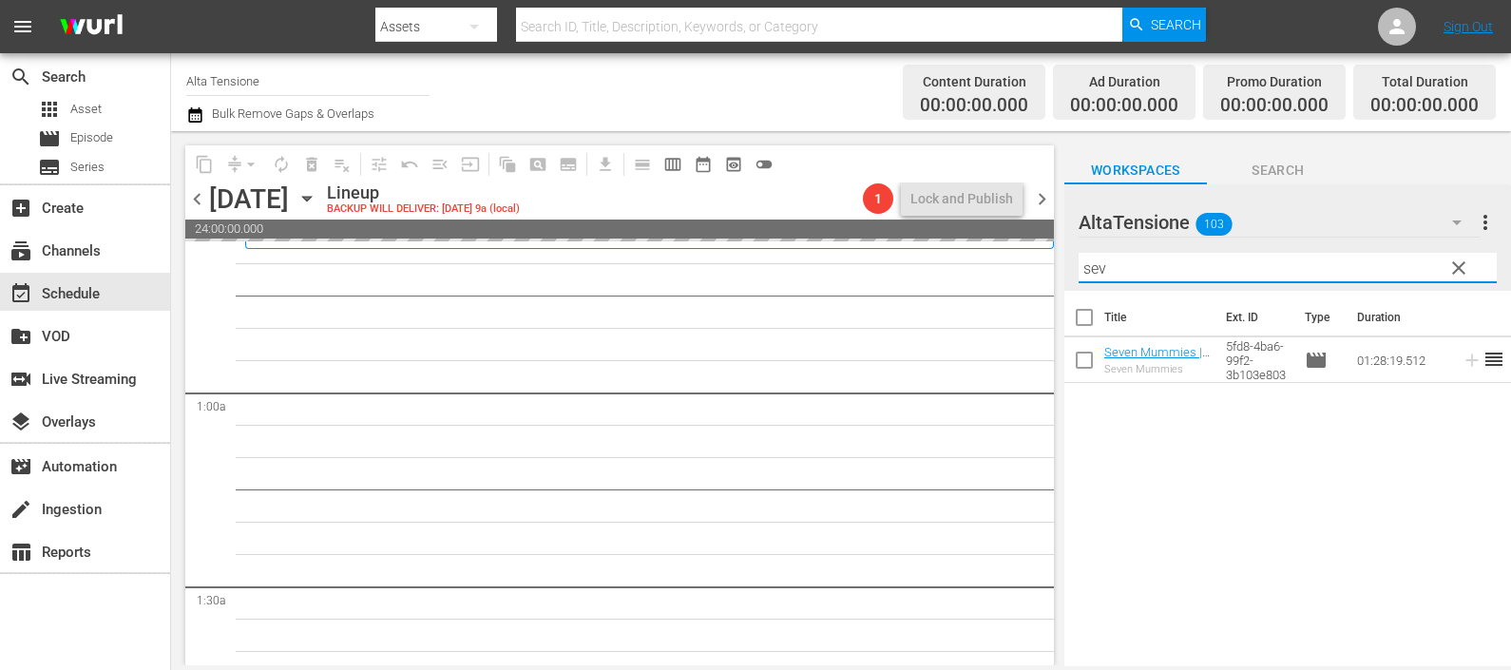
scroll to position [118, 0]
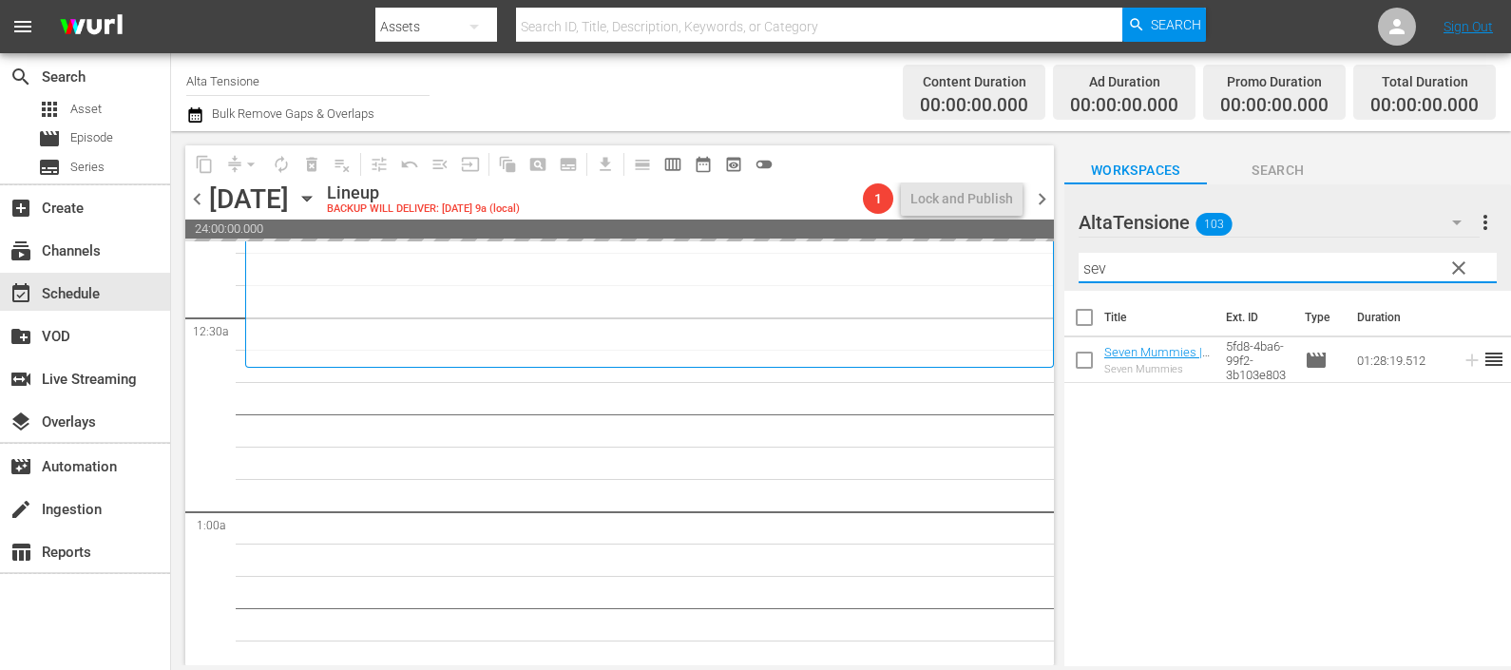
click at [194, 197] on span "chevron_left" at bounding box center [197, 199] width 24 height 24
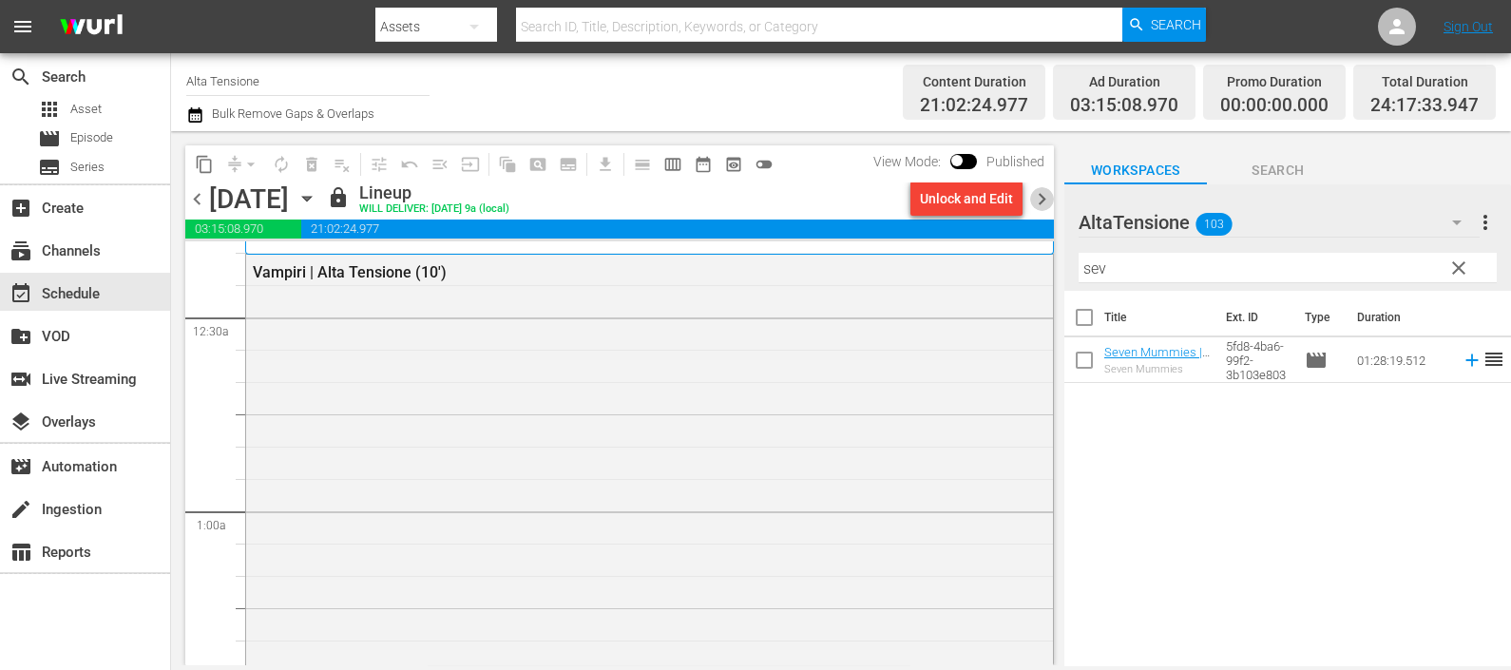
click at [1050, 201] on span "chevron_right" at bounding box center [1042, 199] width 24 height 24
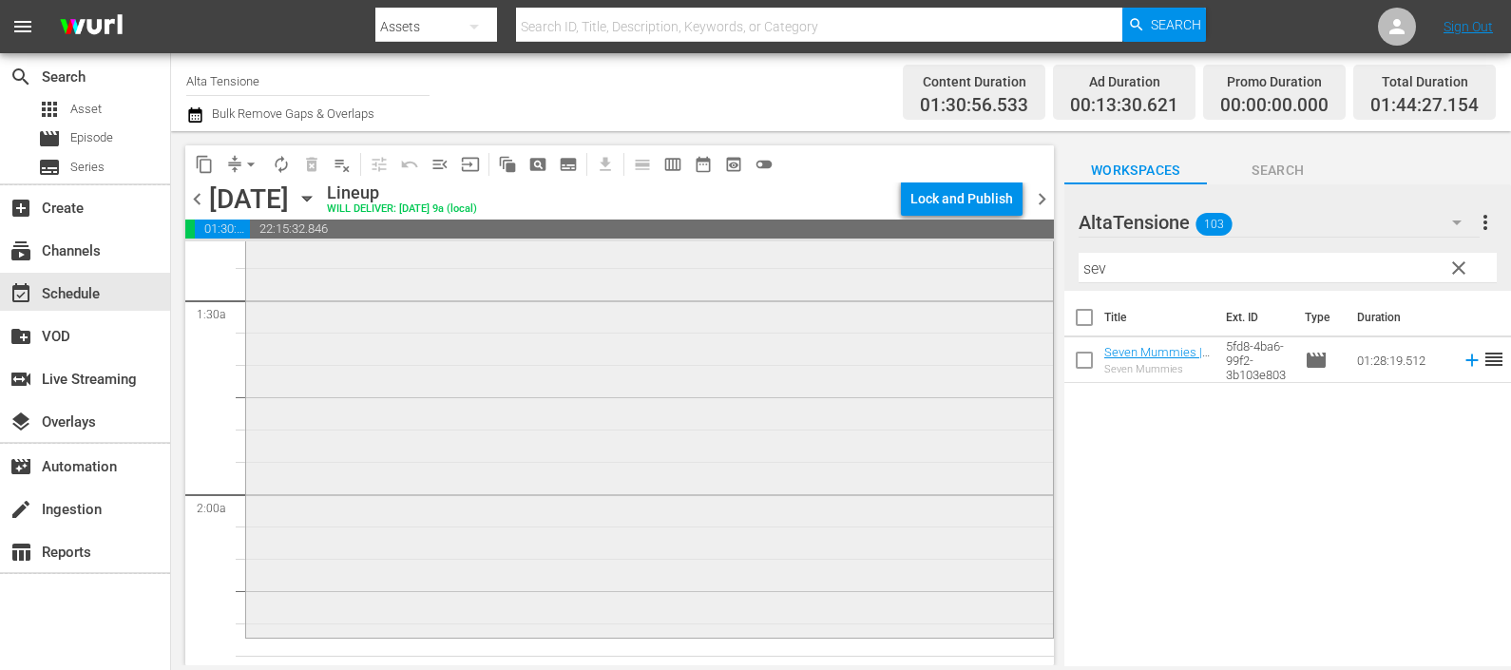
scroll to position [713, 0]
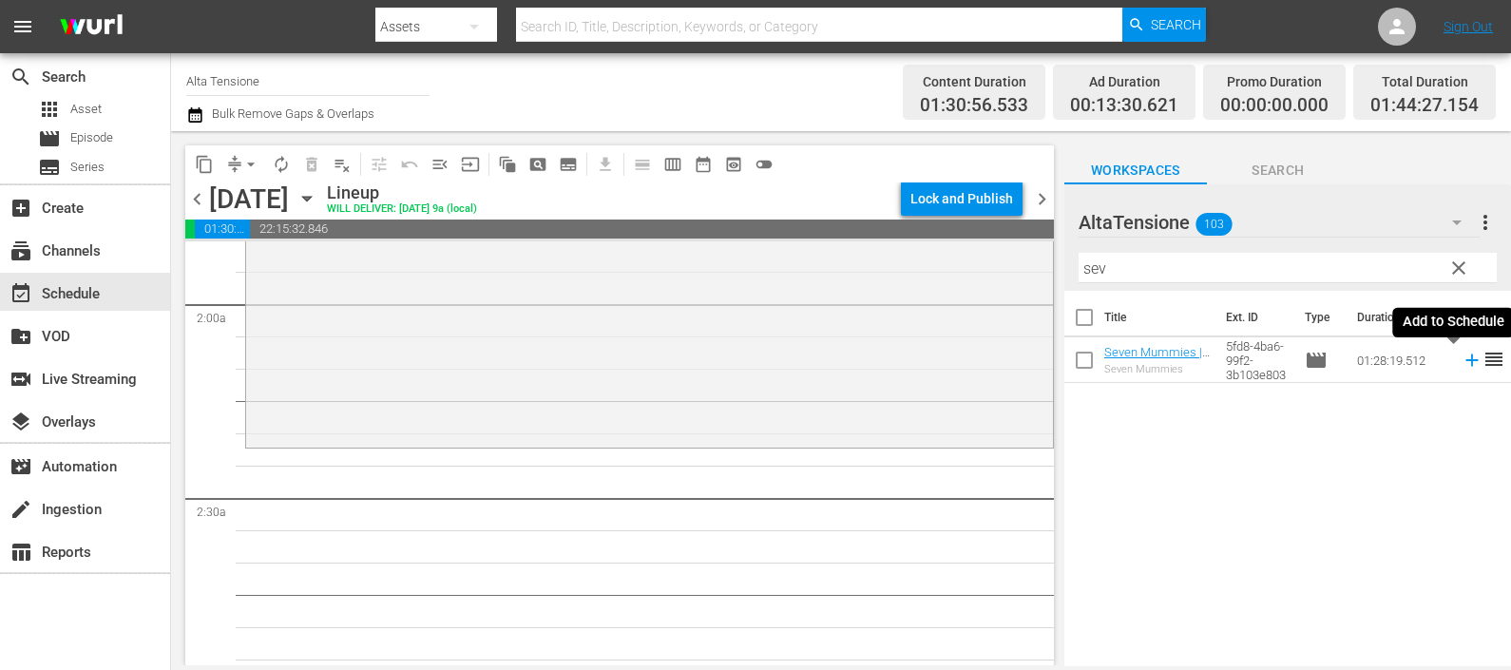
click at [1462, 362] on icon at bounding box center [1472, 360] width 21 height 21
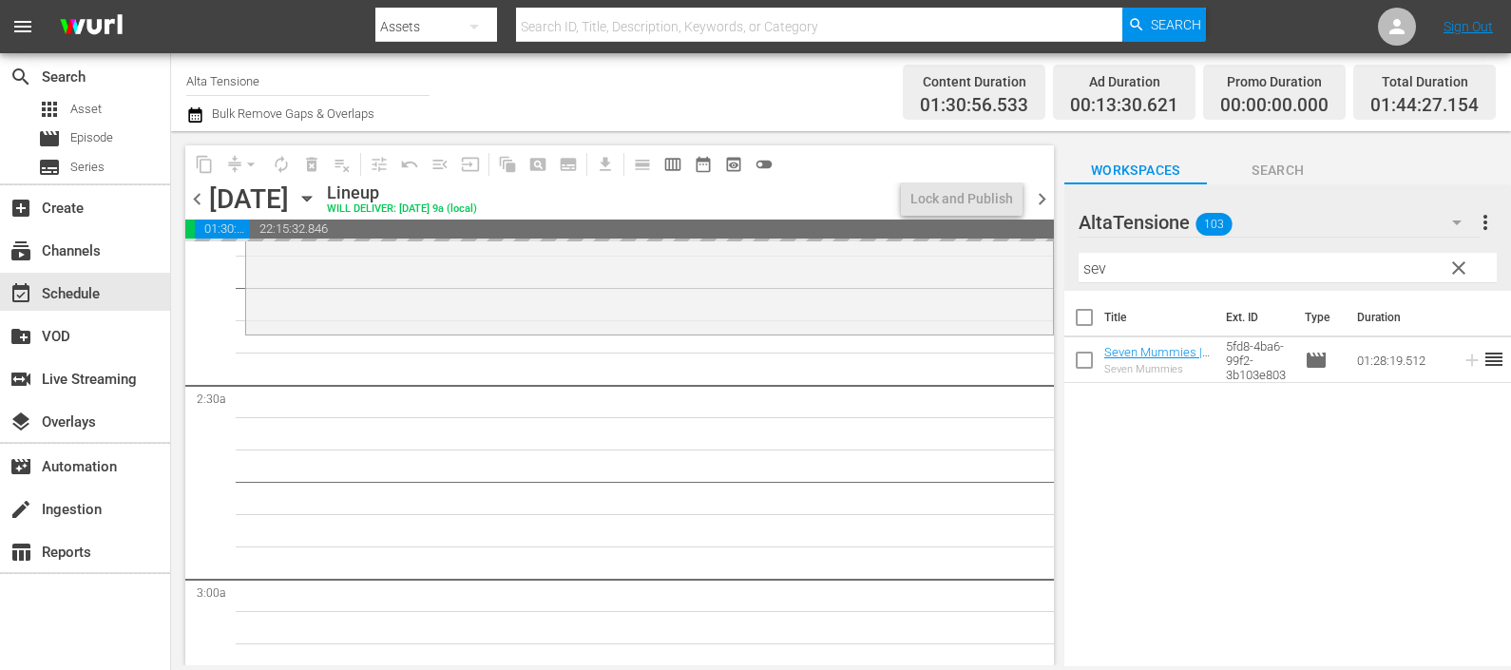
scroll to position [1069, 0]
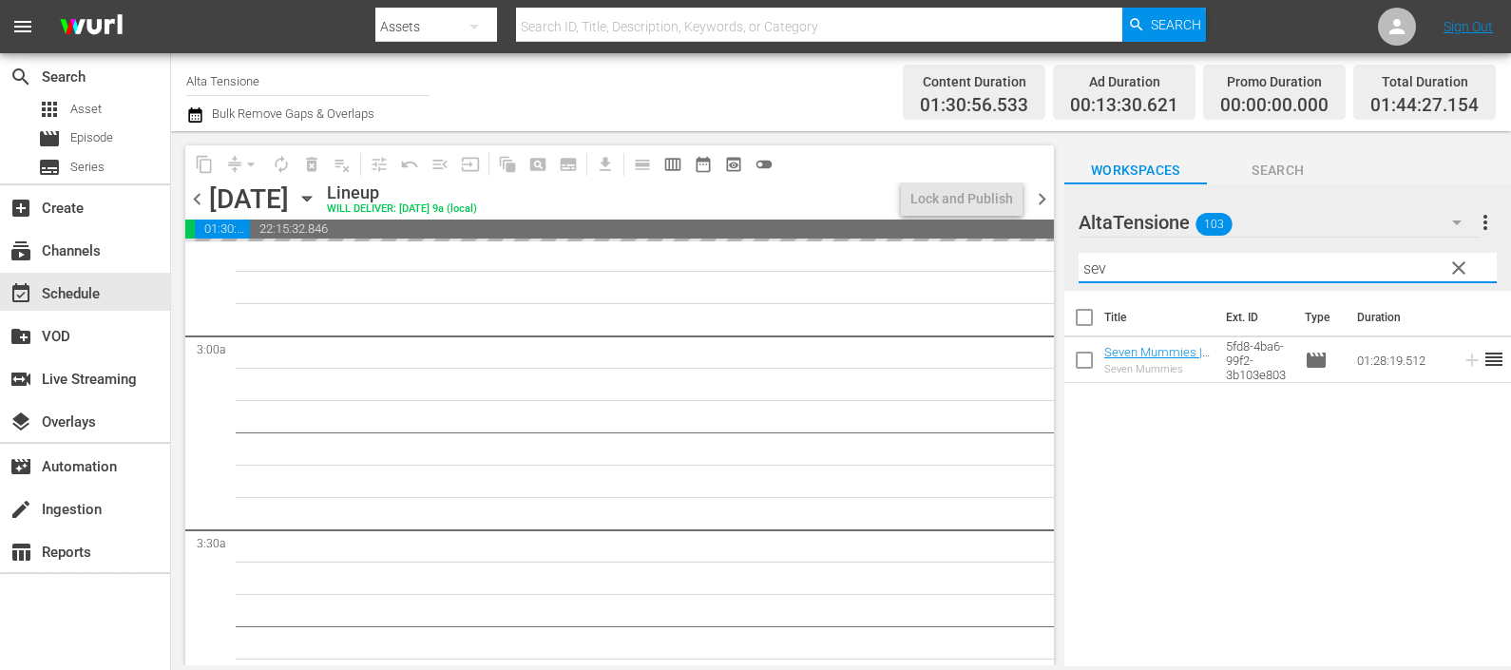
drag, startPoint x: 1159, startPoint y: 259, endPoint x: 1015, endPoint y: 272, distance: 145.0
click at [1041, 269] on div "content_copy compress arrow_drop_down autorenew_outlined delete_forever_outline…" at bounding box center [841, 398] width 1340 height 534
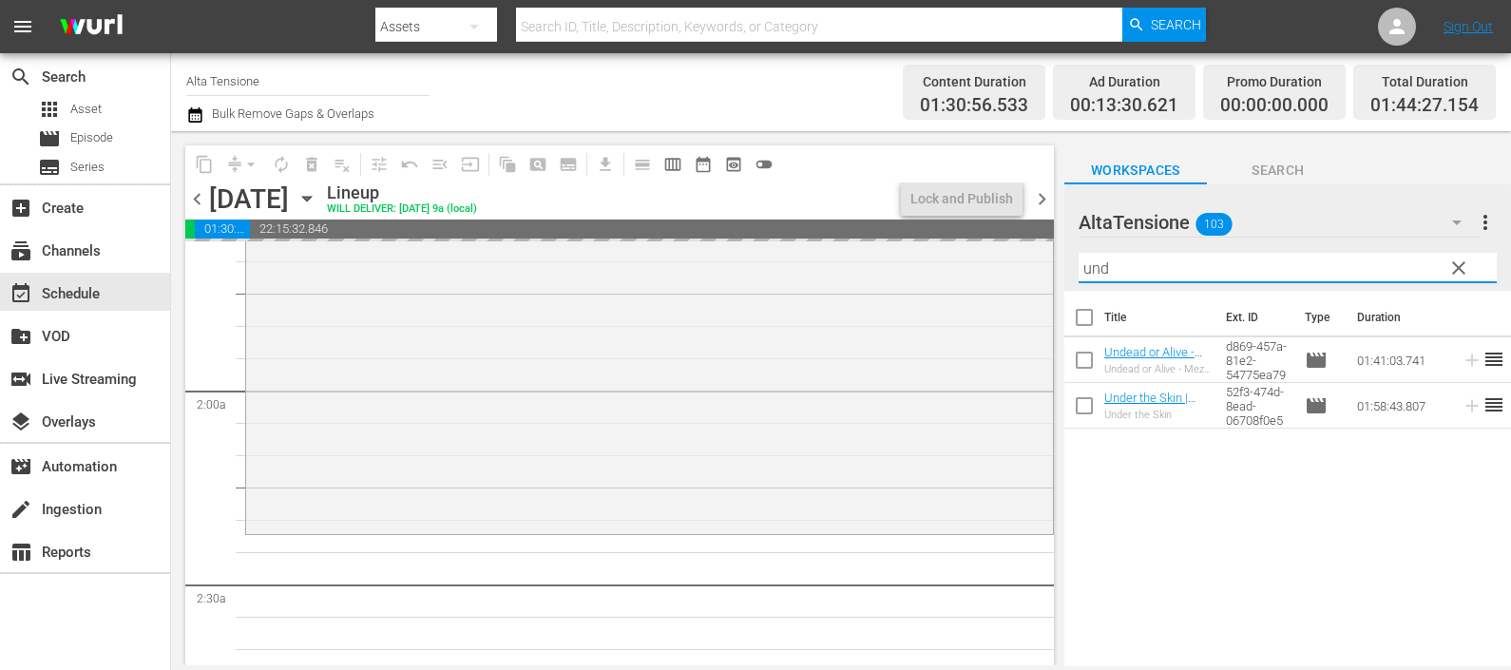
scroll to position [831, 0]
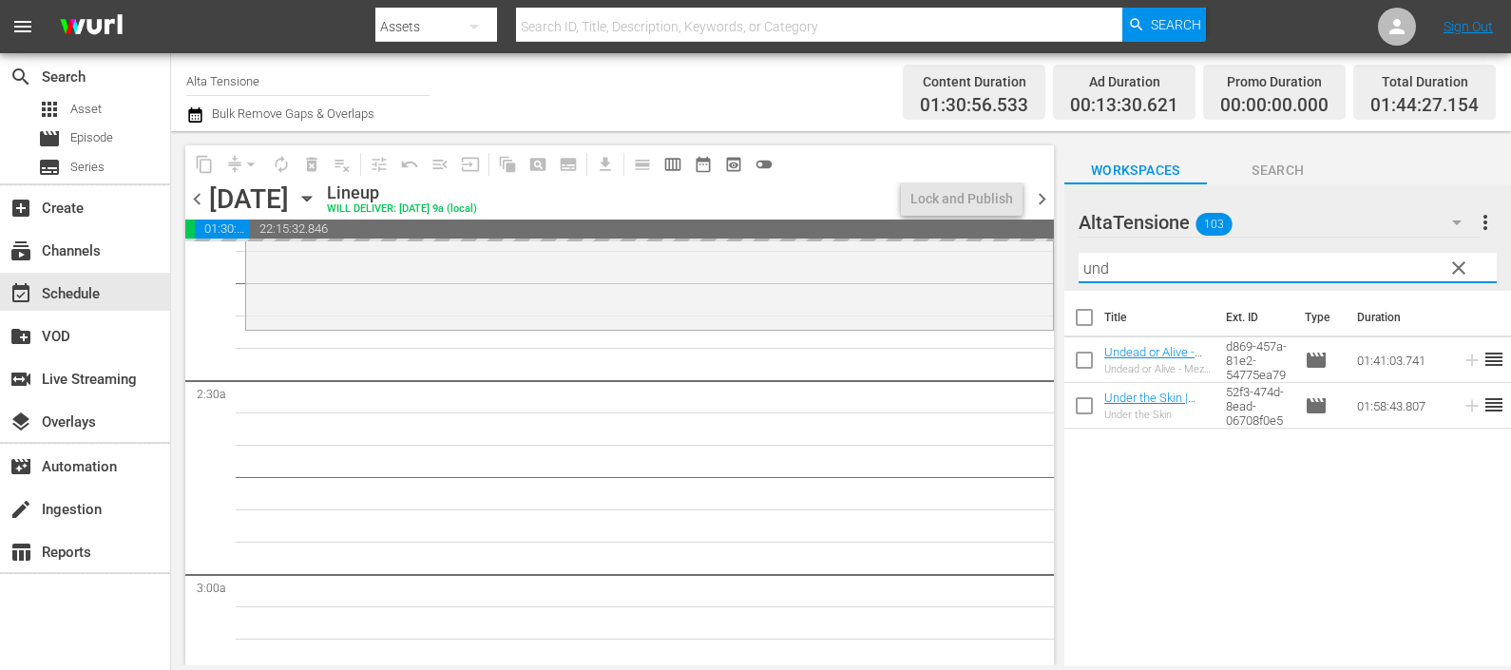
type input "und"
click at [197, 198] on span "chevron_left" at bounding box center [197, 199] width 24 height 24
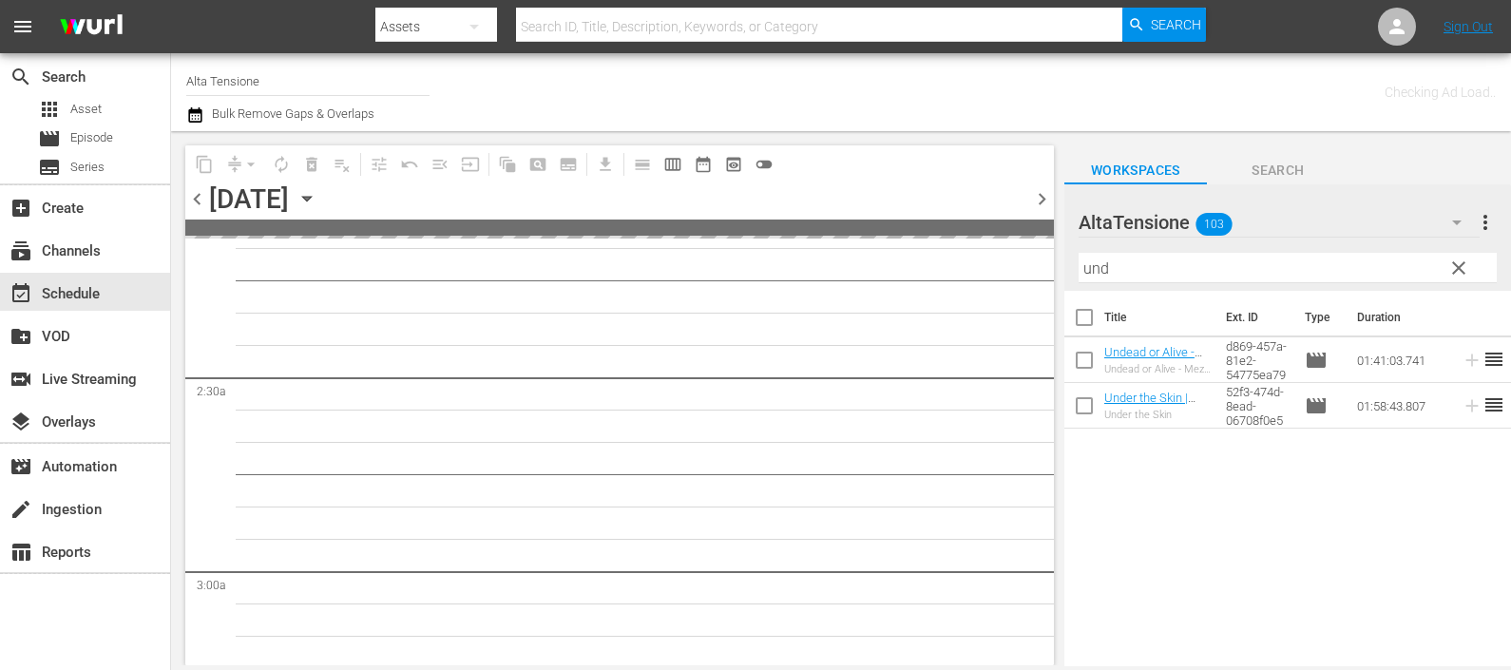
scroll to position [864, 0]
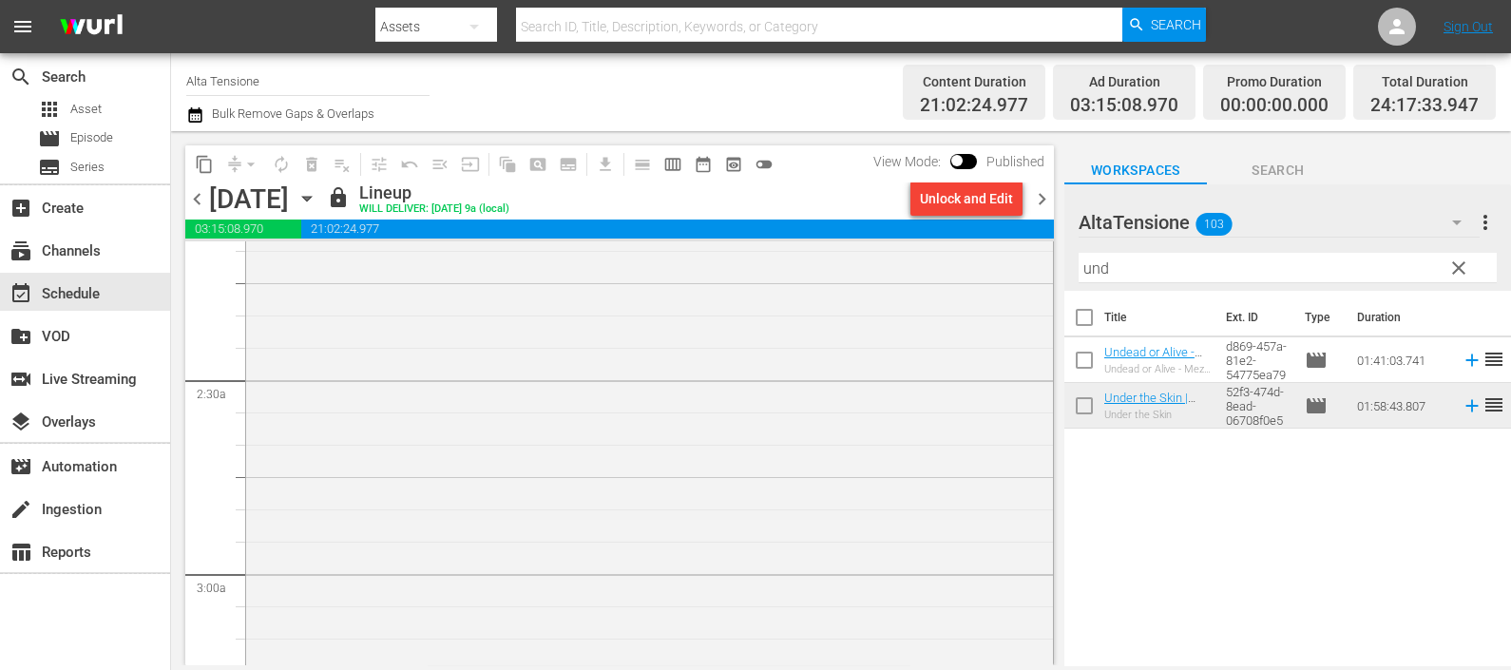
click at [1048, 201] on span "chevron_right" at bounding box center [1042, 199] width 24 height 24
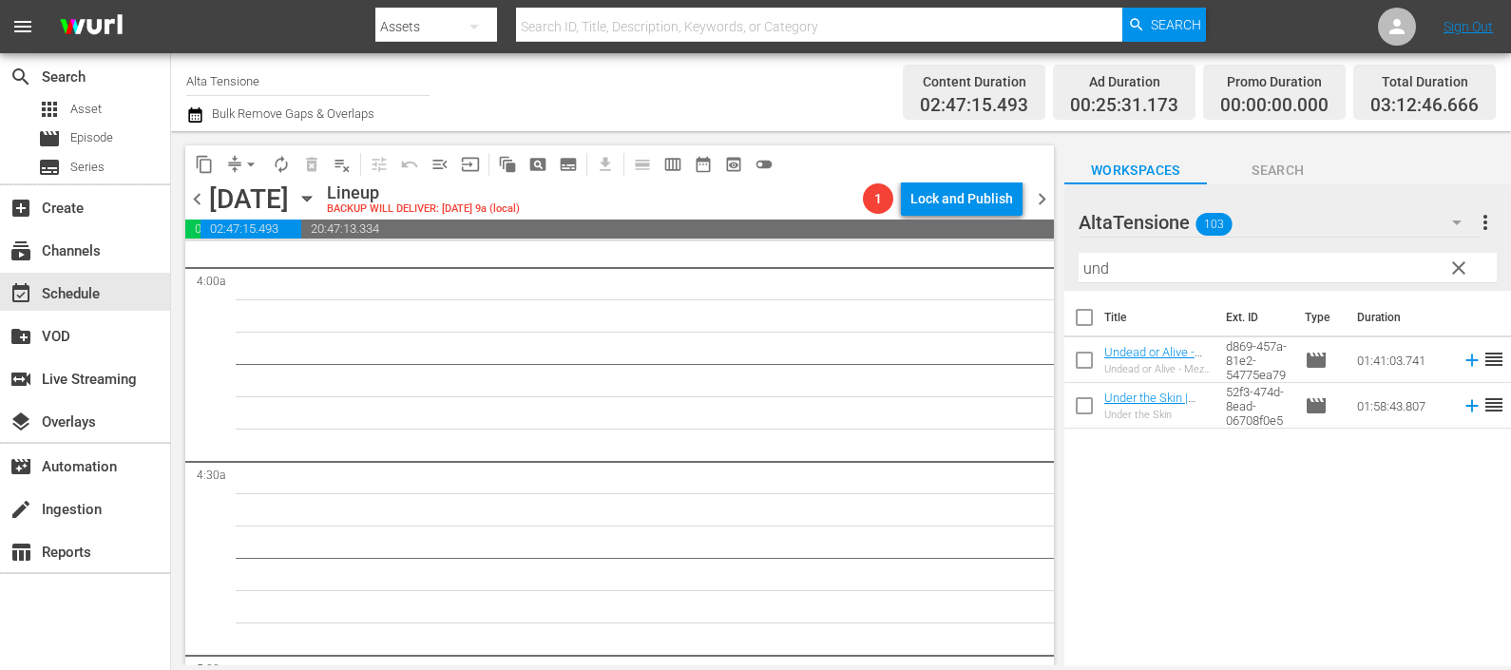
scroll to position [1543, 0]
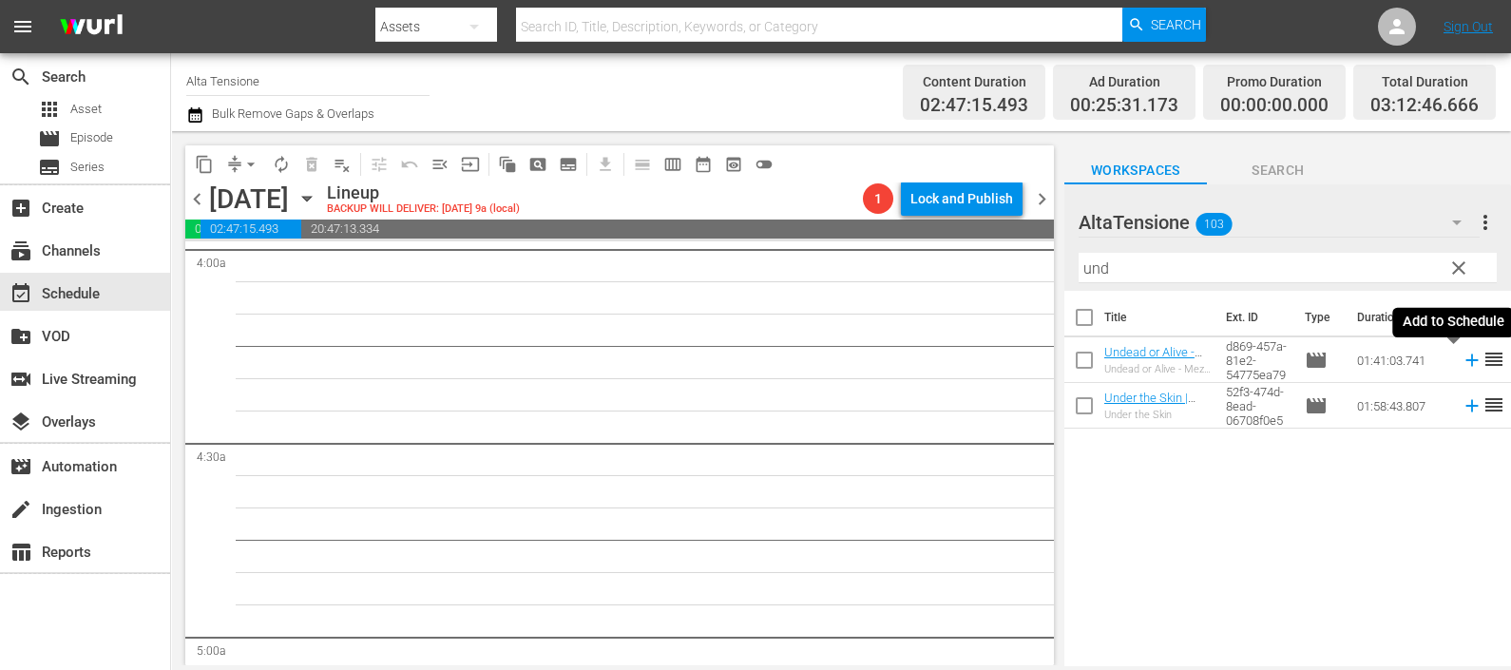
click at [1462, 358] on icon at bounding box center [1472, 360] width 21 height 21
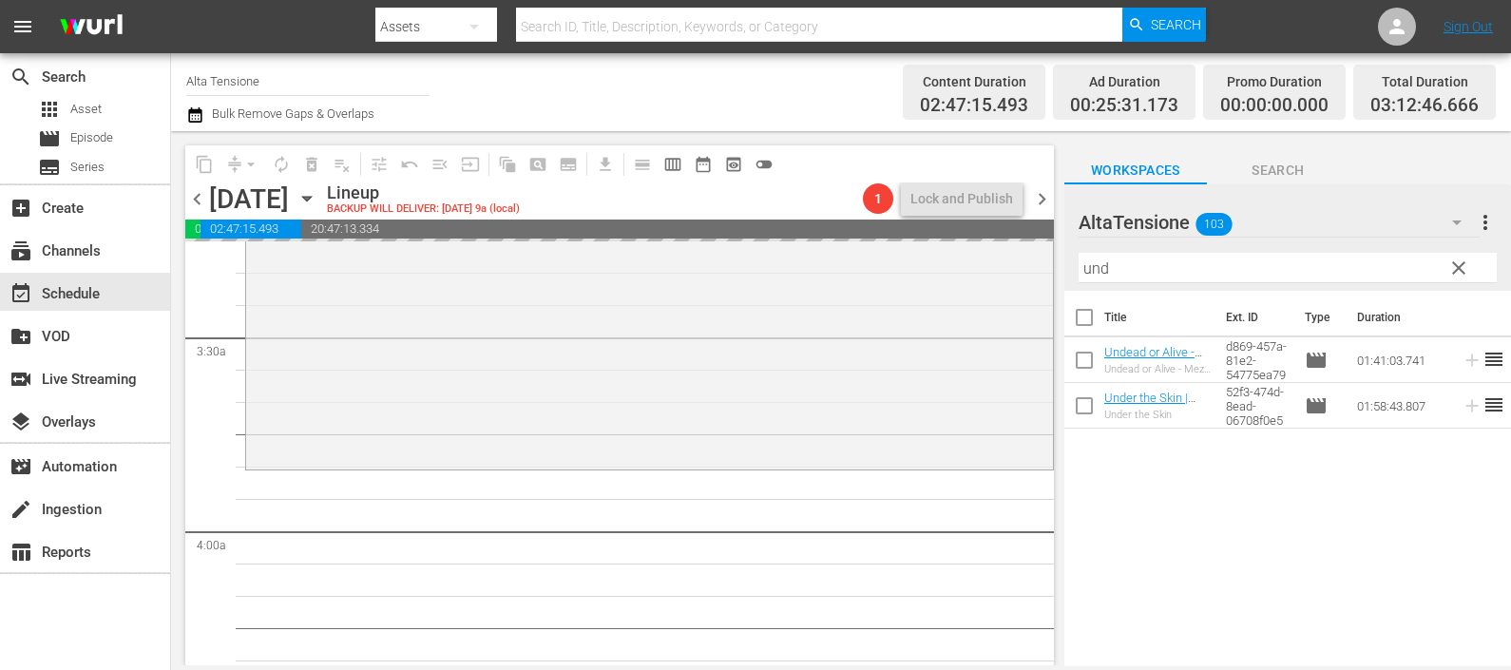
scroll to position [1307, 0]
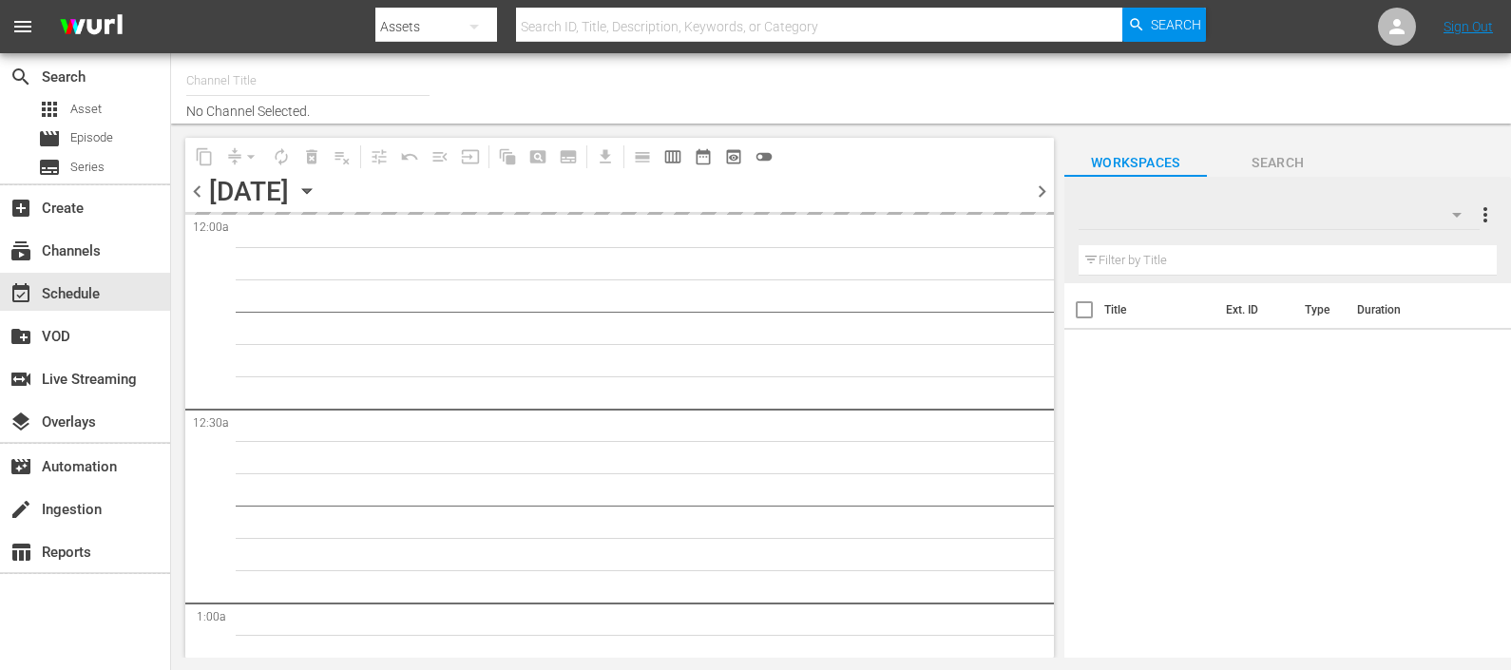
type input "Alta Tensione (1145)"
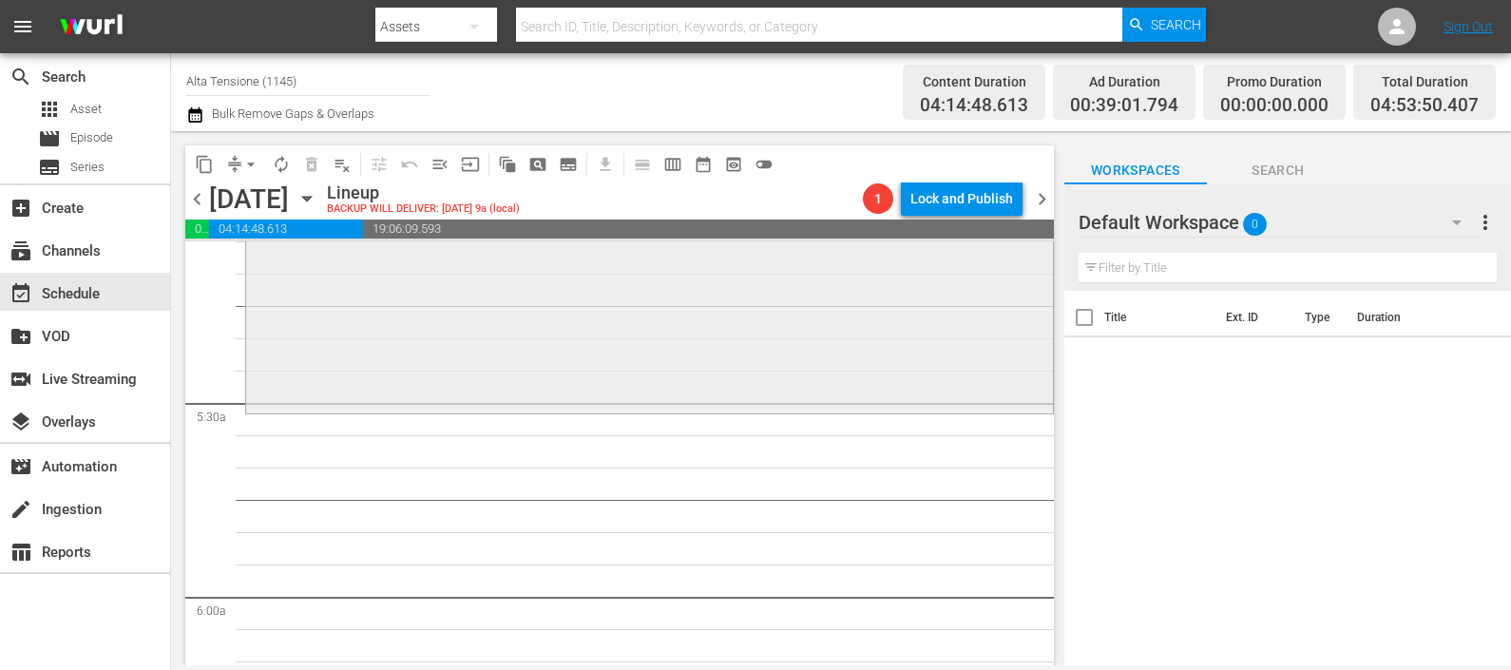
scroll to position [2019, 0]
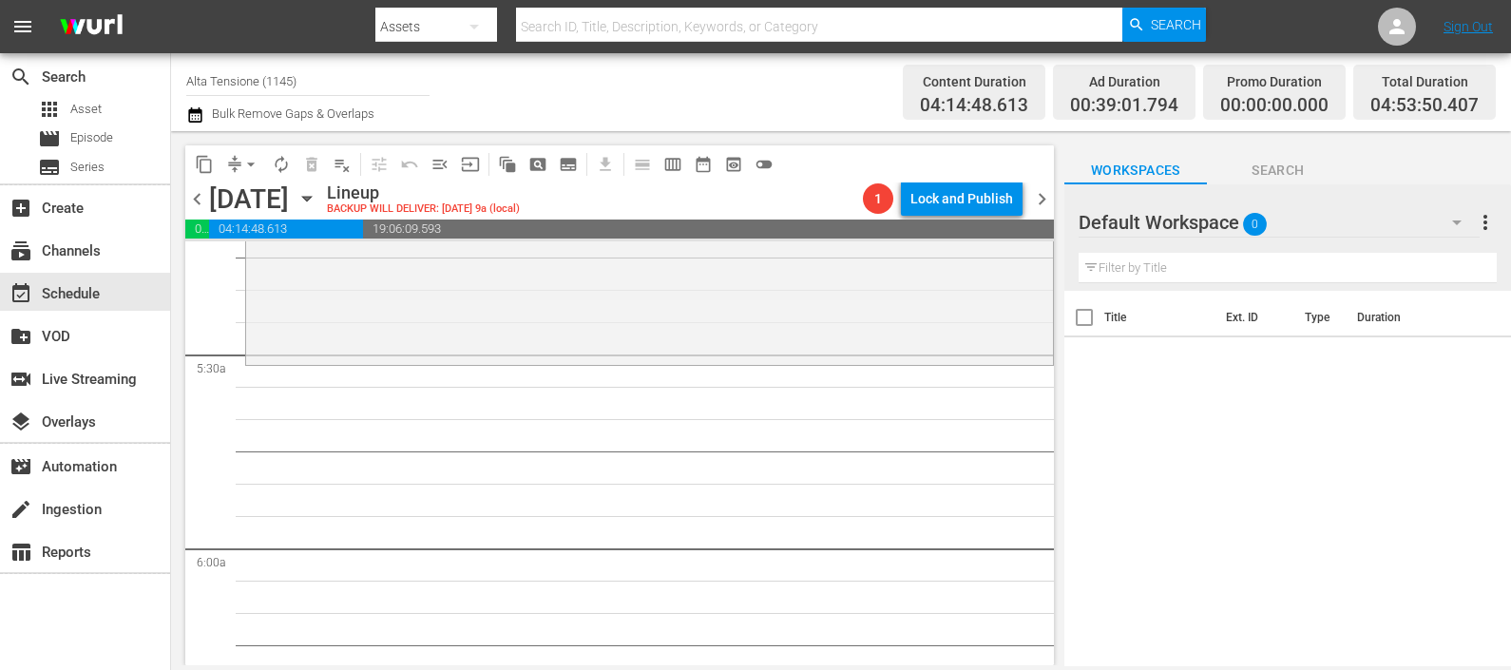
click at [1155, 264] on input "text" at bounding box center [1288, 268] width 418 height 30
click at [1447, 213] on icon "button" at bounding box center [1456, 222] width 23 height 23
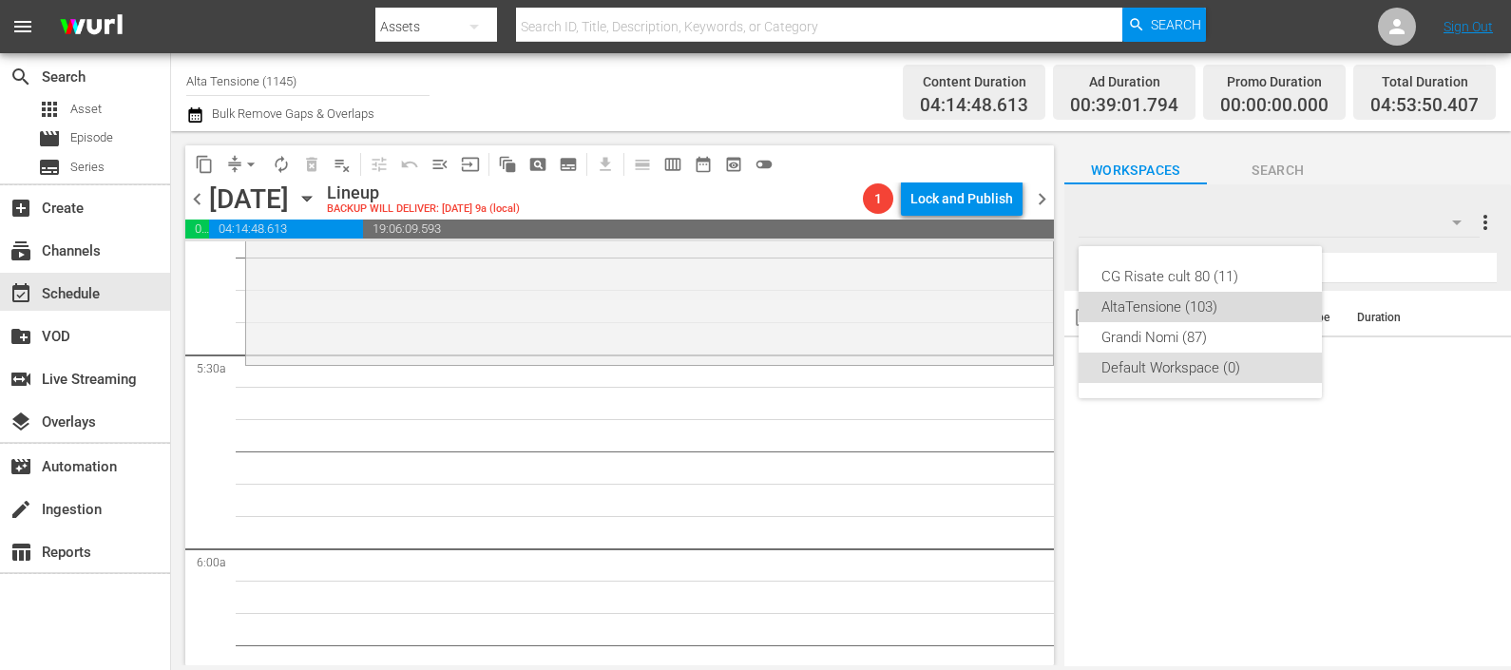
click at [1190, 299] on div "AltaTensione (103)" at bounding box center [1200, 307] width 198 height 30
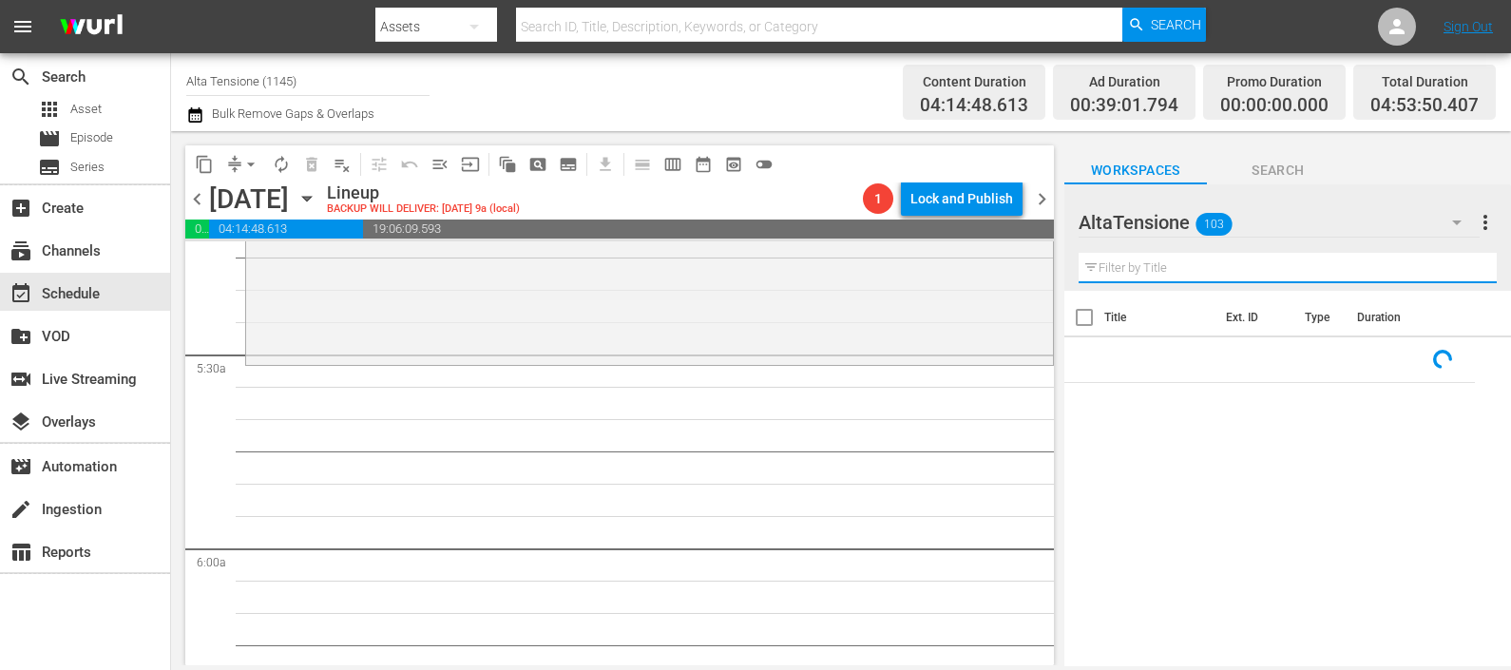
click at [1155, 268] on input "text" at bounding box center [1288, 268] width 418 height 30
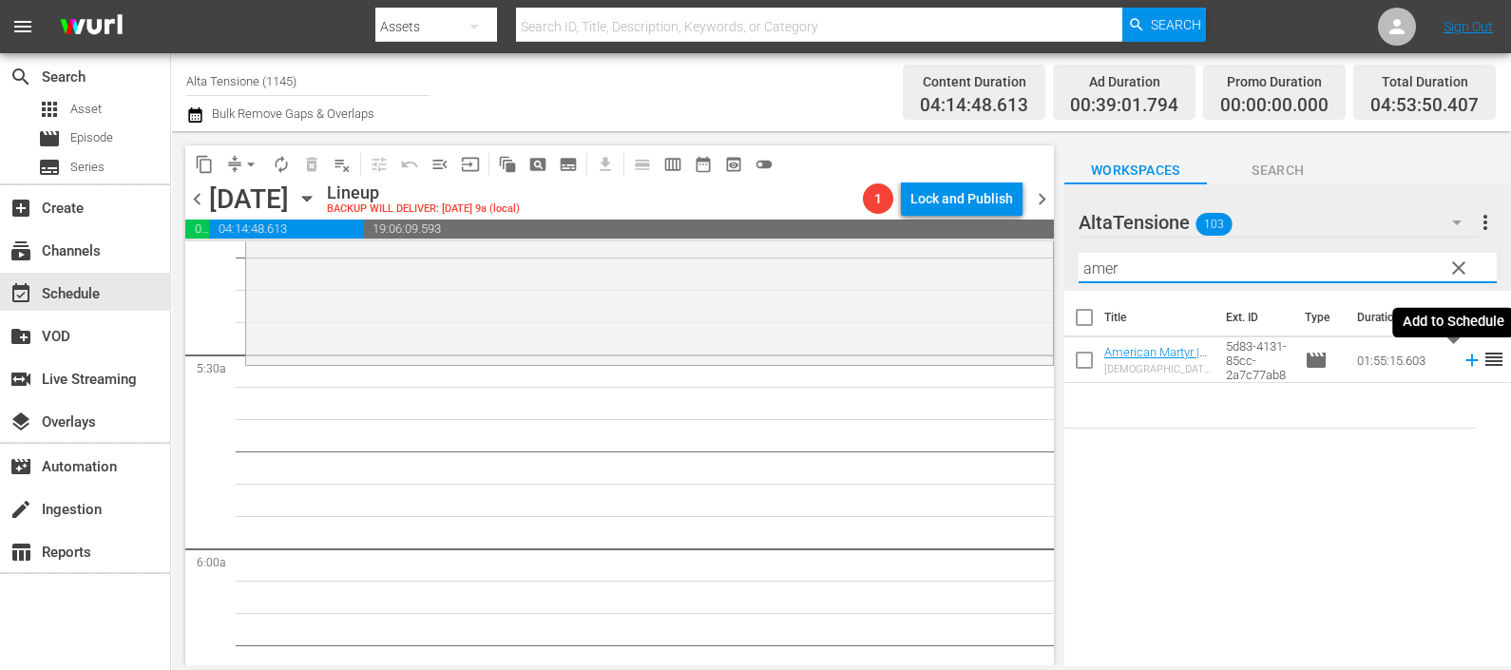
click at [1465, 361] on icon at bounding box center [1471, 360] width 12 height 12
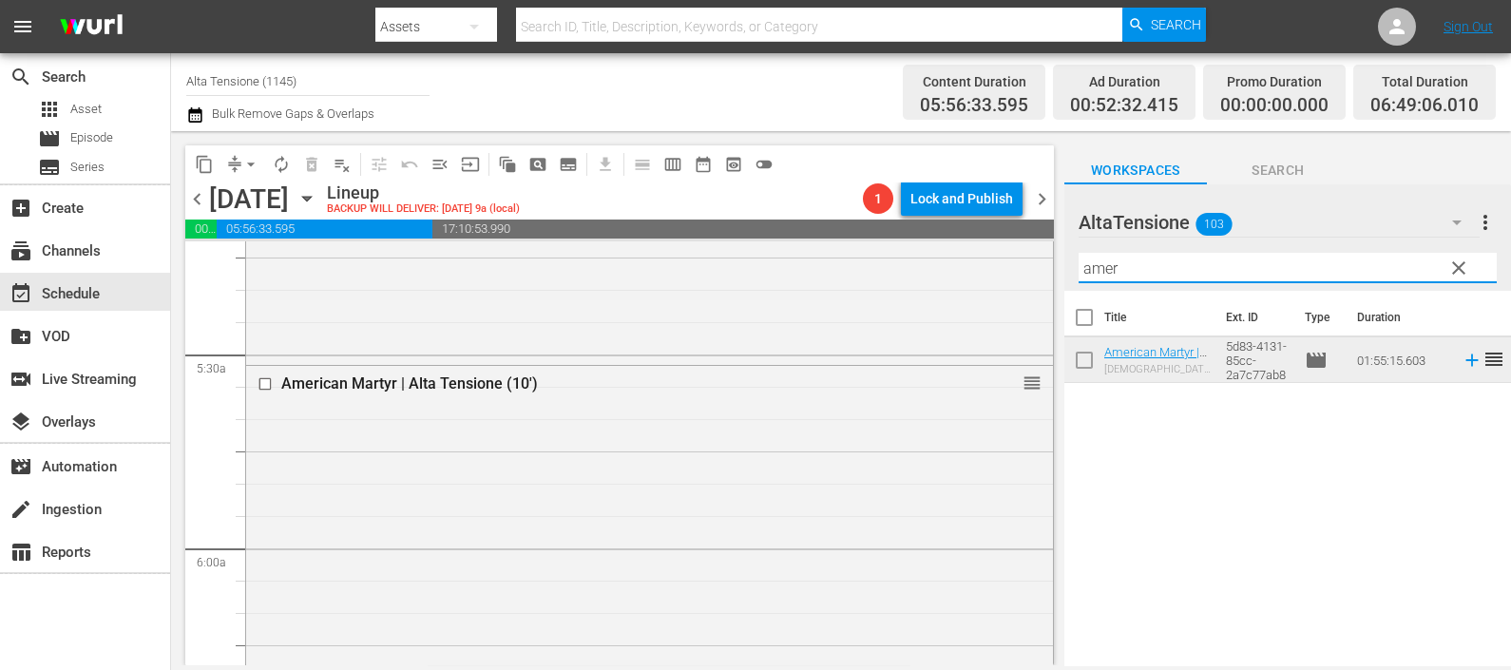
drag, startPoint x: 1128, startPoint y: 266, endPoint x: 1041, endPoint y: 267, distance: 87.4
click at [1041, 267] on div "content_copy compress arrow_drop_down autorenew_outlined delete_forever_outline…" at bounding box center [841, 398] width 1340 height 534
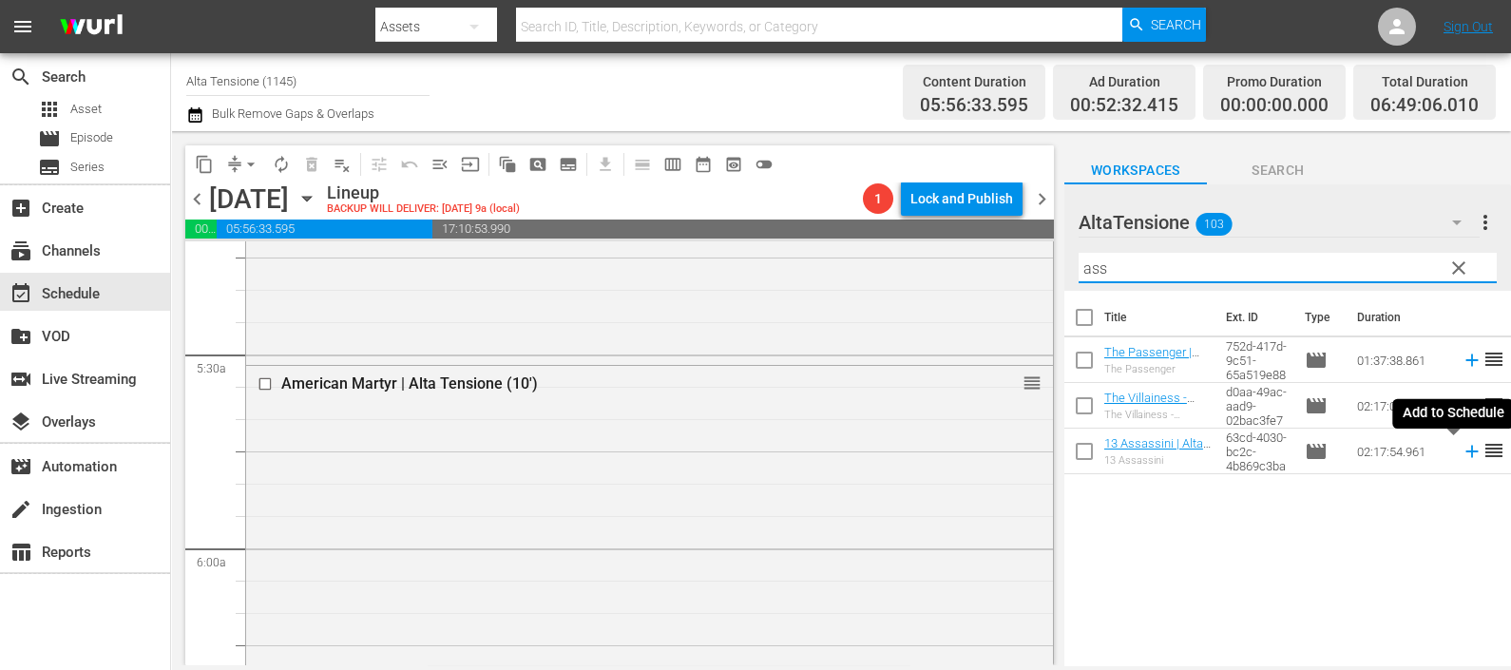
click at [1462, 452] on icon at bounding box center [1472, 451] width 21 height 21
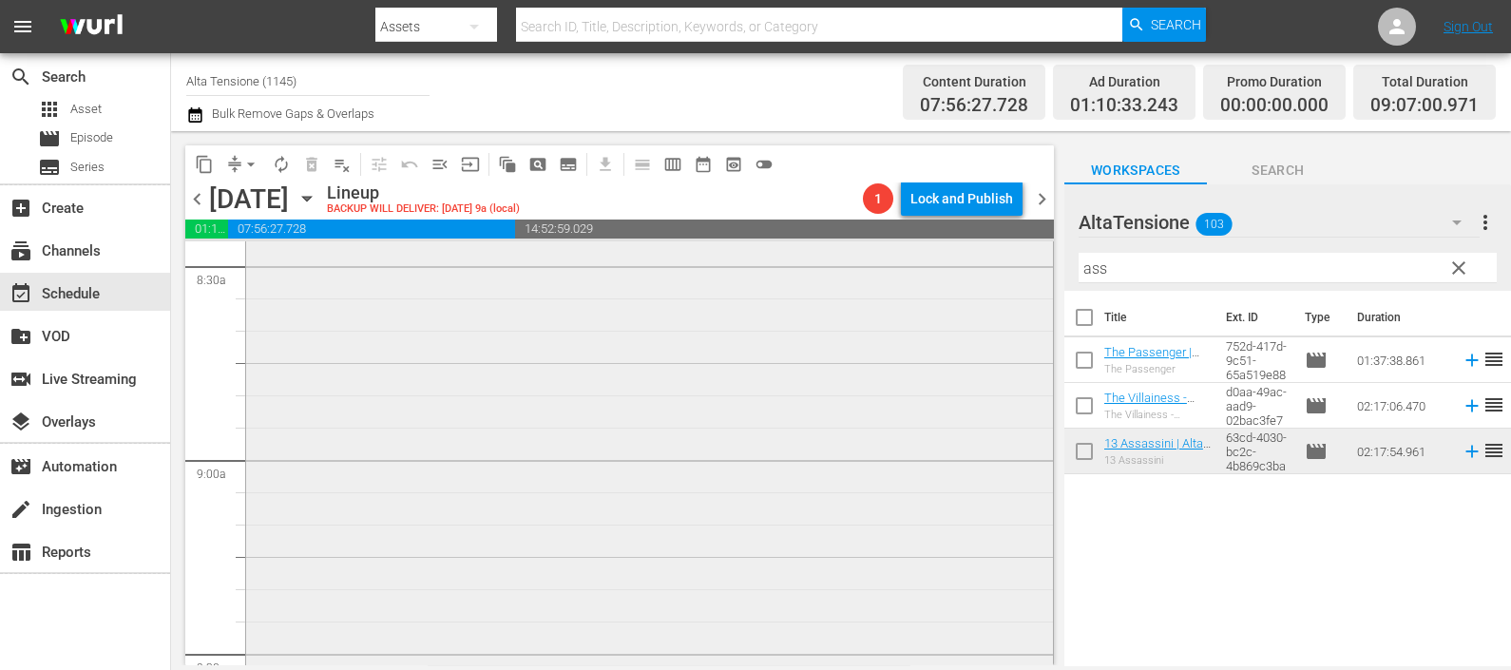
scroll to position [3444, 0]
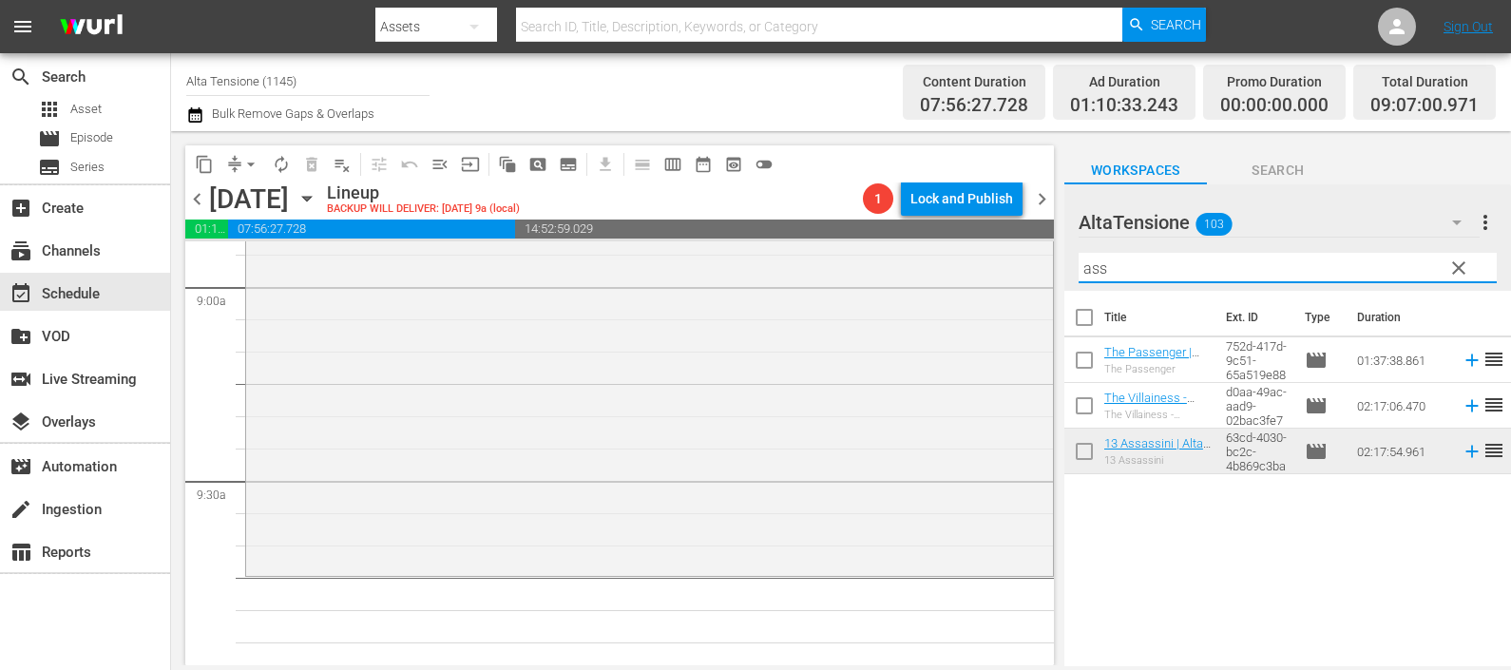
drag, startPoint x: 1166, startPoint y: 261, endPoint x: 1036, endPoint y: 272, distance: 130.6
click at [1037, 271] on div "content_copy compress arrow_drop_down autorenew_outlined delete_forever_outline…" at bounding box center [841, 398] width 1340 height 534
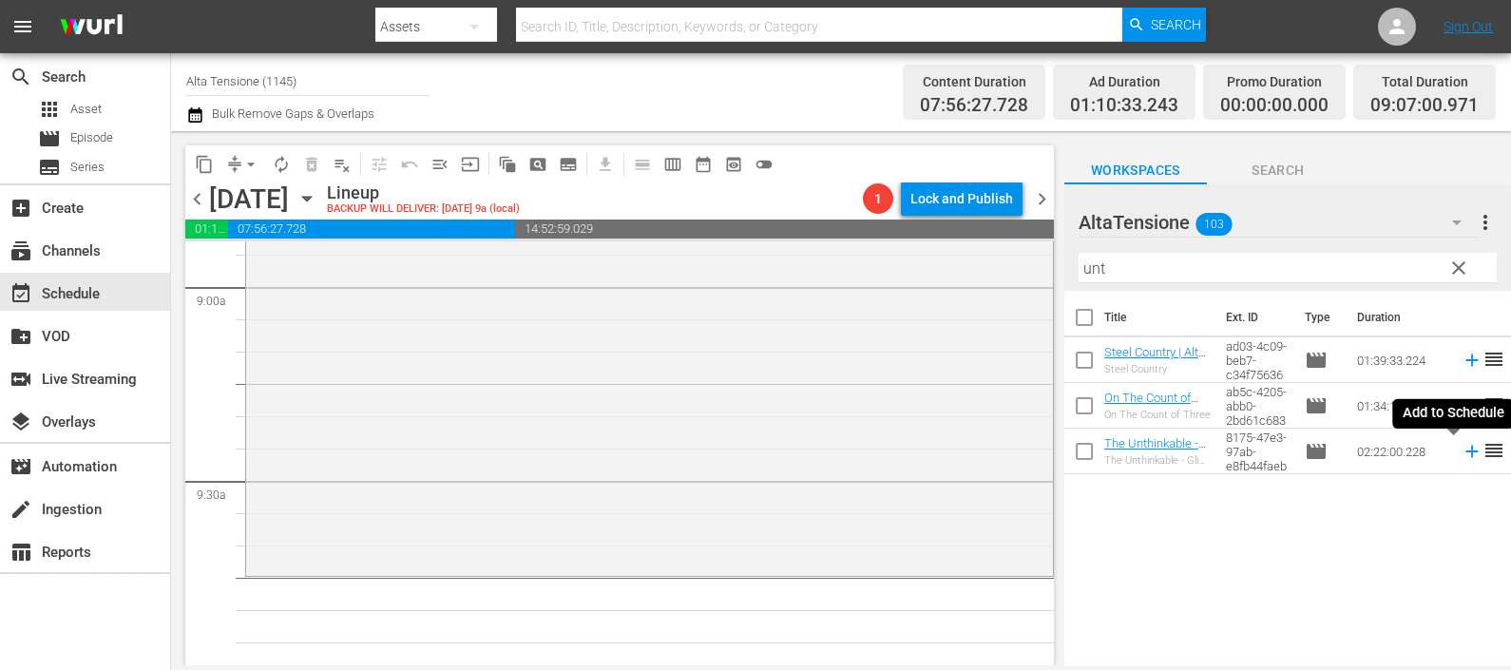
click at [1463, 452] on icon at bounding box center [1472, 451] width 21 height 21
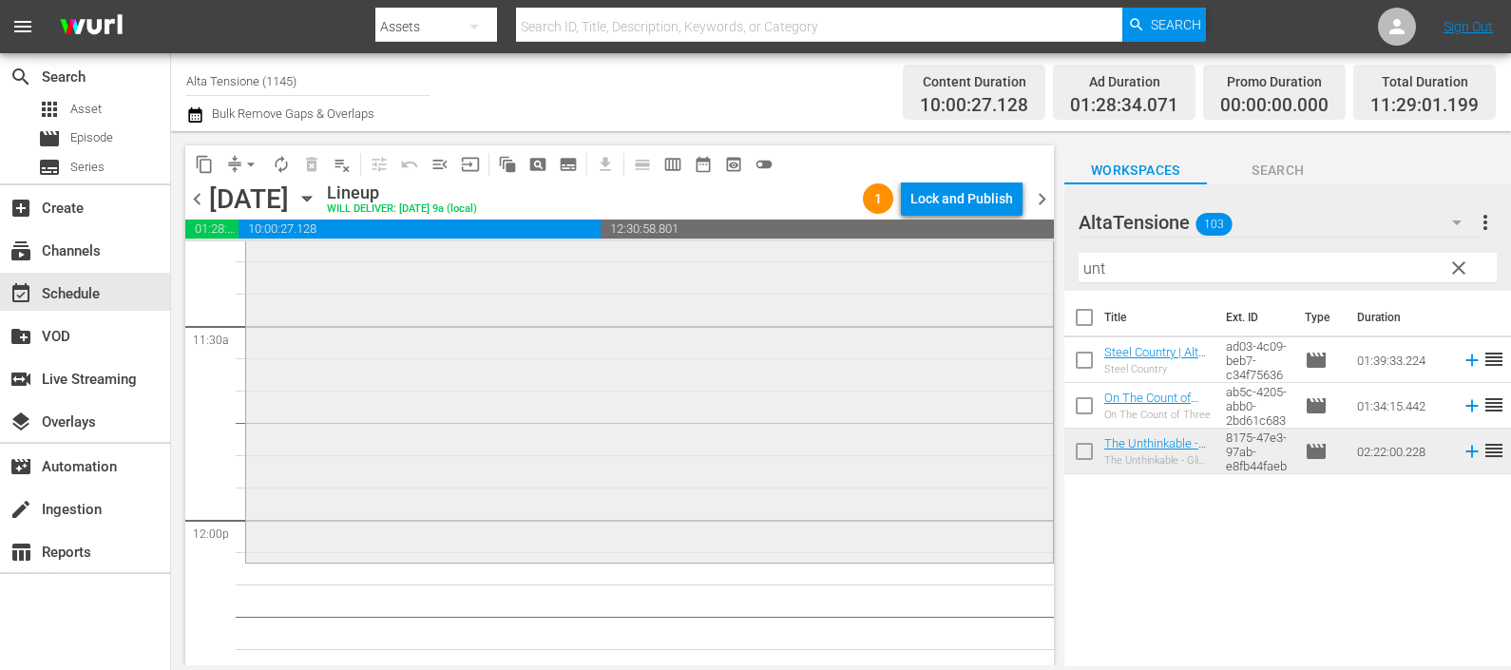
scroll to position [4514, 0]
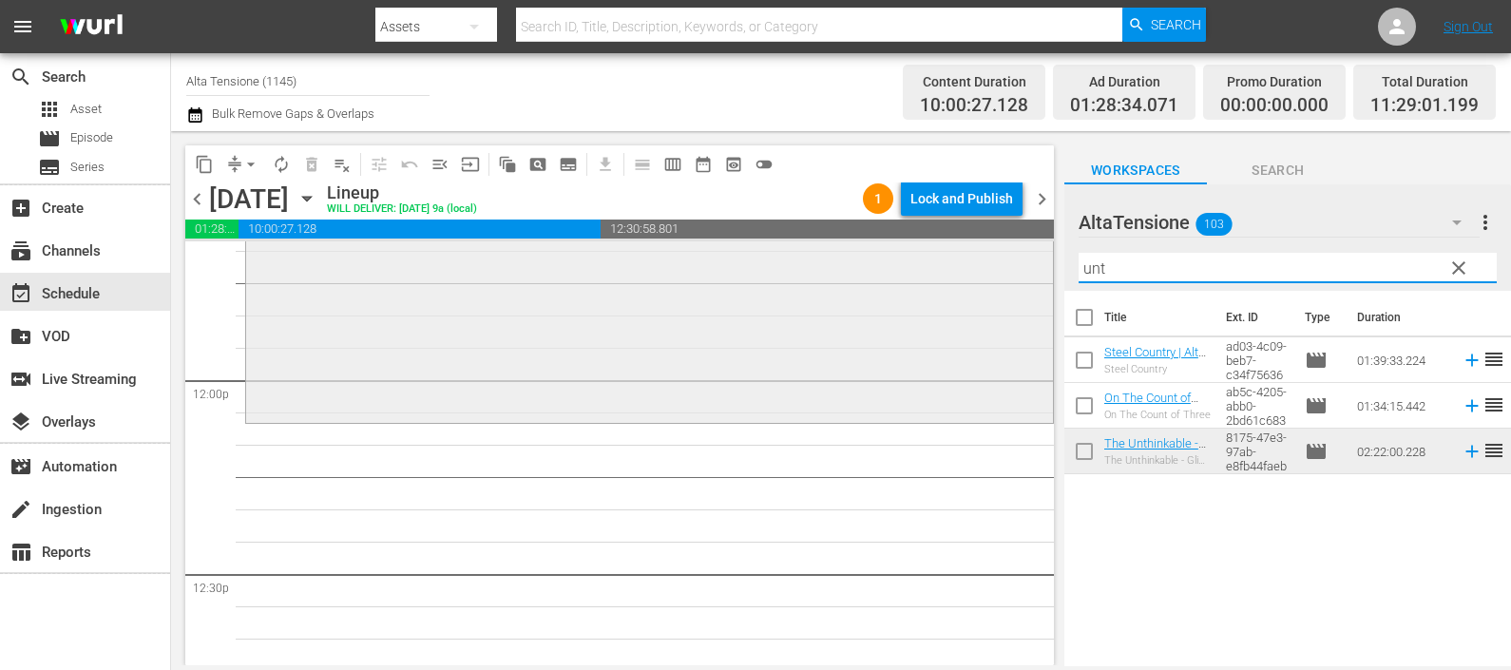
drag, startPoint x: 1126, startPoint y: 265, endPoint x: 1007, endPoint y: 268, distance: 118.8
click at [1009, 266] on div "content_copy compress arrow_drop_down autorenew_outlined delete_forever_outline…" at bounding box center [841, 398] width 1340 height 534
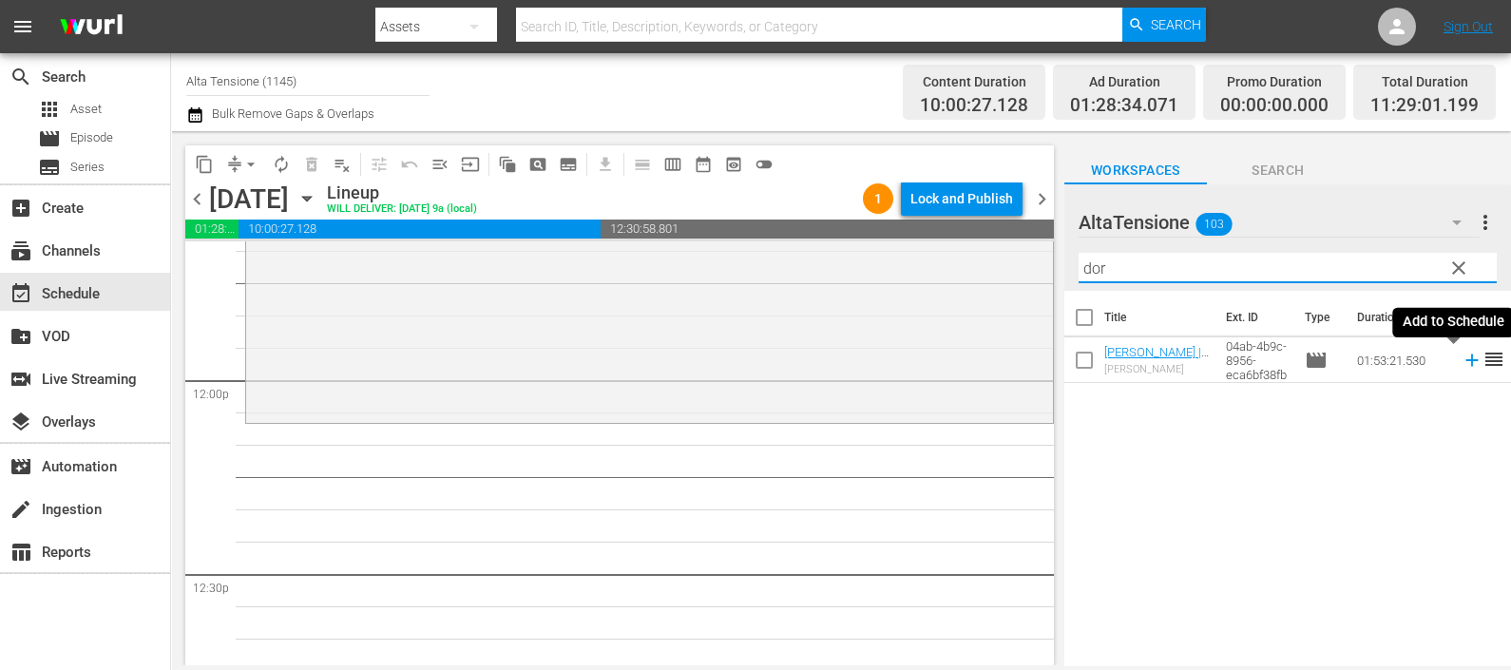
click at [1462, 366] on icon at bounding box center [1472, 360] width 21 height 21
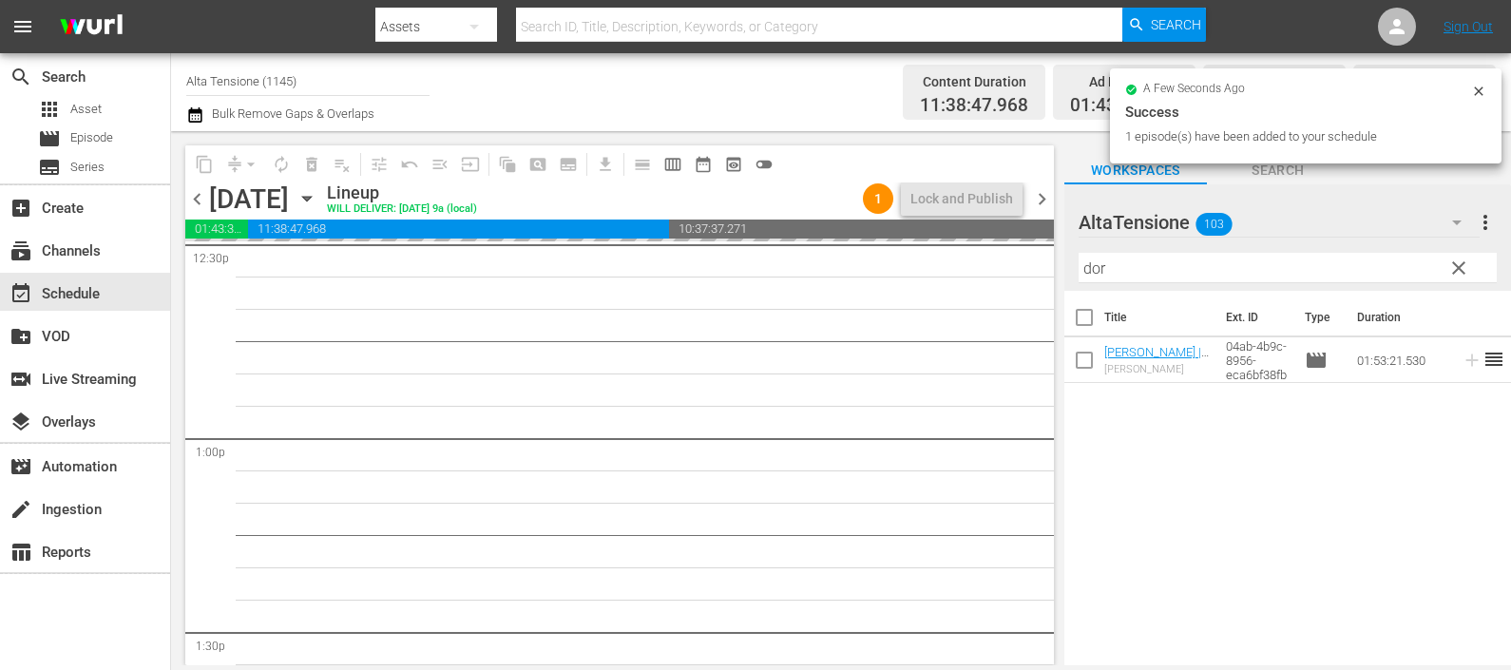
scroll to position [4989, 0]
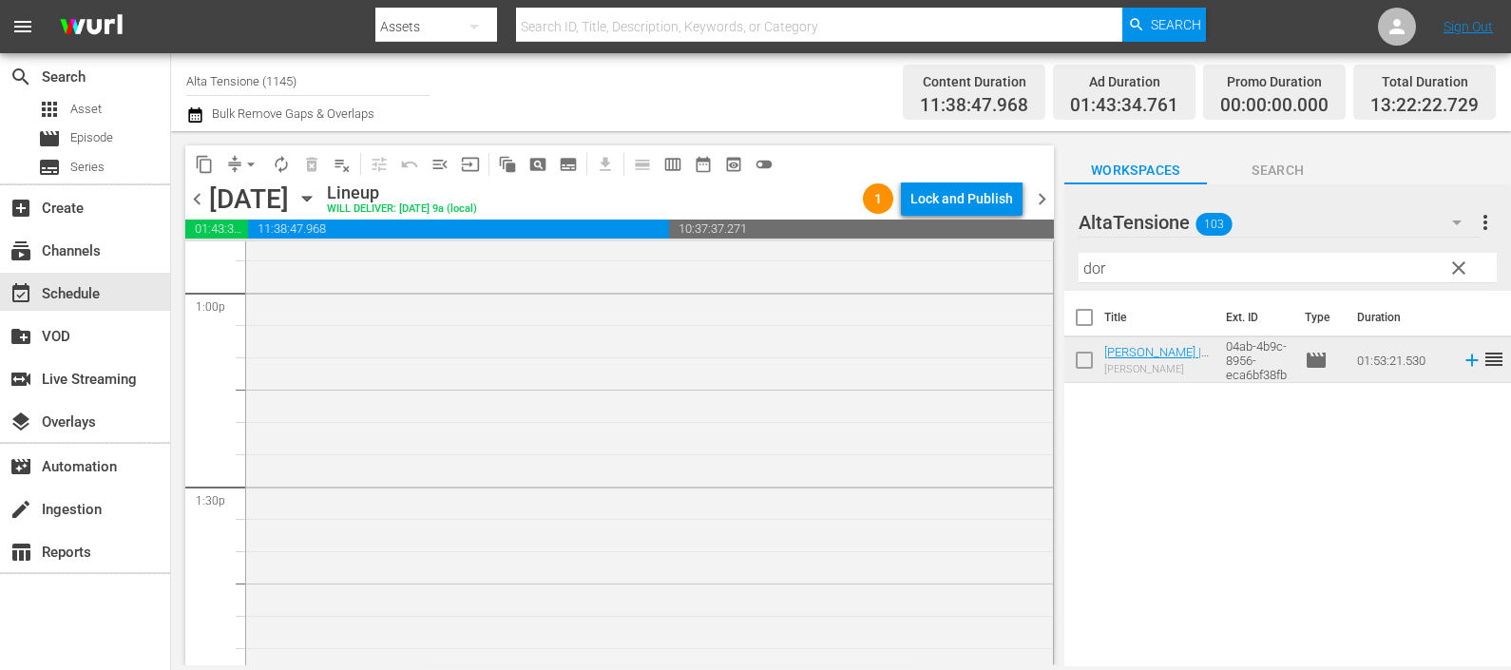
drag, startPoint x: 1119, startPoint y: 266, endPoint x: 1041, endPoint y: 281, distance: 79.4
click at [1042, 281] on div "content_copy compress arrow_drop_down autorenew_outlined delete_forever_outline…" at bounding box center [841, 398] width 1340 height 534
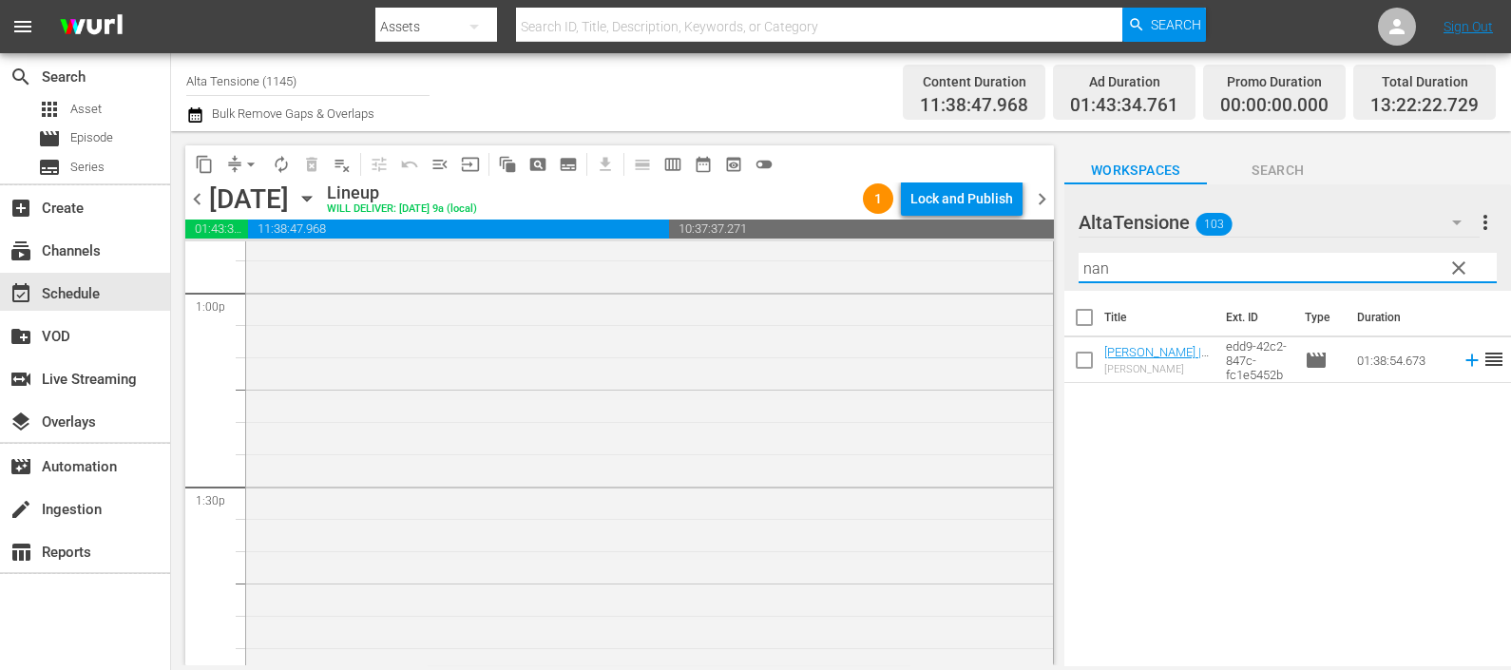
click at [1462, 361] on icon at bounding box center [1472, 360] width 21 height 21
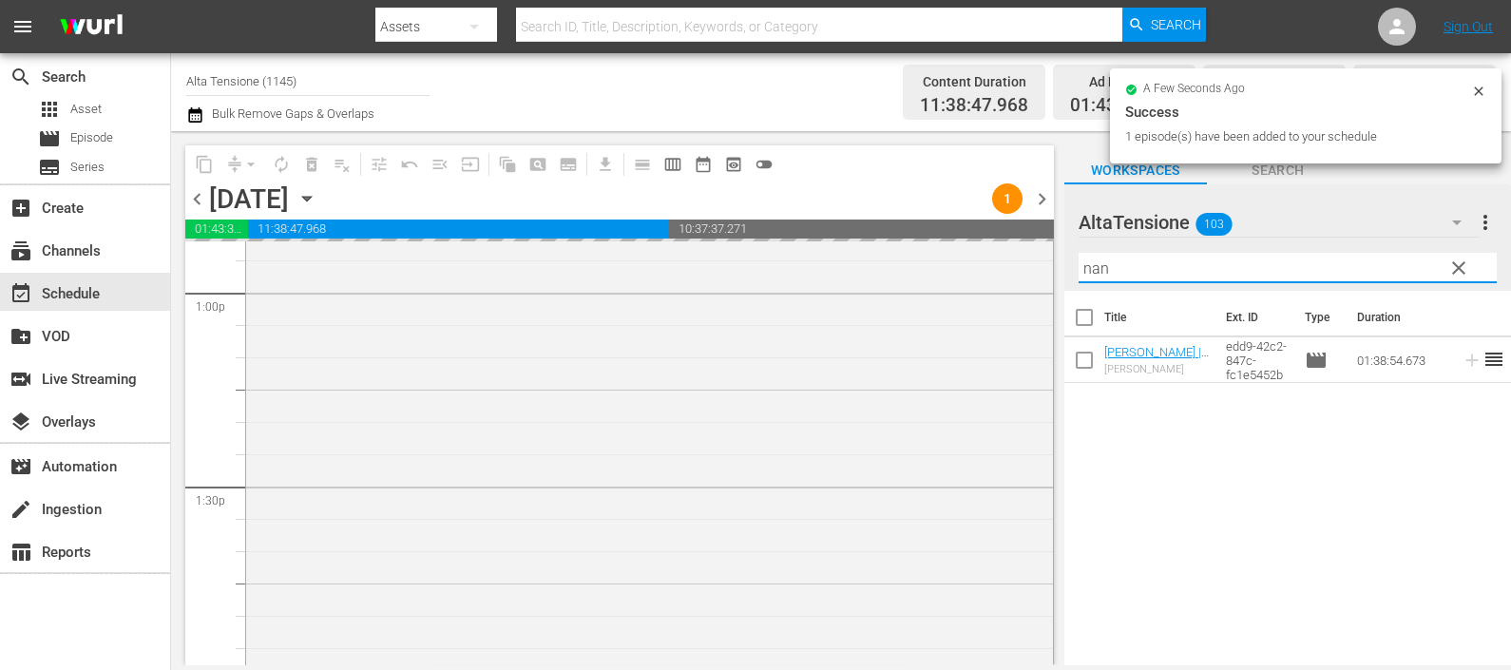
click at [1019, 280] on div "content_copy compress arrow_drop_down autorenew_outlined delete_forever_outline…" at bounding box center [841, 398] width 1340 height 534
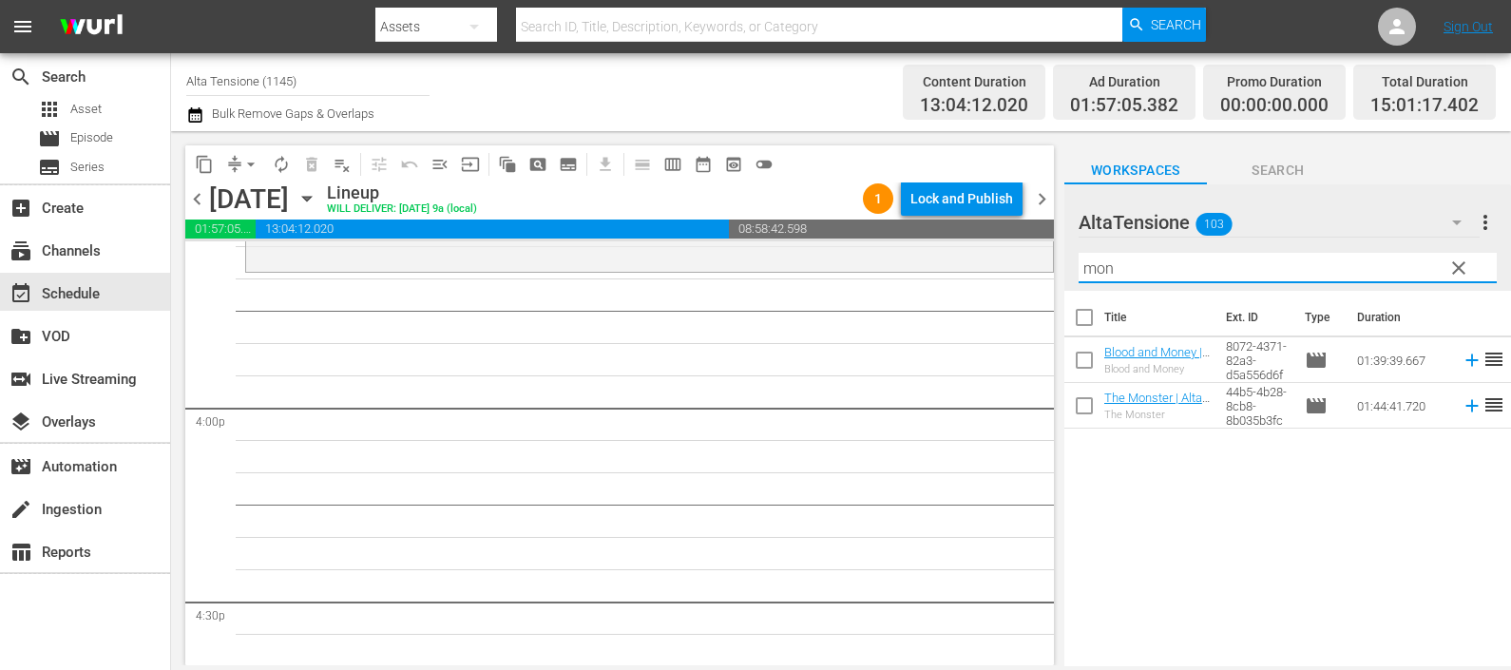
scroll to position [6057, 0]
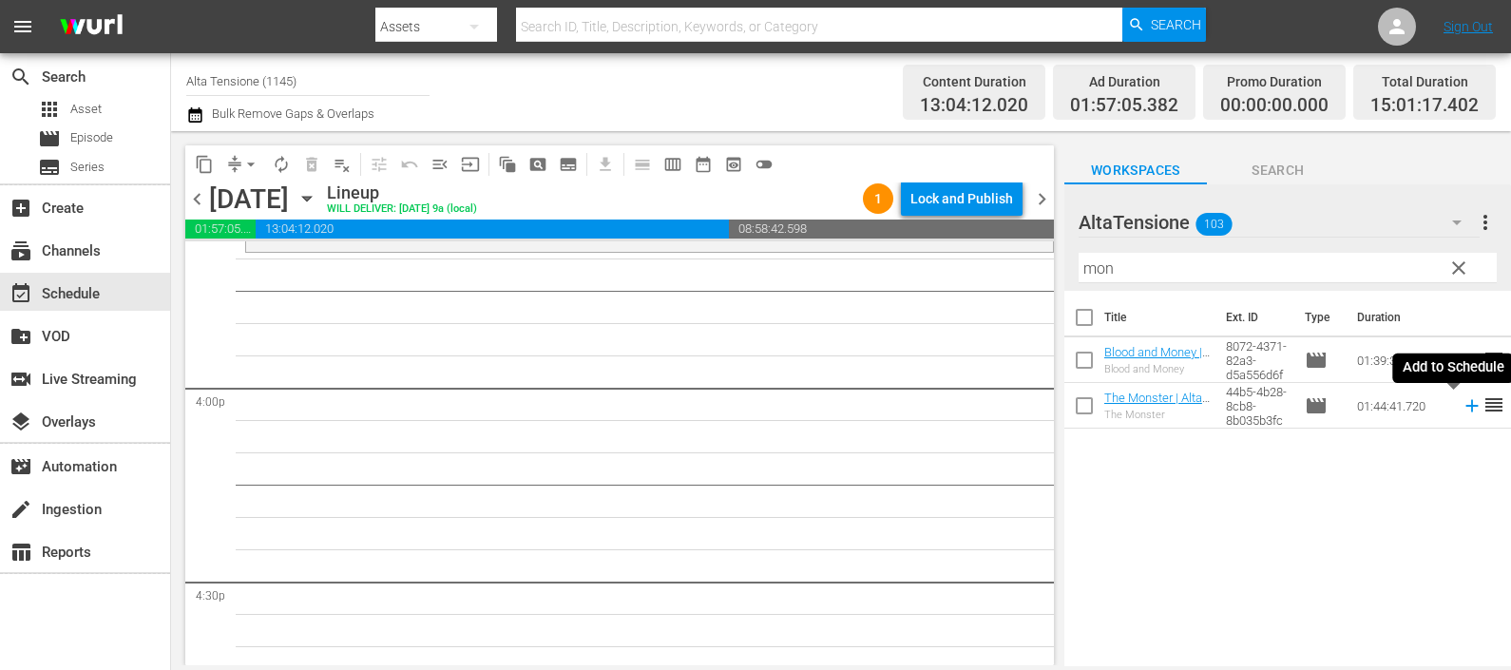
click at [1462, 404] on icon at bounding box center [1472, 405] width 21 height 21
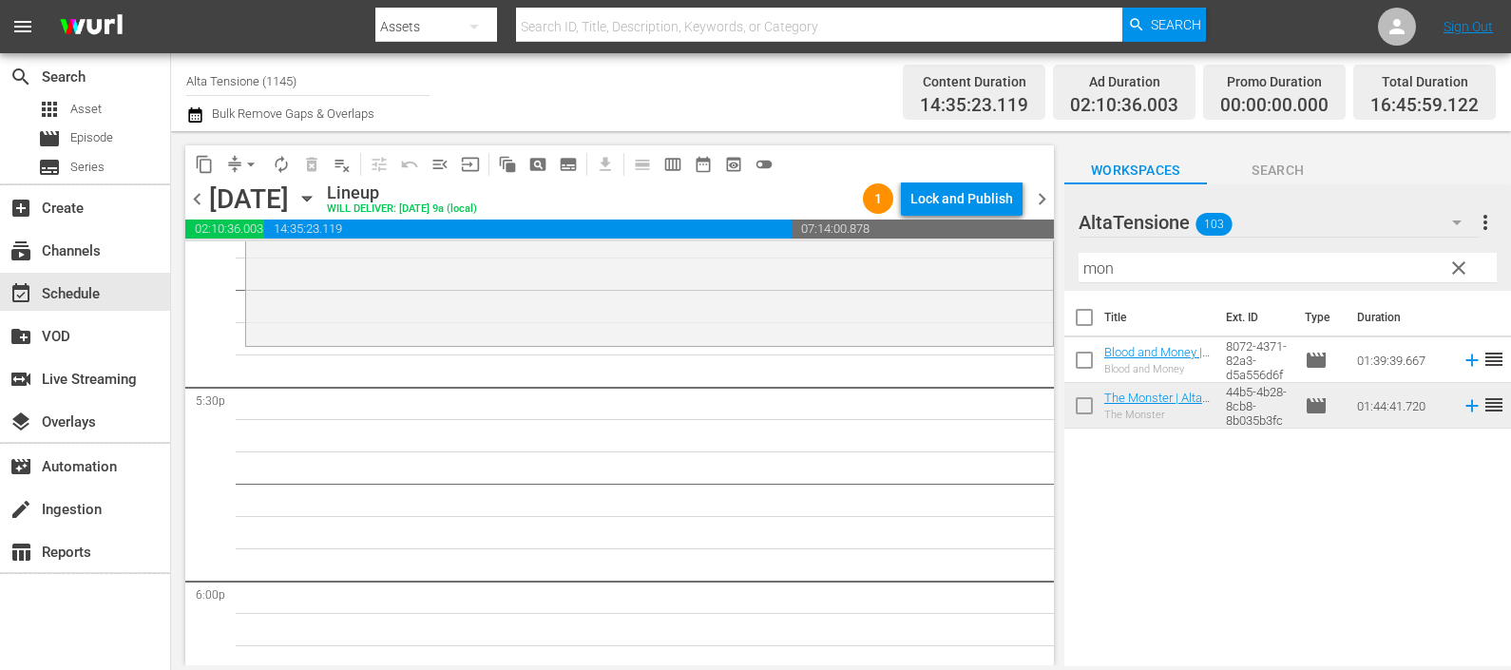
scroll to position [6770, 0]
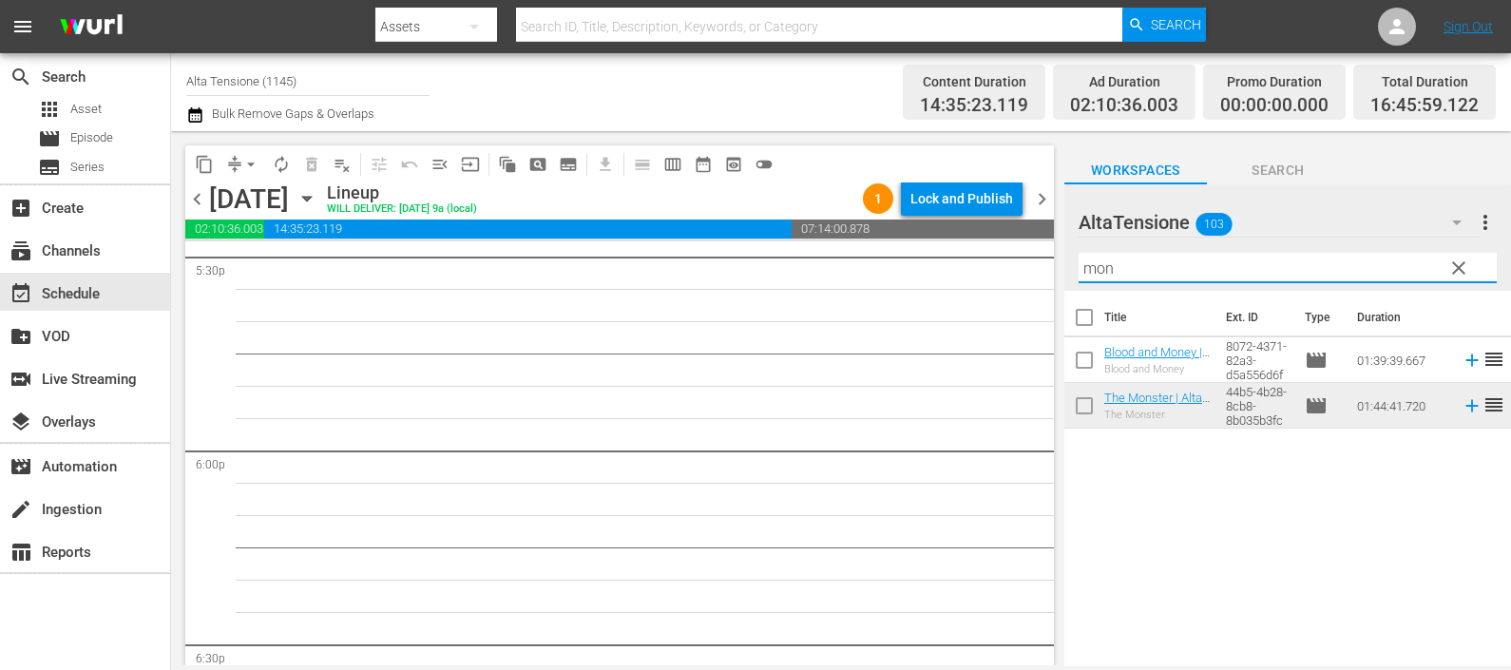
drag, startPoint x: 1136, startPoint y: 273, endPoint x: 1023, endPoint y: 279, distance: 113.3
click at [1028, 278] on div "content_copy compress arrow_drop_down autorenew_outlined delete_forever_outline…" at bounding box center [841, 398] width 1340 height 534
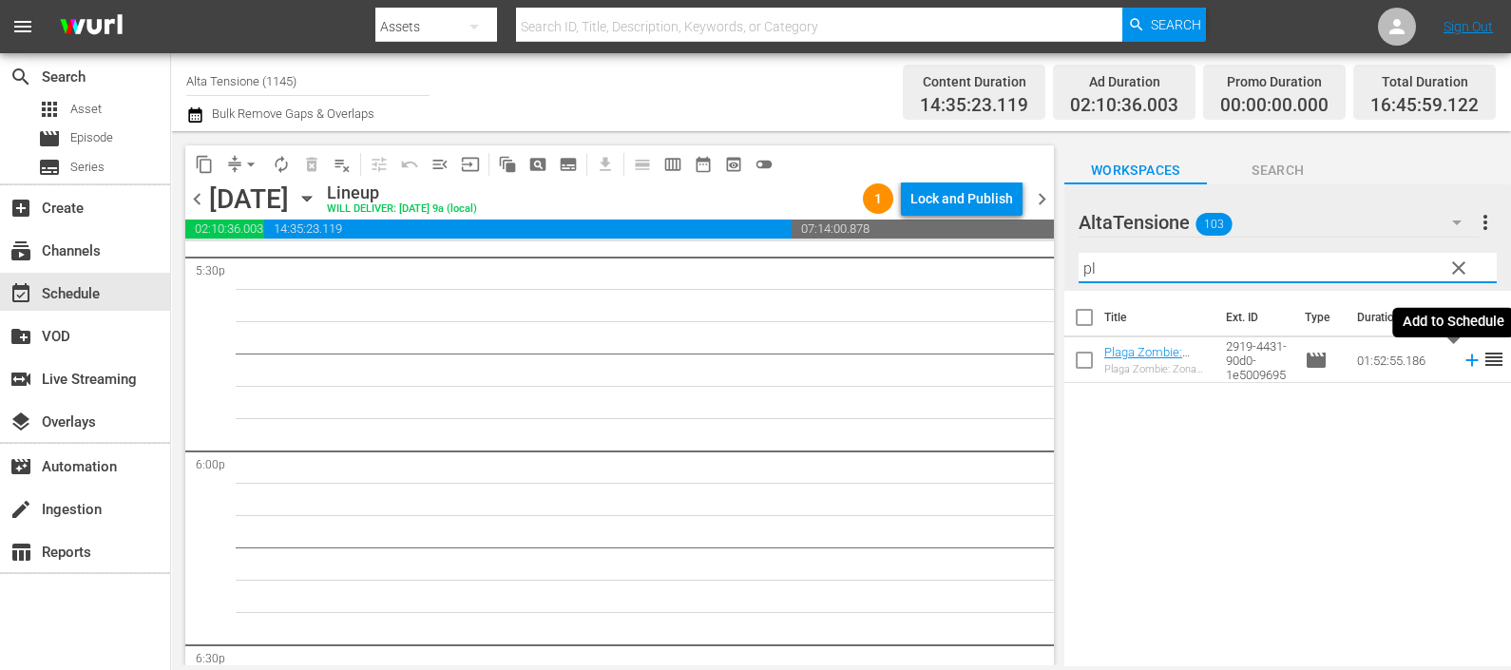
click at [1462, 359] on icon at bounding box center [1472, 360] width 21 height 21
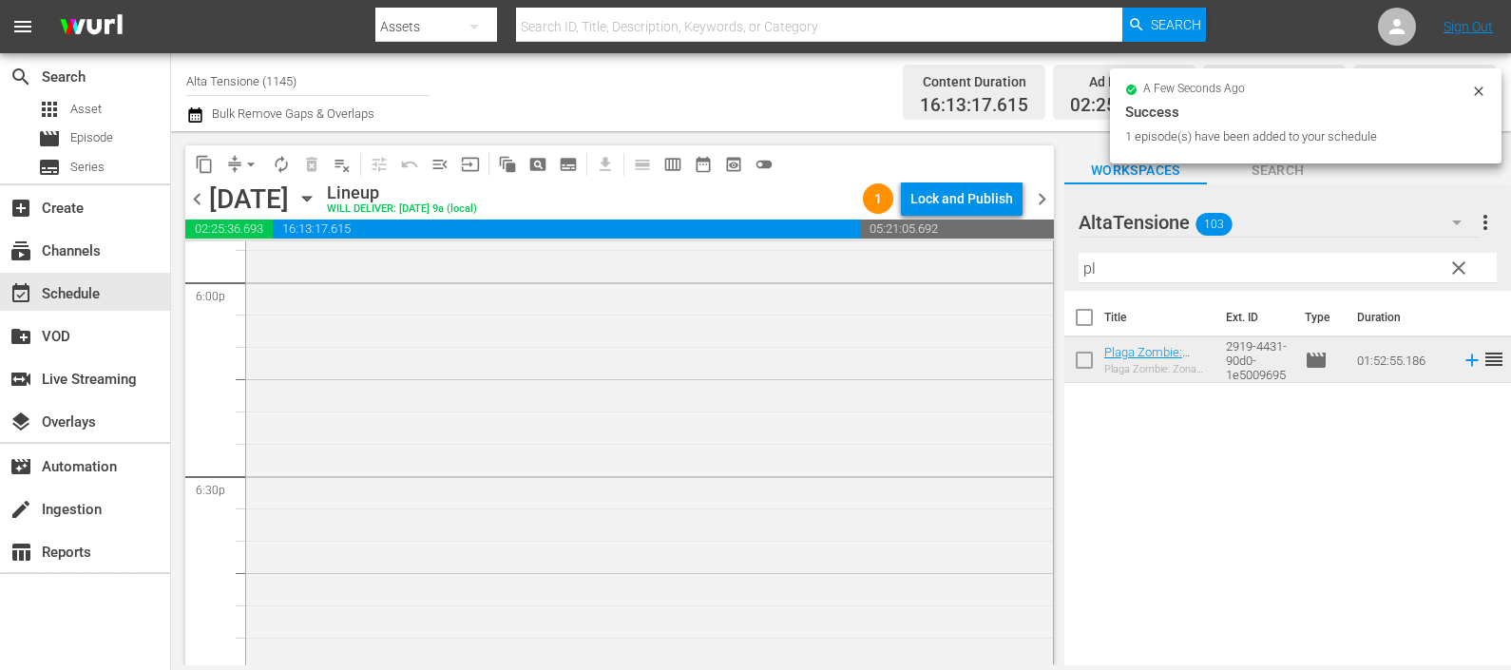
scroll to position [7245, 0]
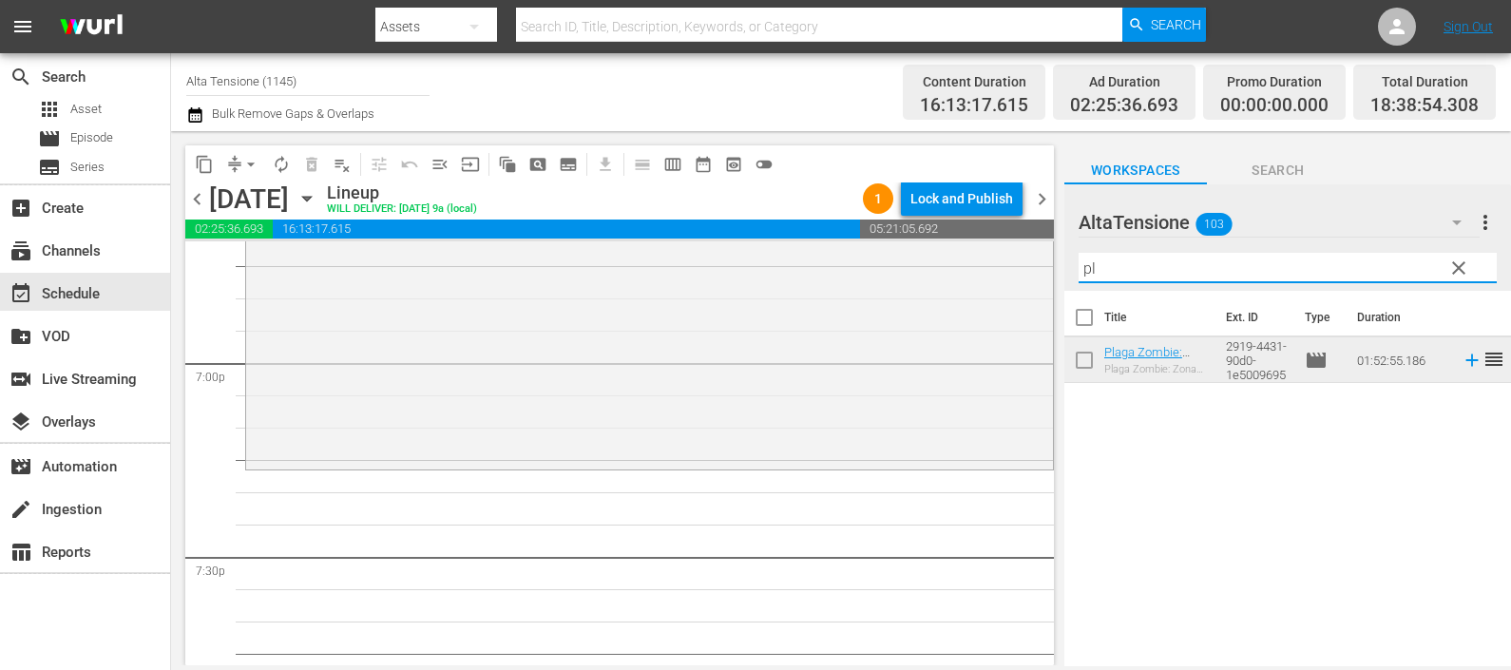
drag, startPoint x: 1131, startPoint y: 271, endPoint x: 1042, endPoint y: 272, distance: 89.3
click at [1045, 274] on div "content_copy compress arrow_drop_down autorenew_outlined delete_forever_outline…" at bounding box center [841, 398] width 1340 height 534
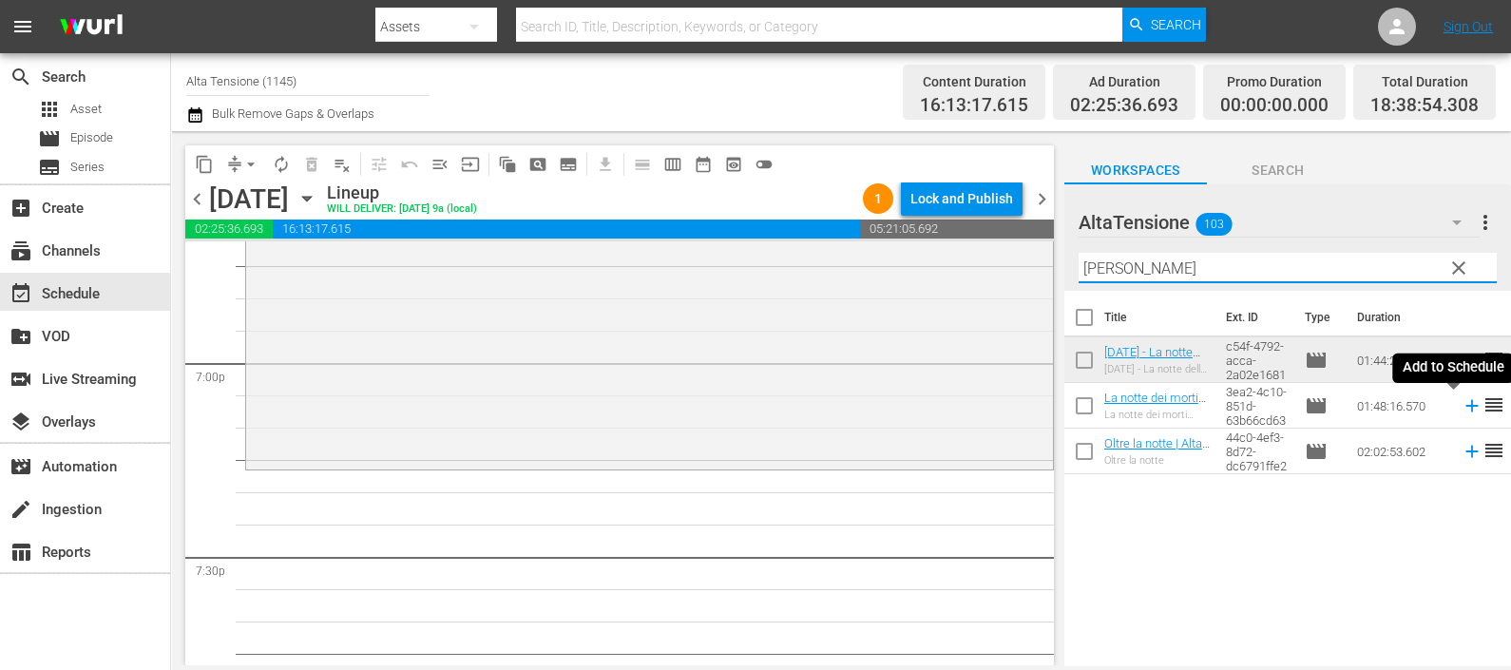
click at [1462, 403] on icon at bounding box center [1472, 405] width 21 height 21
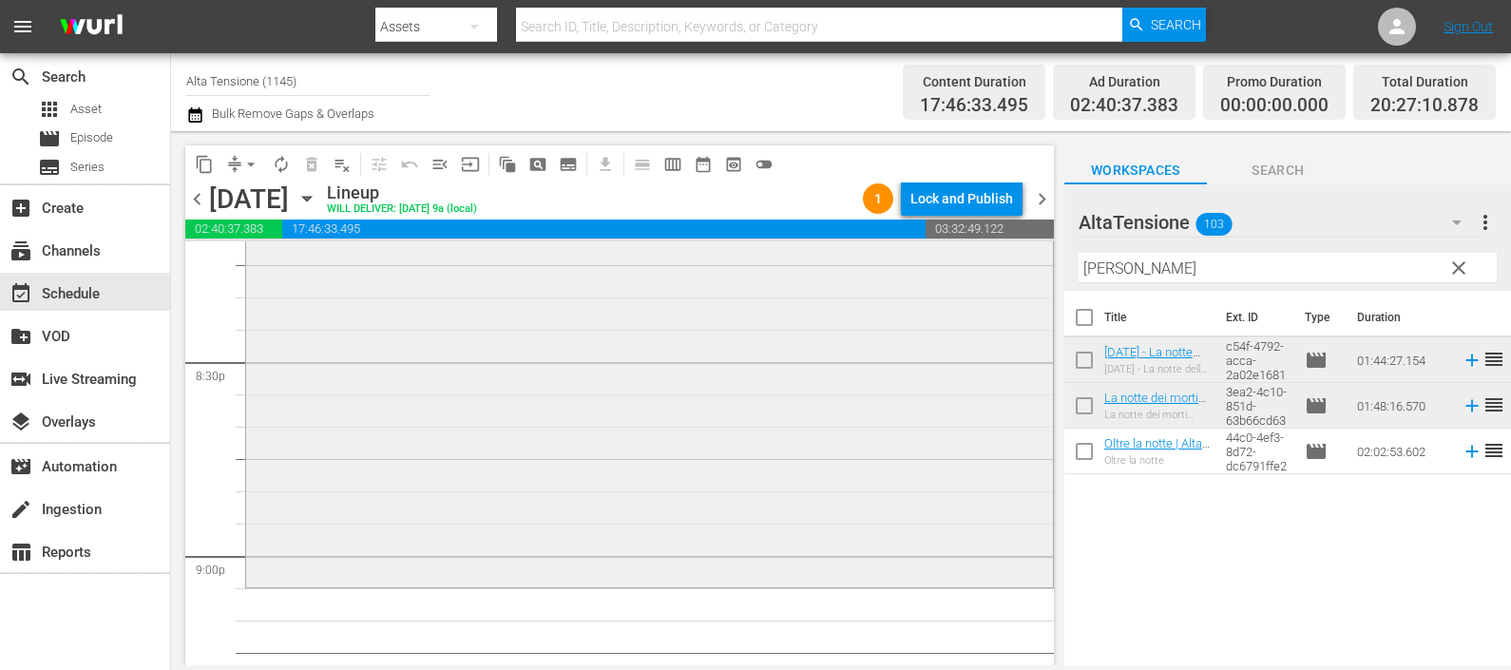
scroll to position [7959, 0]
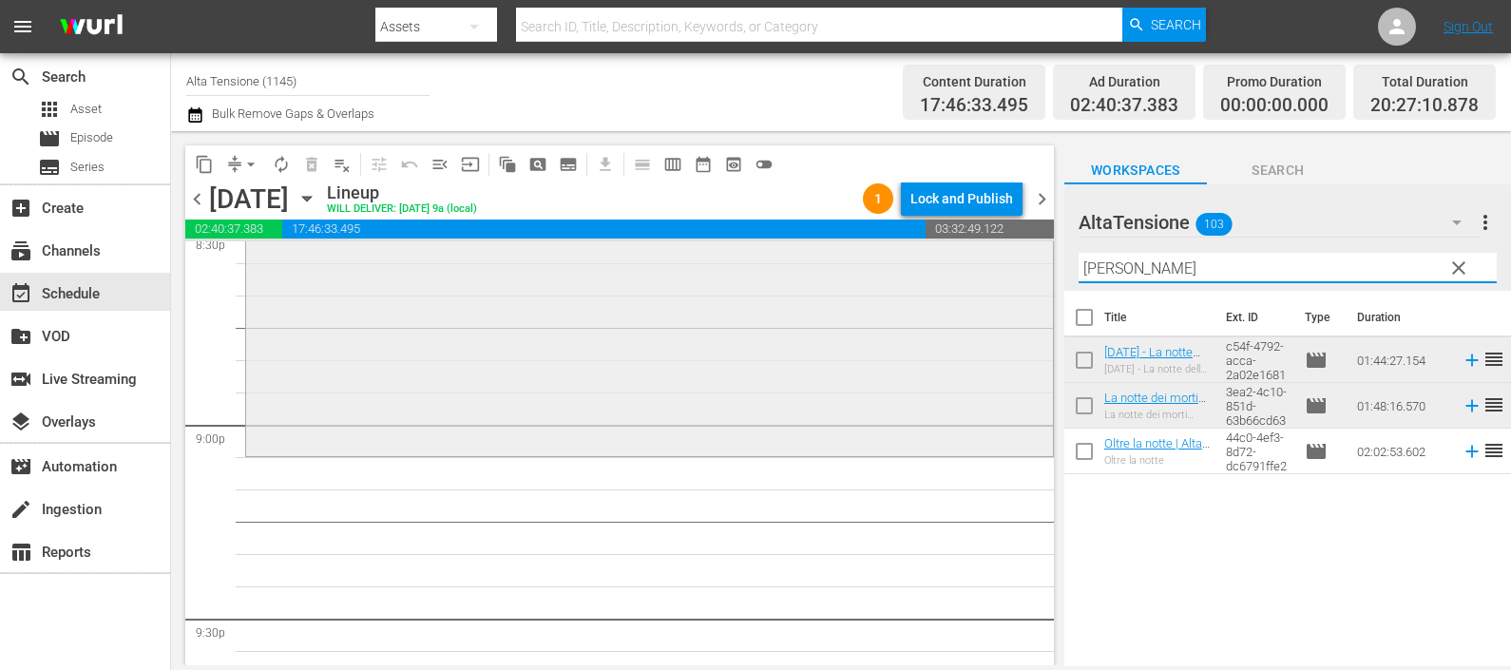
drag, startPoint x: 1096, startPoint y: 267, endPoint x: 927, endPoint y: 262, distance: 169.2
click at [928, 268] on div "content_copy compress arrow_drop_down autorenew_outlined delete_forever_outline…" at bounding box center [841, 398] width 1340 height 534
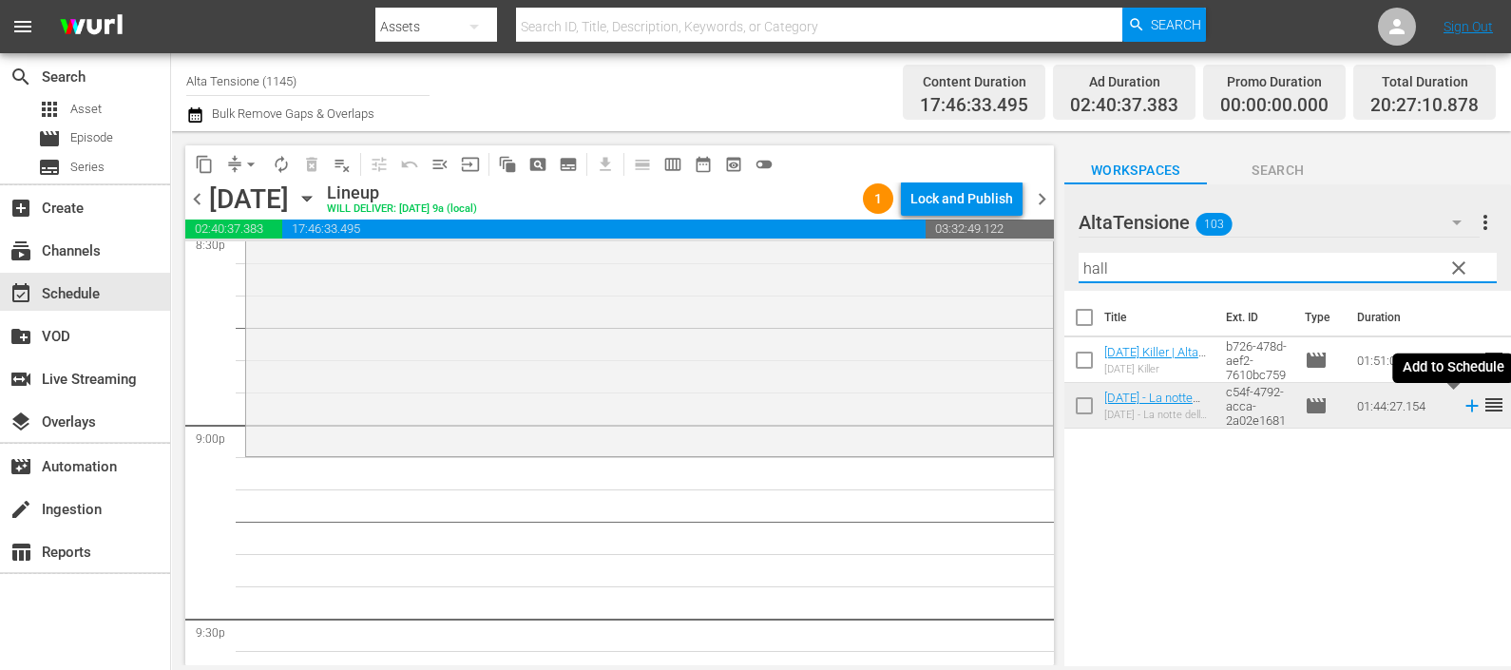
type input "hall"
click at [1462, 404] on icon at bounding box center [1472, 405] width 21 height 21
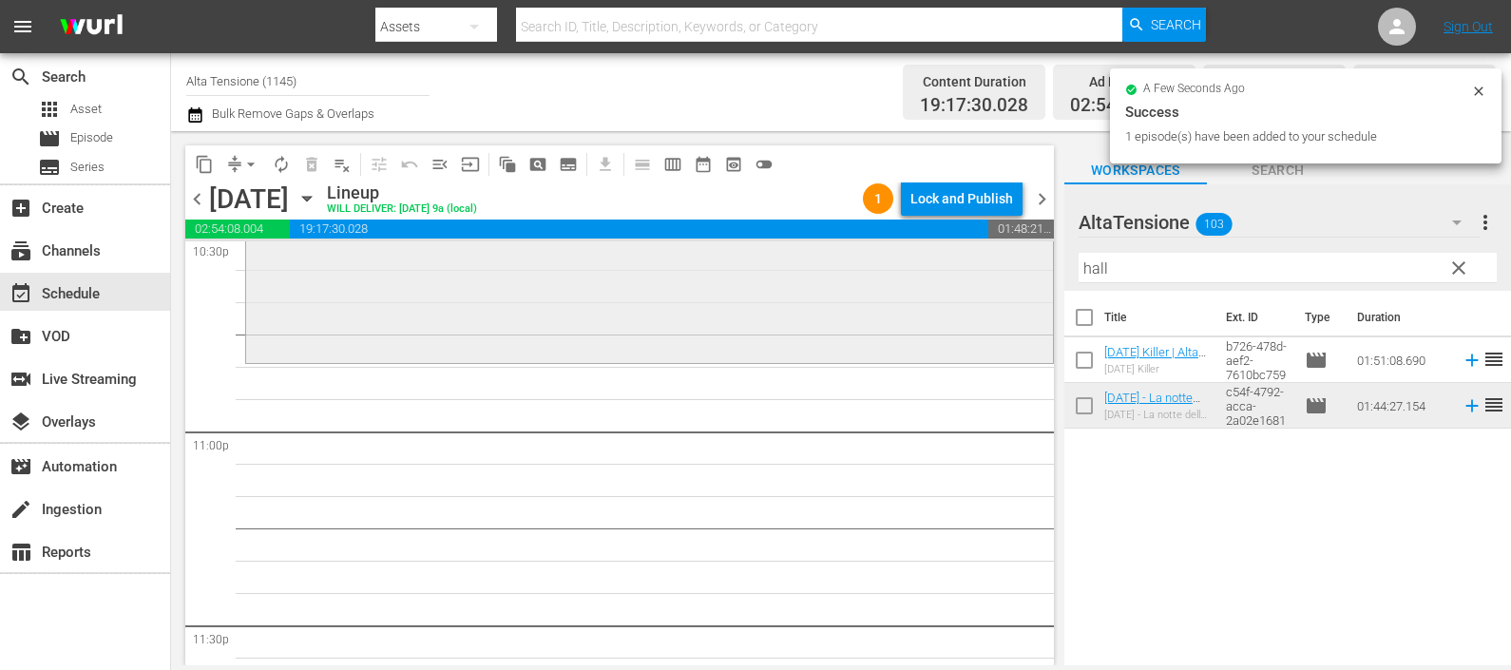
scroll to position [8791, 0]
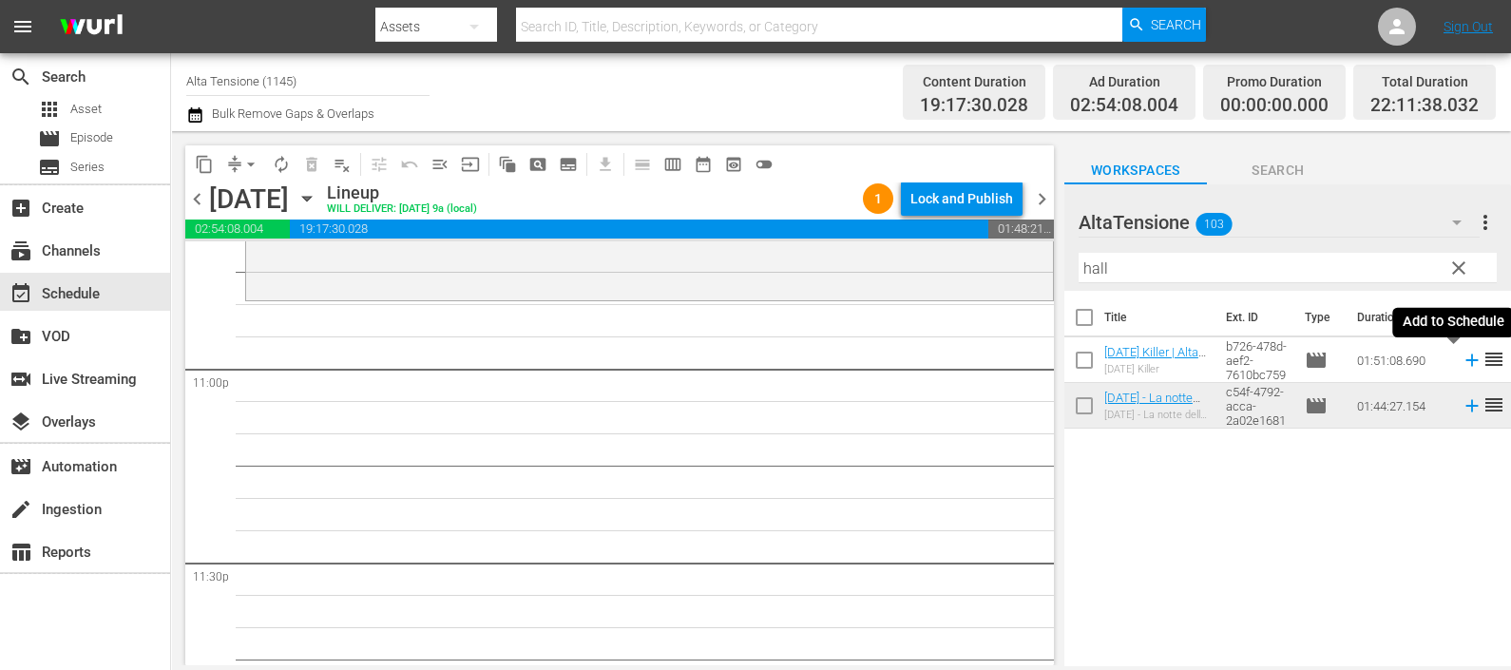
click at [1462, 361] on icon at bounding box center [1472, 360] width 21 height 21
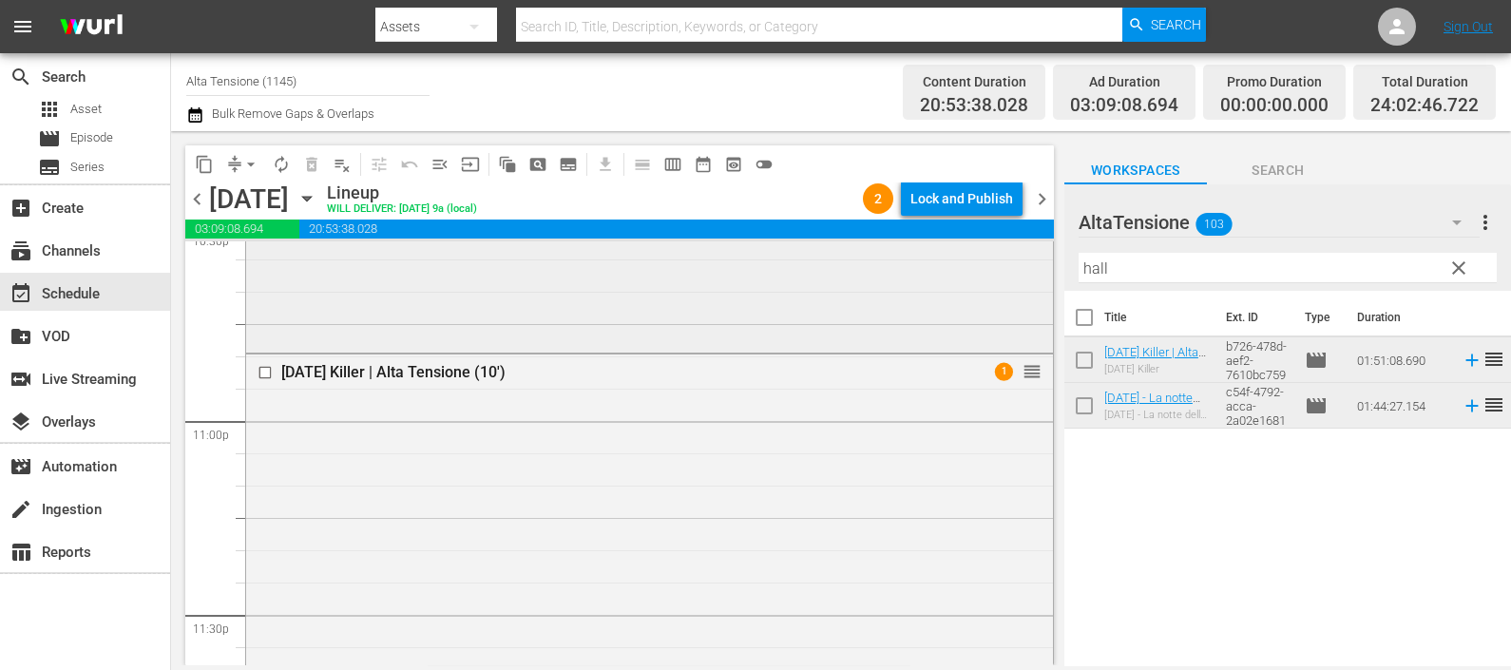
scroll to position [8763, 0]
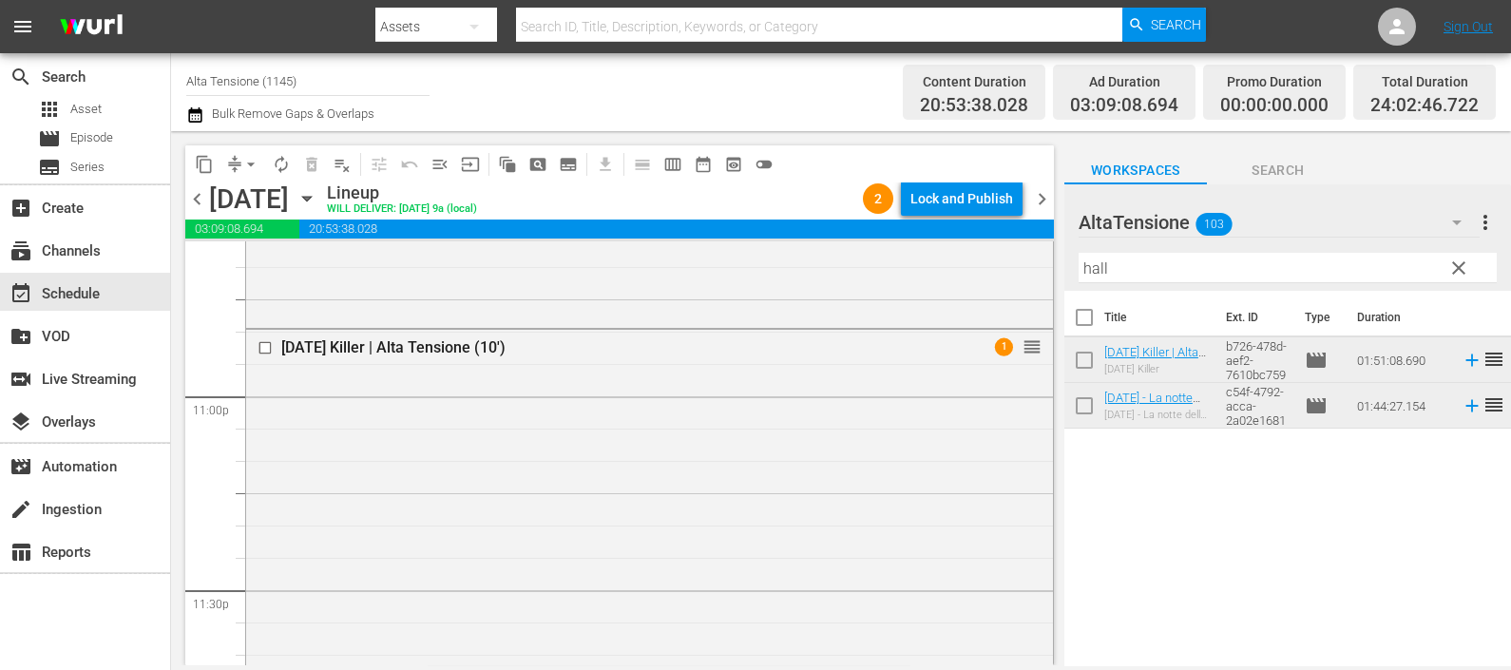
click at [195, 113] on icon "button" at bounding box center [194, 114] width 13 height 15
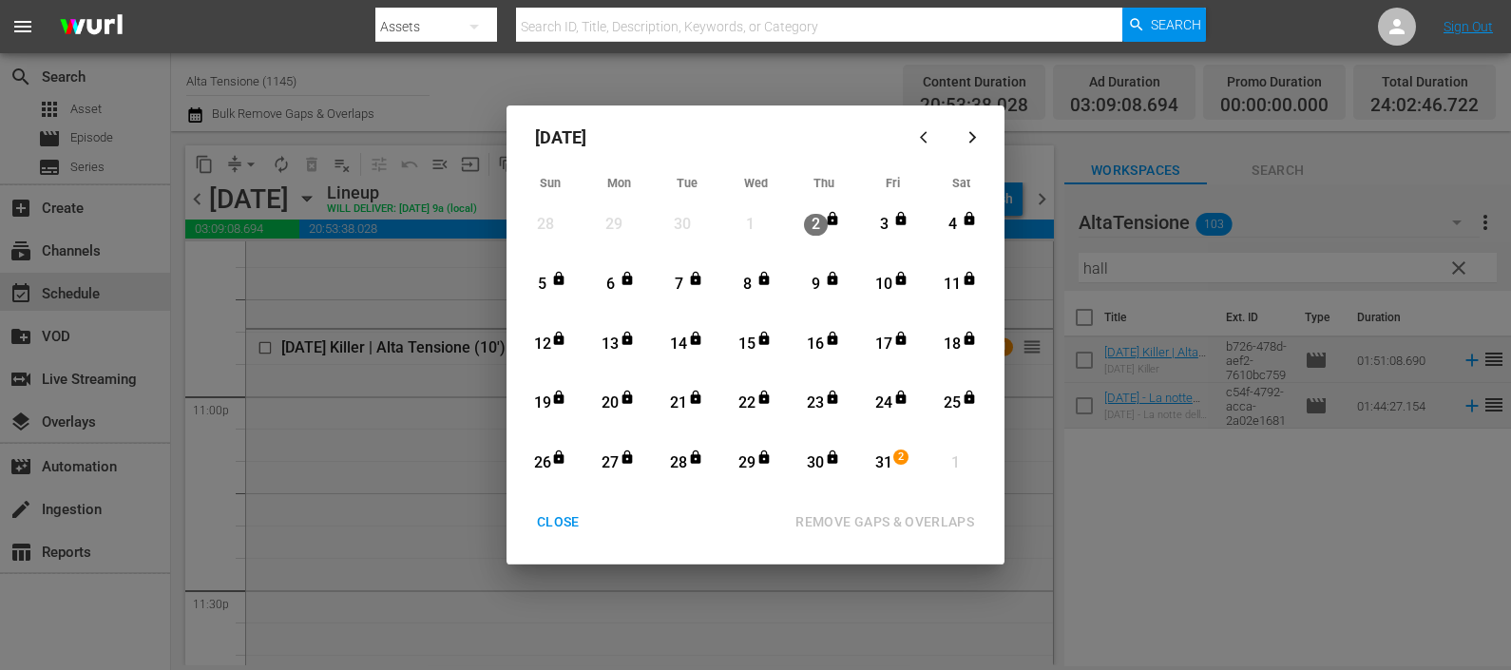
click at [878, 458] on div "31" at bounding box center [884, 463] width 24 height 22
click at [867, 510] on div "REMOVE GAPS & OVERLAPS" at bounding box center [884, 522] width 209 height 24
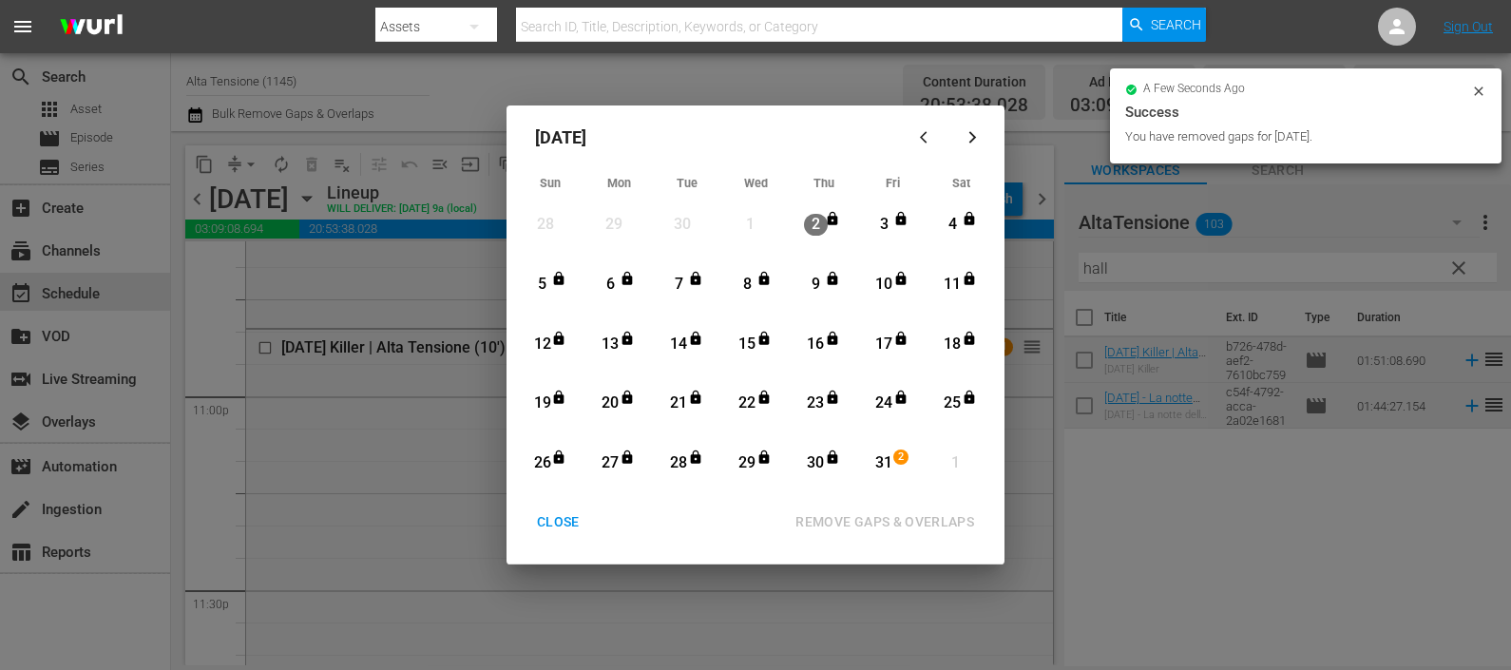
click at [551, 510] on div "CLOSE" at bounding box center [558, 522] width 73 height 24
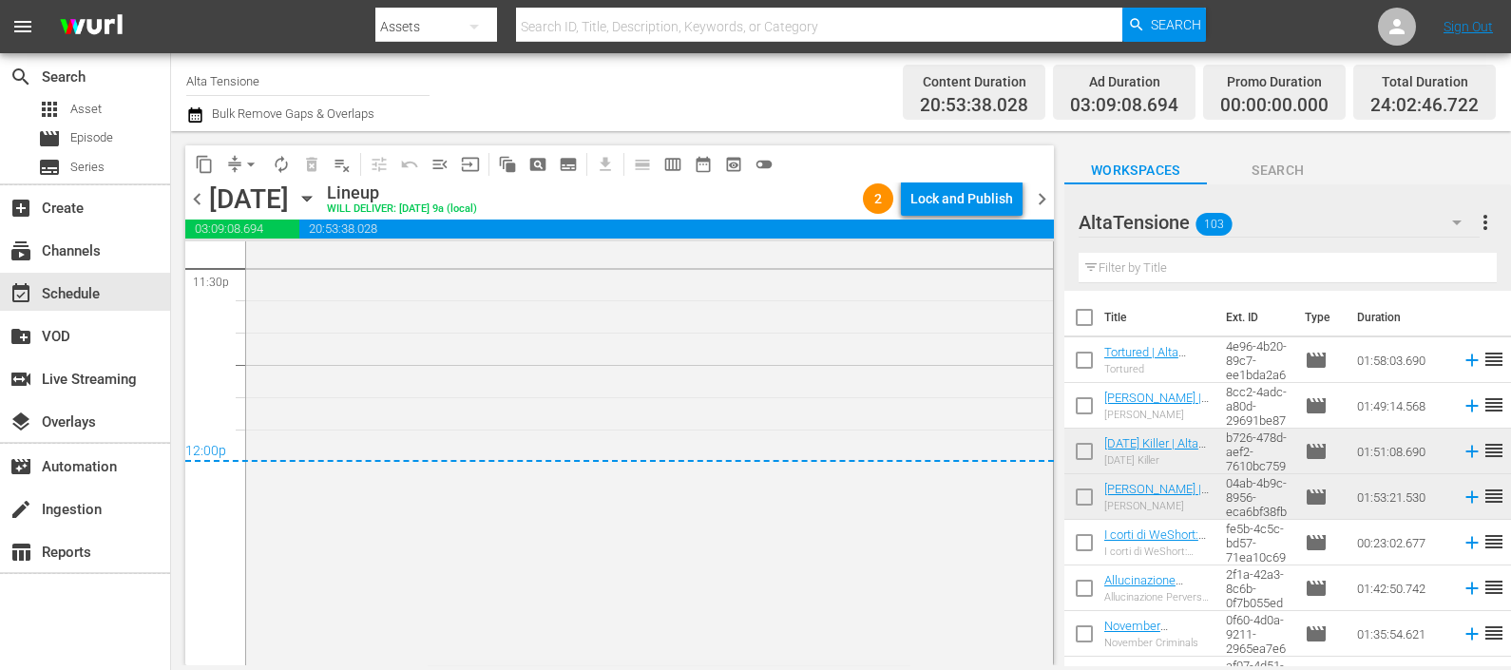
scroll to position [9144, 0]
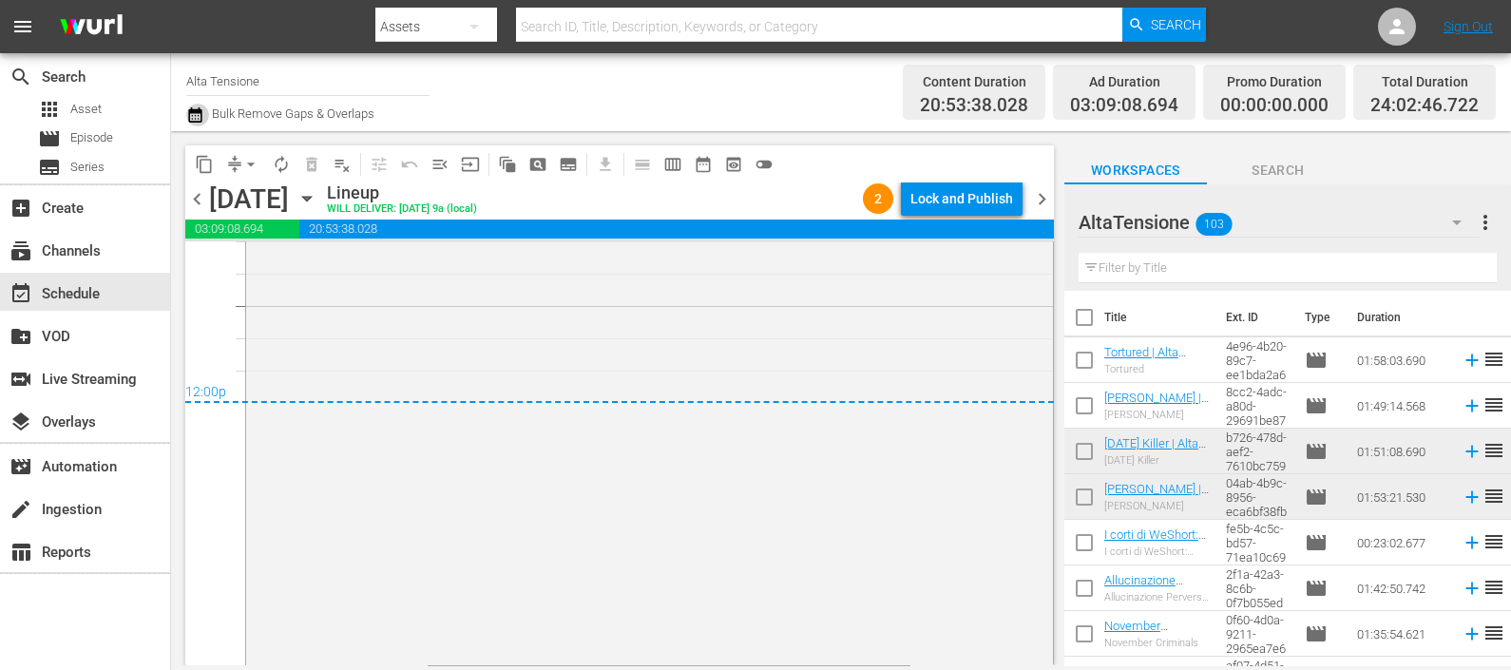
click at [194, 118] on icon "button" at bounding box center [195, 115] width 18 height 23
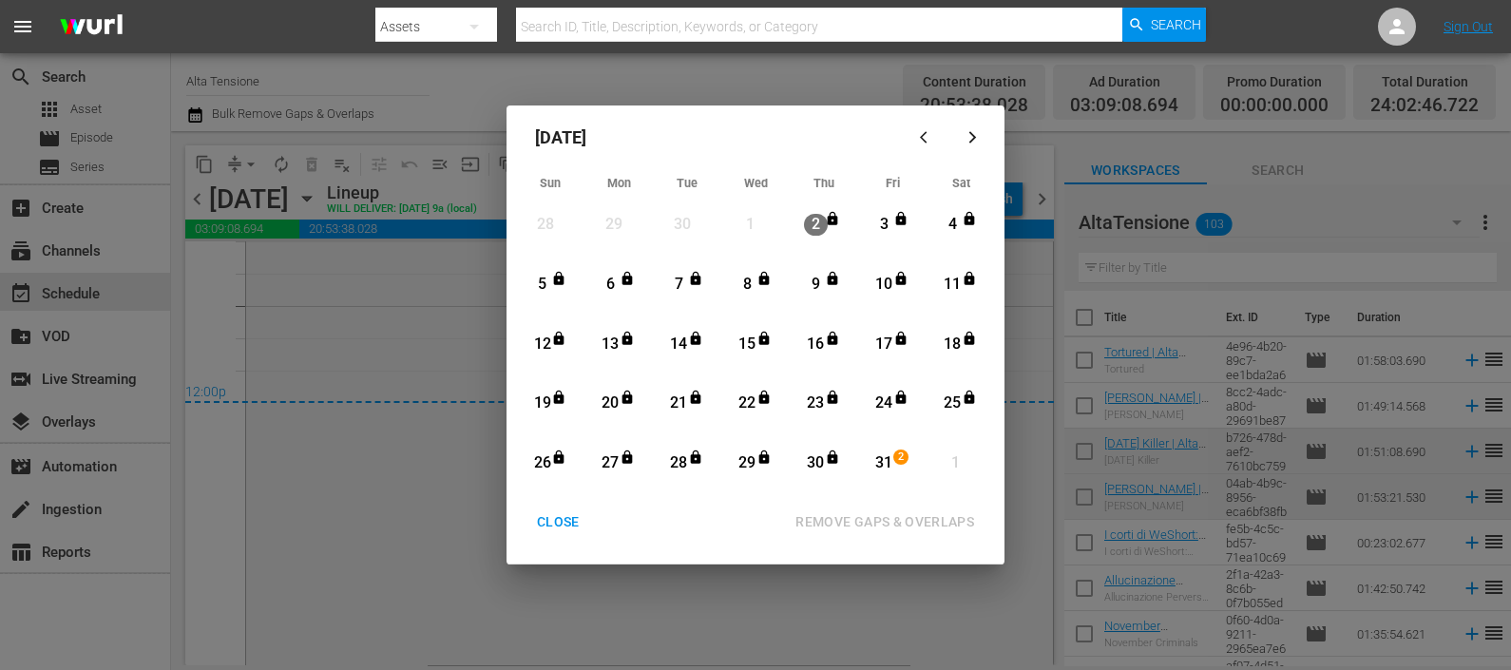
click at [875, 457] on div "31" at bounding box center [884, 463] width 24 height 22
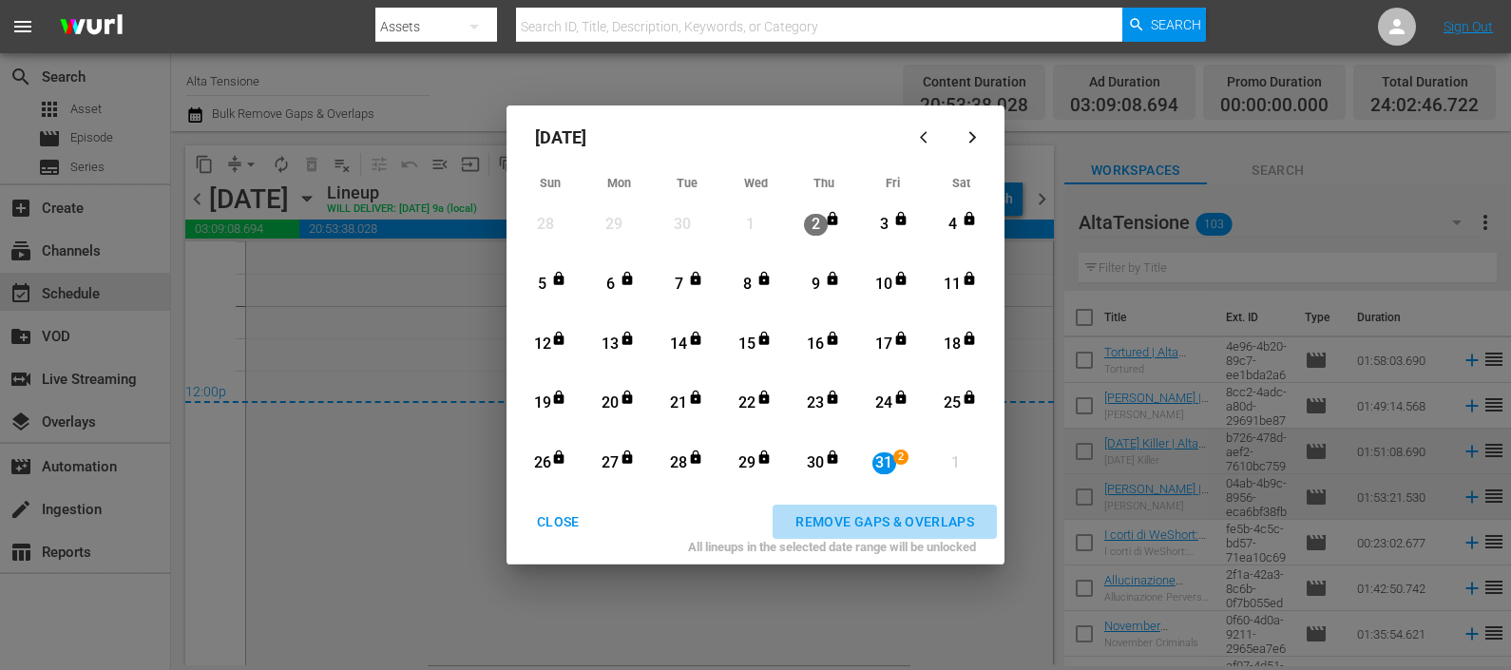
click at [904, 518] on div "REMOVE GAPS & OVERLAPS" at bounding box center [884, 522] width 209 height 24
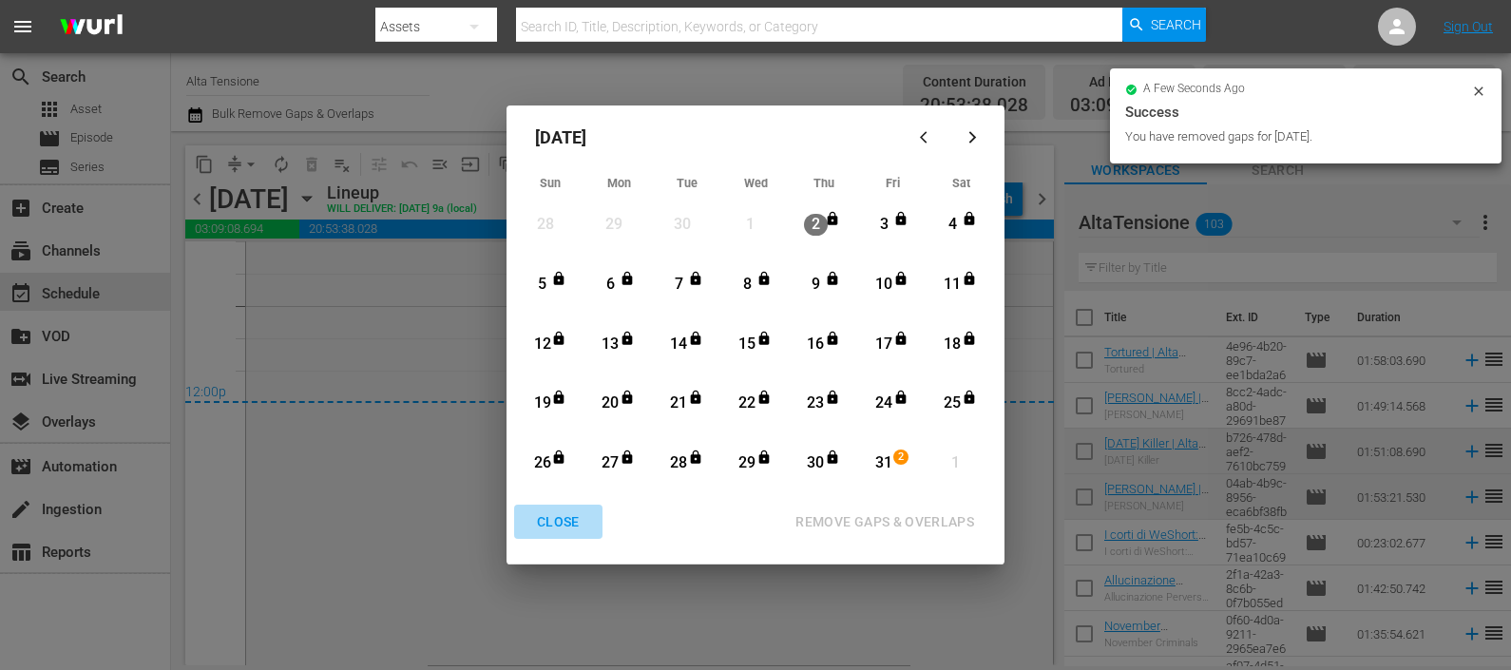
click at [542, 515] on div "CLOSE" at bounding box center [558, 522] width 73 height 24
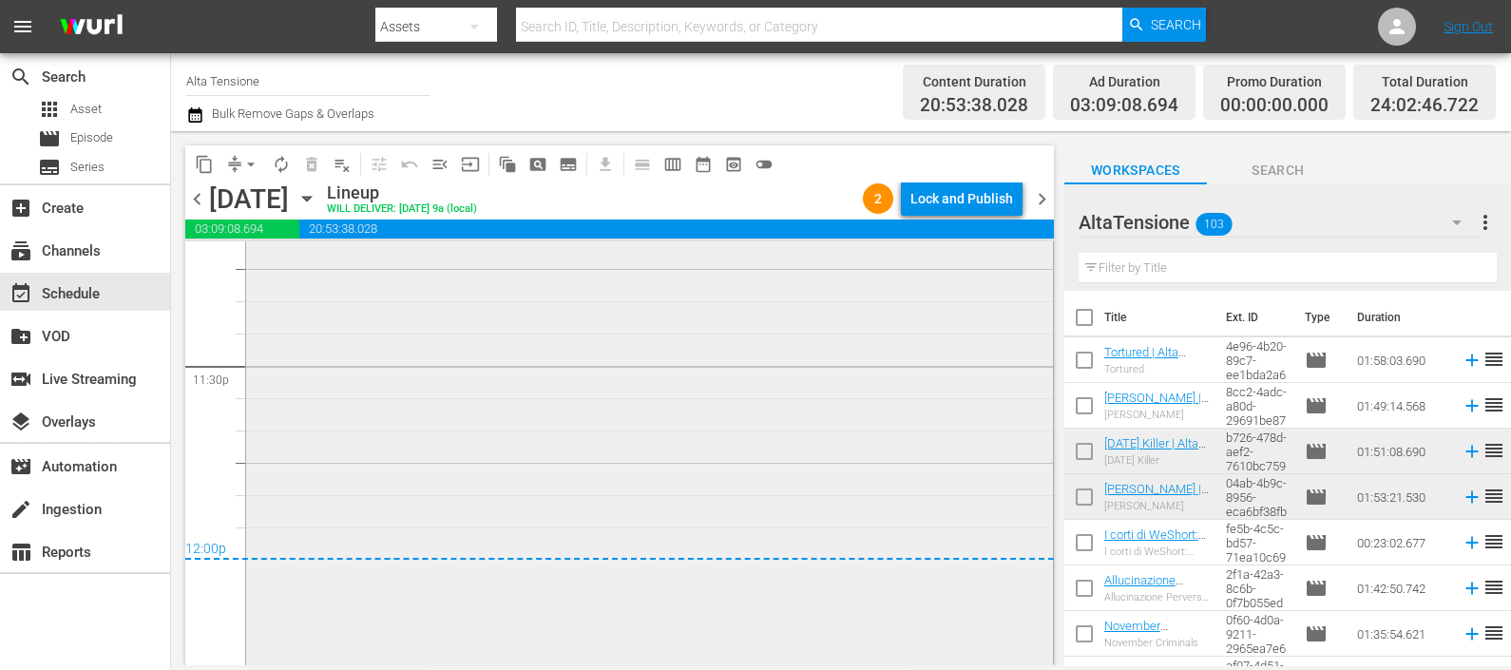
scroll to position [8550, 0]
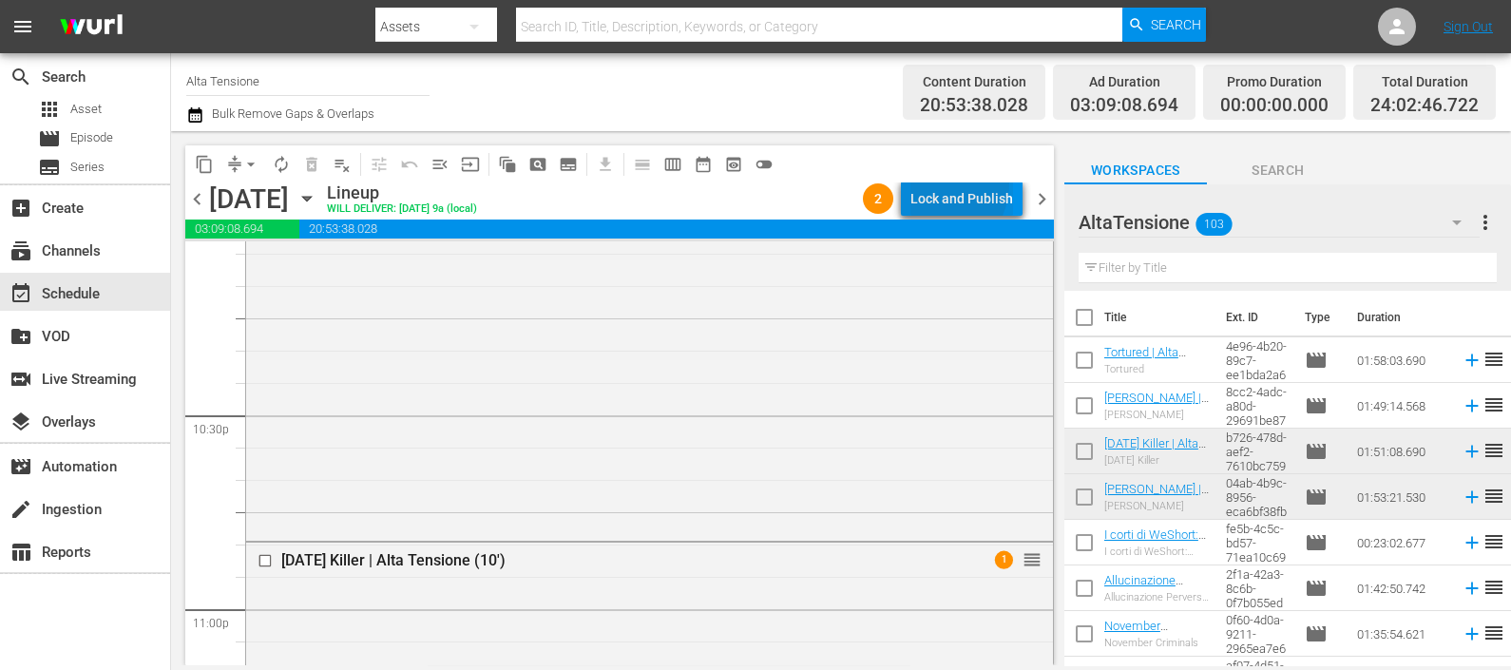
click at [933, 182] on div "Lock and Publish" at bounding box center [961, 199] width 103 height 34
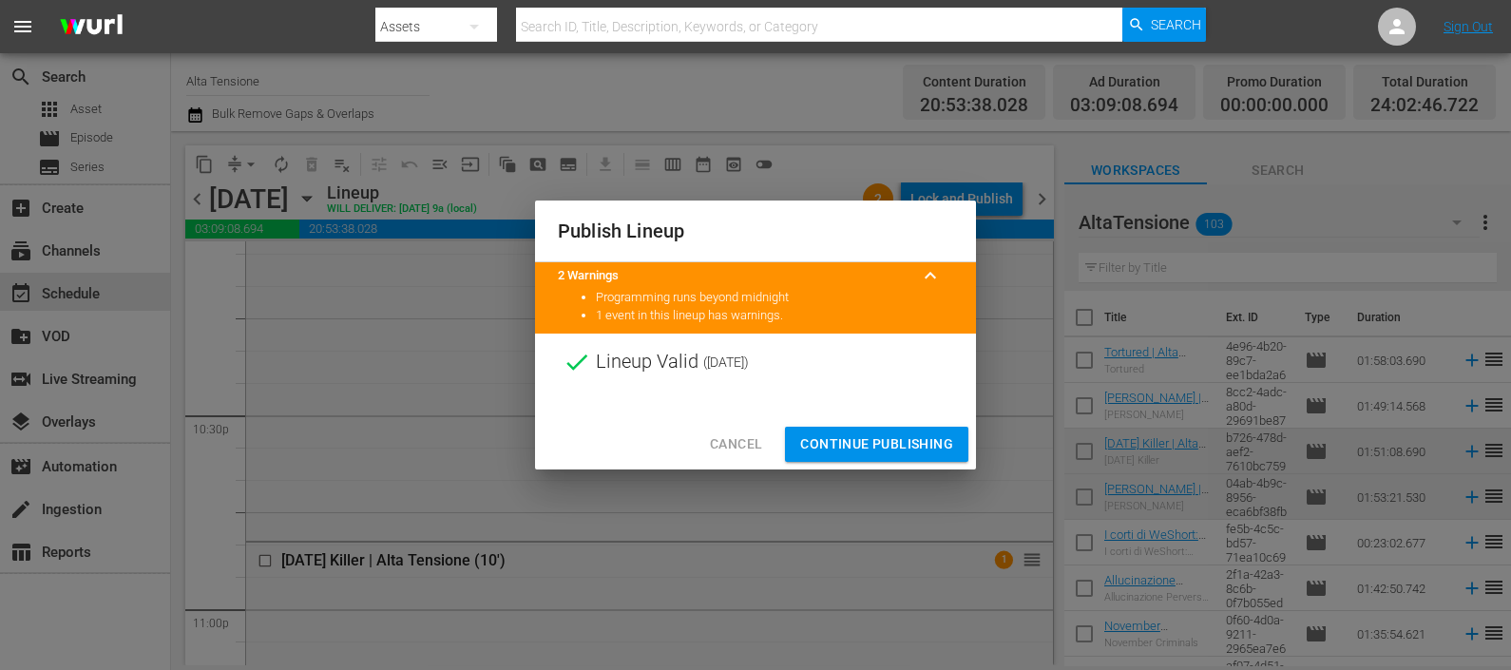
click at [828, 433] on span "Continue Publishing" at bounding box center [876, 444] width 153 height 24
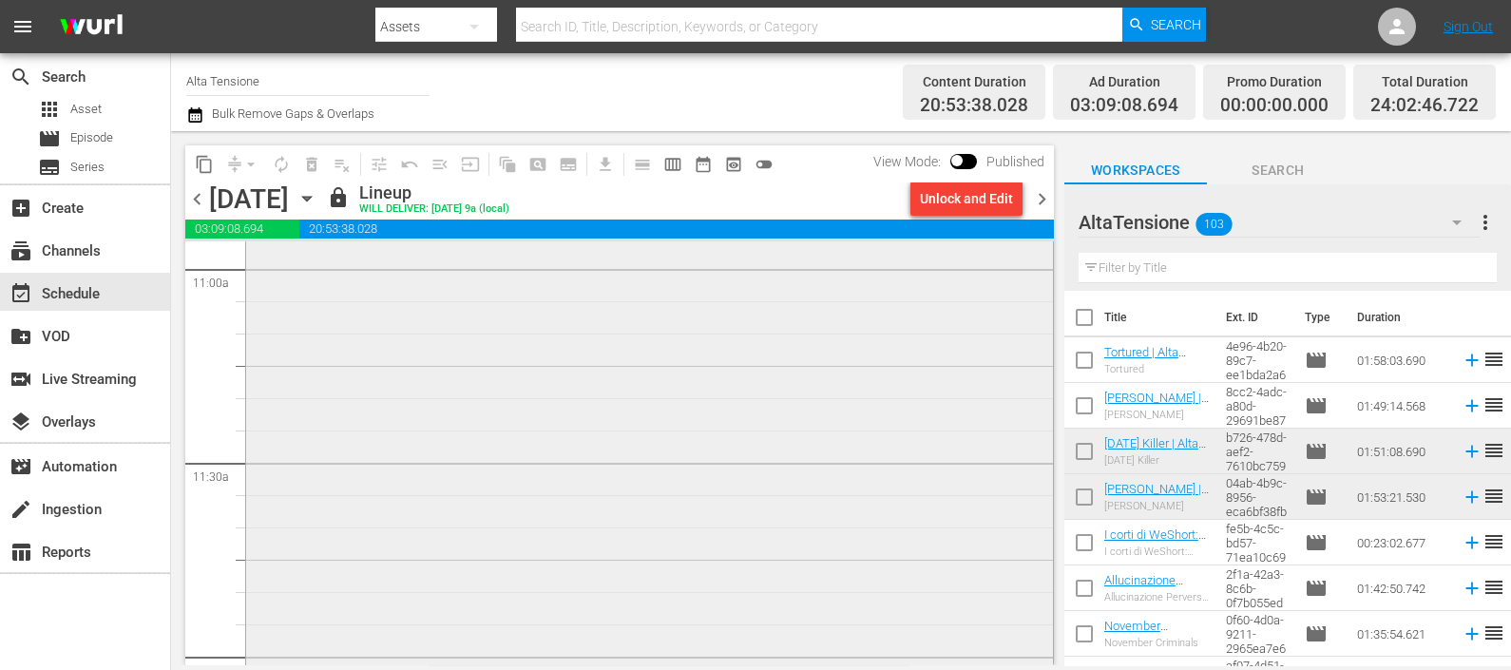
scroll to position [3917, 0]
